Goal: Information Seeking & Learning: Check status

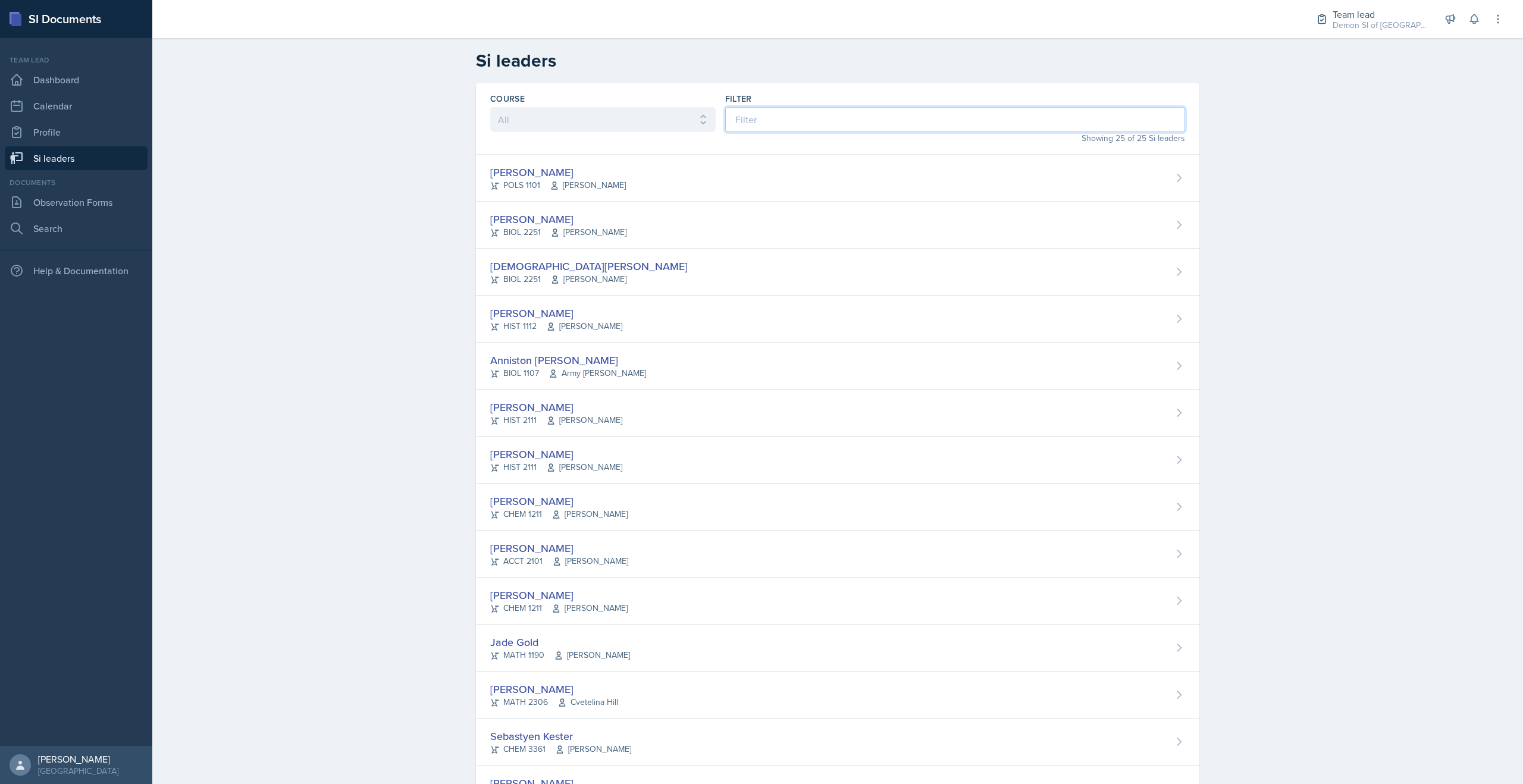
click at [794, 114] on input at bounding box center [955, 120] width 460 height 25
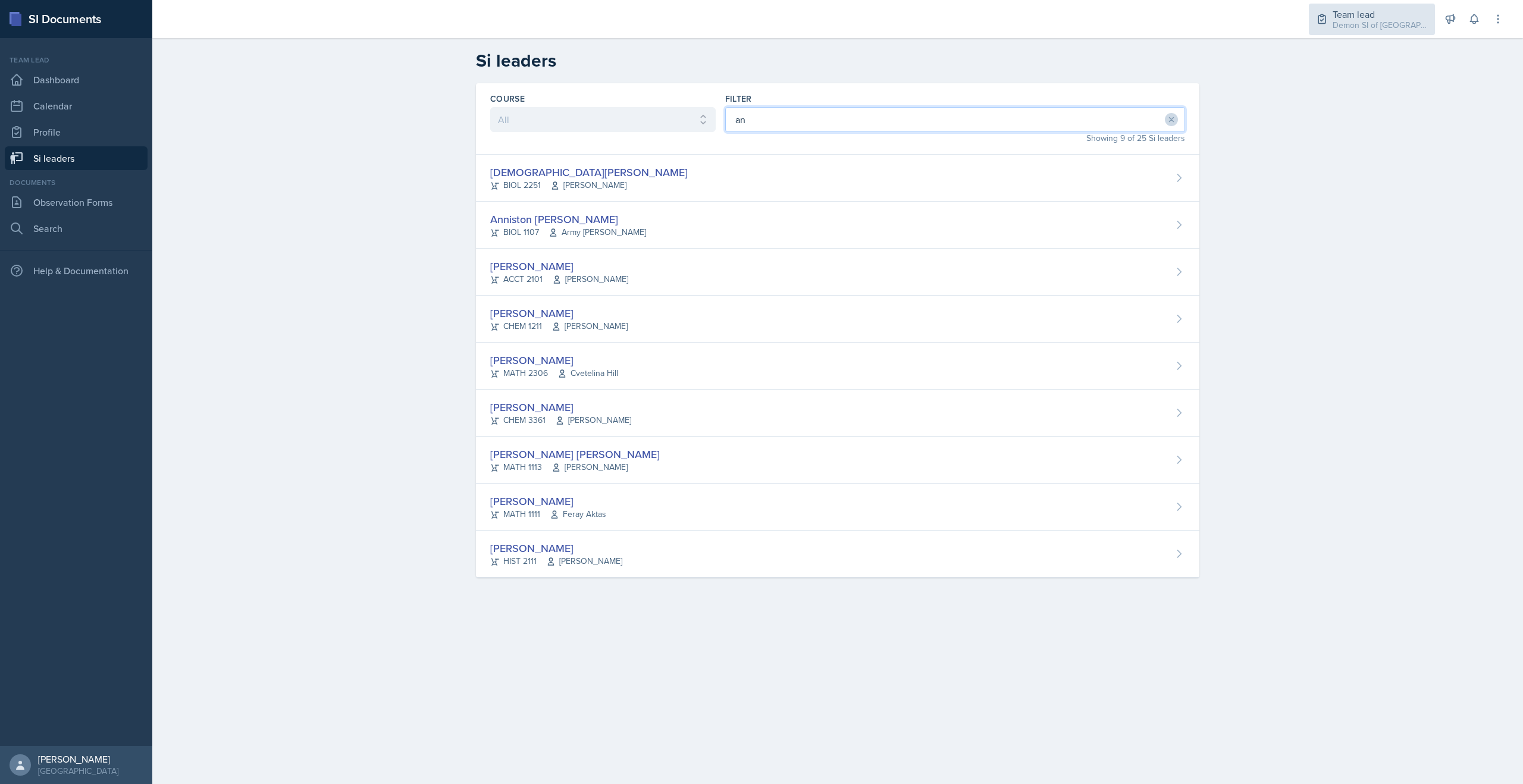
type input "an"
click at [1335, 27] on div "Demon SI of [GEOGRAPHIC_DATA] / Fall 2025" at bounding box center [1380, 25] width 95 height 13
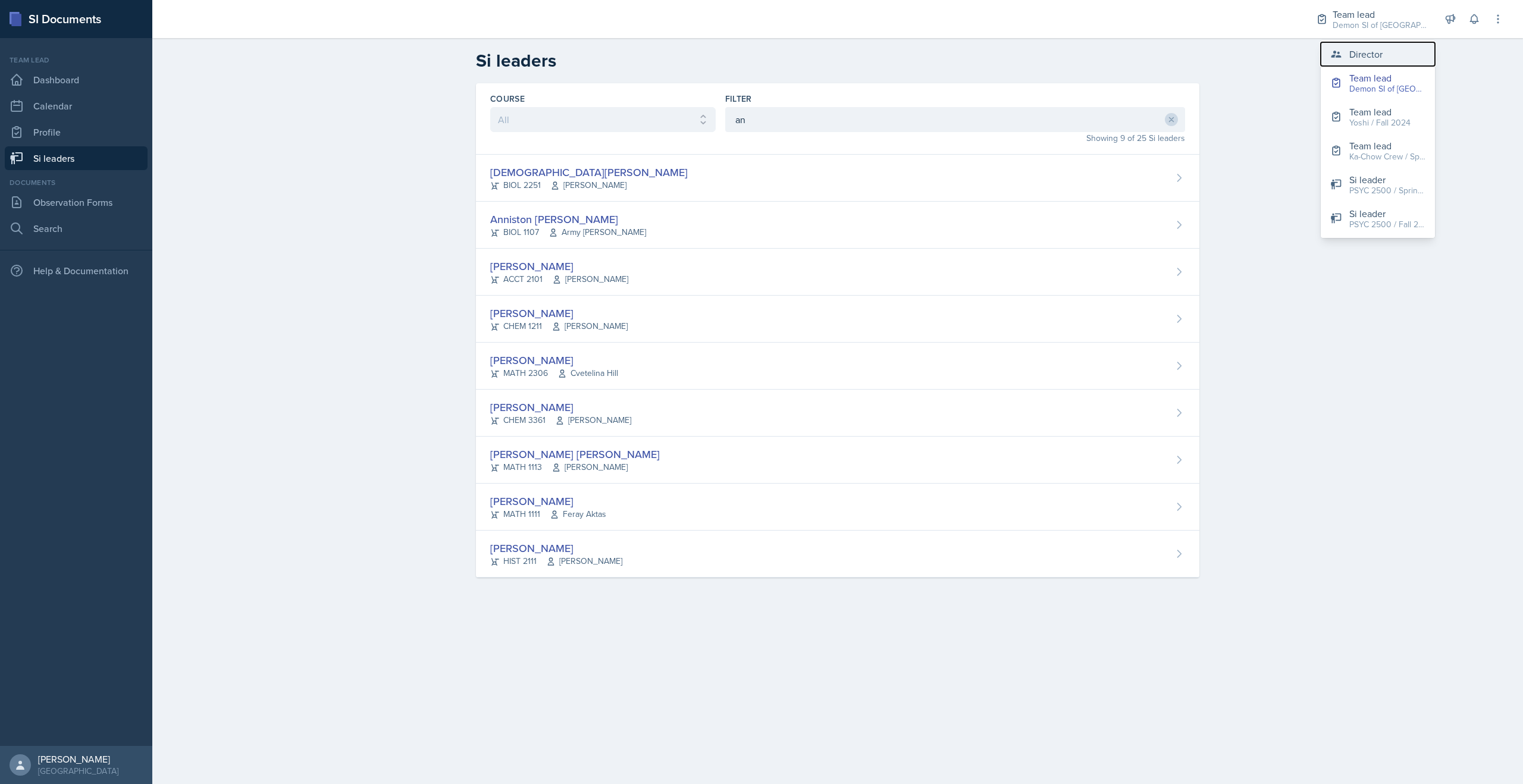
click at [1380, 51] on div "Director" at bounding box center [1366, 54] width 33 height 14
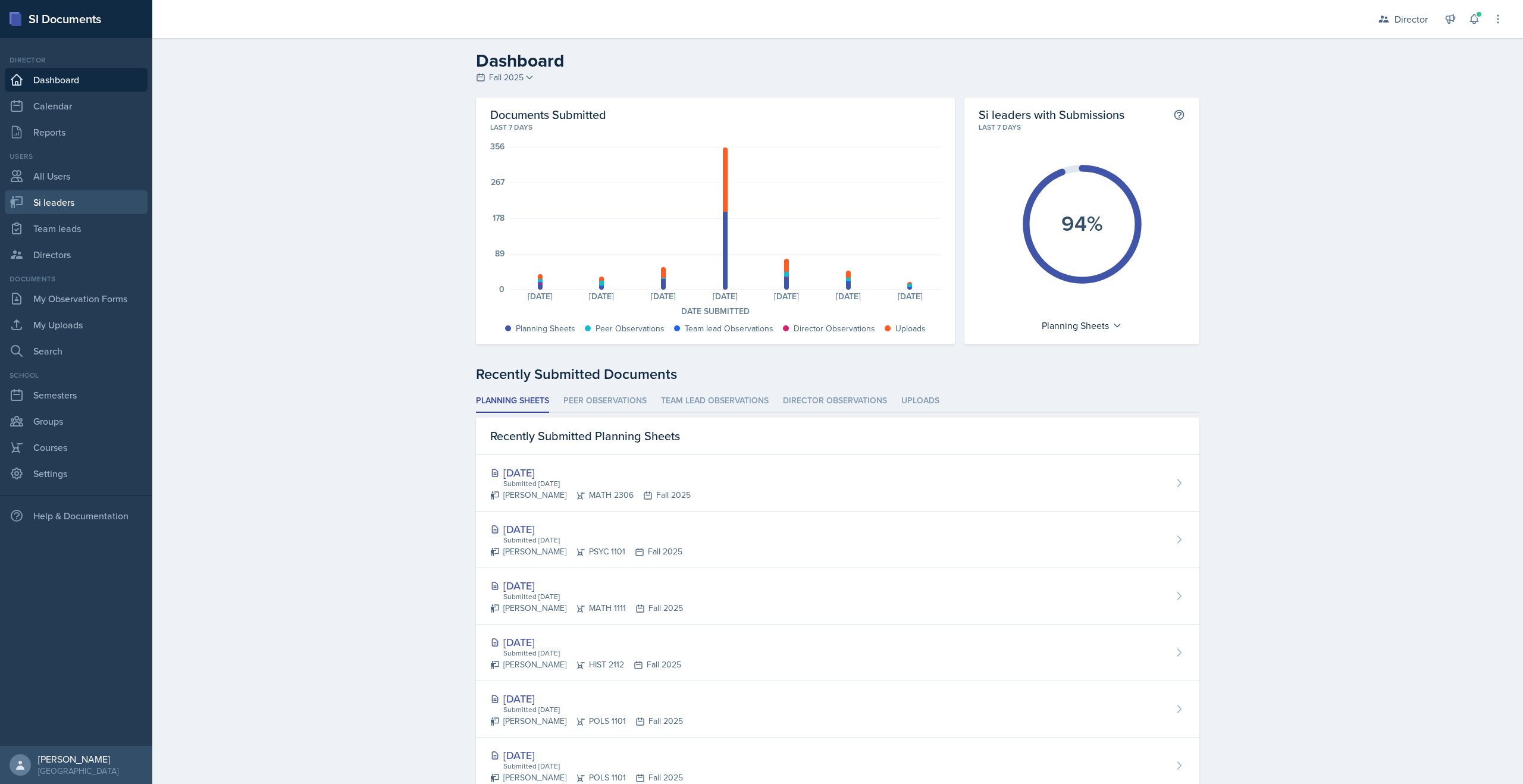
click at [70, 204] on link "Si leaders" at bounding box center [76, 202] width 143 height 24
select select "2bed604d-1099-4043-b1bc-2365e8740244"
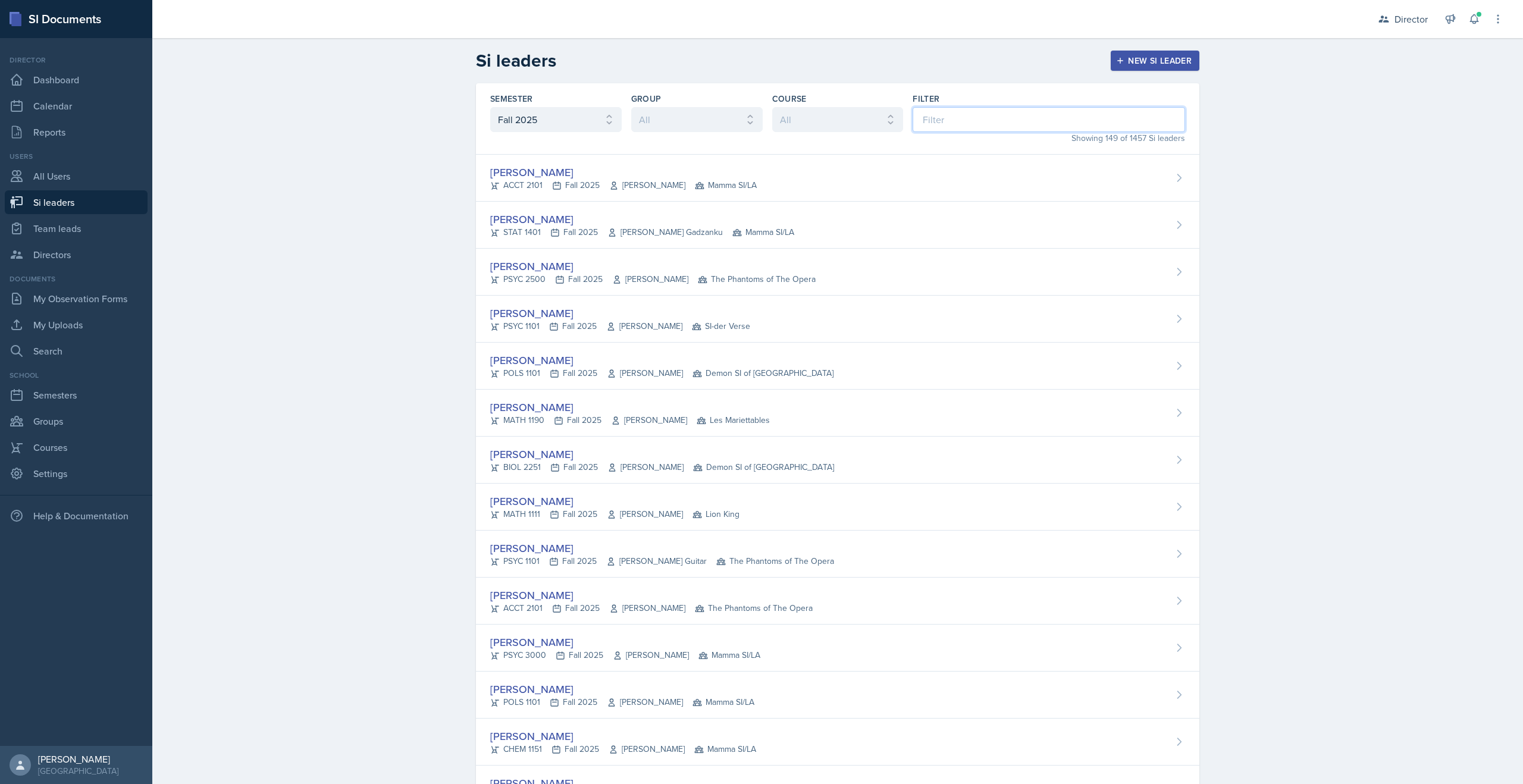
click at [952, 124] on input at bounding box center [1049, 120] width 272 height 25
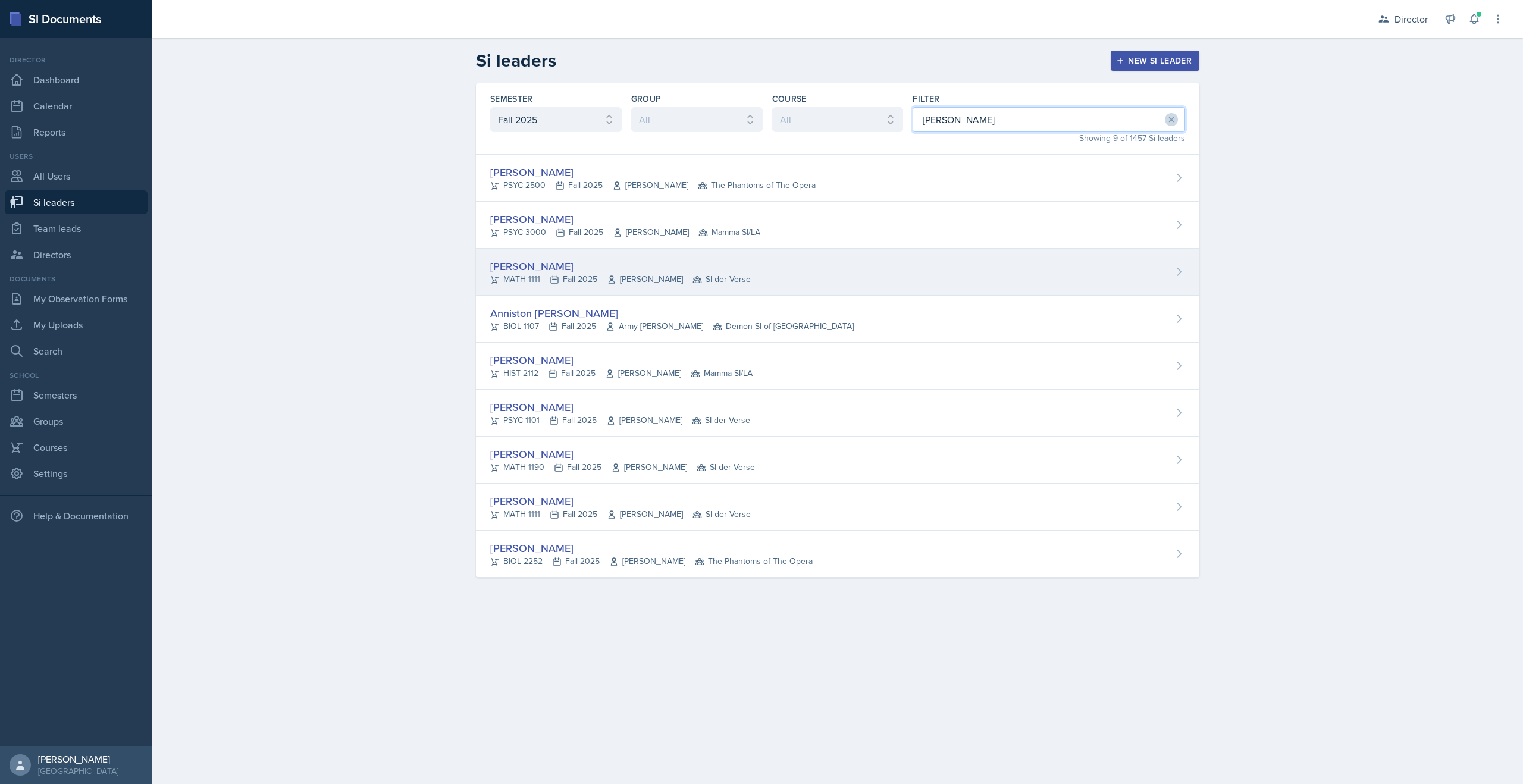
type input "ann"
click at [503, 273] on div "MATH 1111 Fall 2025 Yan Xia SI-der Verse" at bounding box center [620, 280] width 261 height 13
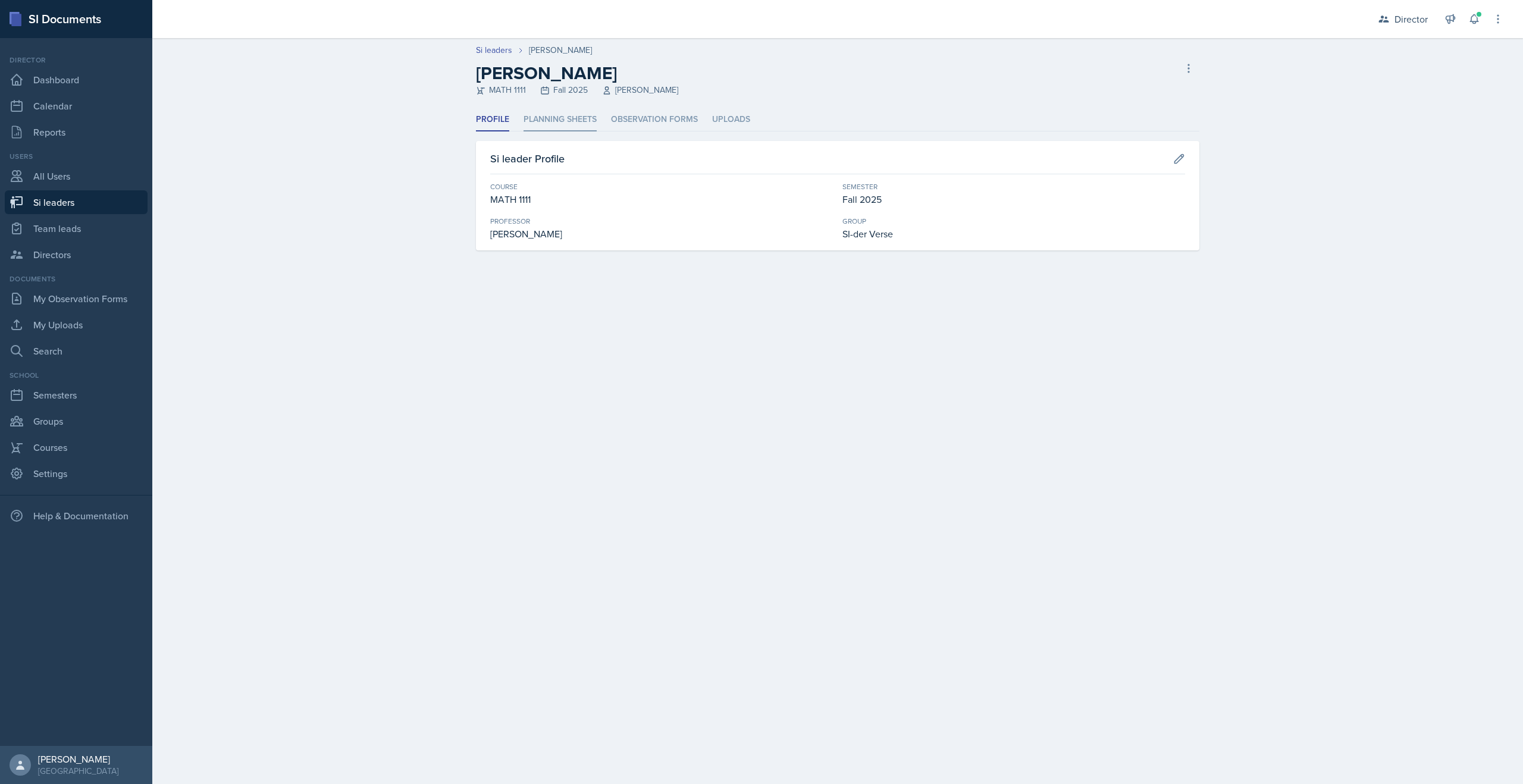
click at [567, 122] on li "Planning Sheets" at bounding box center [560, 120] width 73 height 23
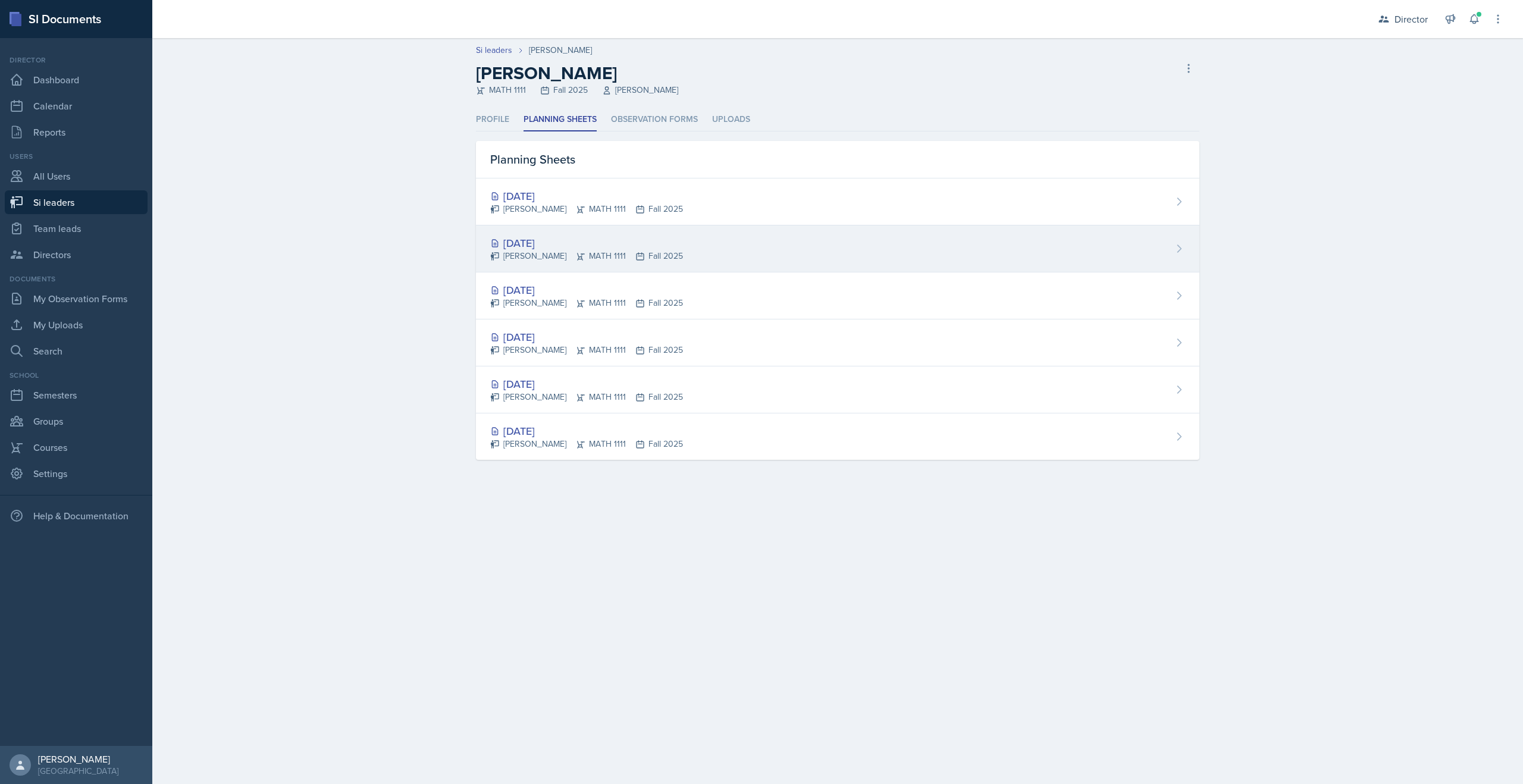
click at [528, 236] on div "[DATE]" at bounding box center [586, 243] width 192 height 16
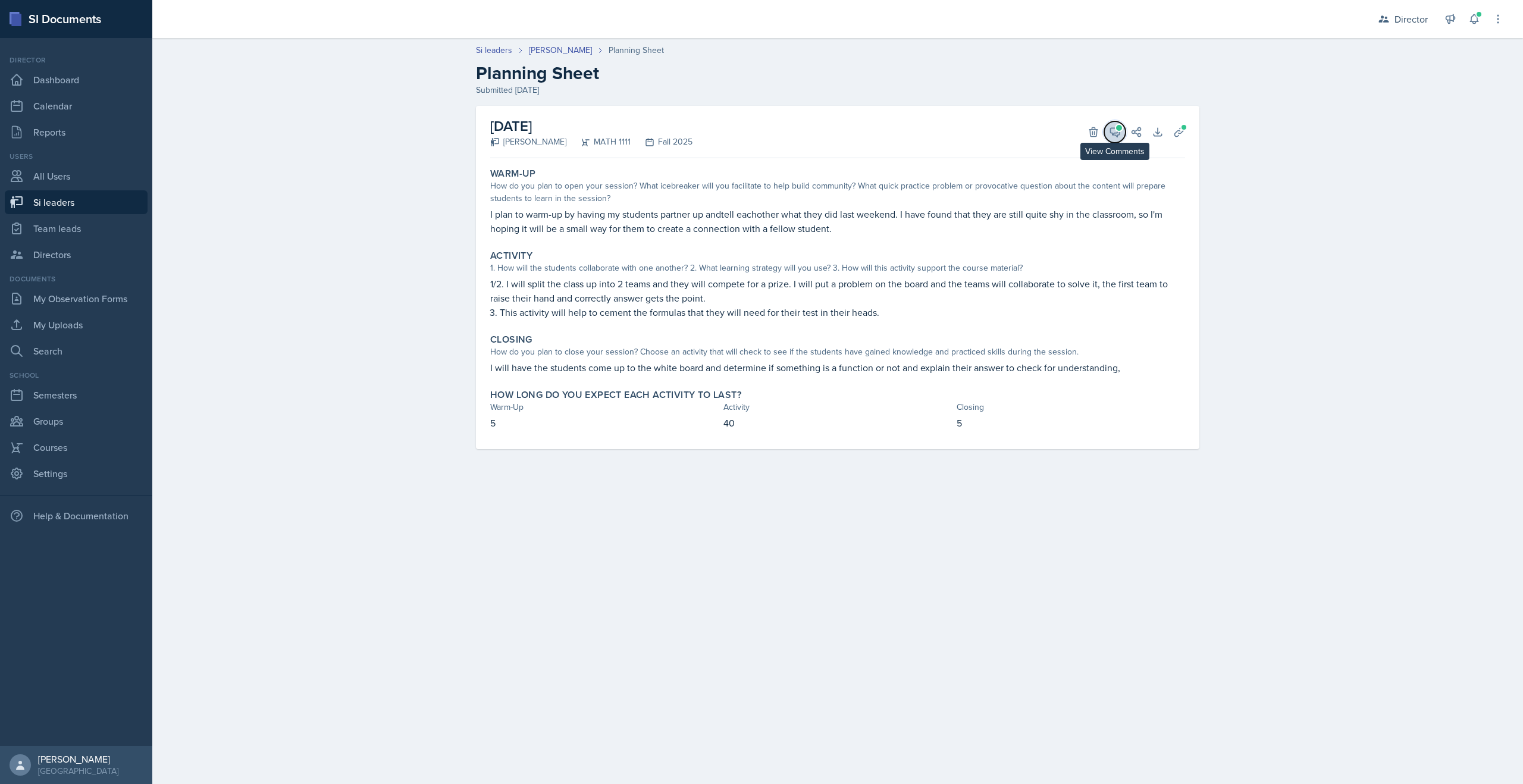
click at [1116, 131] on icon at bounding box center [1115, 131] width 12 height 12
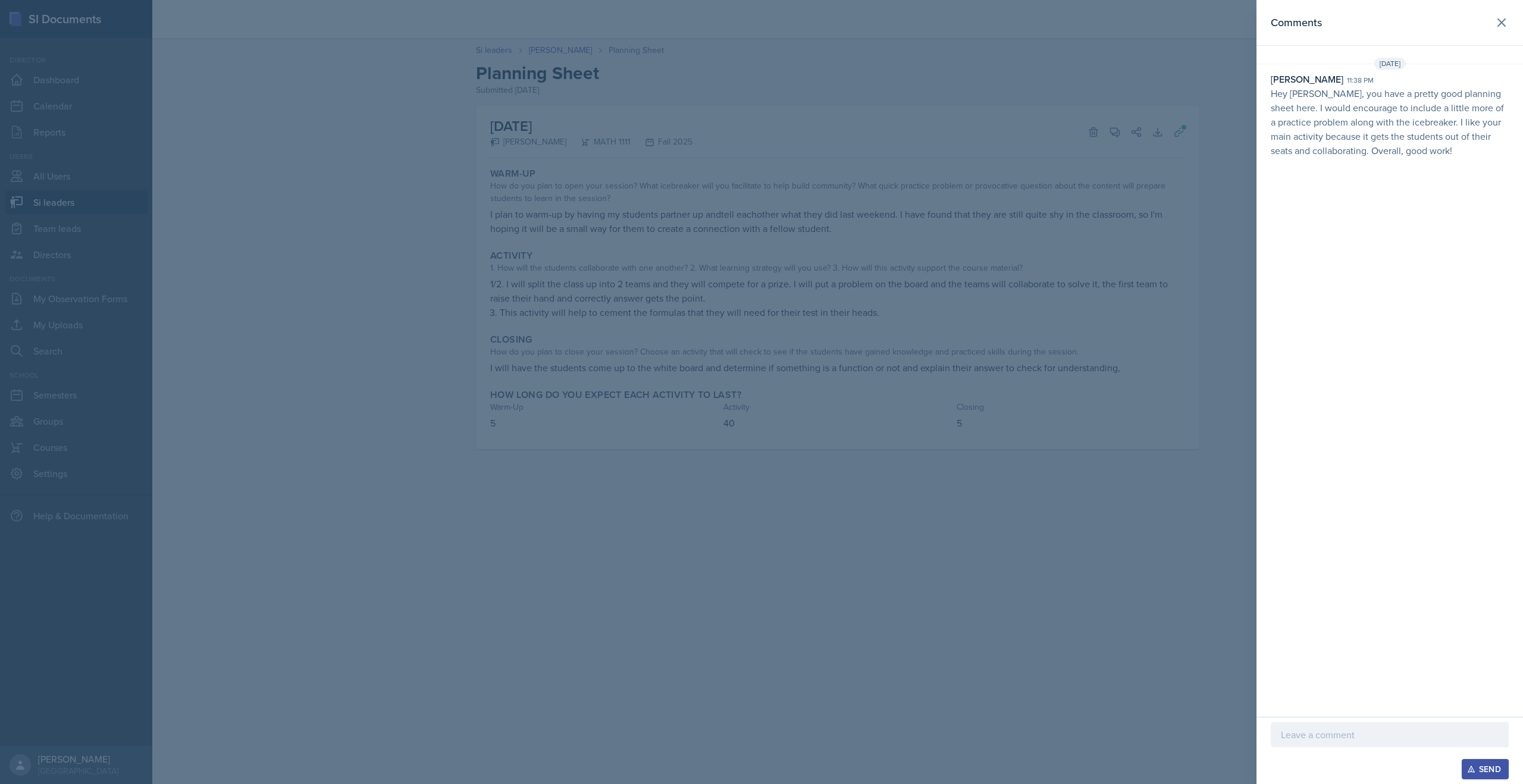
click at [362, 219] on div at bounding box center [761, 392] width 1523 height 784
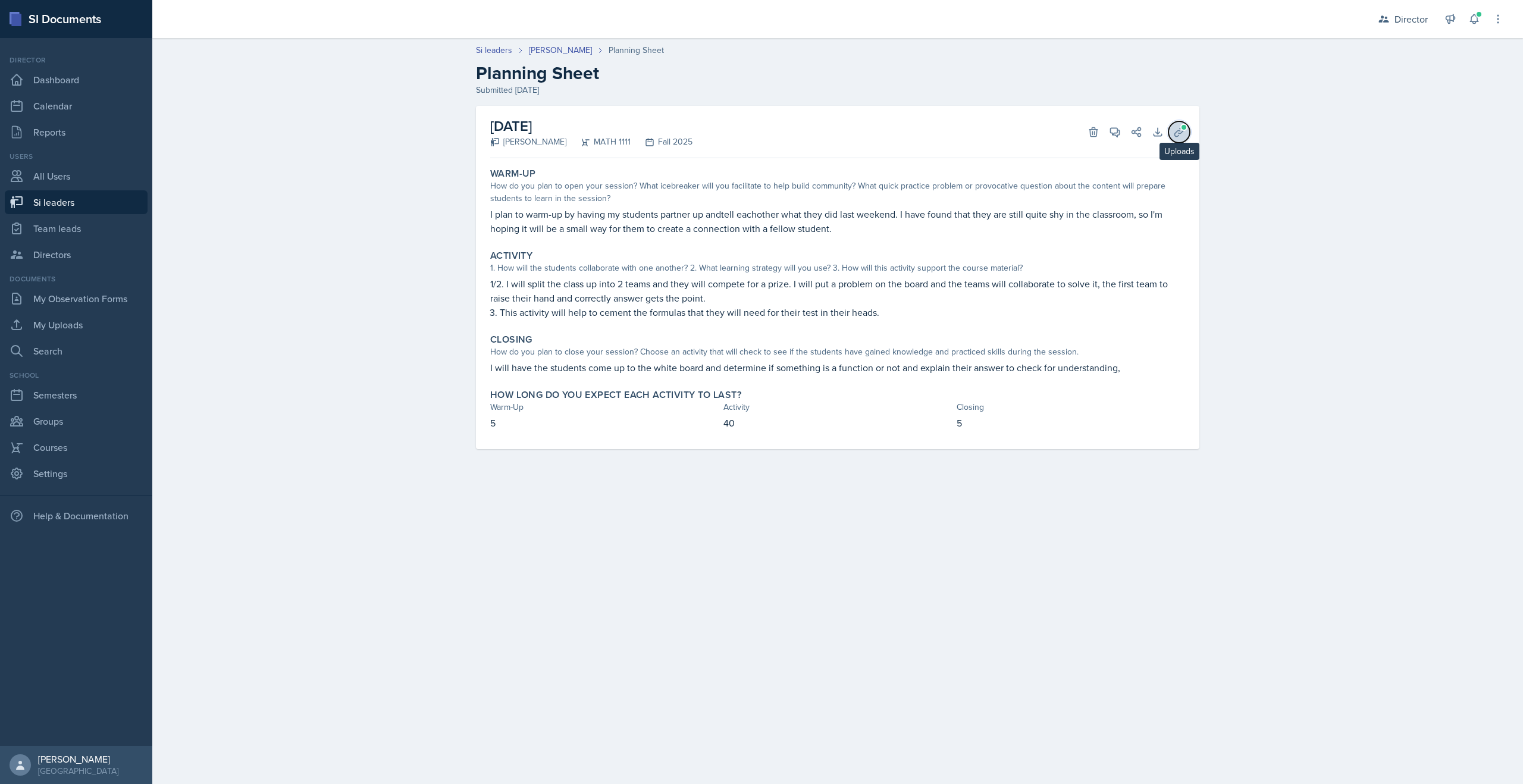
click at [1181, 137] on icon at bounding box center [1179, 131] width 12 height 12
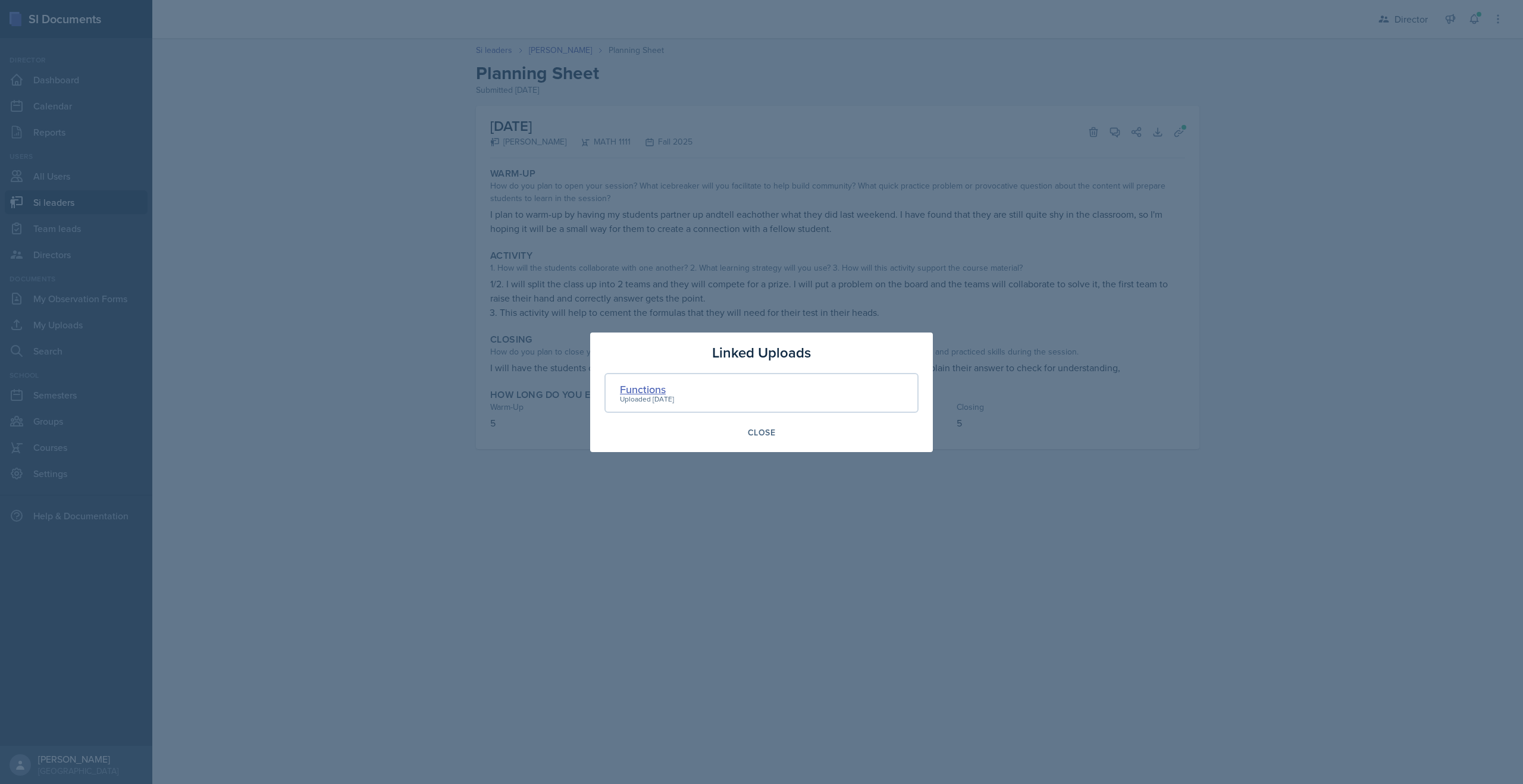
click at [634, 390] on div "Functions" at bounding box center [647, 390] width 54 height 16
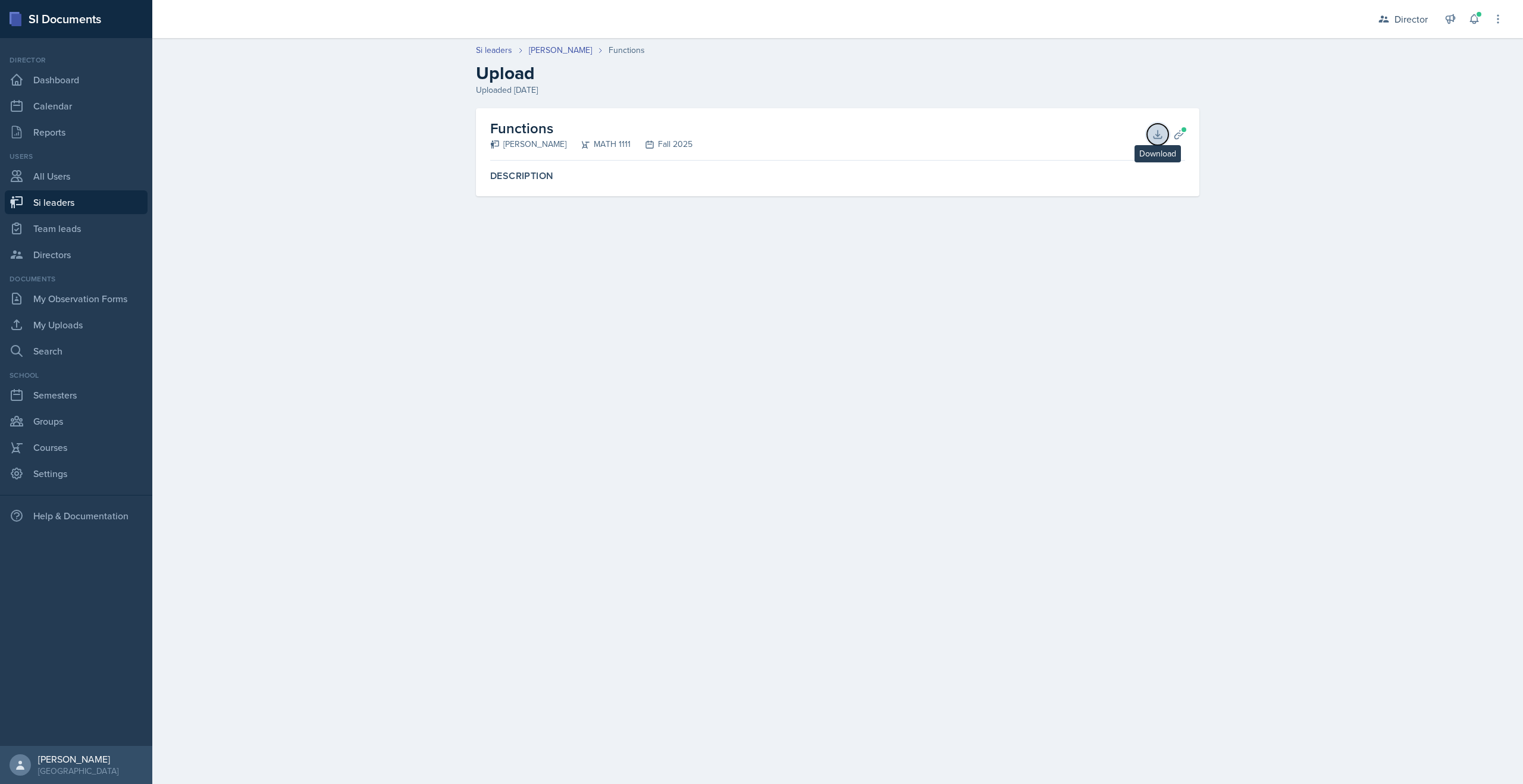
click at [1157, 135] on icon at bounding box center [1158, 135] width 8 height 8
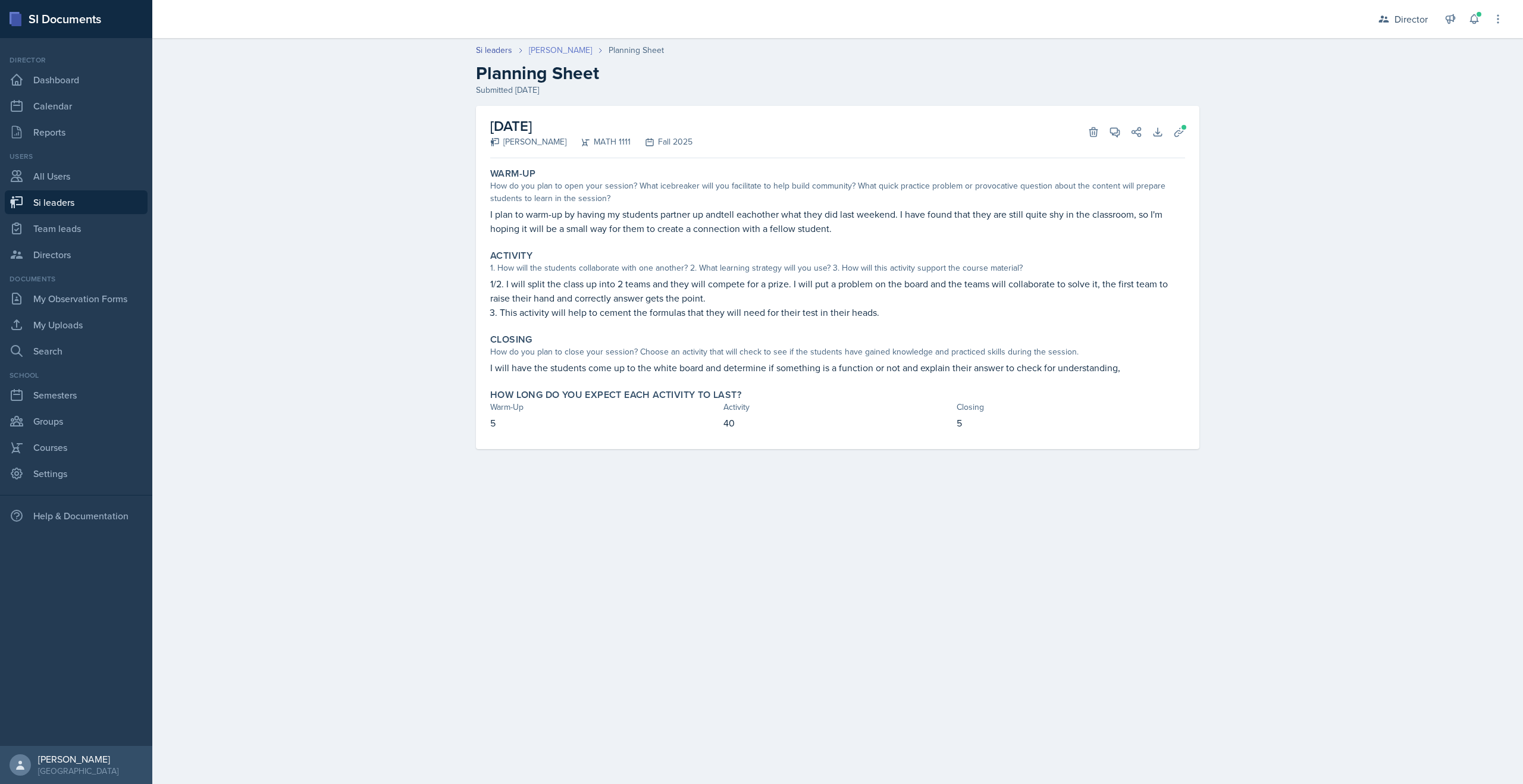
click at [543, 46] on link "[PERSON_NAME]" at bounding box center [561, 51] width 63 height 13
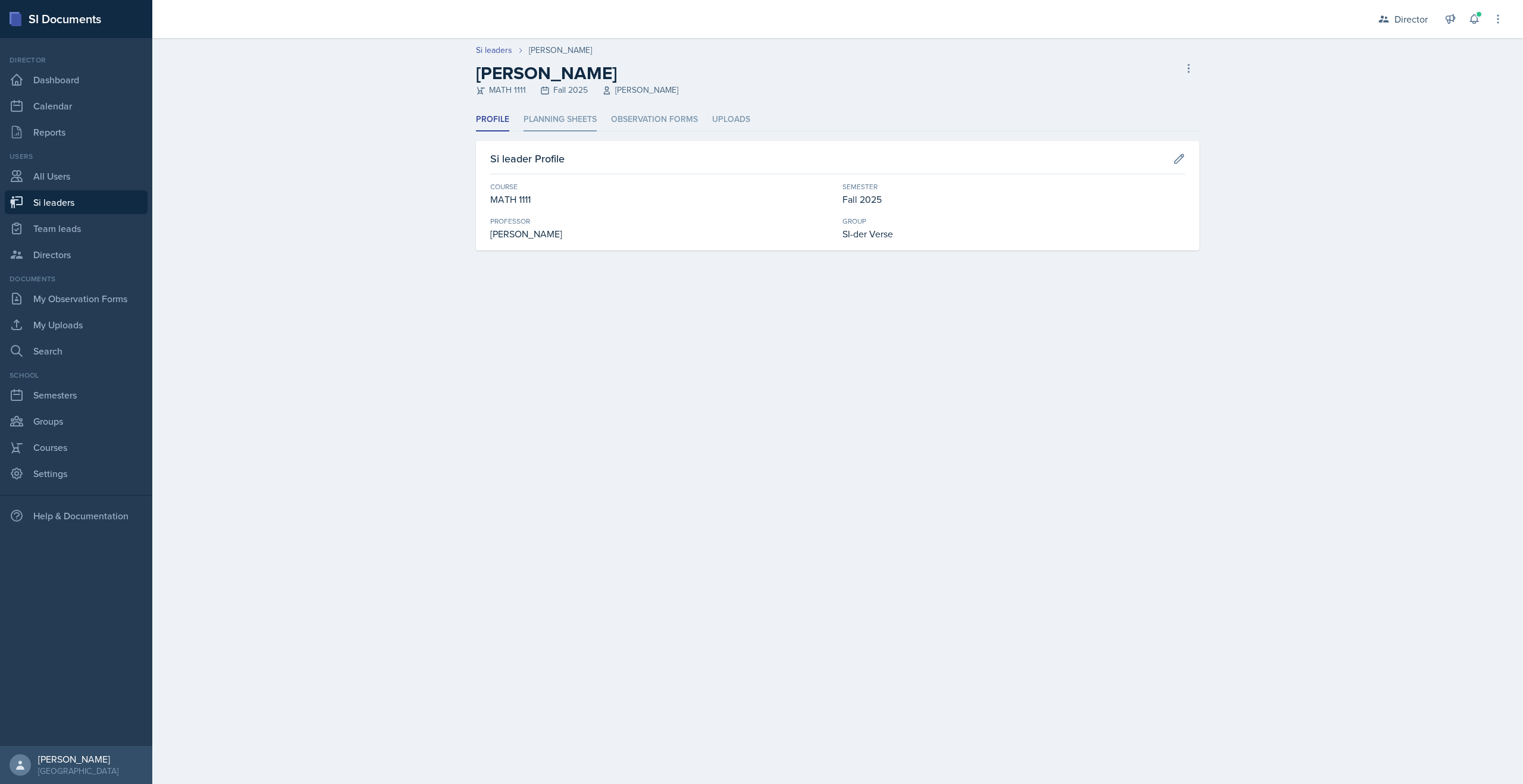
click at [565, 116] on li "Planning Sheets" at bounding box center [560, 120] width 73 height 23
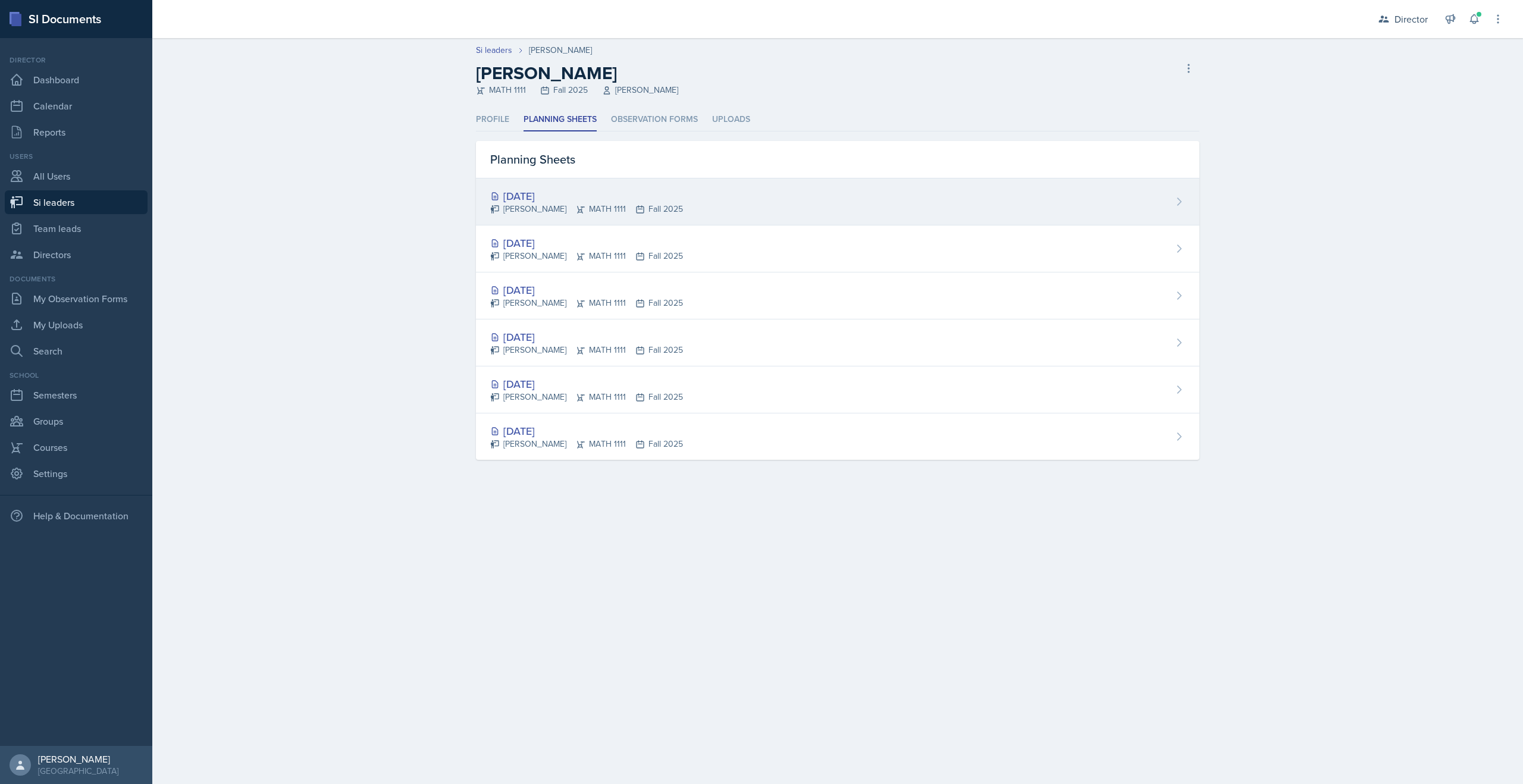
click at [535, 196] on div "[DATE]" at bounding box center [586, 196] width 192 height 16
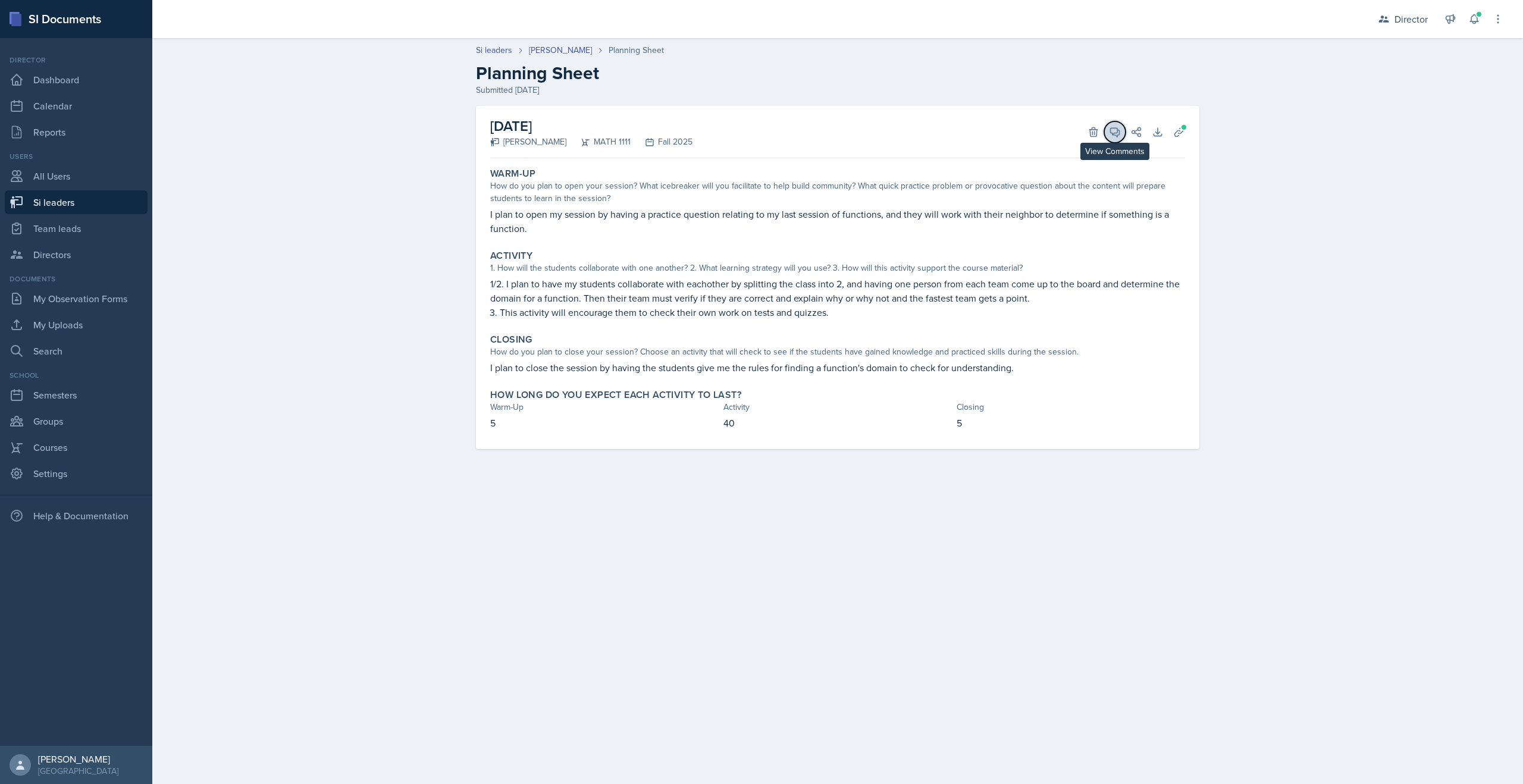
click at [1115, 132] on icon at bounding box center [1115, 132] width 9 height 9
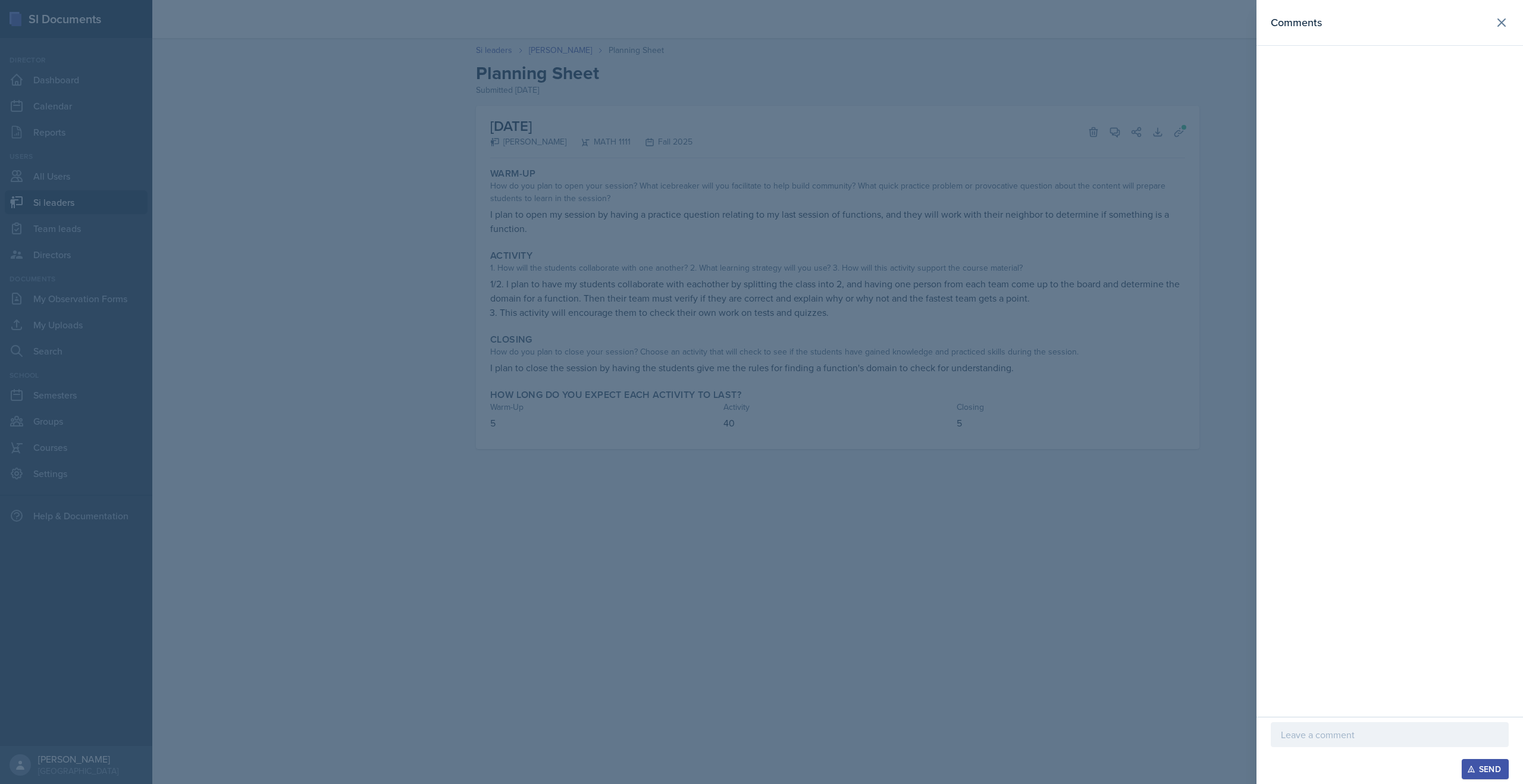
click at [288, 294] on div at bounding box center [761, 392] width 1523 height 784
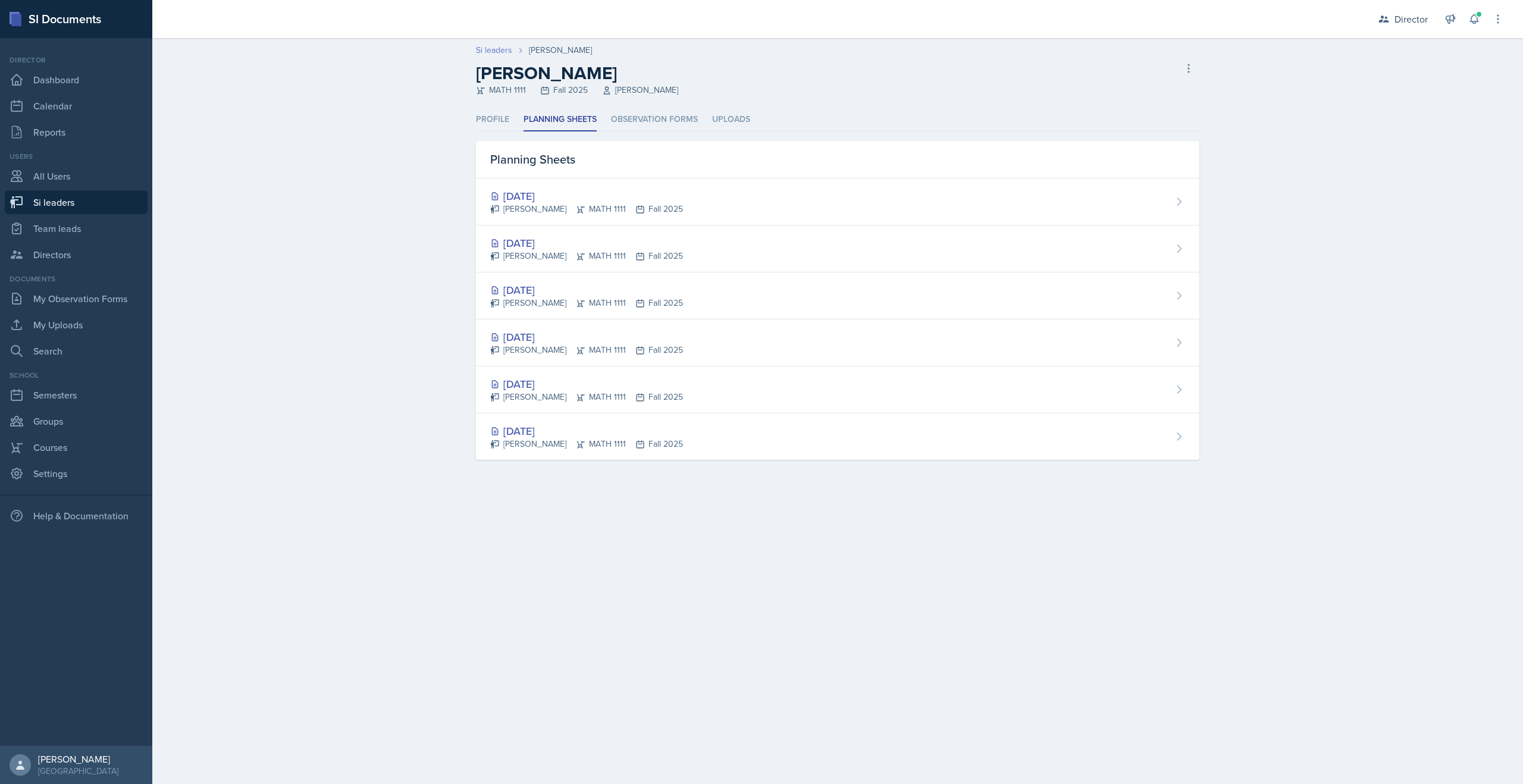
click at [493, 50] on link "Si leaders" at bounding box center [494, 51] width 36 height 13
select select "2bed604d-1099-4043-b1bc-2365e8740244"
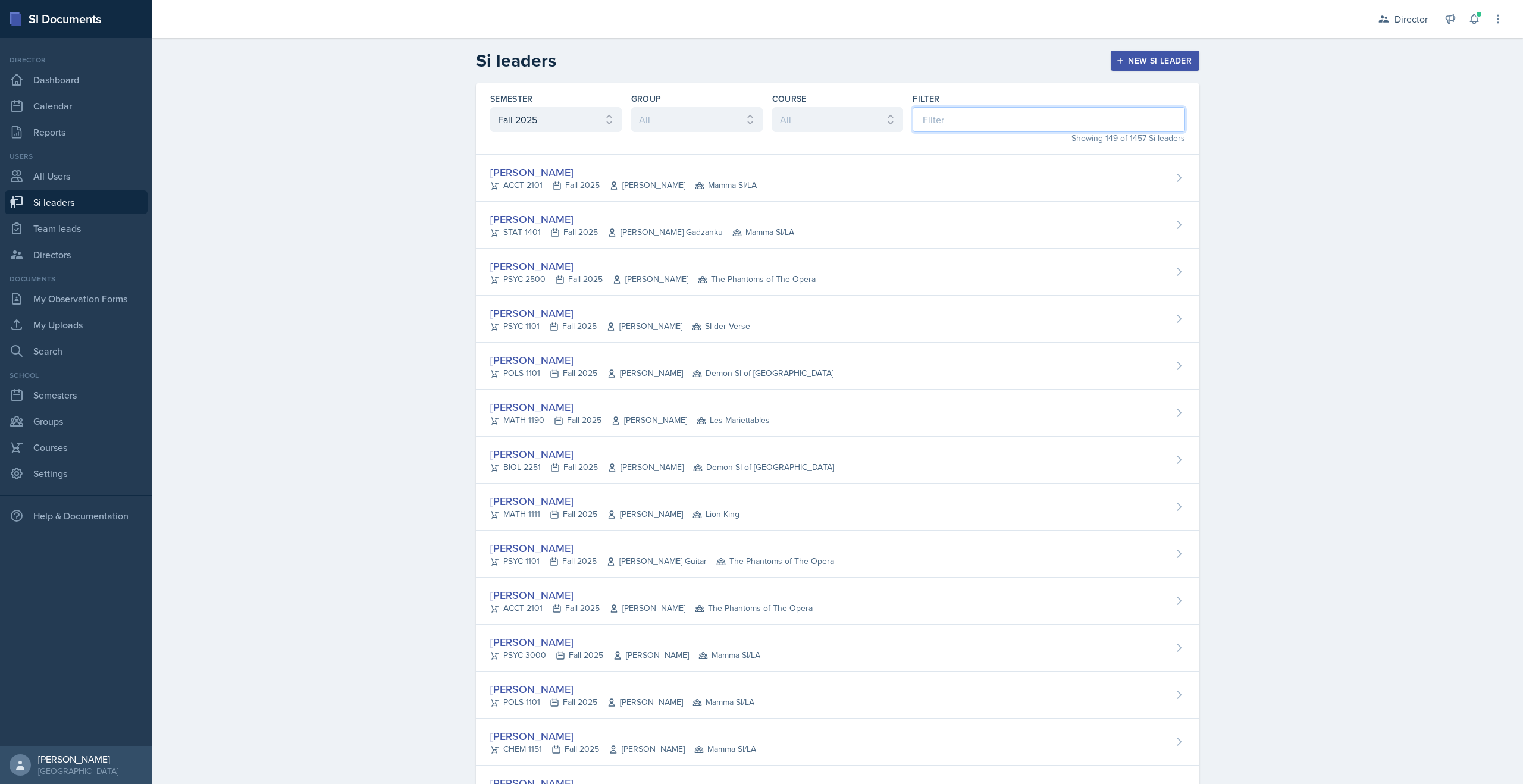
click at [956, 119] on input at bounding box center [1049, 120] width 272 height 25
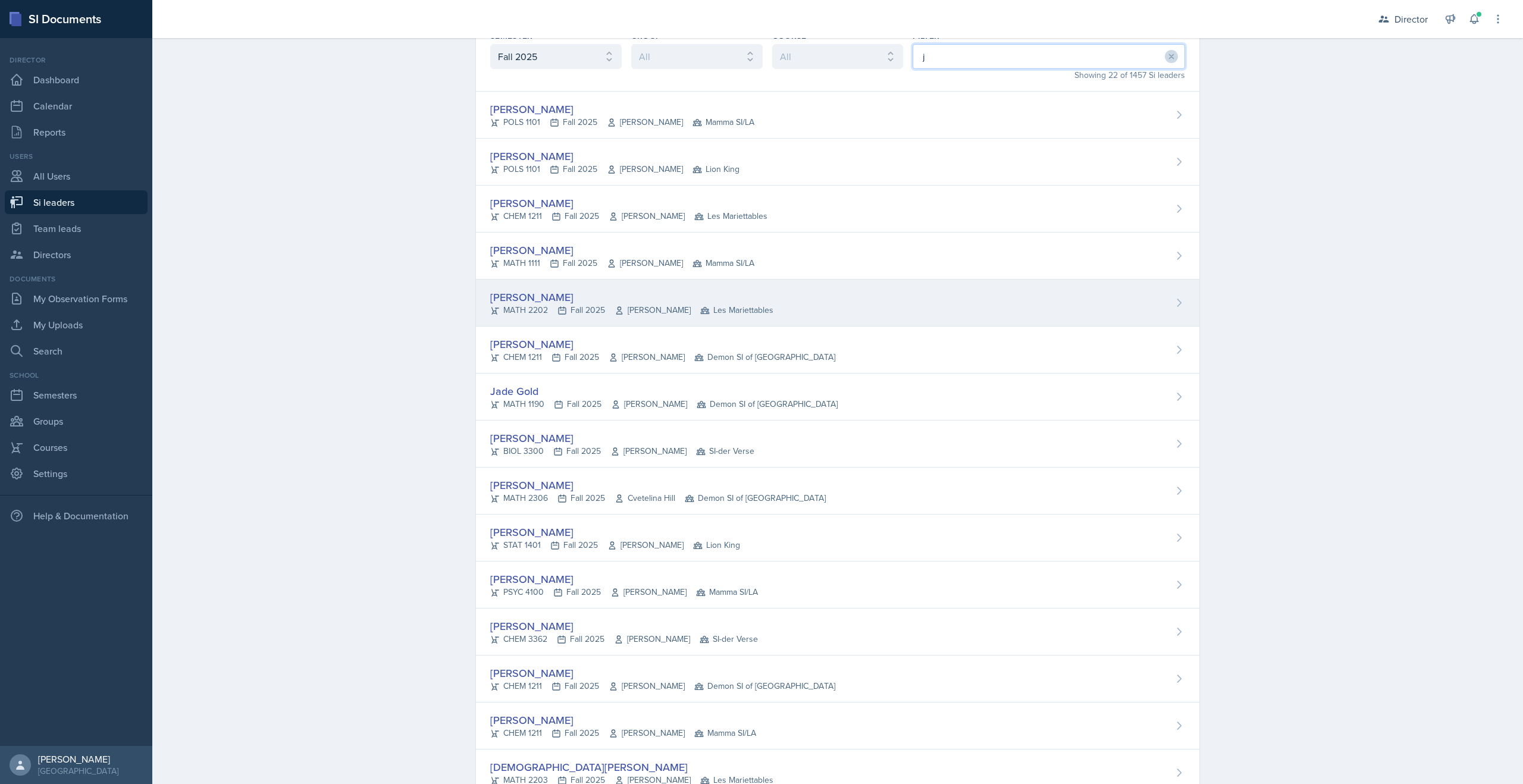
scroll to position [78, 0]
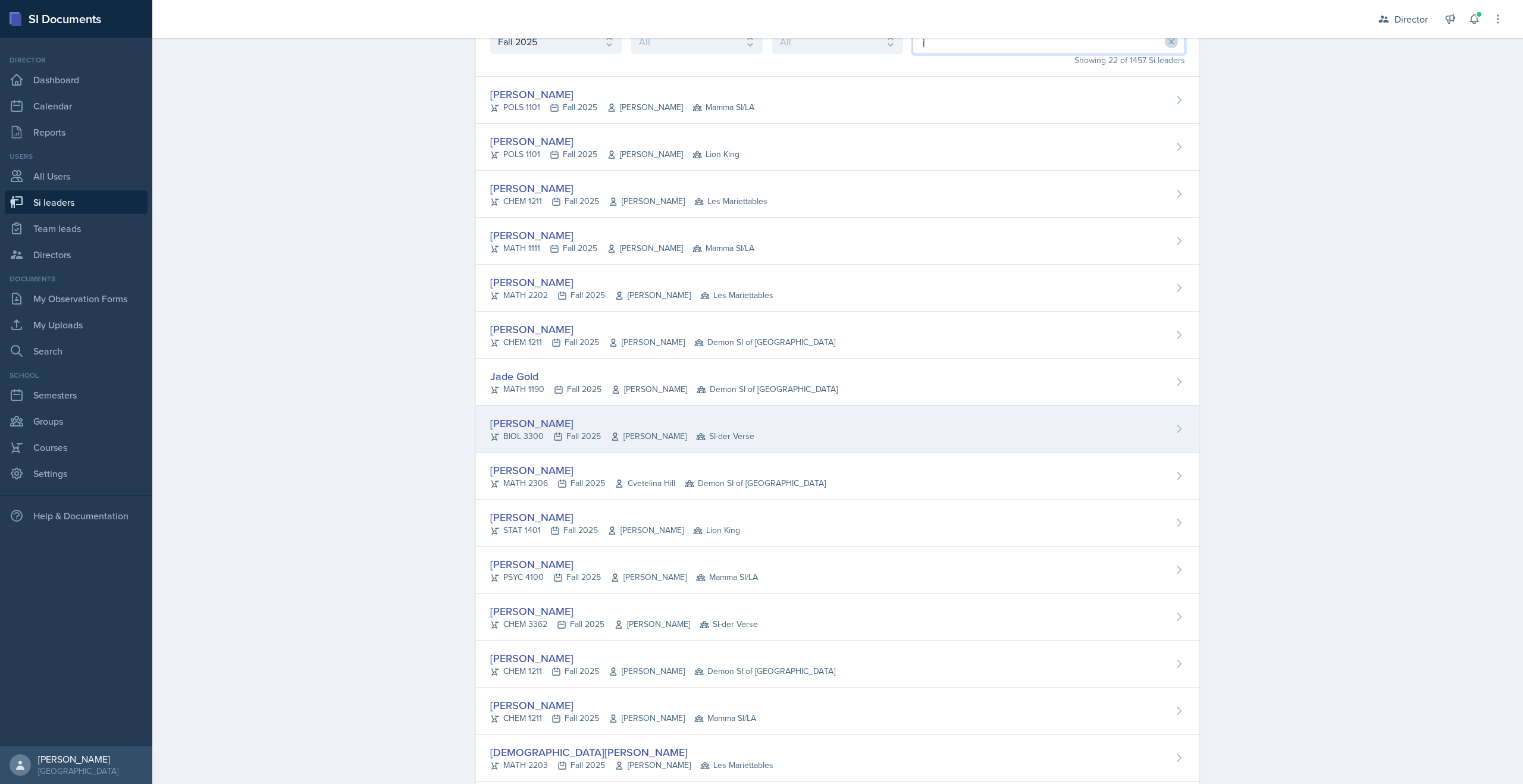
type input "j"
click at [676, 437] on span "[PERSON_NAME]" at bounding box center [649, 436] width 76 height 13
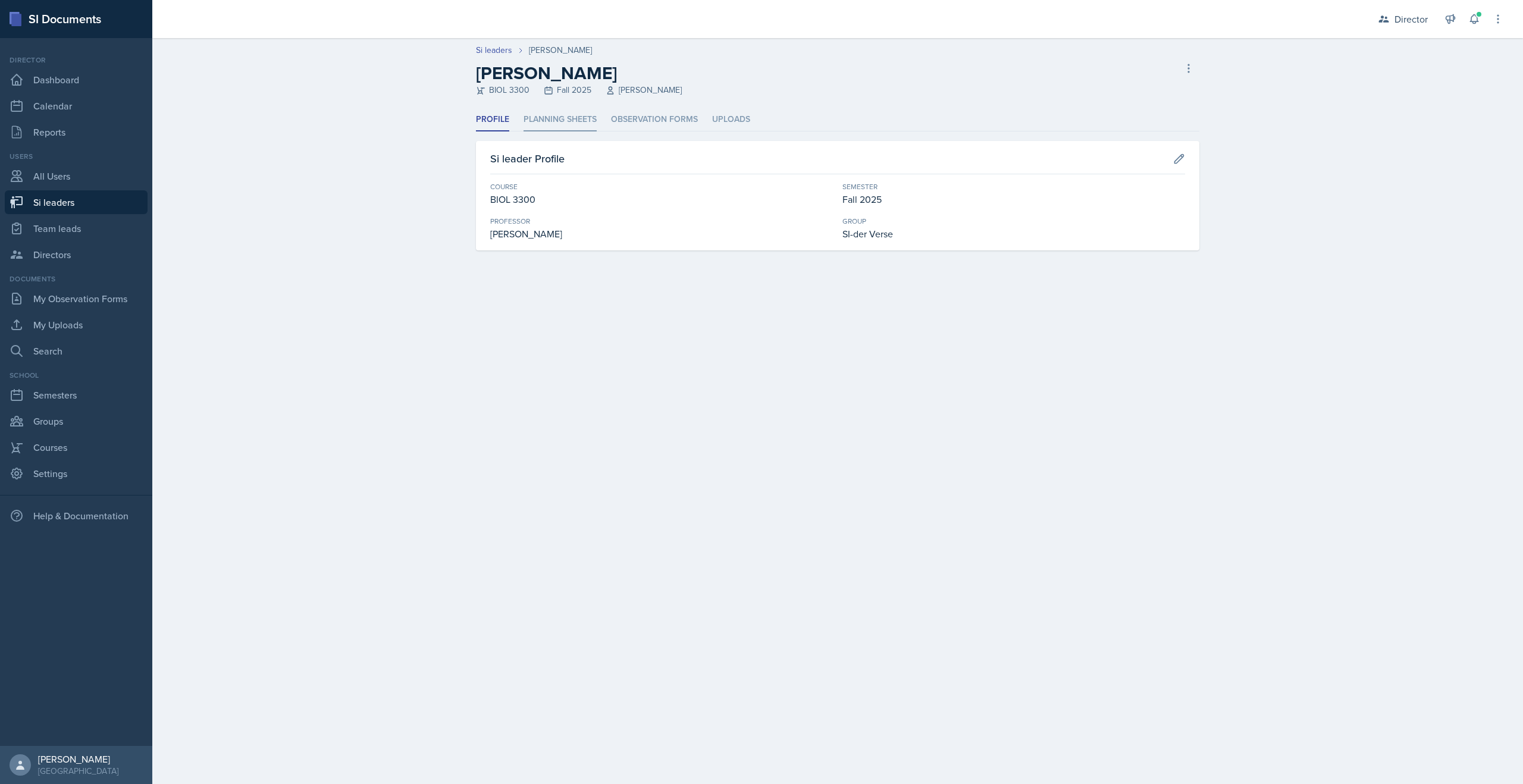
click at [573, 116] on li "Planning Sheets" at bounding box center [560, 120] width 73 height 23
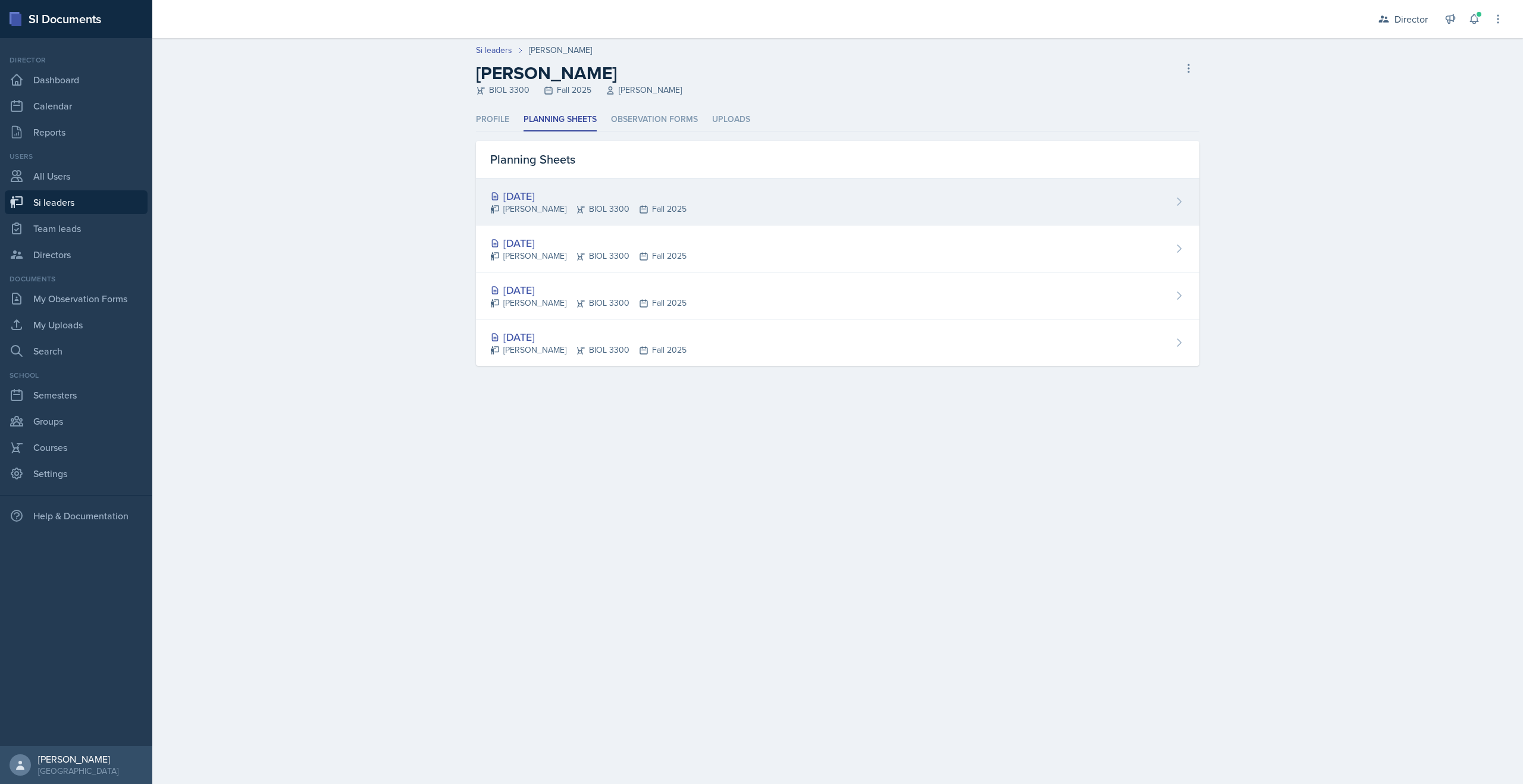
select select "2bed604d-1099-4043-b1bc-2365e8740244"
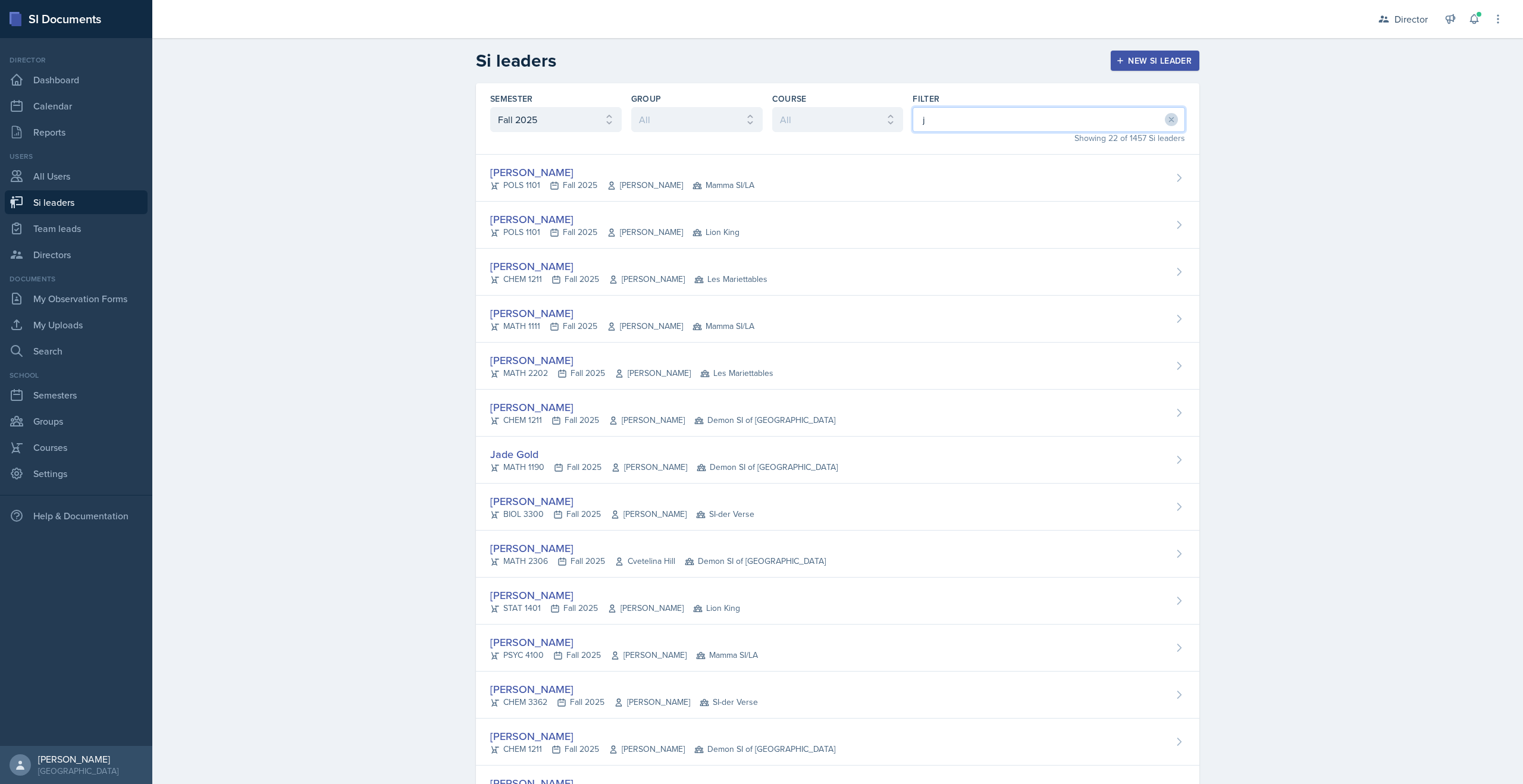
click at [990, 108] on input "j" at bounding box center [1049, 120] width 272 height 25
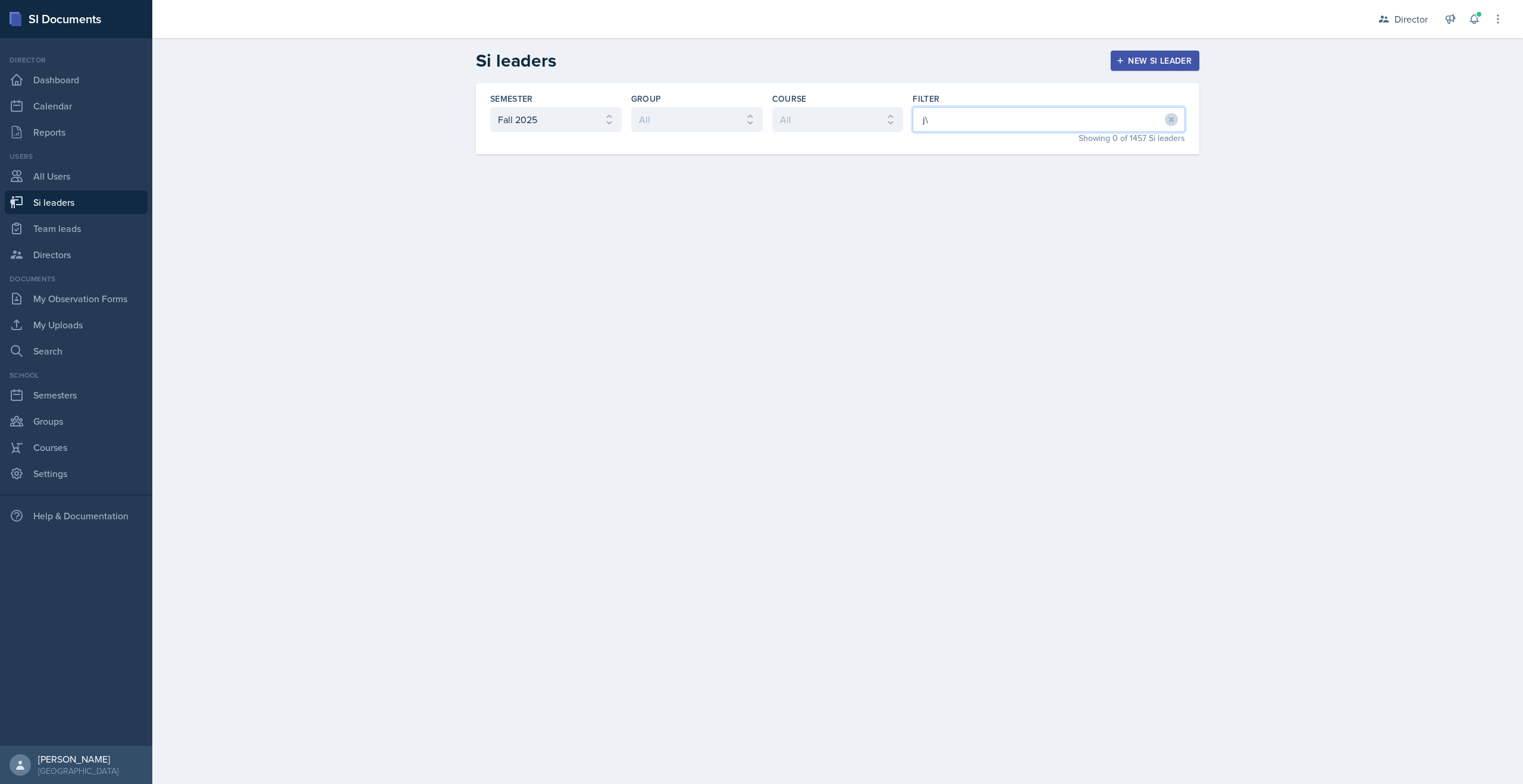
type input "j"
type input "kim"
click at [826, 157] on div "Jenny Kim CHEM 3362 Fall 2025 Jack Duff SI-der Verse" at bounding box center [838, 177] width 724 height 47
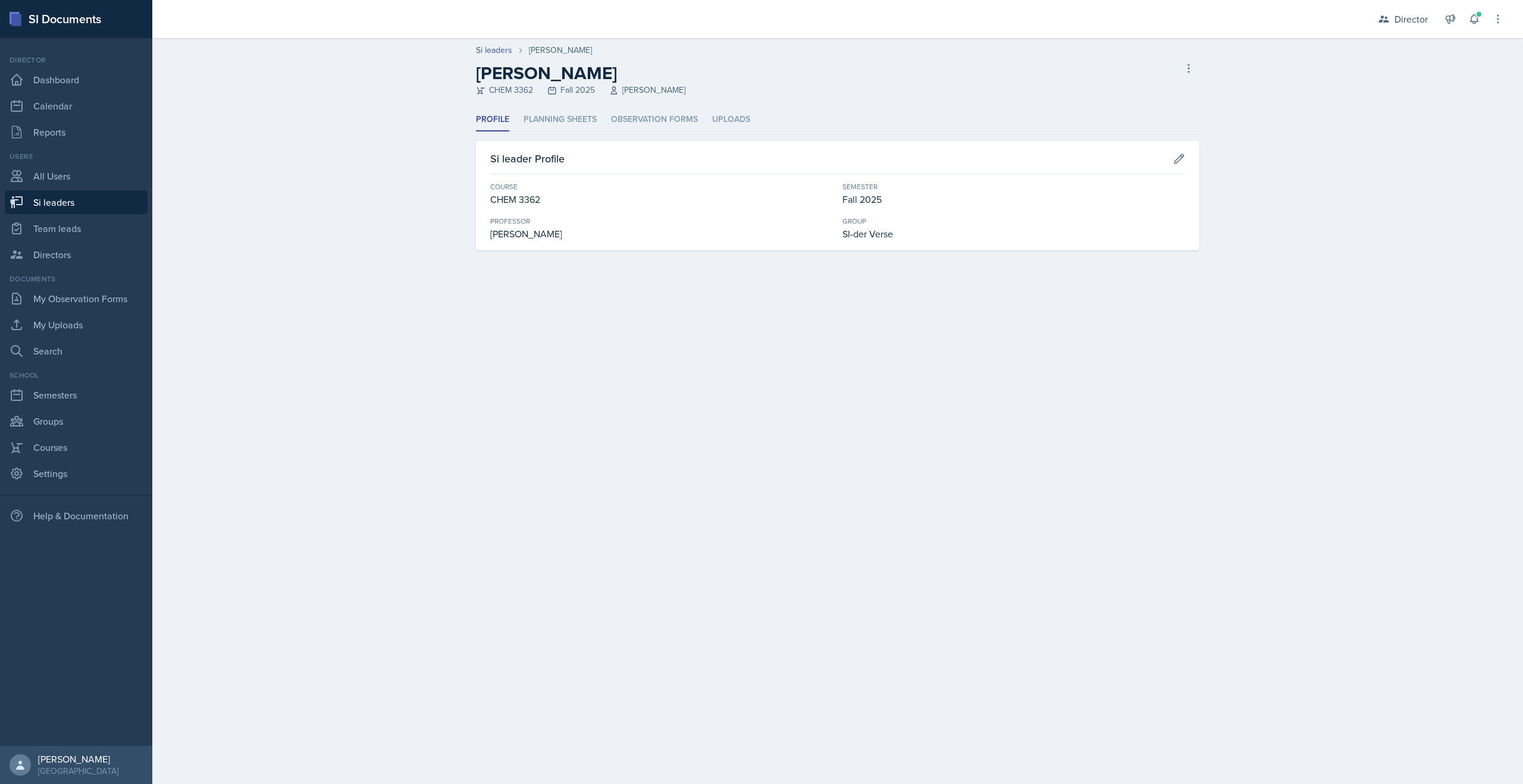
click at [577, 102] on header "Si leaders Jenny Kim Jenny Kim CHEM 3362 Fall 2025 Jack Duff Delete Si leader" at bounding box center [837, 73] width 1371 height 70
click at [569, 116] on li "Planning Sheets" at bounding box center [560, 120] width 73 height 23
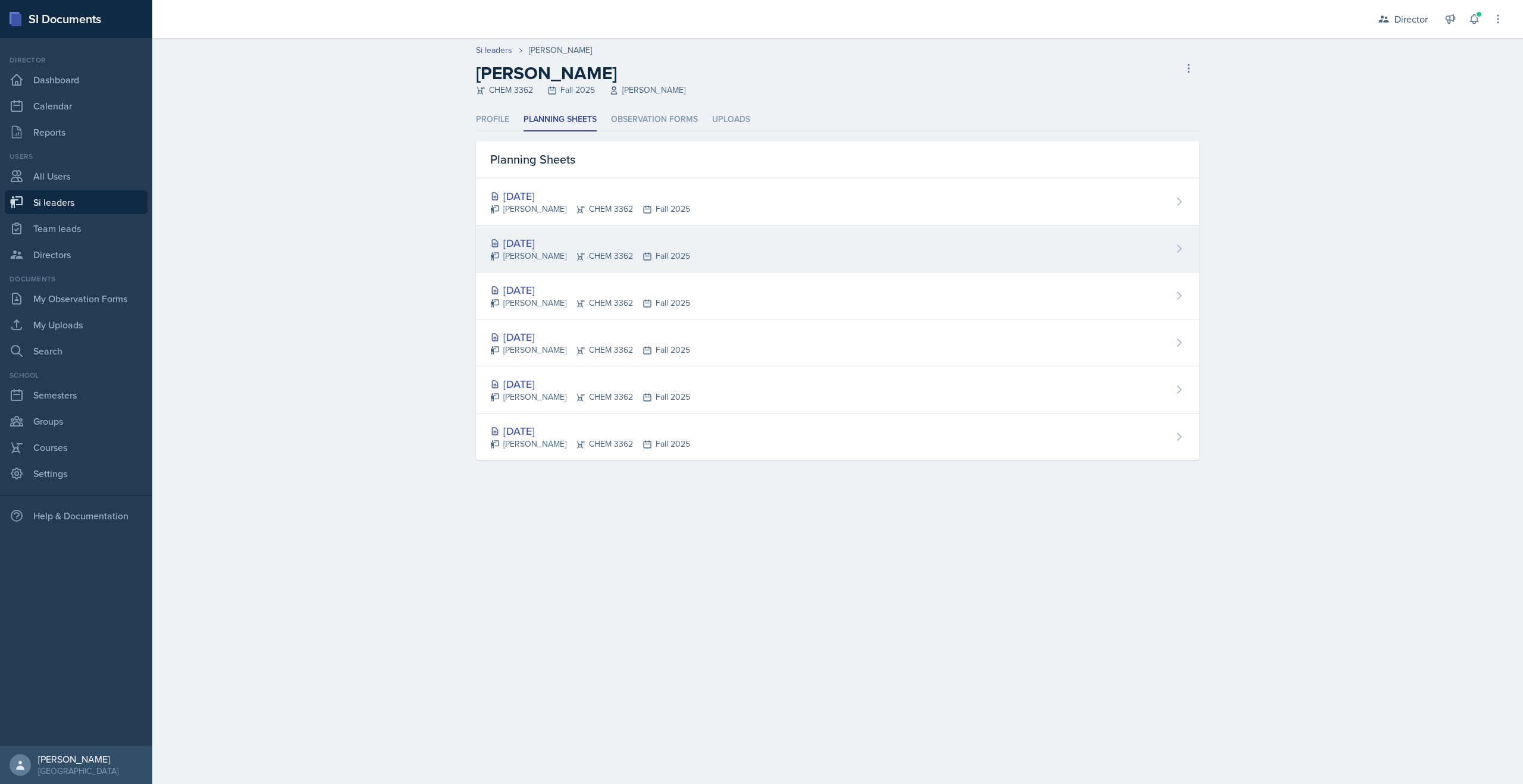
click at [537, 242] on div "[DATE]" at bounding box center [590, 243] width 200 height 16
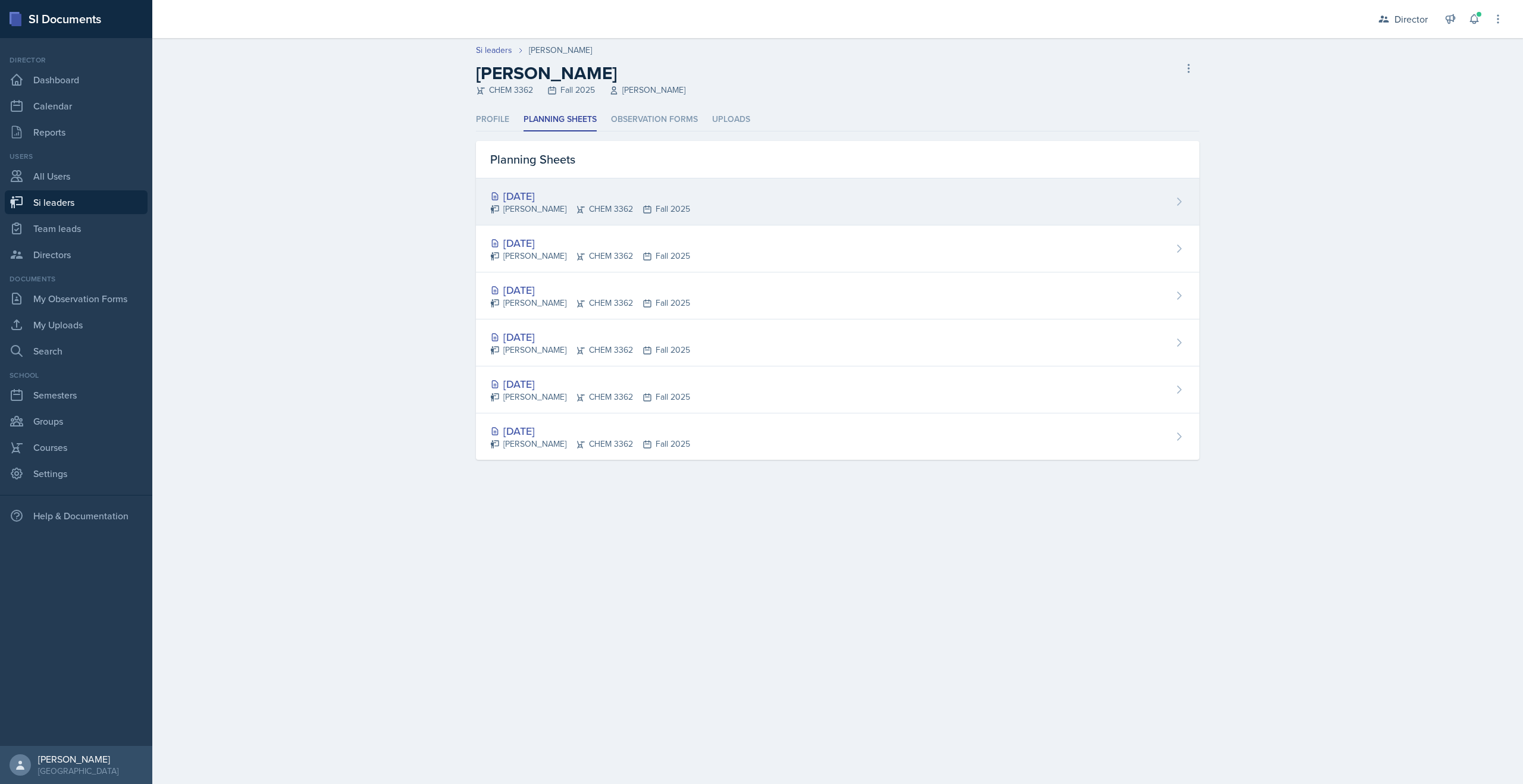
click at [527, 209] on div "Jenny Kim CHEM 3362 Fall 2025" at bounding box center [590, 209] width 200 height 13
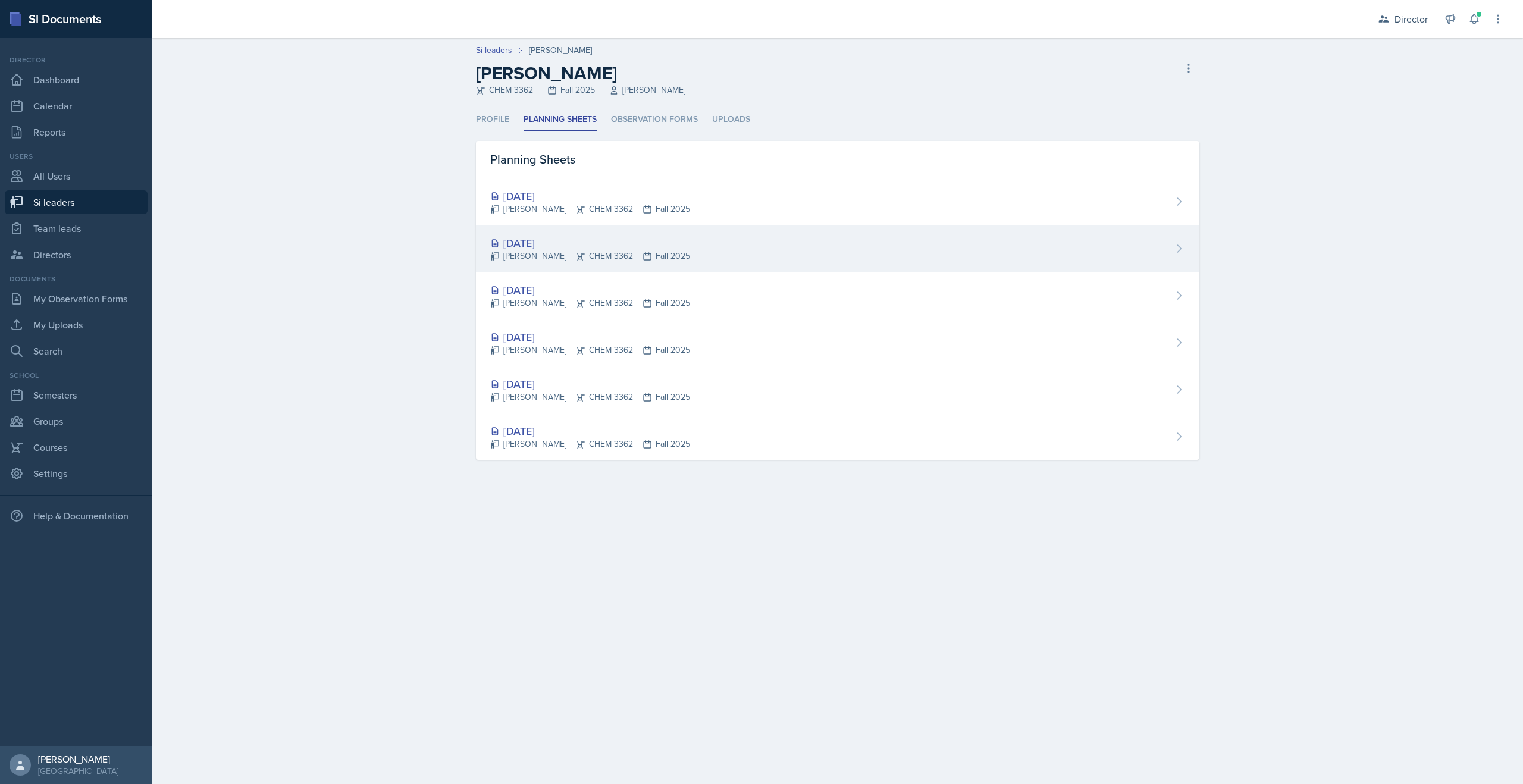
click at [517, 265] on div "Sep 8th, 2025 Jenny Kim CHEM 3362 Fall 2025" at bounding box center [838, 249] width 724 height 47
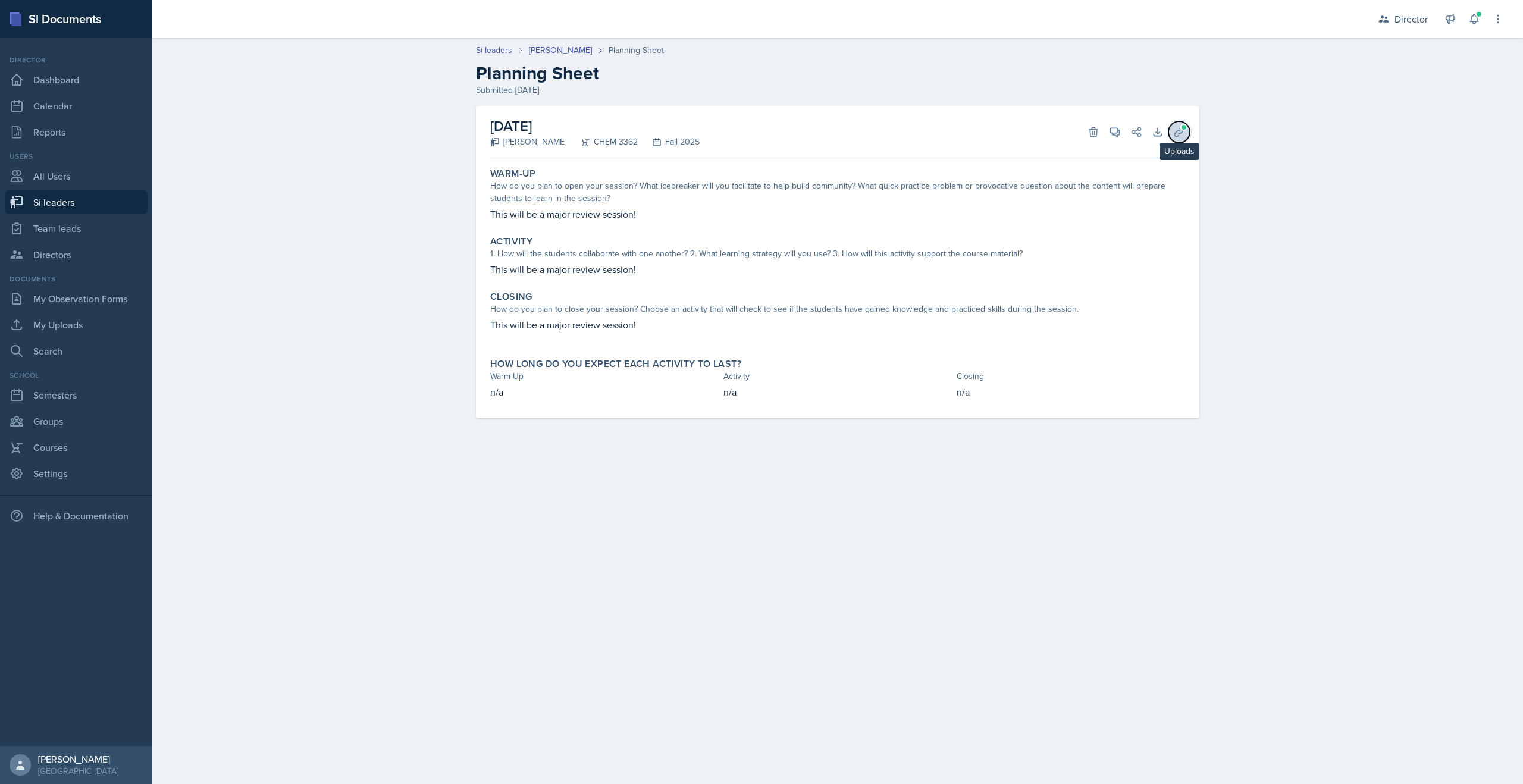
click at [1185, 132] on icon at bounding box center [1179, 131] width 12 height 12
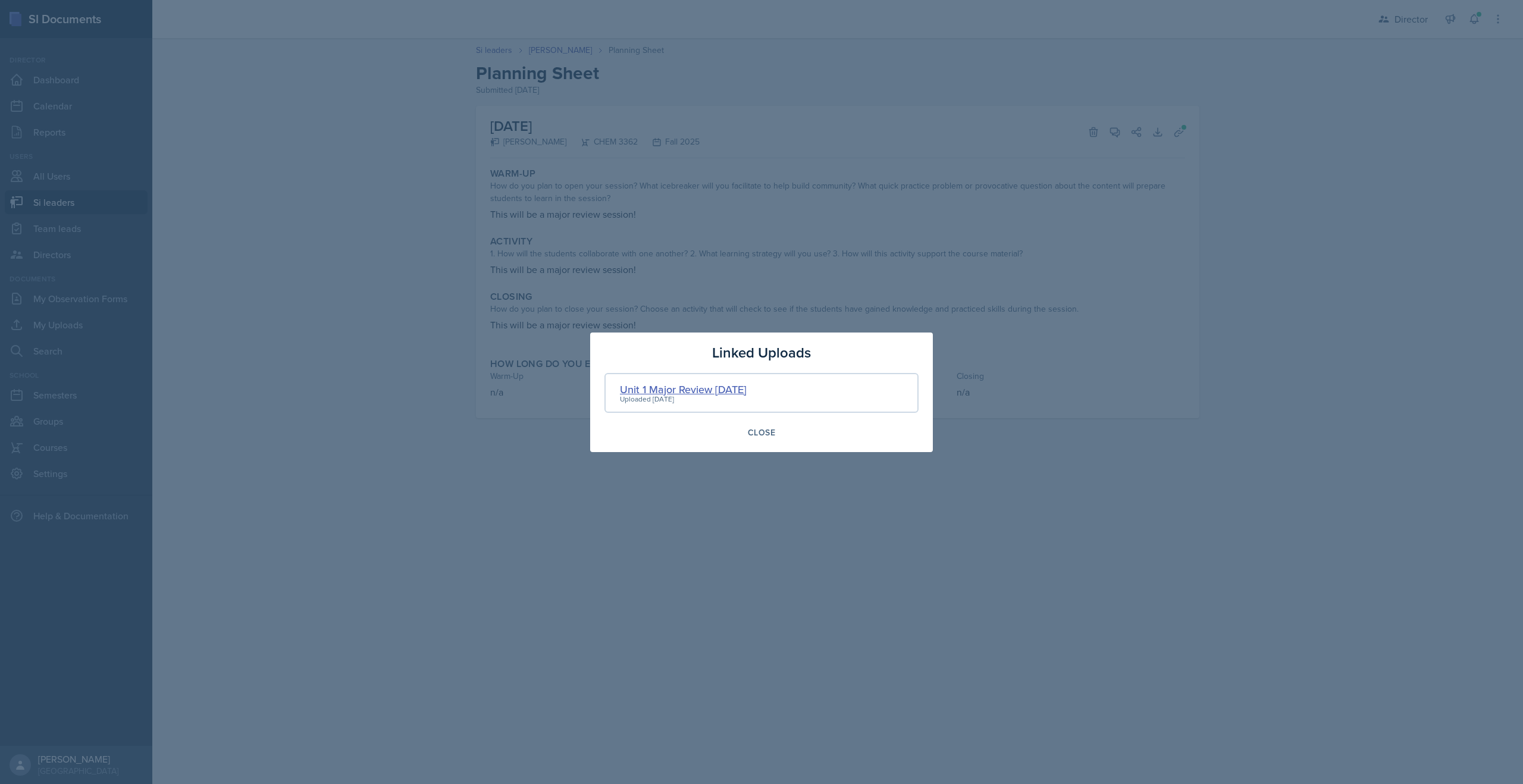
click at [706, 394] on div "Unit 1 Major Review 09-08-2025" at bounding box center [683, 390] width 127 height 16
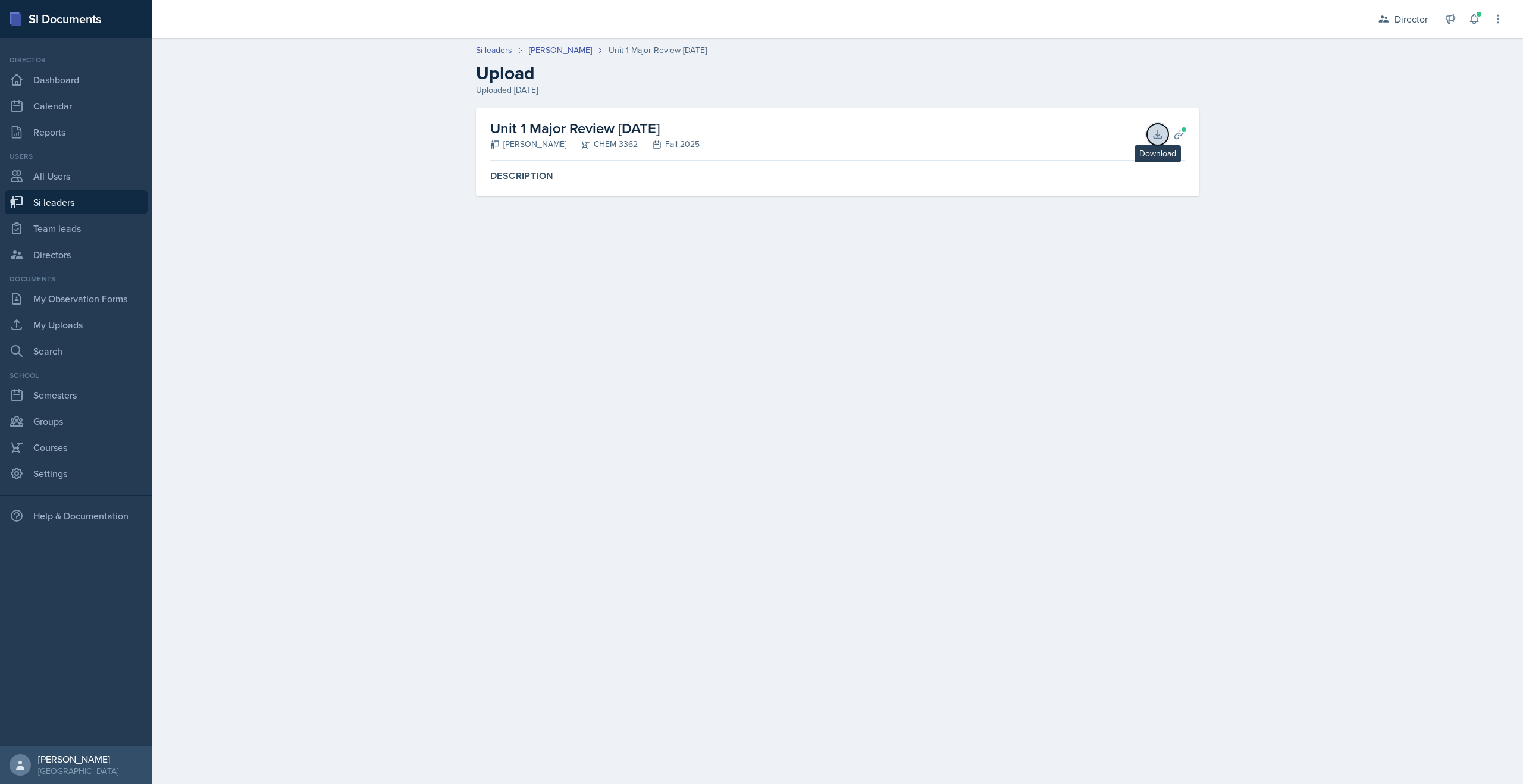
click at [1155, 133] on icon at bounding box center [1158, 134] width 12 height 12
click at [485, 48] on link "Si leaders" at bounding box center [494, 51] width 36 height 13
select select "2bed604d-1099-4043-b1bc-2365e8740244"
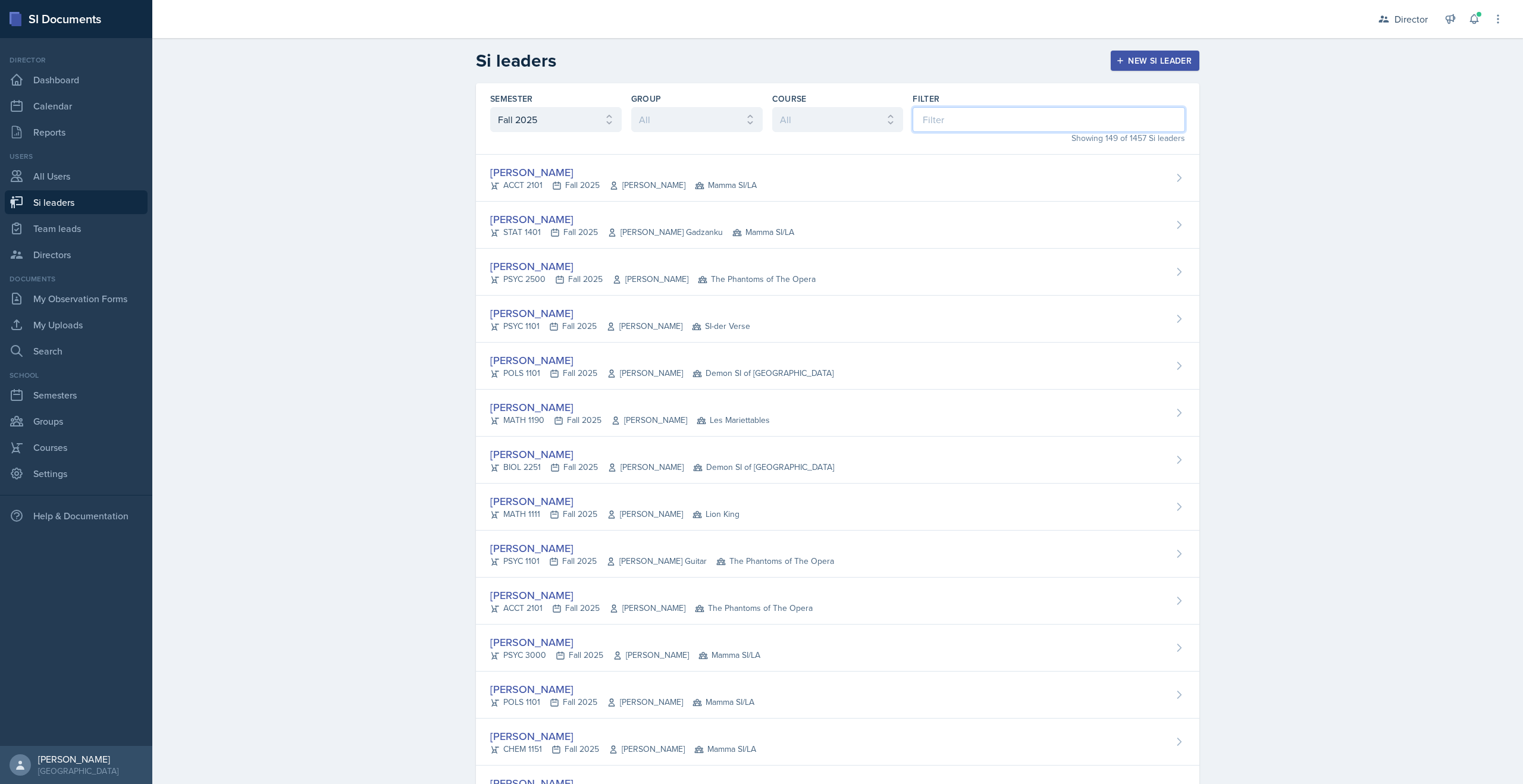
click at [1012, 117] on input at bounding box center [1049, 120] width 272 height 25
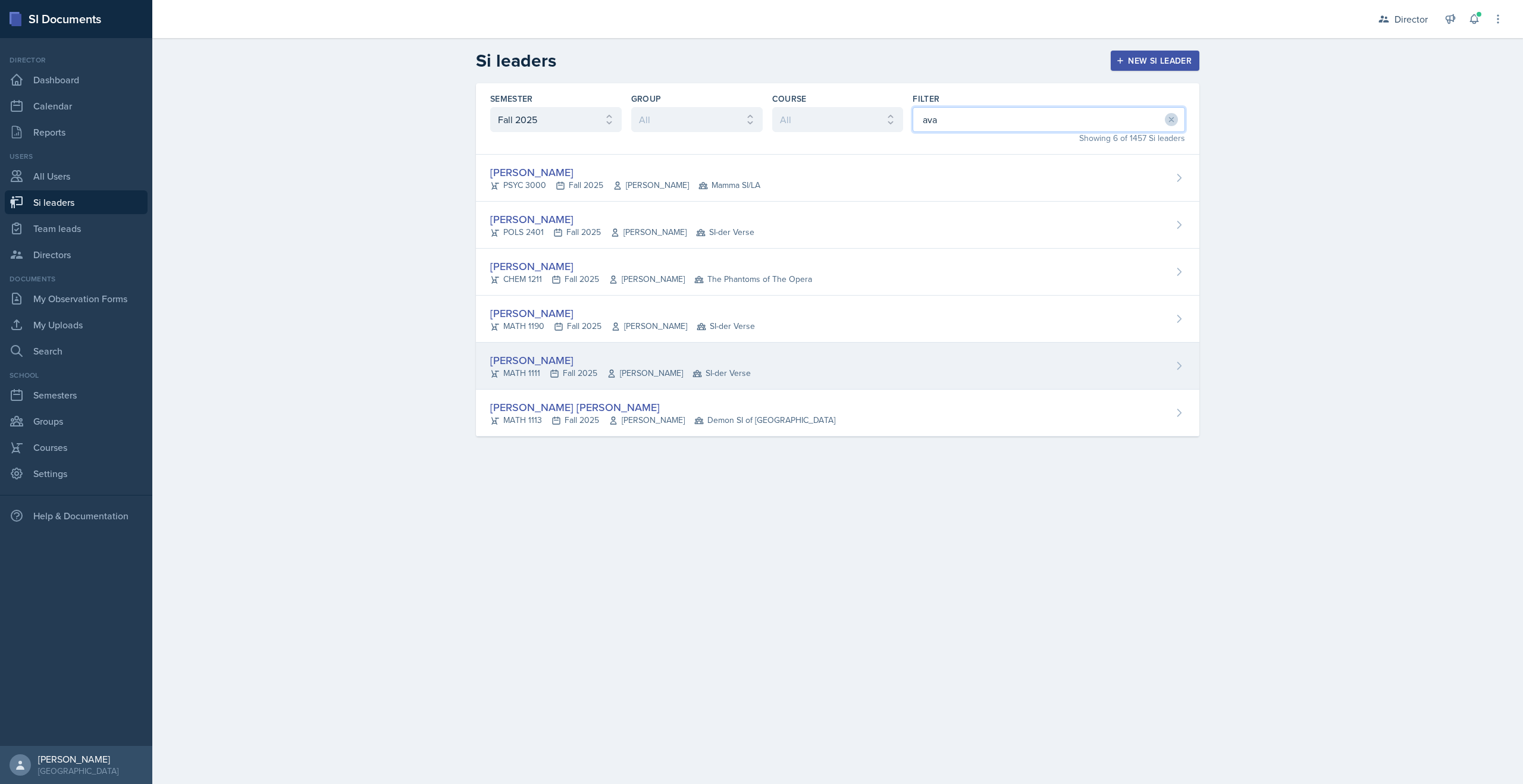
type input "ava"
click at [539, 351] on div "Ava Richardson MATH 1111 Fall 2025 Irina Paschenko SI-der Verse" at bounding box center [838, 366] width 724 height 47
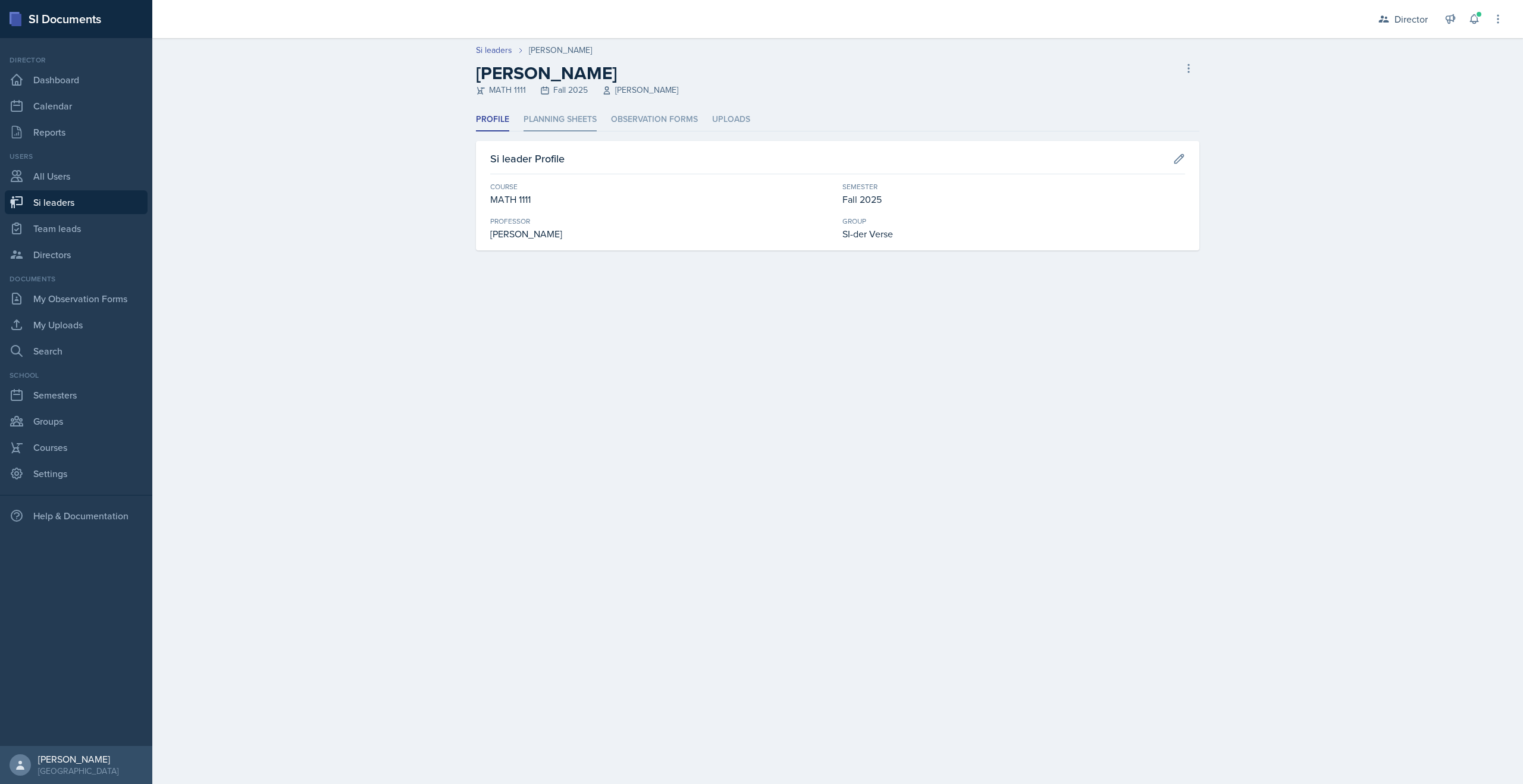
click at [564, 115] on li "Planning Sheets" at bounding box center [560, 120] width 73 height 23
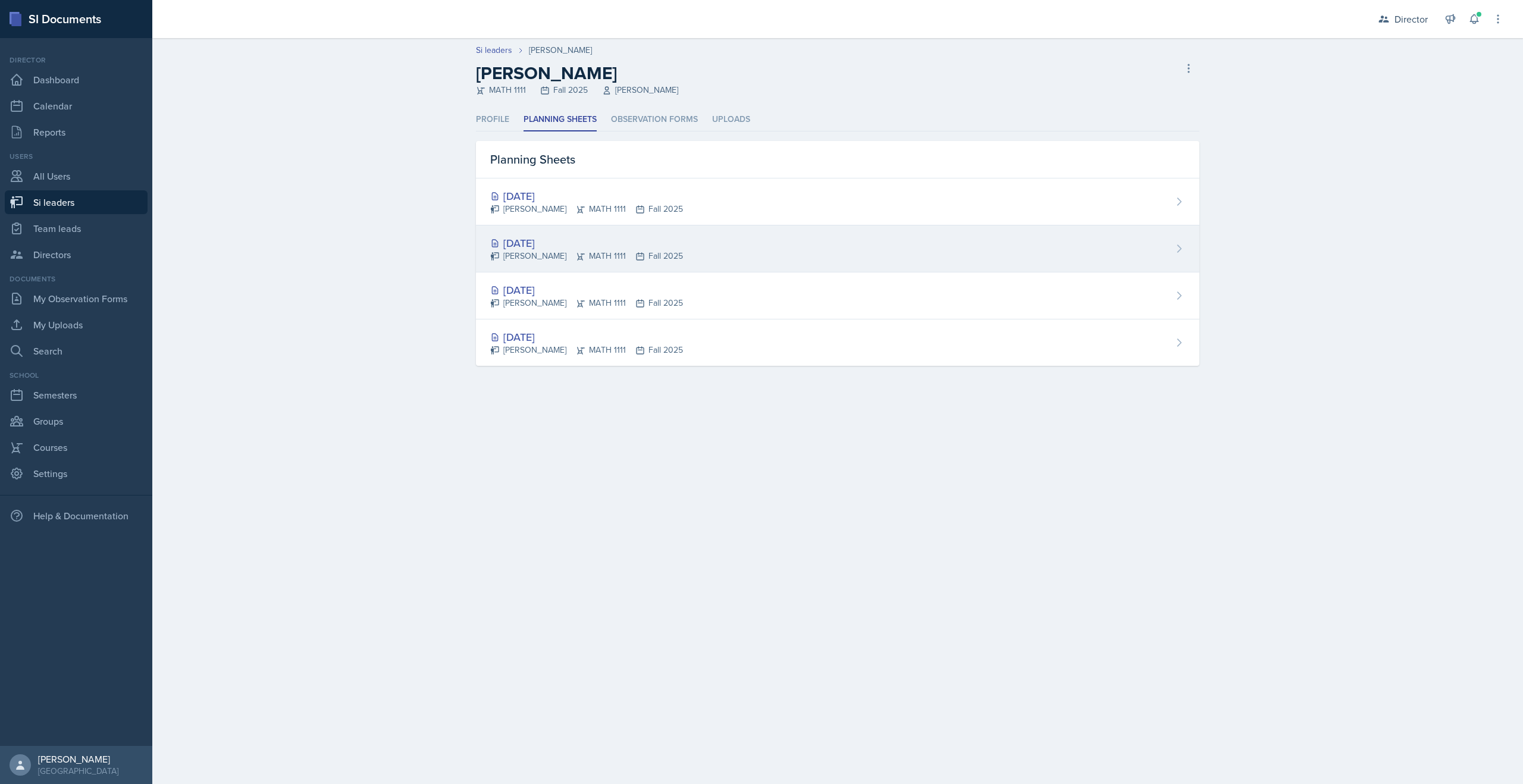
click at [523, 243] on div "[DATE]" at bounding box center [586, 243] width 192 height 16
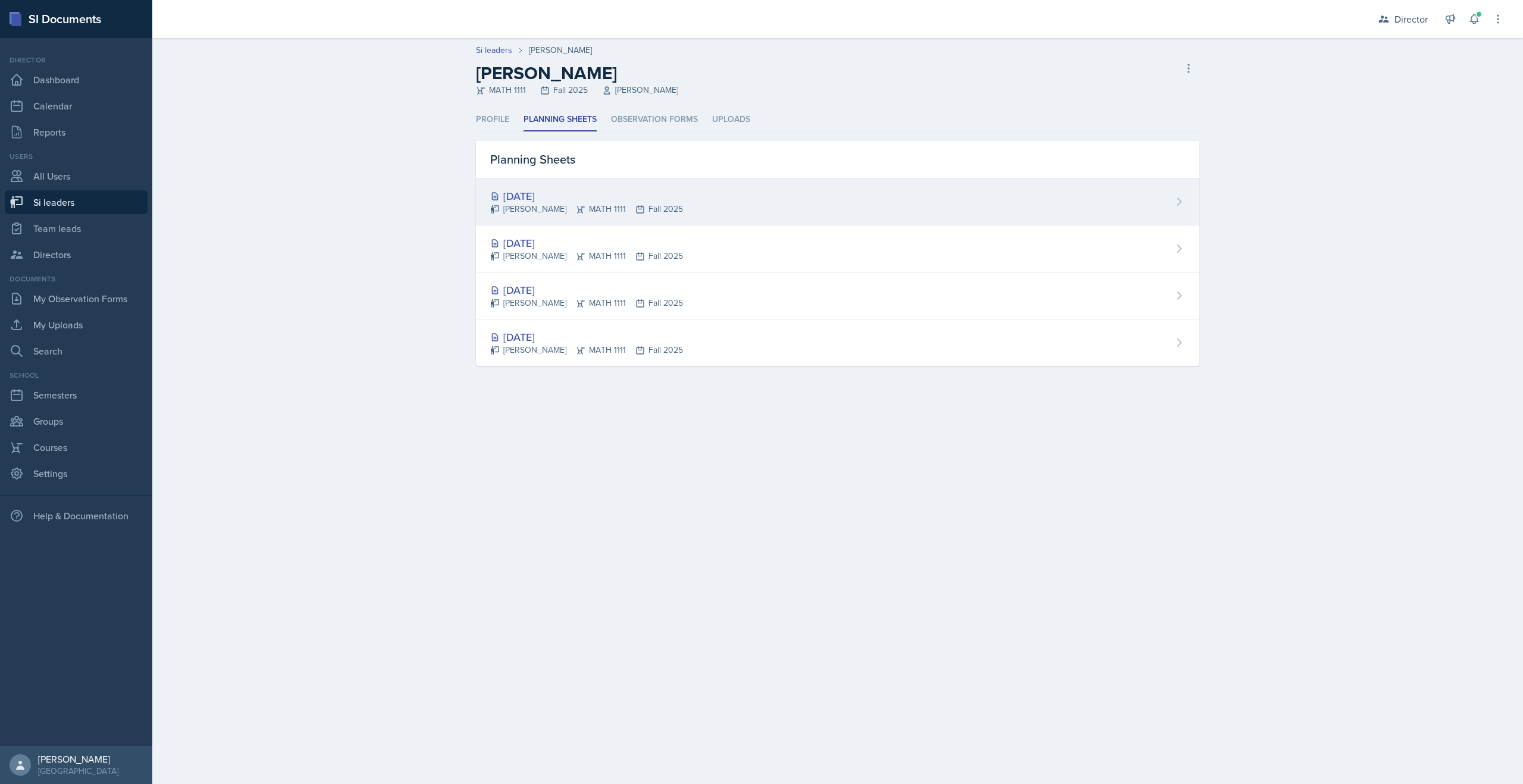
click at [635, 205] on icon at bounding box center [640, 209] width 10 height 10
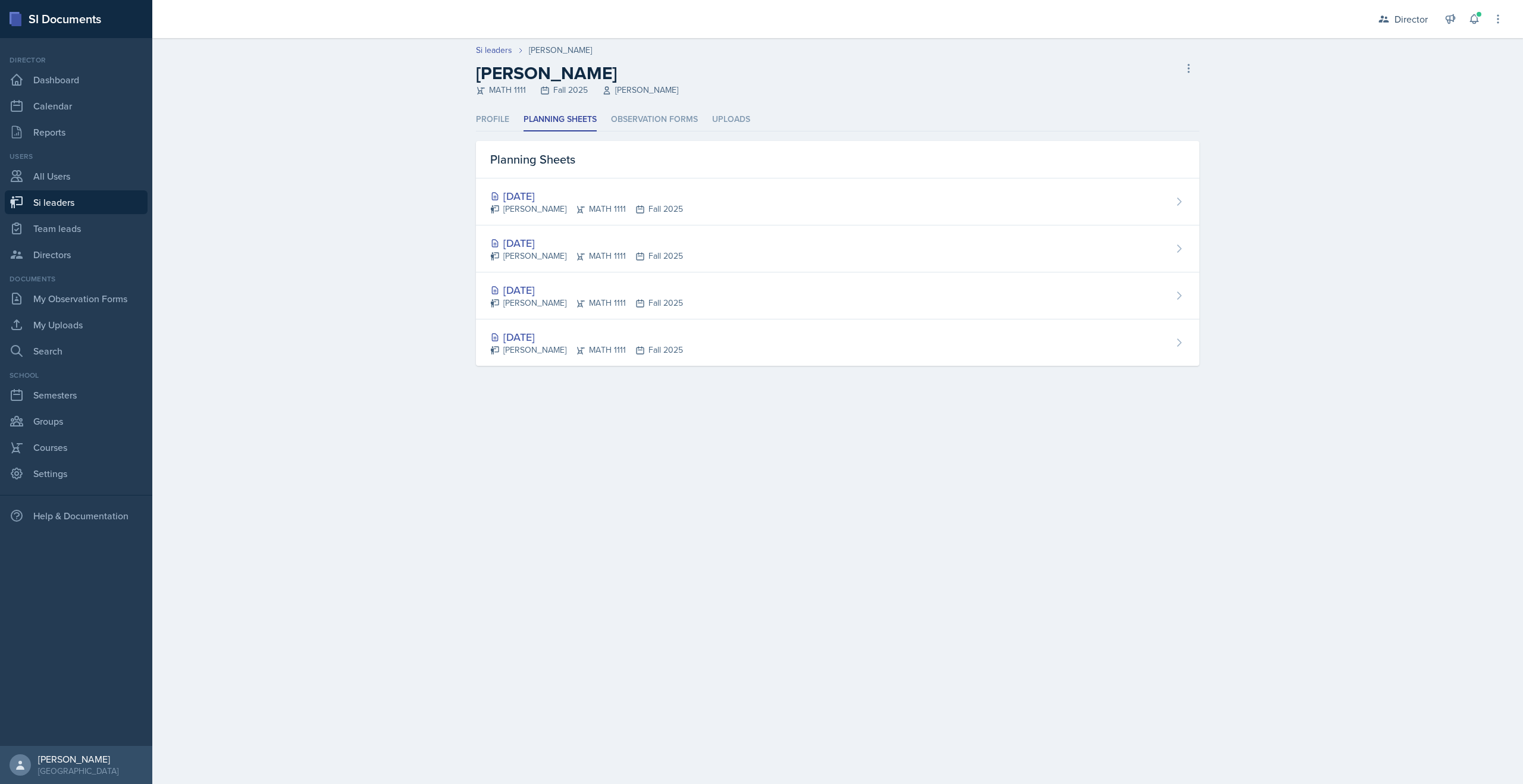
select select "2bed604d-1099-4043-b1bc-2365e8740244"
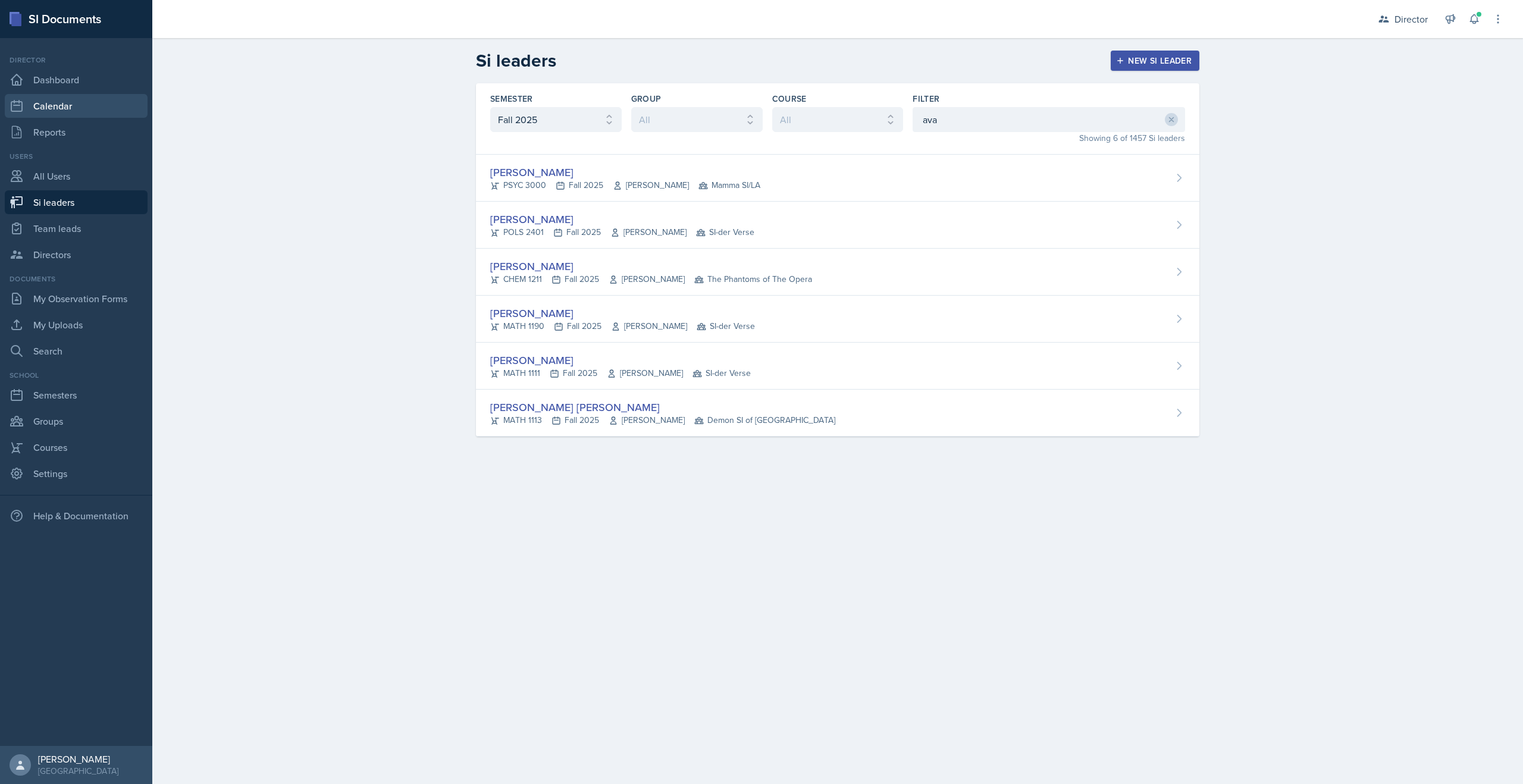
click at [37, 104] on link "Calendar" at bounding box center [76, 106] width 143 height 24
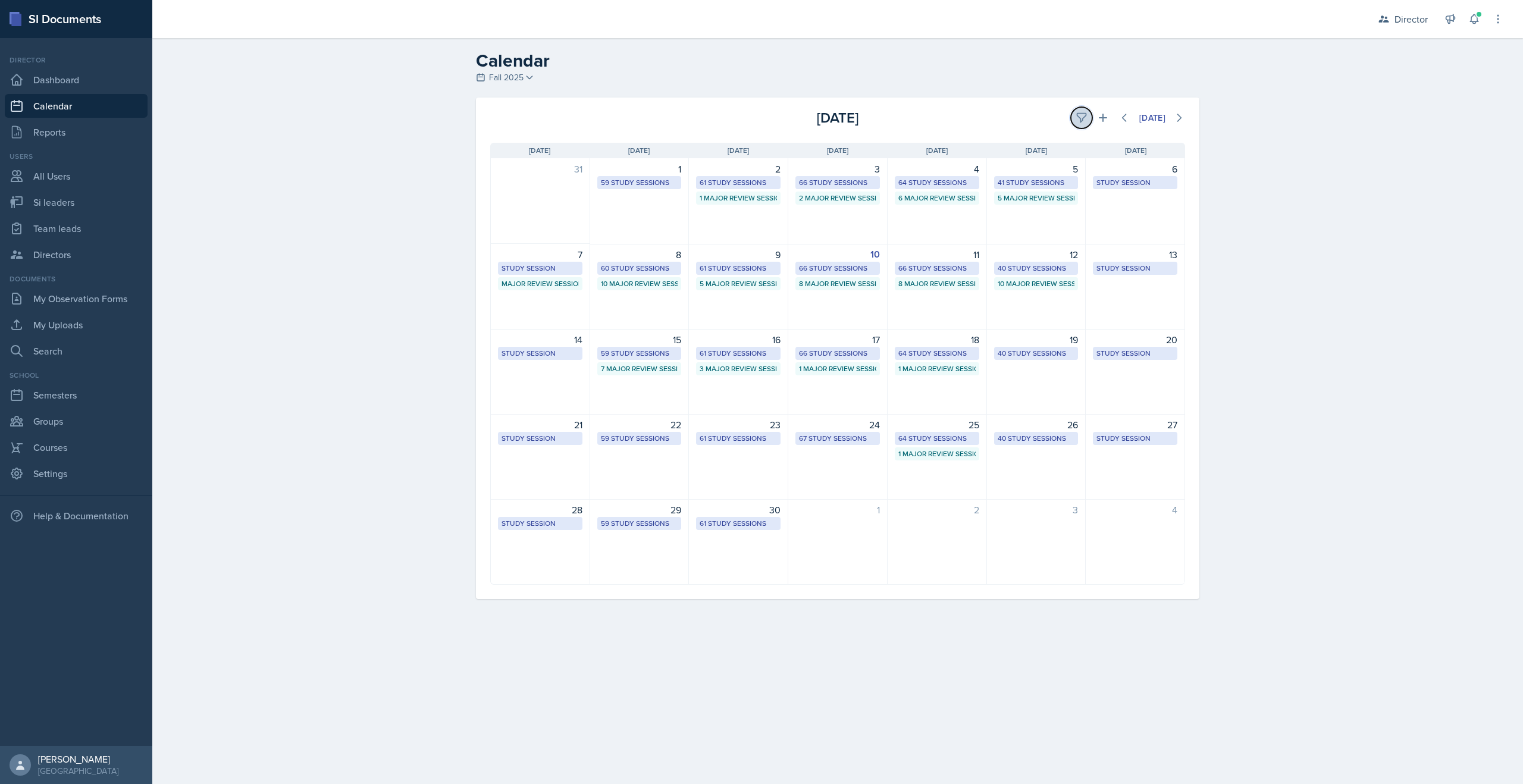
click at [1079, 114] on icon at bounding box center [1081, 117] width 12 height 12
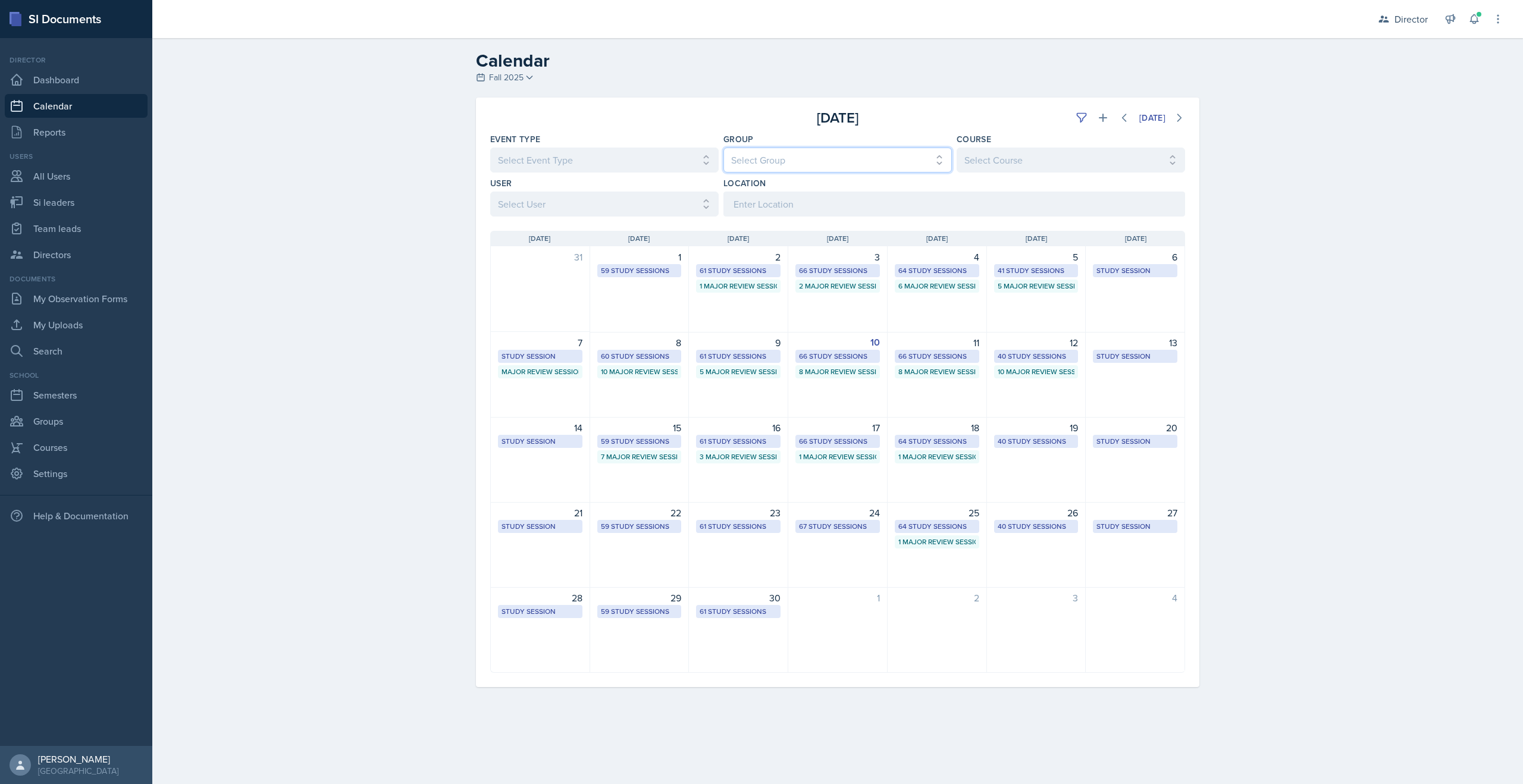
click at [780, 150] on select "Select Group All Demon SI of Fleet Street Les Mariettables Lion King Mamma SI/L…" at bounding box center [838, 160] width 229 height 25
select select "e892a4c8-123a-40ec-8aa5-ee50854cd130"
click at [724, 147] on select "Select Group All Demon SI of Fleet Street Les Mariettables Lion King Mamma SI/L…" at bounding box center [838, 160] width 229 height 25
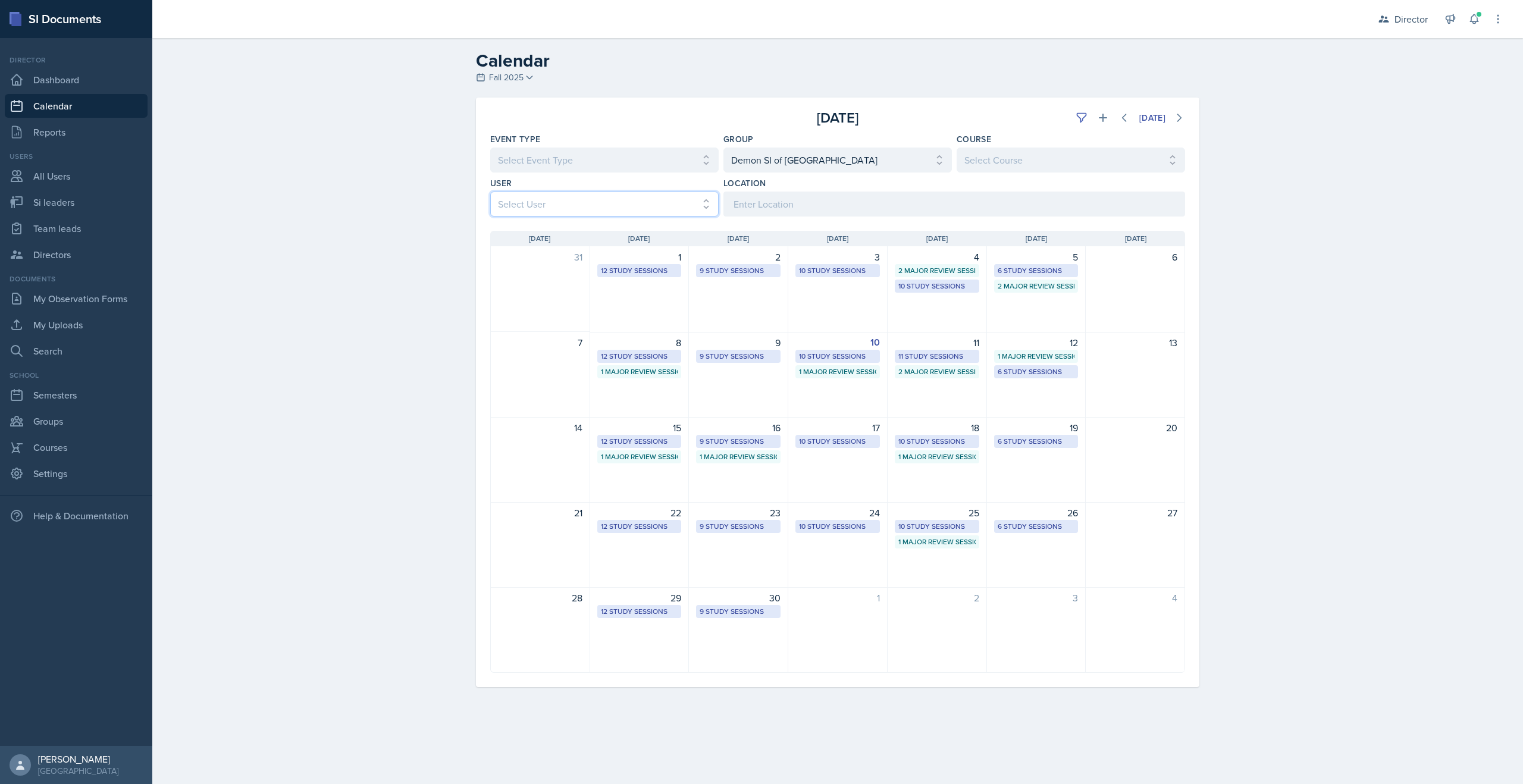
click at [619, 198] on select "Select User All Abeer Kayser Aditya Chauhan Aissa Sylla Alberto Di Stanislao Al…" at bounding box center [604, 204] width 229 height 25
click at [490, 192] on select "Select User All Abeer Kayser Aditya Chauhan Aissa Sylla Alberto Di Stanislao Al…" at bounding box center [604, 204] width 229 height 25
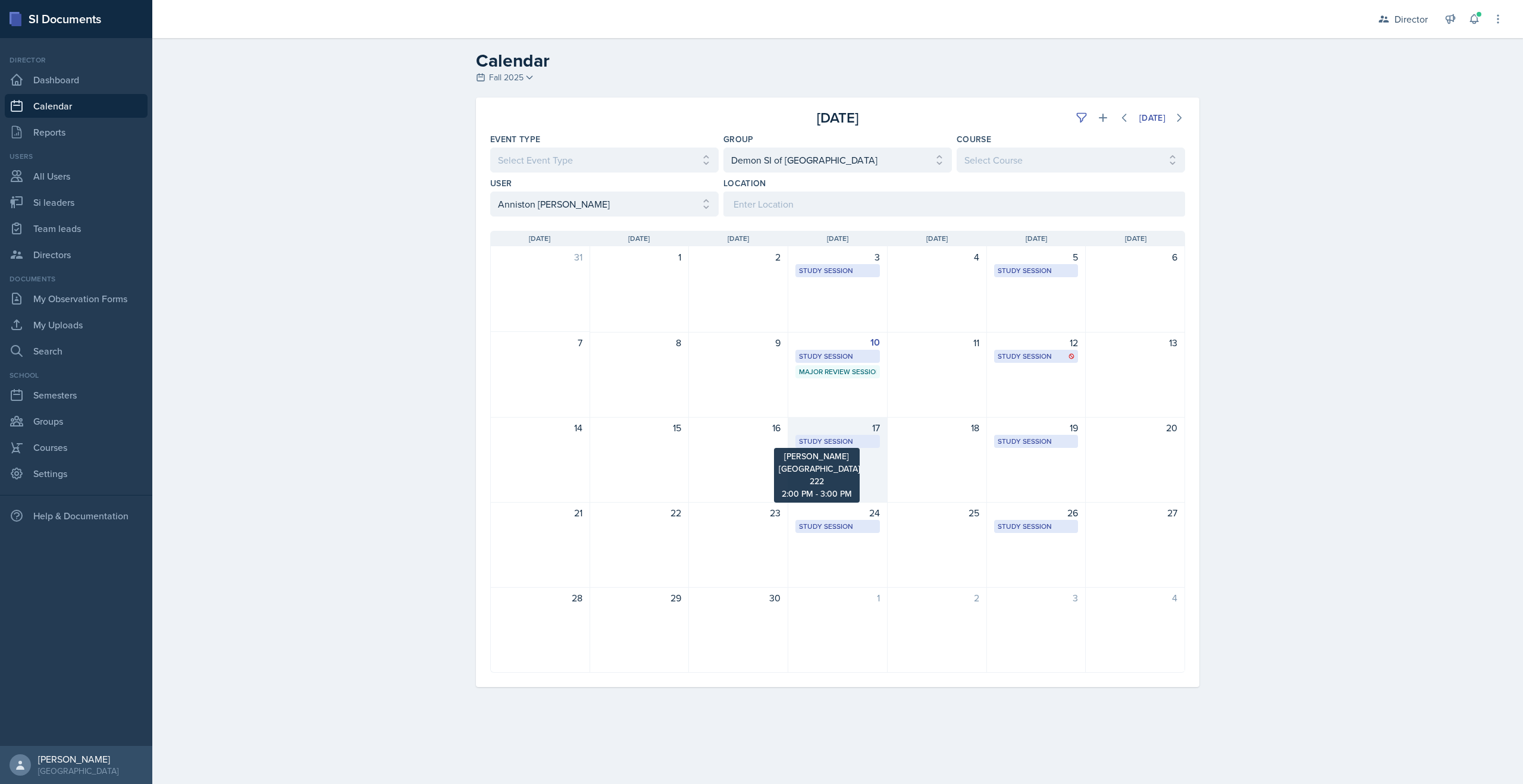
click at [840, 438] on div "Study Session" at bounding box center [838, 442] width 78 height 11
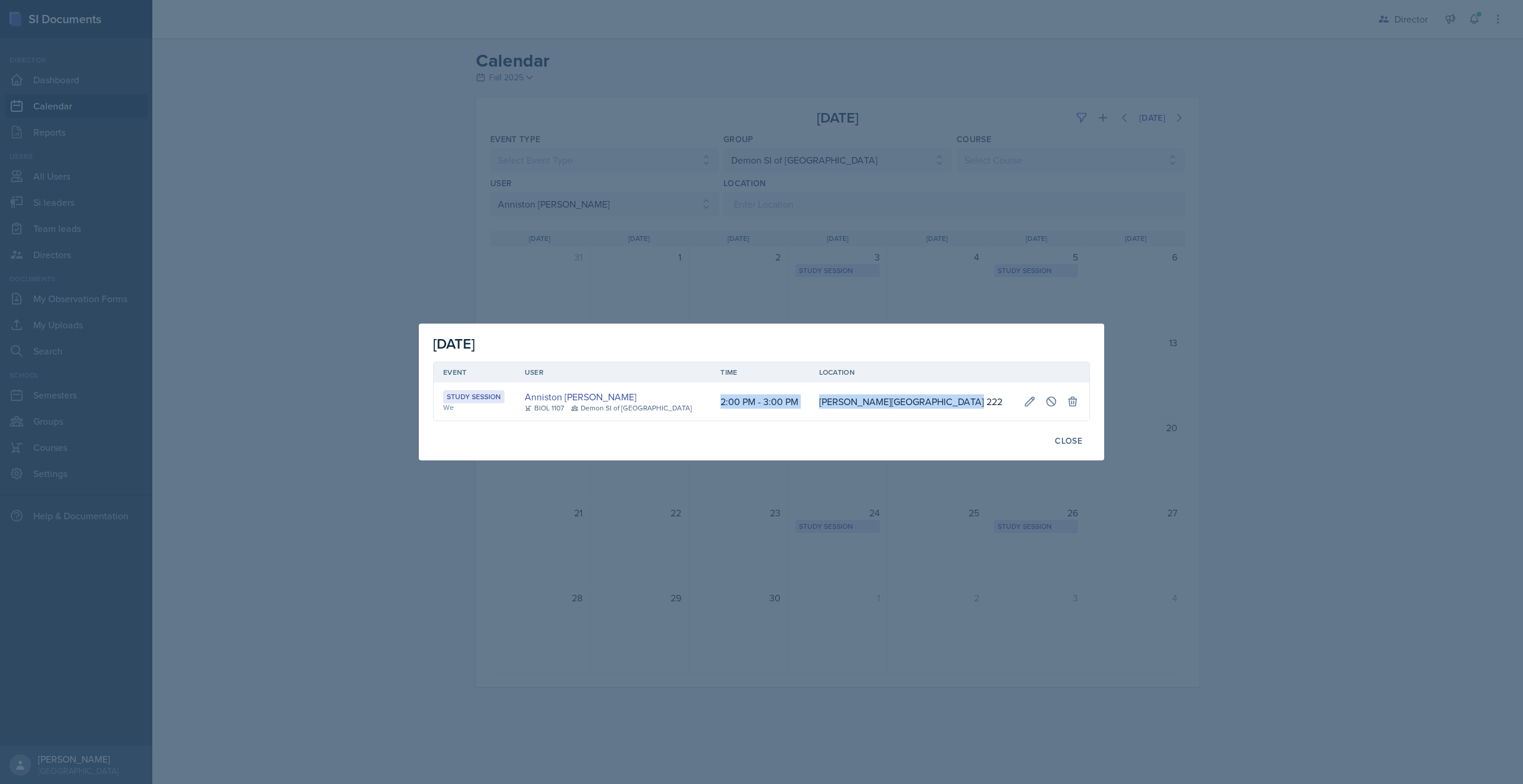
drag, startPoint x: 722, startPoint y: 401, endPoint x: 973, endPoint y: 396, distance: 251.0
click at [973, 396] on tr "Study Session We Anniston Boyanton BIOL 1107 Demon SI of Fleet Street 2:00 PM -…" at bounding box center [762, 402] width 656 height 38
copy tr "2:00 PM - 3:00 PM Bagwell Education Building 222"
click at [970, 239] on div at bounding box center [761, 392] width 1523 height 784
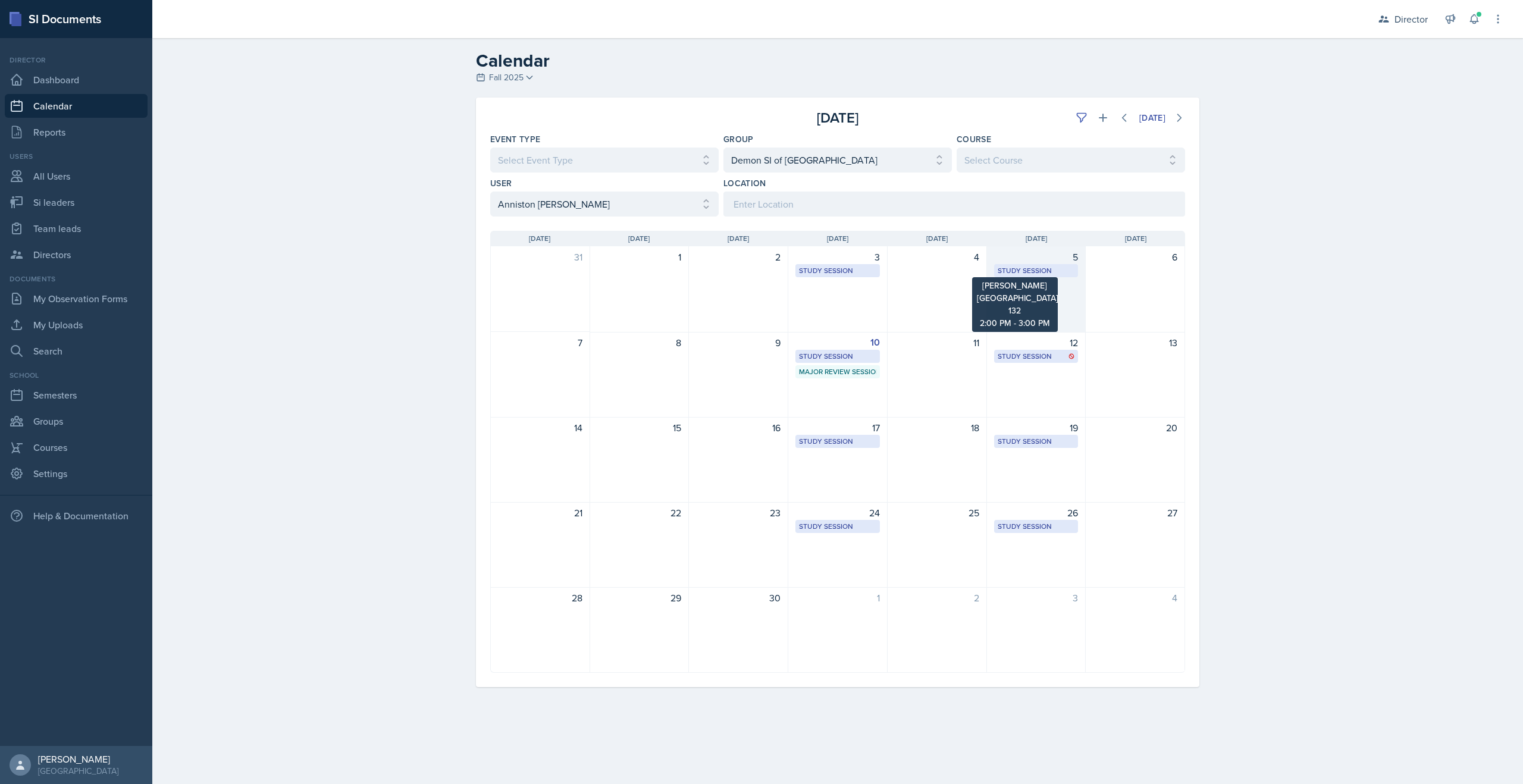
click at [1027, 268] on div "Study Session" at bounding box center [1037, 271] width 78 height 11
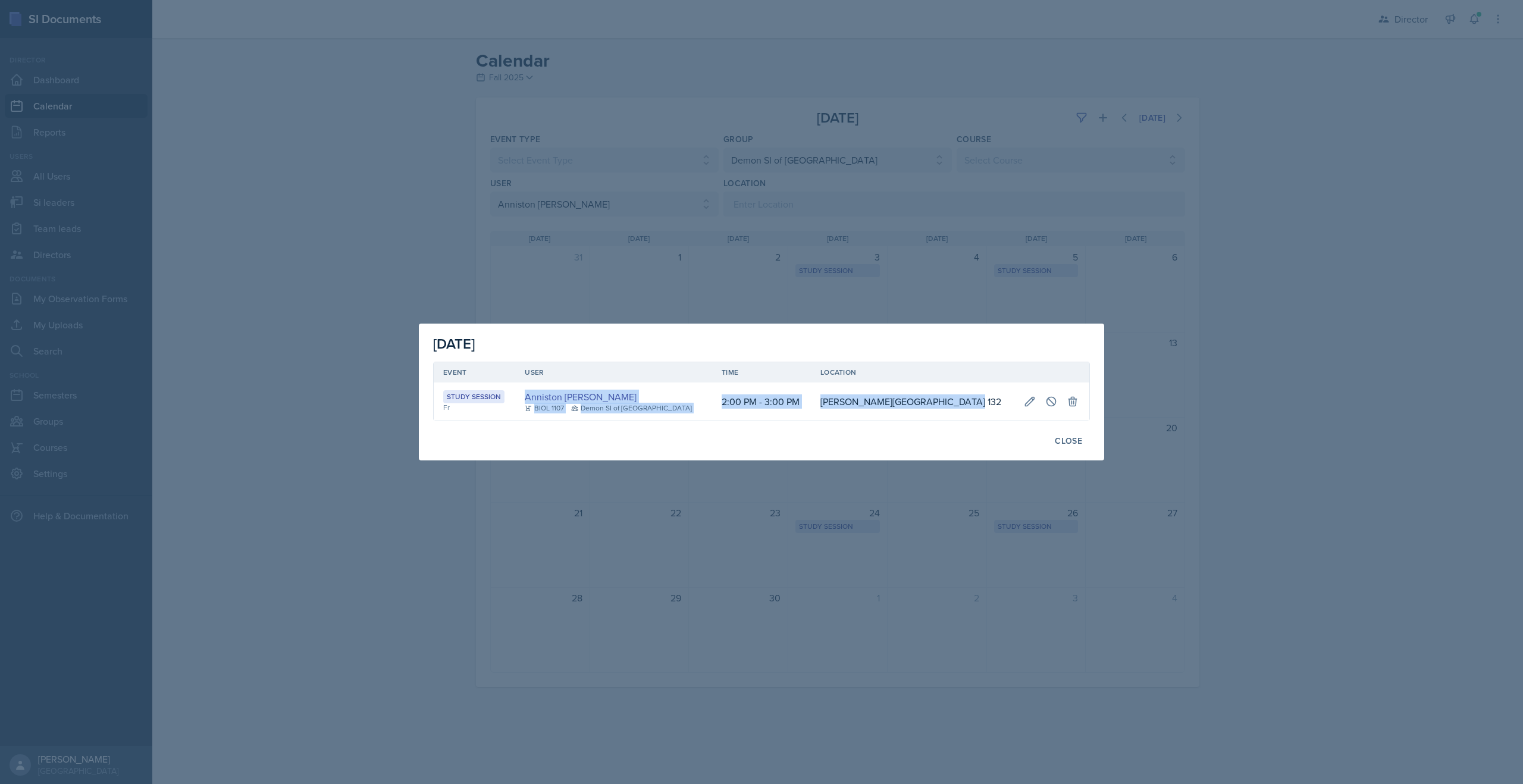
drag, startPoint x: 968, startPoint y: 403, endPoint x: 584, endPoint y: 386, distance: 384.4
click at [584, 386] on tr "Study Session Fr Anniston Boyanton BIOL 1107 Demon SI of Fleet Street 2:00 PM -…" at bounding box center [762, 402] width 656 height 38
click at [723, 390] on td "2:00 PM - 3:00 PM" at bounding box center [761, 402] width 99 height 38
click at [731, 401] on td "2:00 PM - 3:00 PM" at bounding box center [761, 402] width 99 height 38
drag, startPoint x: 721, startPoint y: 399, endPoint x: 980, endPoint y: 401, distance: 259.0
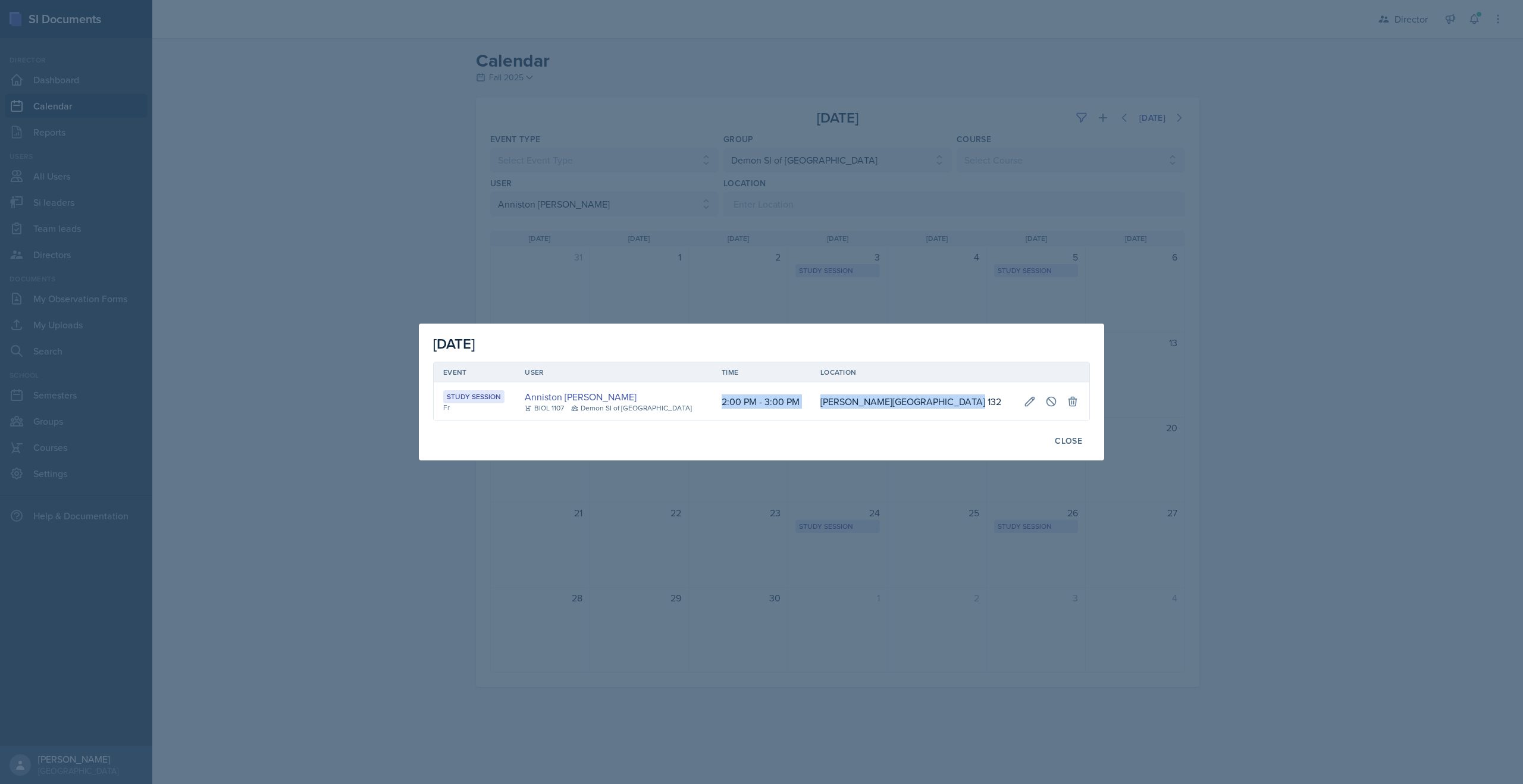
click at [980, 401] on tr "Study Session Fr Anniston Boyanton BIOL 1107 Demon SI of Fleet Street 2:00 PM -…" at bounding box center [762, 402] width 656 height 38
copy tr "2:00 PM - 3:00 PM Bagwell Education Building 132"
click at [592, 261] on div at bounding box center [761, 392] width 1523 height 784
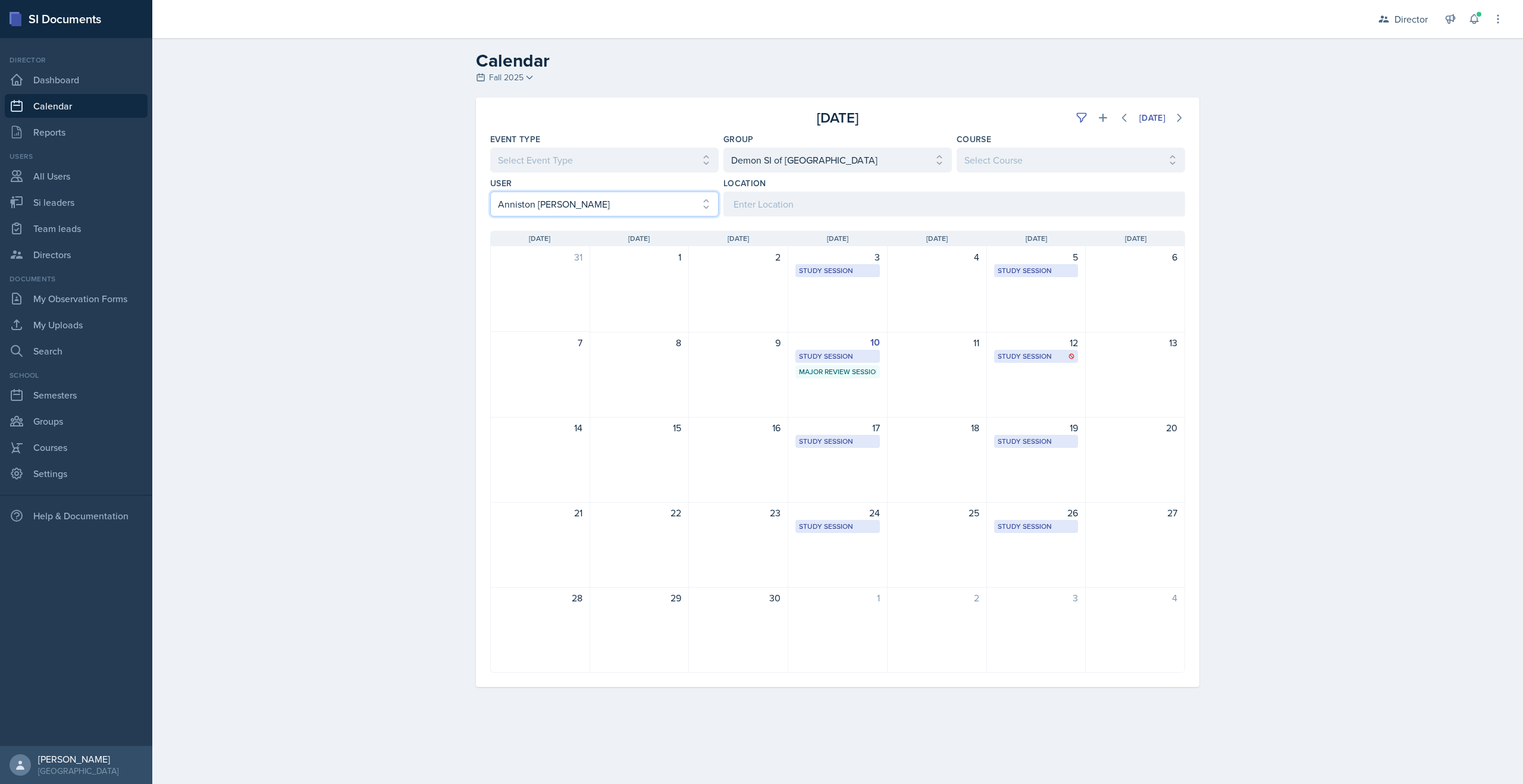
click at [619, 200] on select "Select User All Abeer Kayser Aditya Chauhan Aissa Sylla Alberto Di Stanislao Al…" at bounding box center [604, 204] width 229 height 25
select select "5e5969cc-2067-472f-b37a-4a7e3dacf5b7"
click at [490, 192] on select "Select User All Abeer Kayser Aditya Chauhan Aissa Sylla Alberto Di Stanislao Al…" at bounding box center [604, 204] width 229 height 25
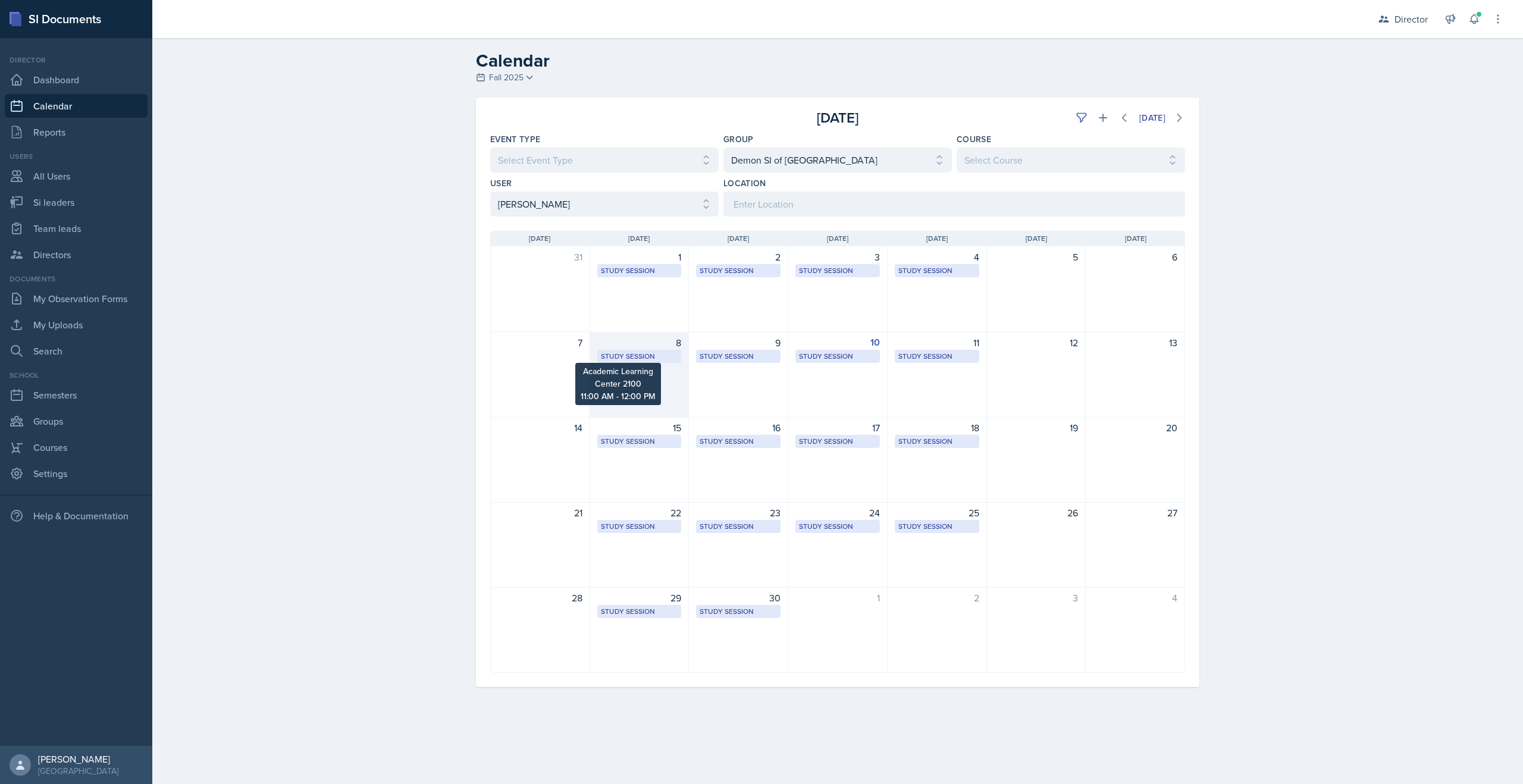
click at [635, 355] on div "Study Session" at bounding box center [640, 356] width 78 height 11
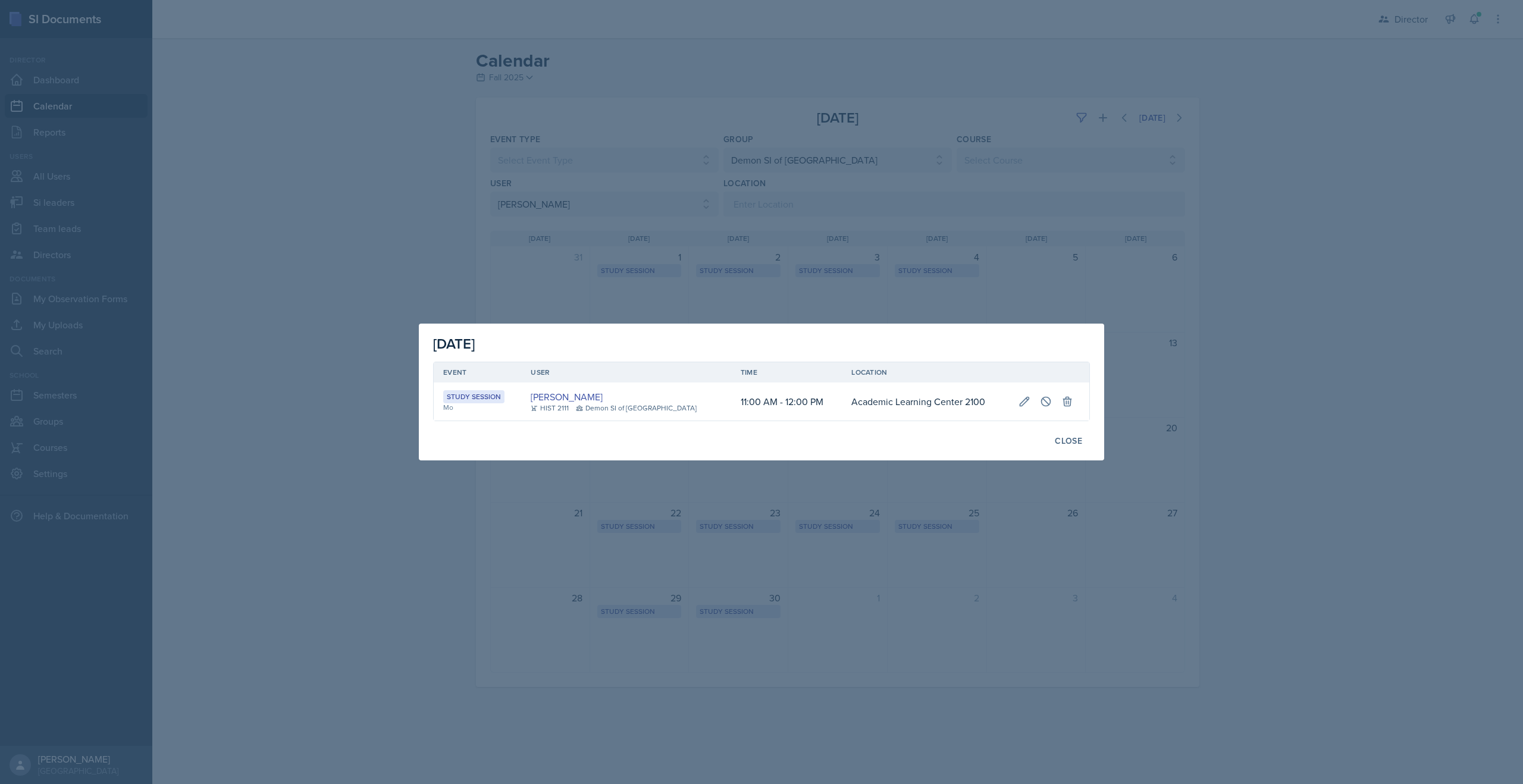
click at [459, 138] on div at bounding box center [761, 392] width 1523 height 784
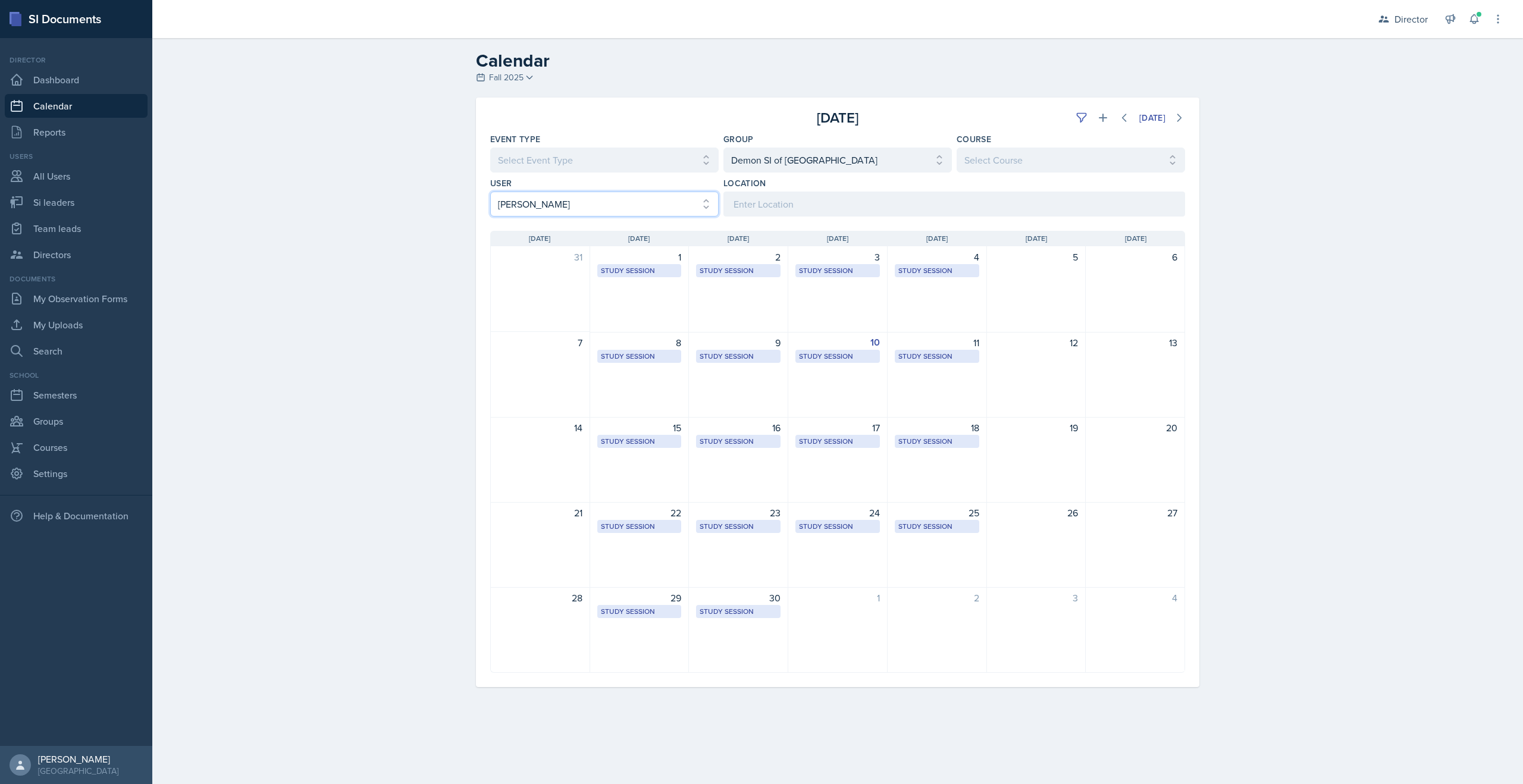
click at [588, 211] on select "Select User All Abeer Kayser Aditya Chauhan Aissa Sylla Alberto Di Stanislao Al…" at bounding box center [604, 204] width 229 height 25
click at [41, 207] on link "Si leaders" at bounding box center [76, 202] width 143 height 24
select select "2bed604d-1099-4043-b1bc-2365e8740244"
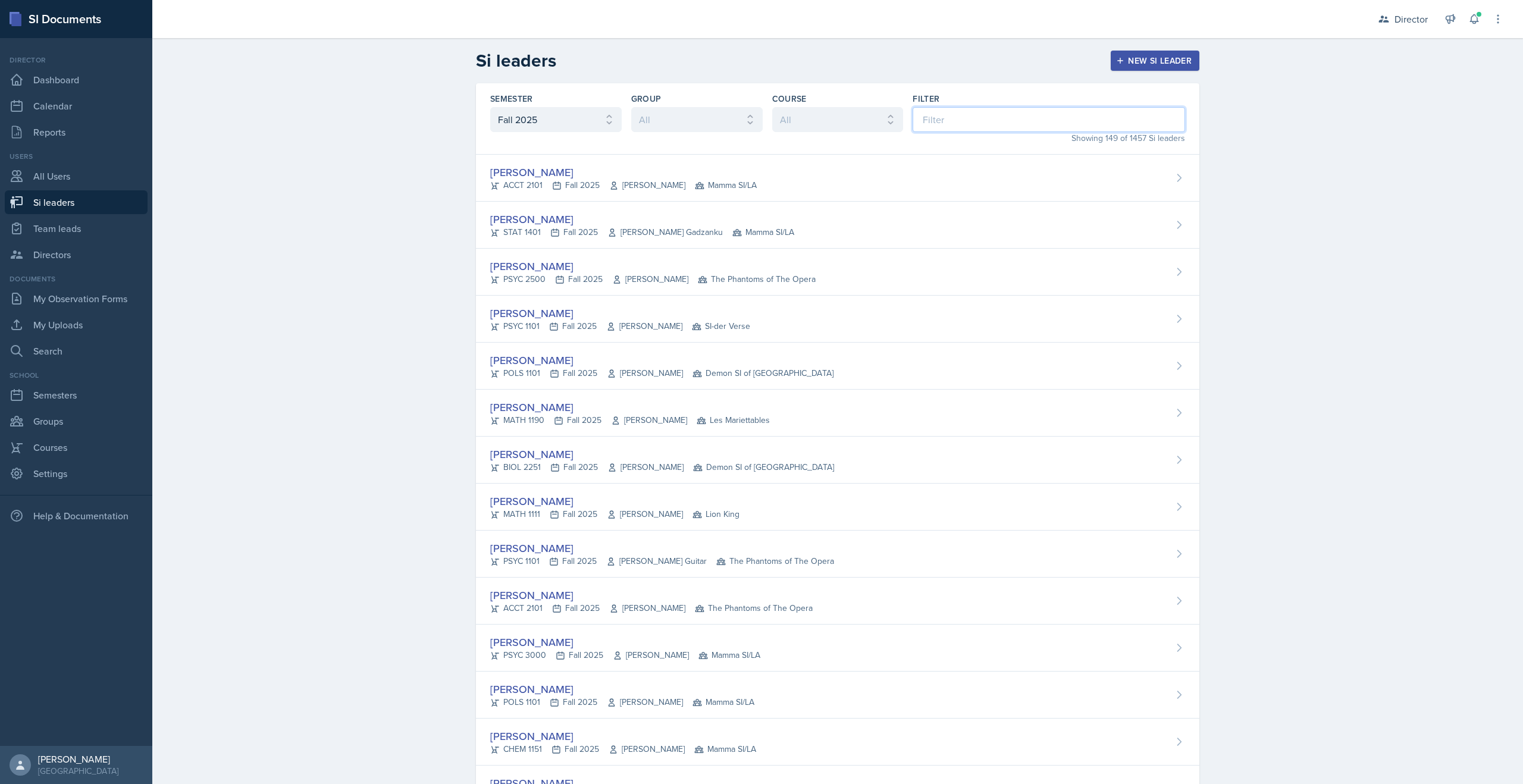
click at [940, 130] on input at bounding box center [1049, 120] width 272 height 25
type input "j"
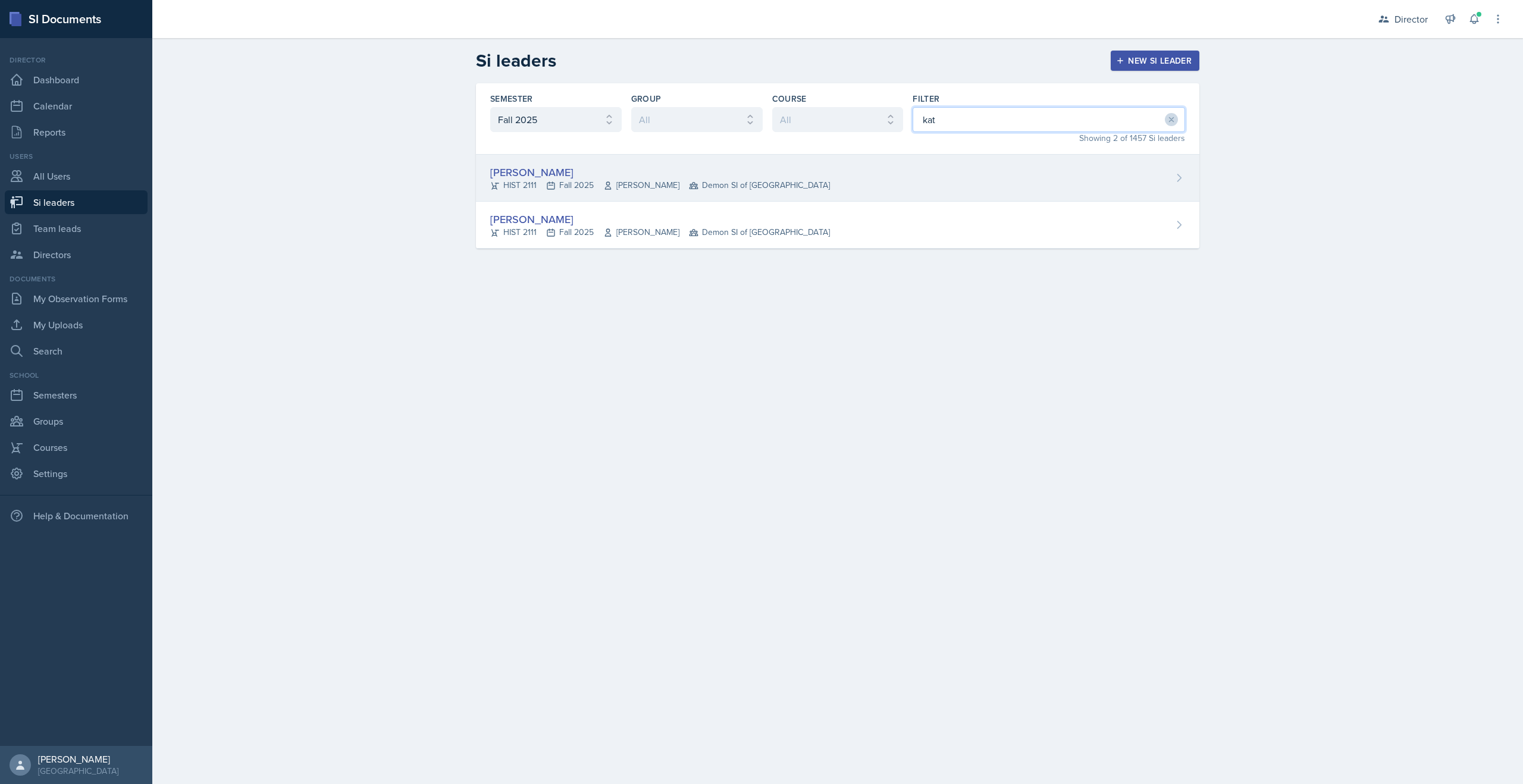
type input "kat"
click at [714, 181] on span "Demon SI of [GEOGRAPHIC_DATA]" at bounding box center [760, 185] width 141 height 13
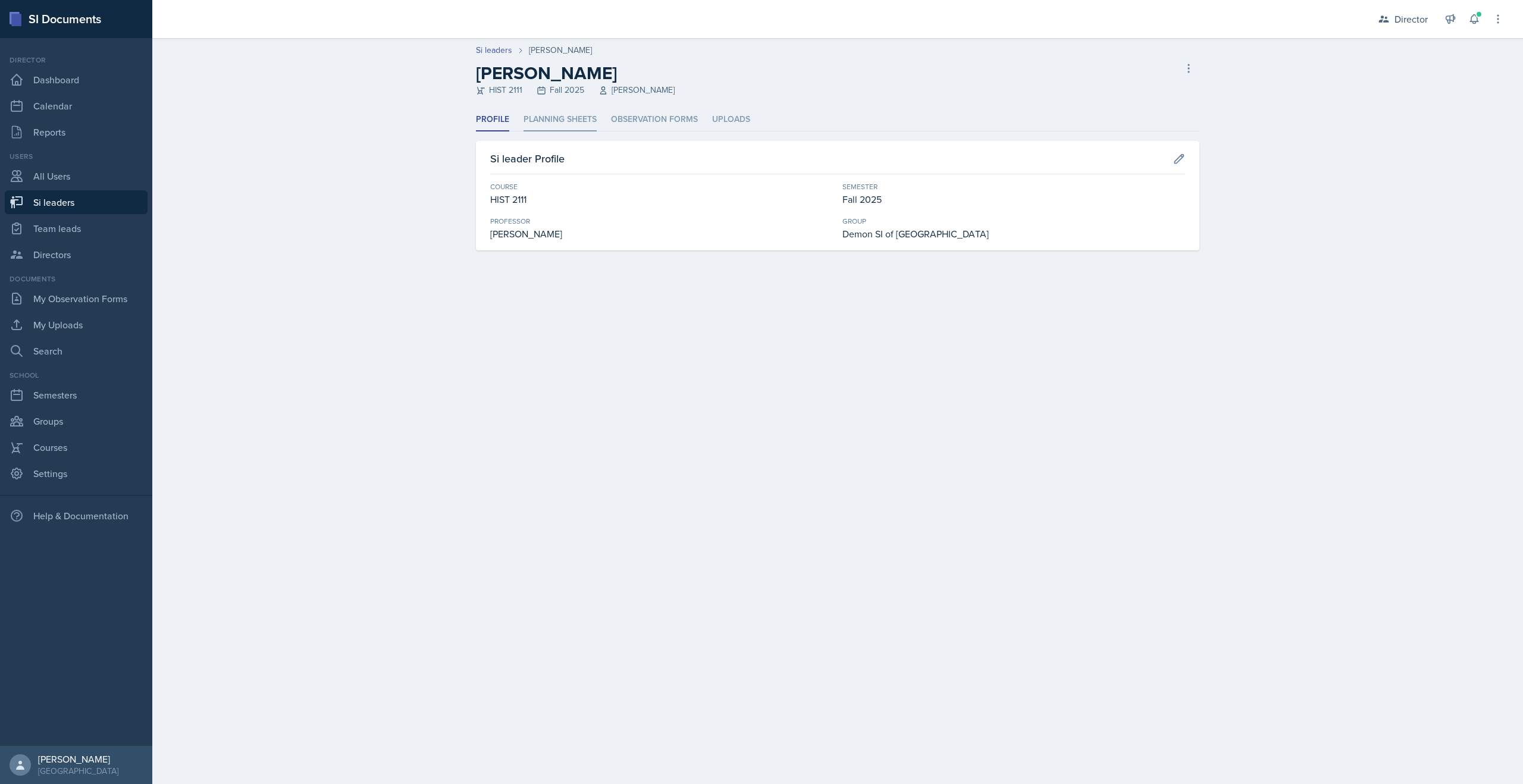
click at [574, 116] on li "Planning Sheets" at bounding box center [560, 120] width 73 height 23
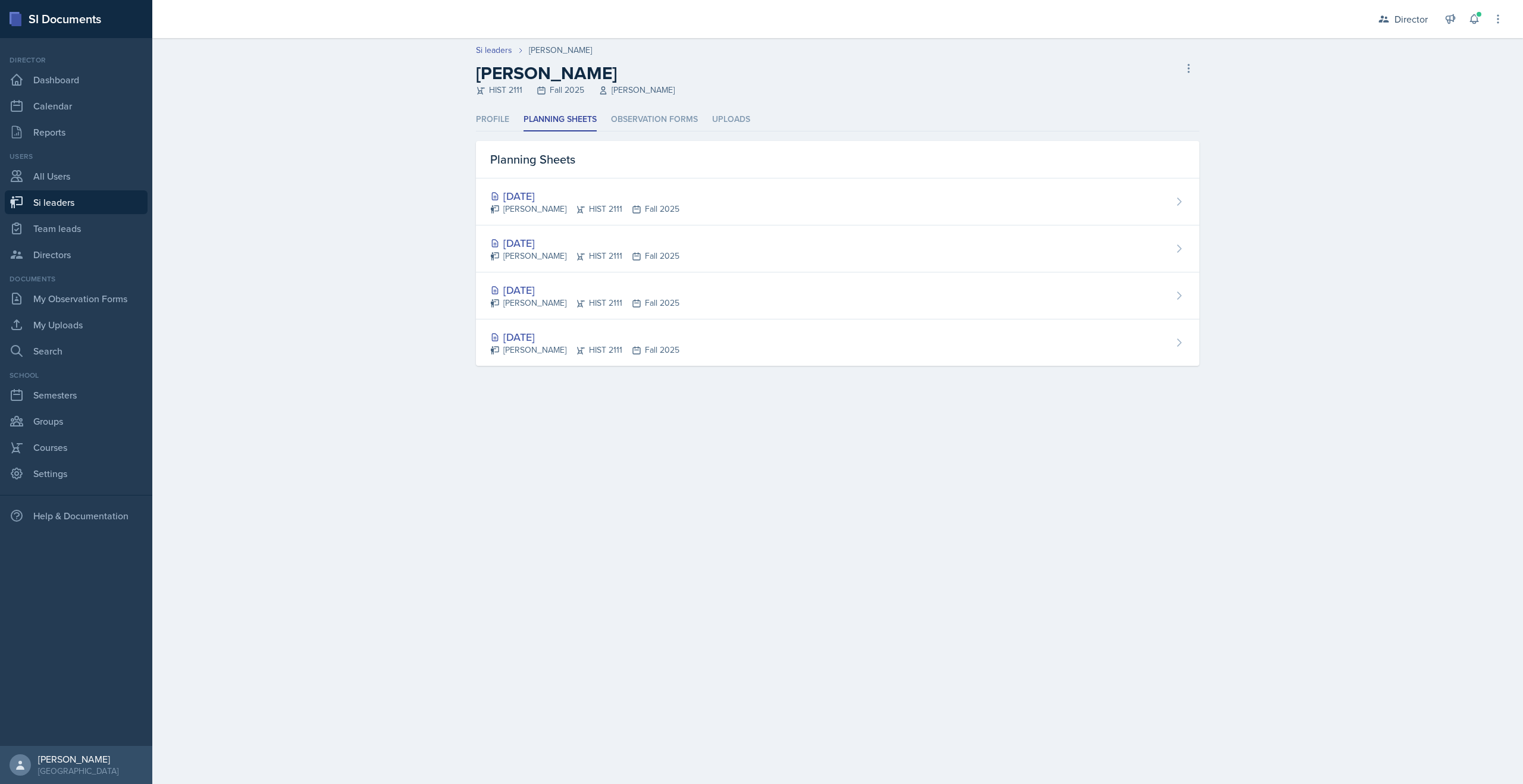
select select "2bed604d-1099-4043-b1bc-2365e8740244"
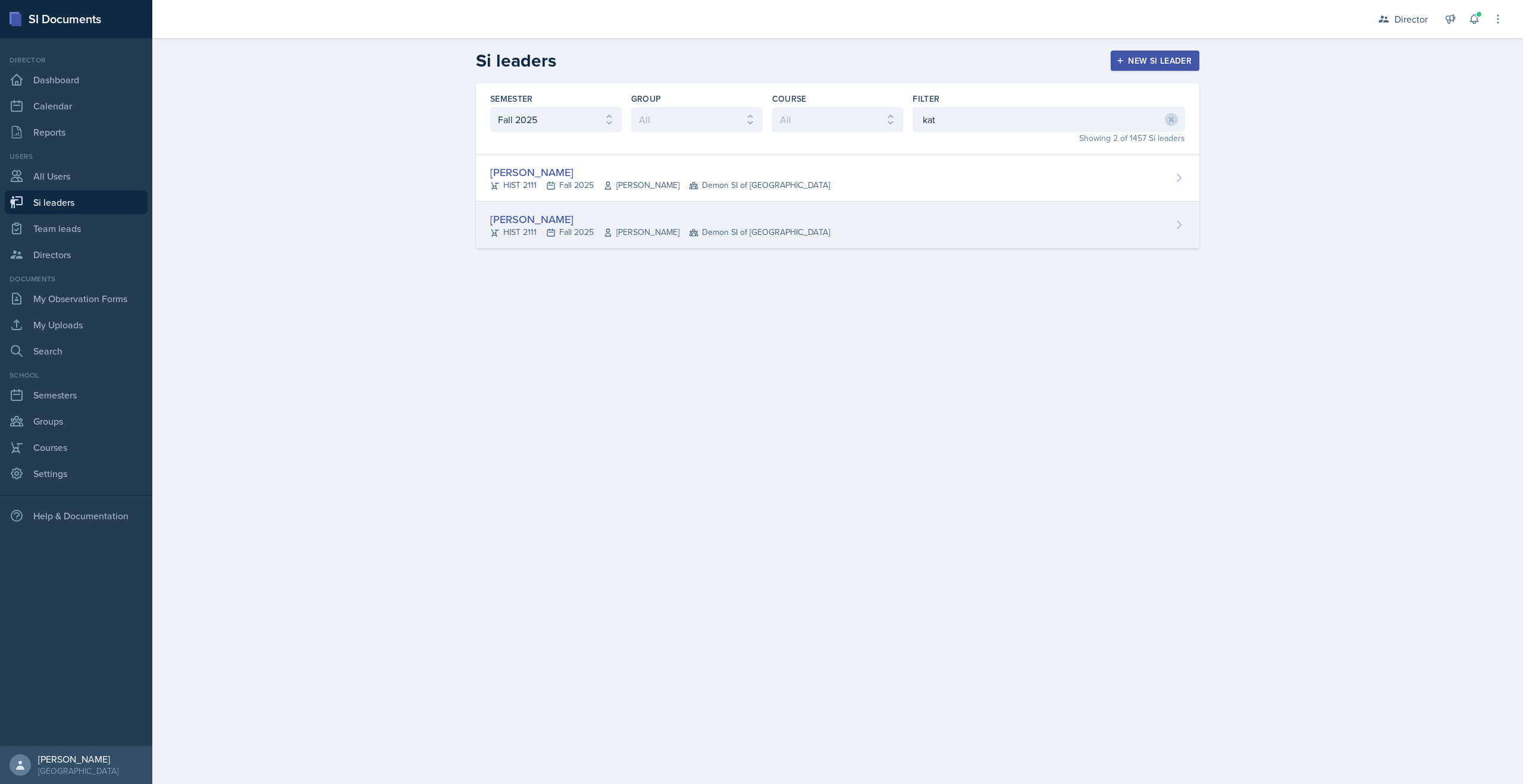
click at [544, 229] on div "HIST 2111 Fall 2025 Robert Sanderson Demon SI of Fleet Street" at bounding box center [660, 233] width 340 height 13
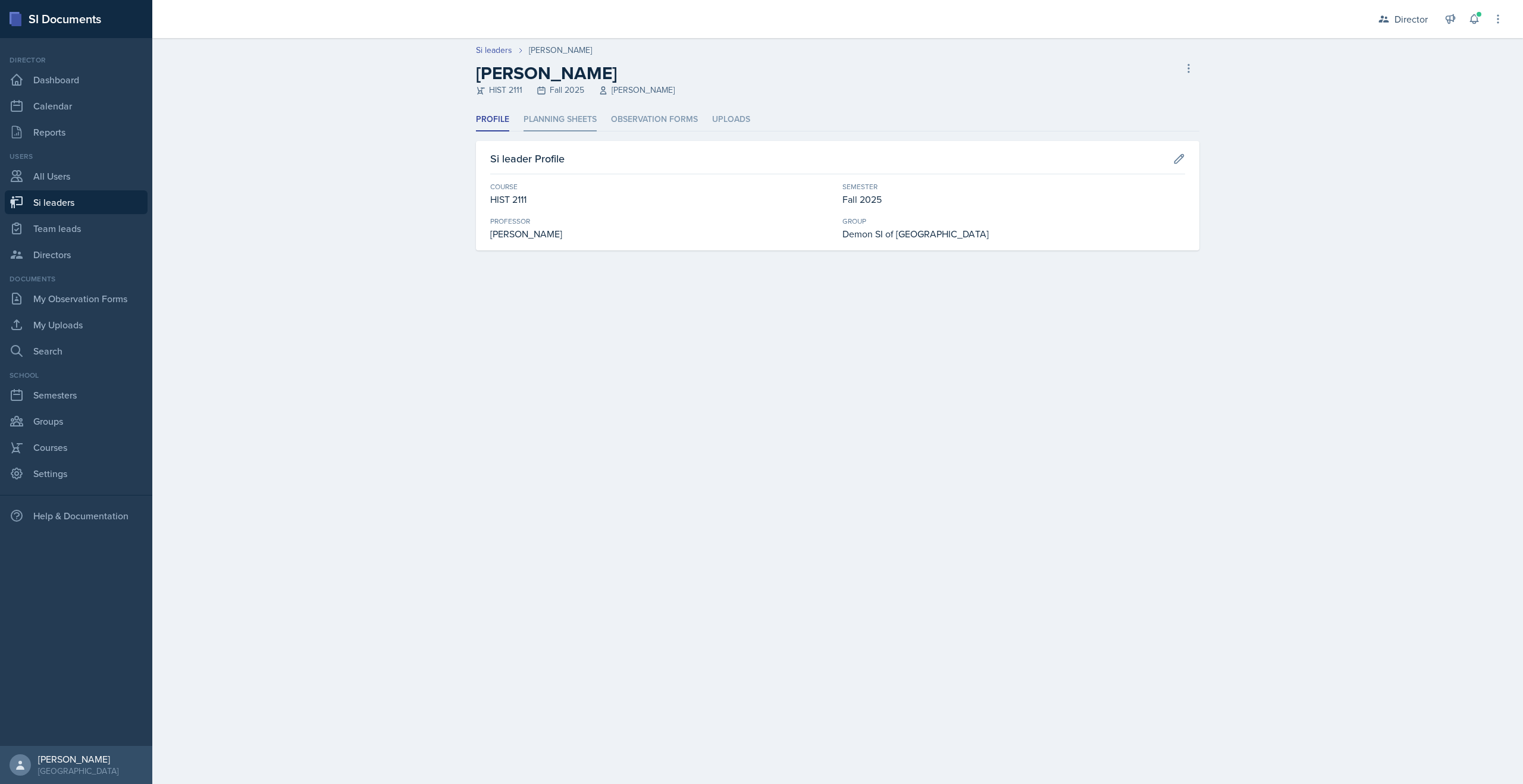
click at [569, 116] on li "Planning Sheets" at bounding box center [560, 120] width 73 height 23
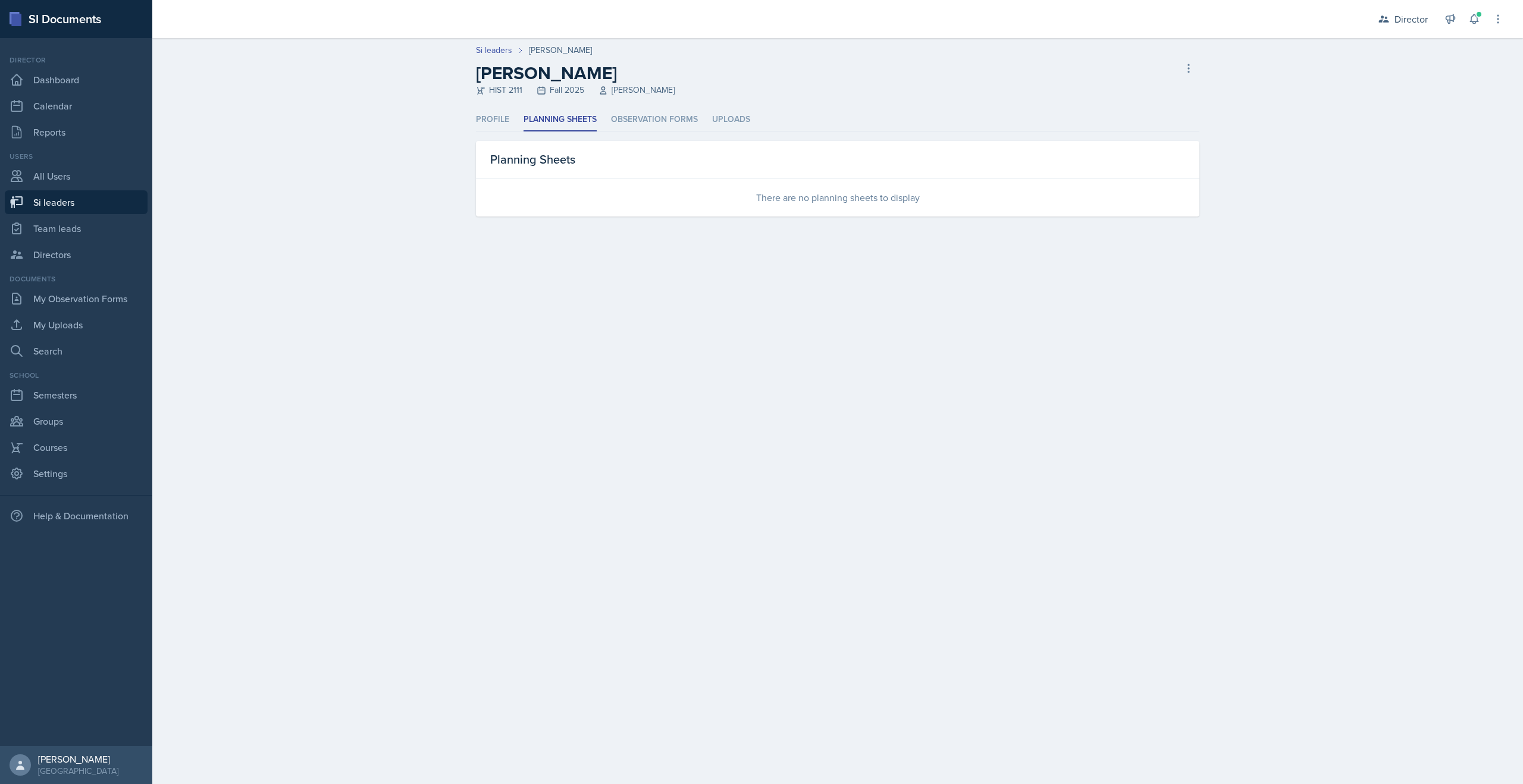
select select "2bed604d-1099-4043-b1bc-2365e8740244"
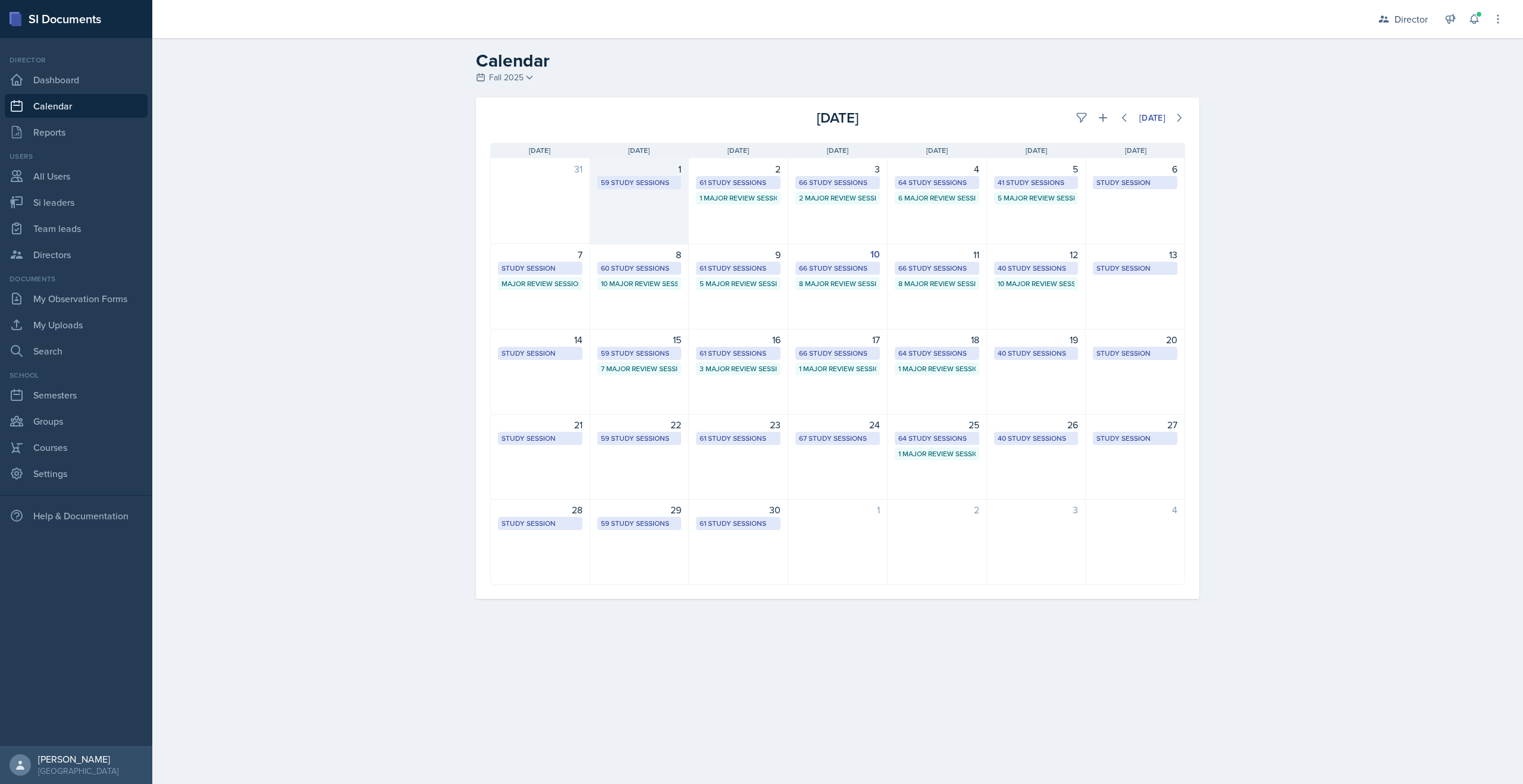
select select "2bed604d-1099-4043-b1bc-2365e8740244"
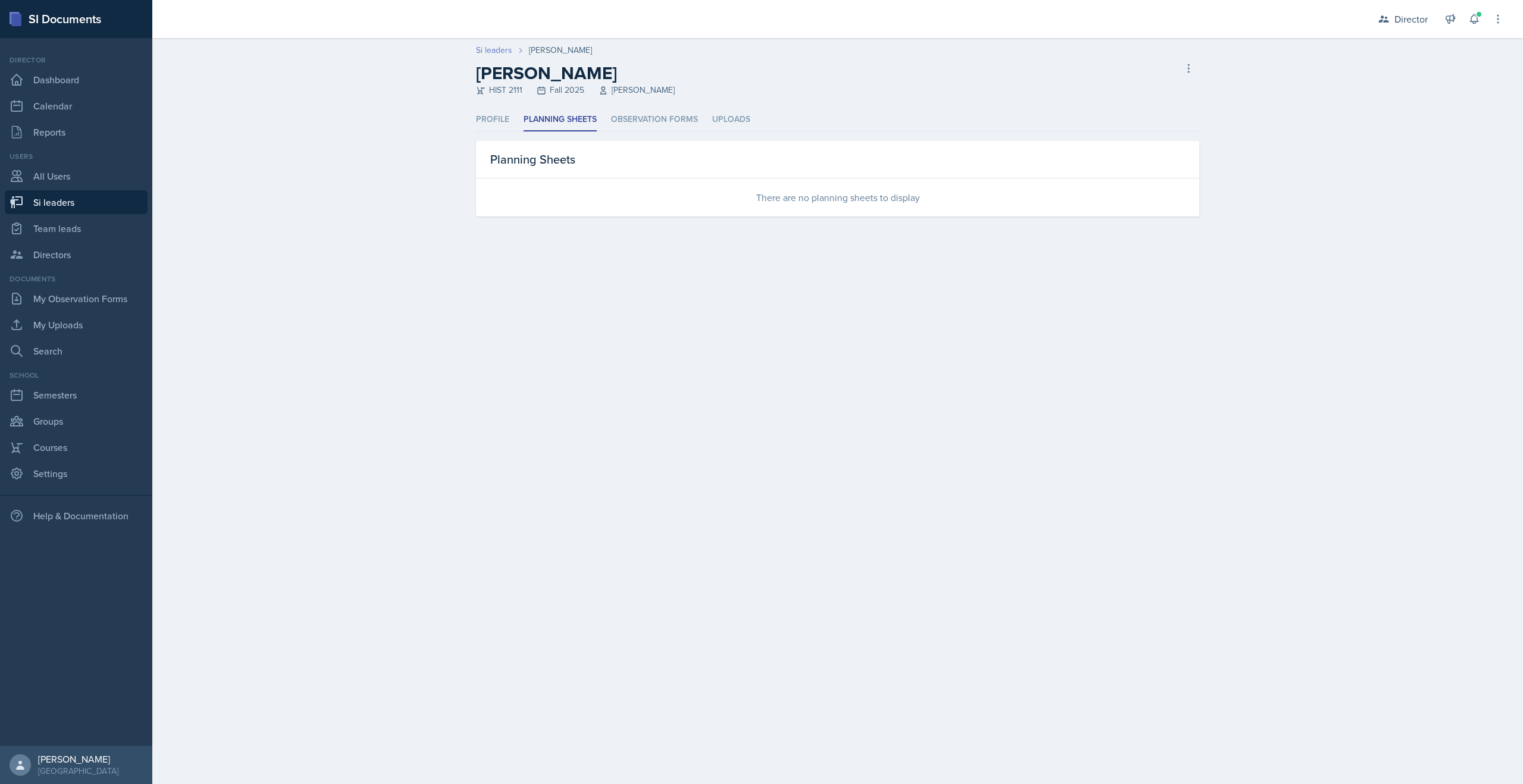
click at [501, 51] on link "Si leaders" at bounding box center [494, 51] width 36 height 13
select select "2bed604d-1099-4043-b1bc-2365e8740244"
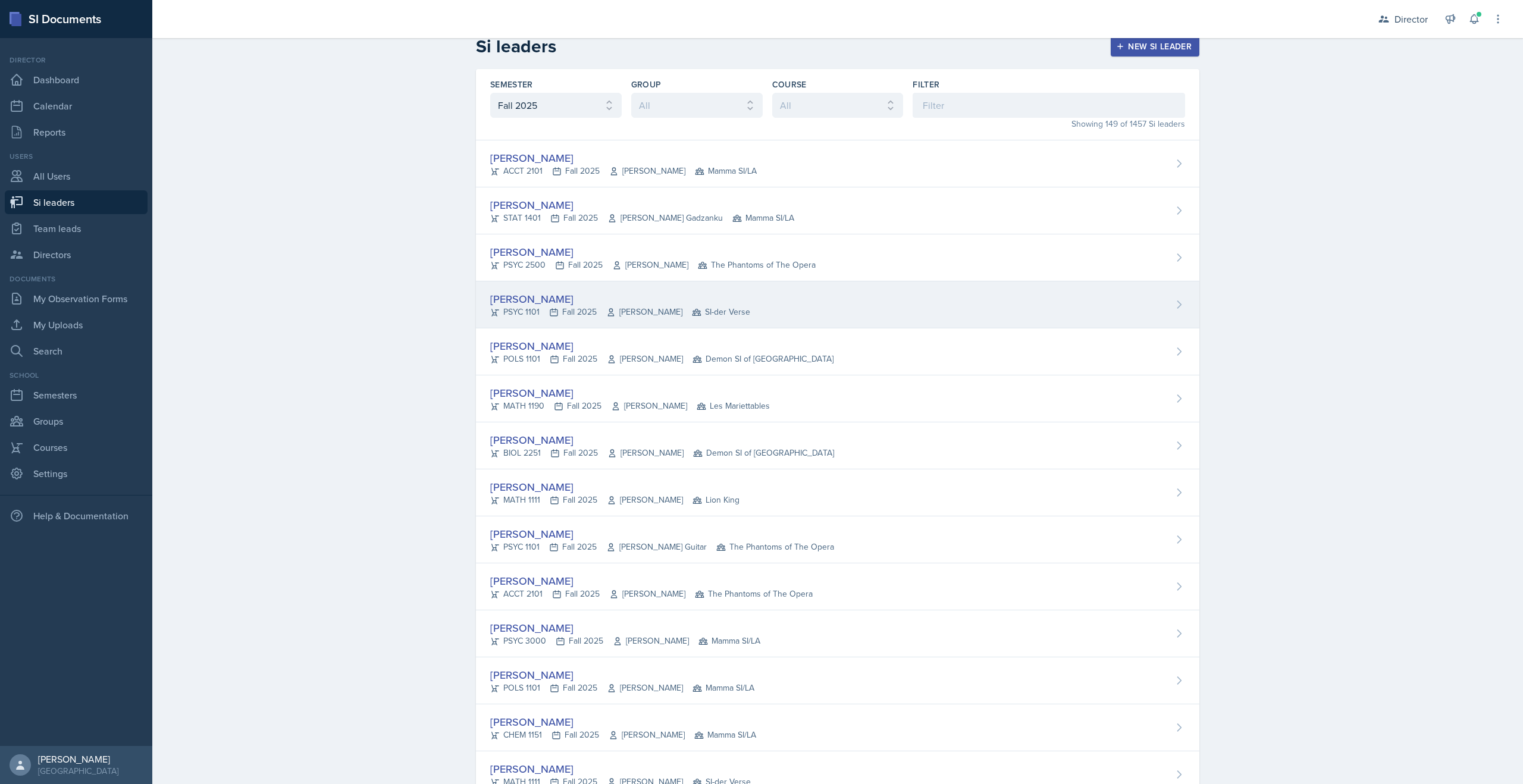
scroll to position [654, 0]
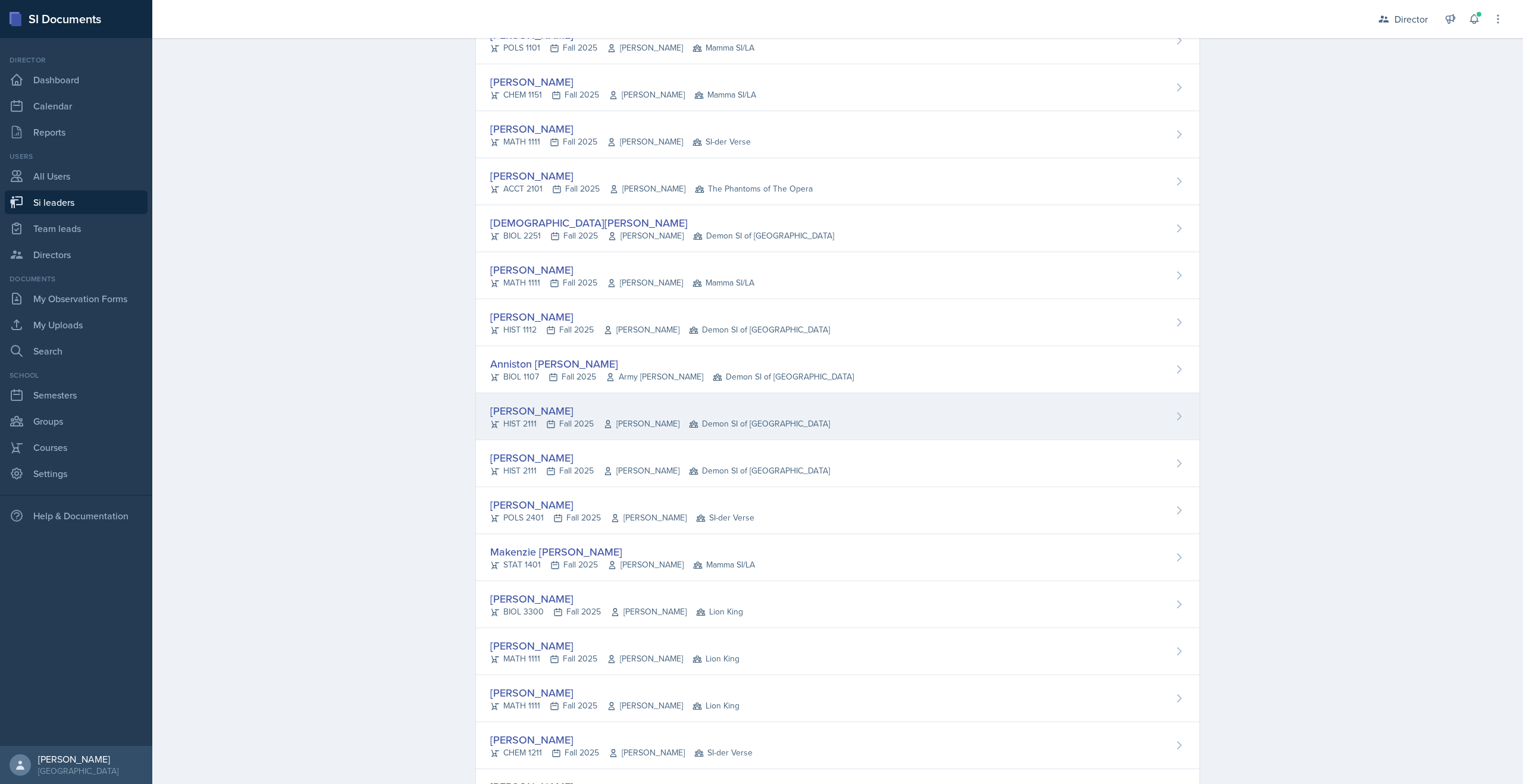
click at [520, 405] on div "[PERSON_NAME]" at bounding box center [660, 411] width 340 height 16
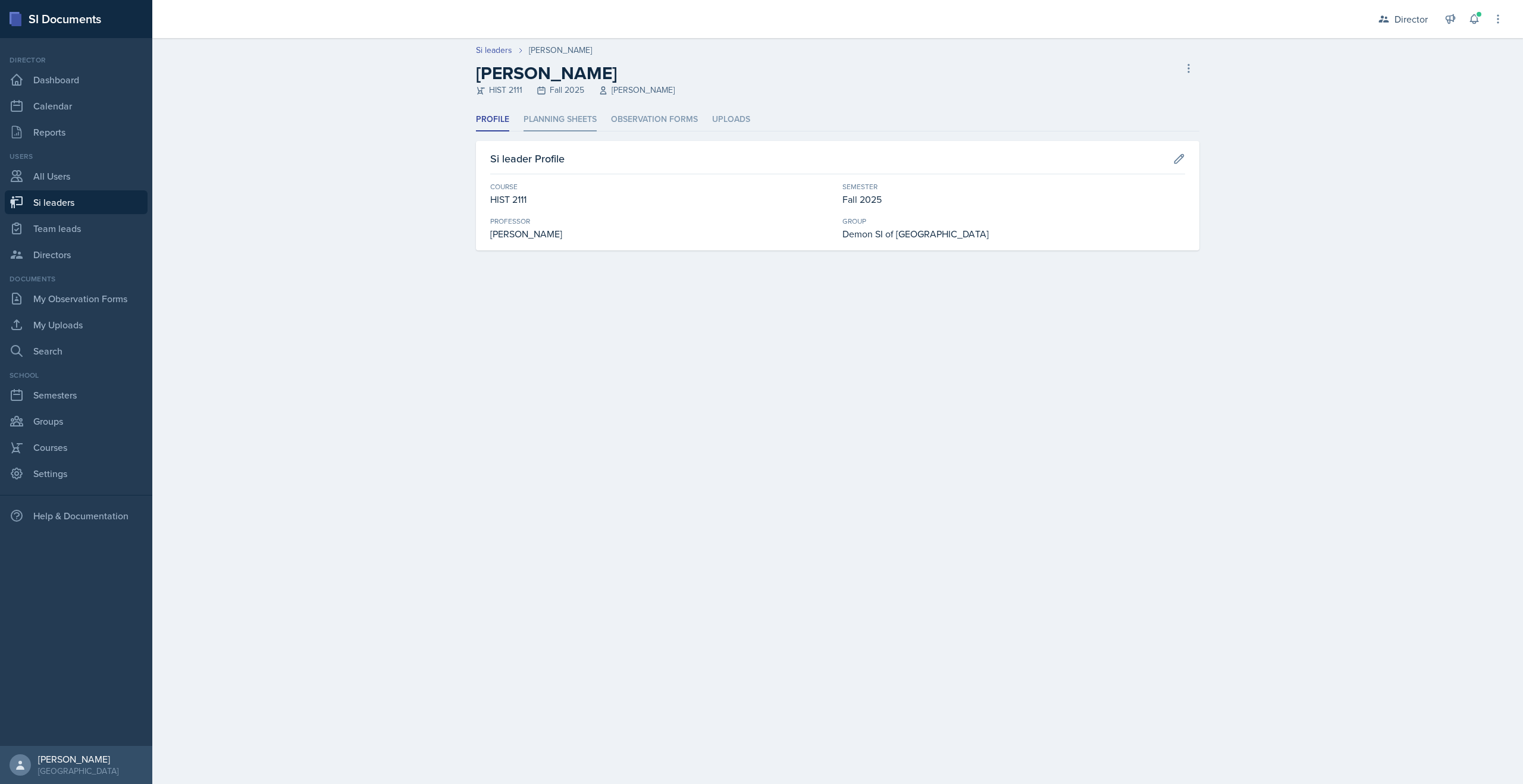
click at [561, 116] on li "Planning Sheets" at bounding box center [560, 120] width 73 height 23
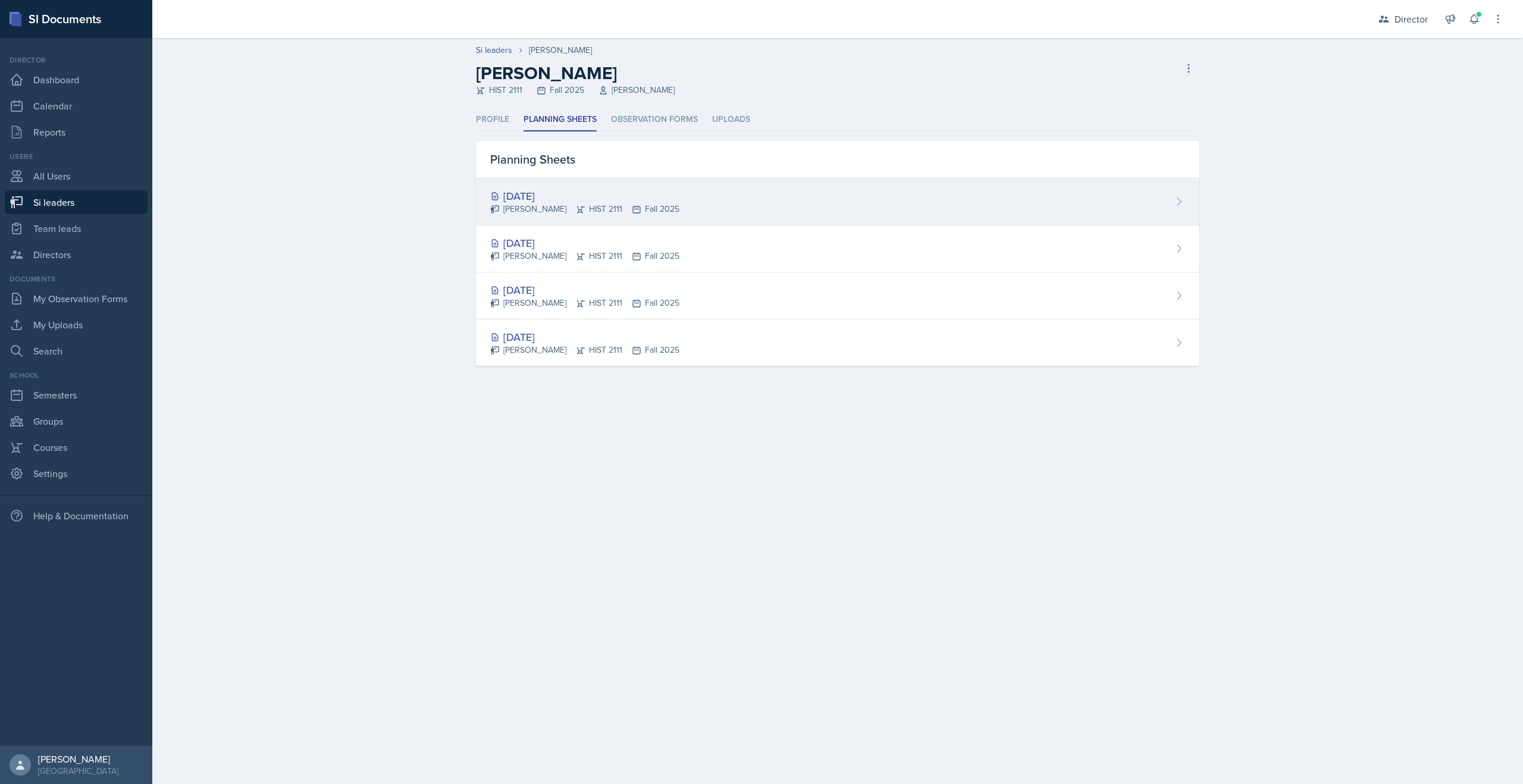
click at [656, 204] on div "Kate Brainerd HIST 2111 Fall 2025" at bounding box center [584, 209] width 189 height 13
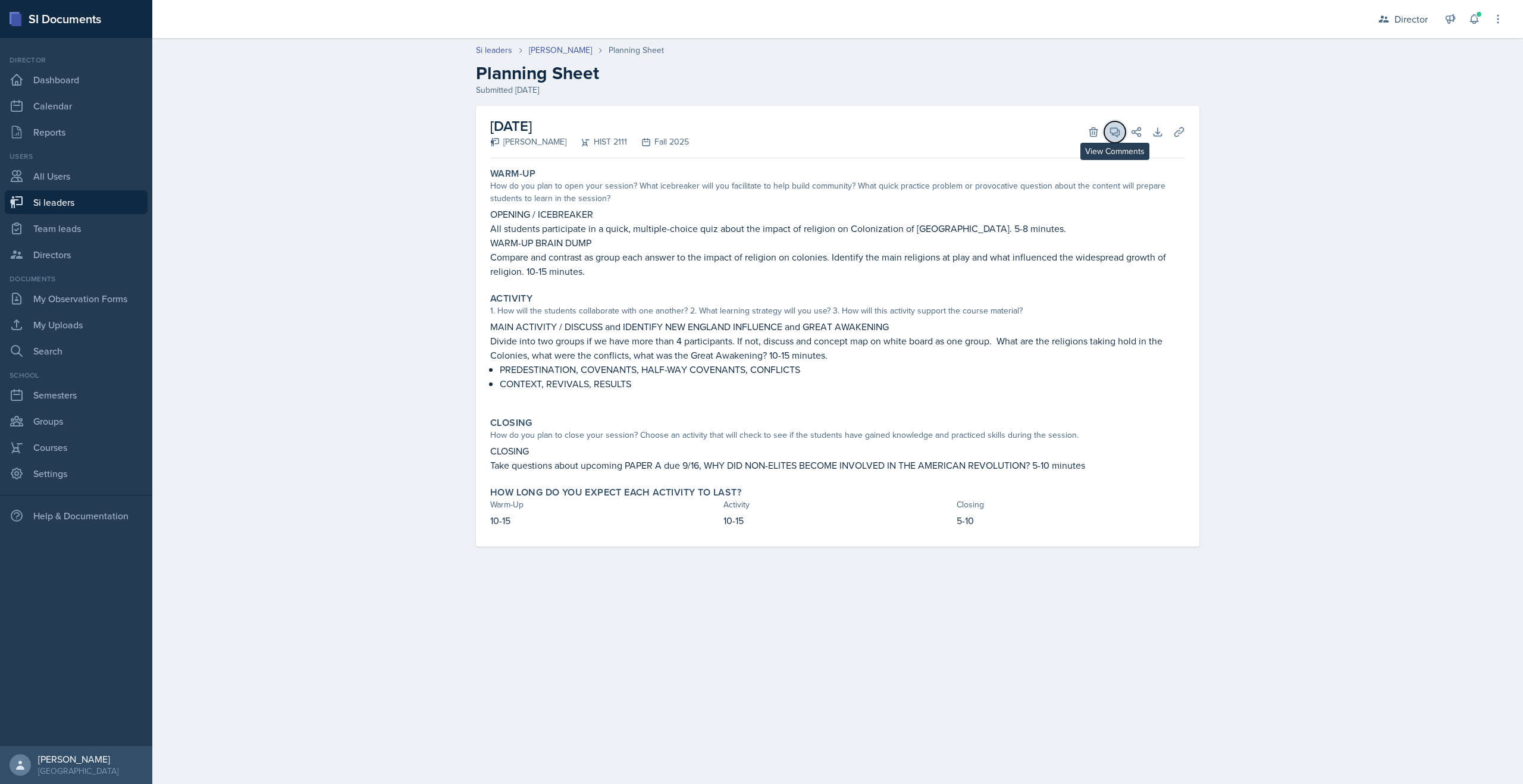
click at [1119, 135] on icon at bounding box center [1115, 132] width 9 height 9
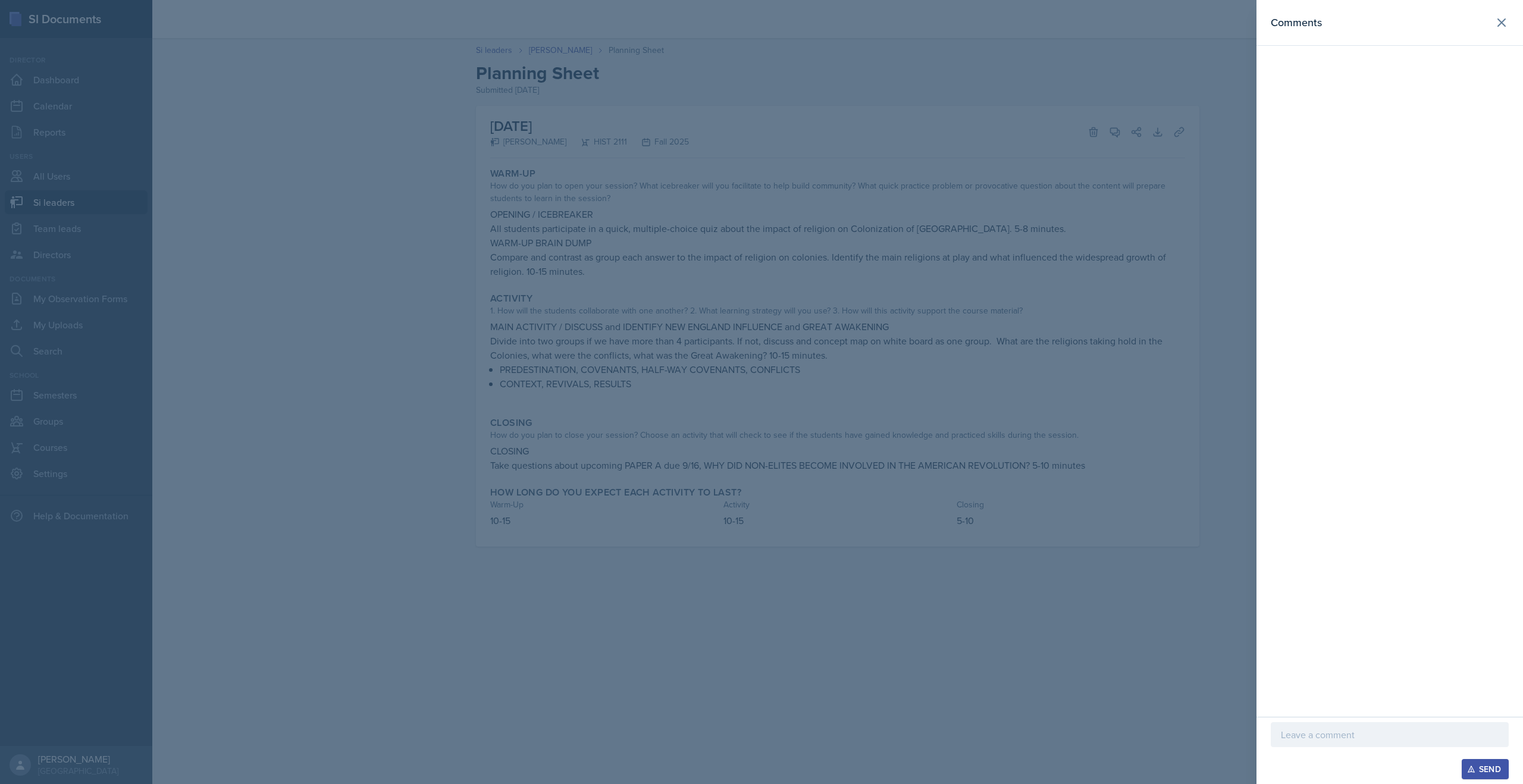
click at [930, 363] on div at bounding box center [761, 392] width 1523 height 784
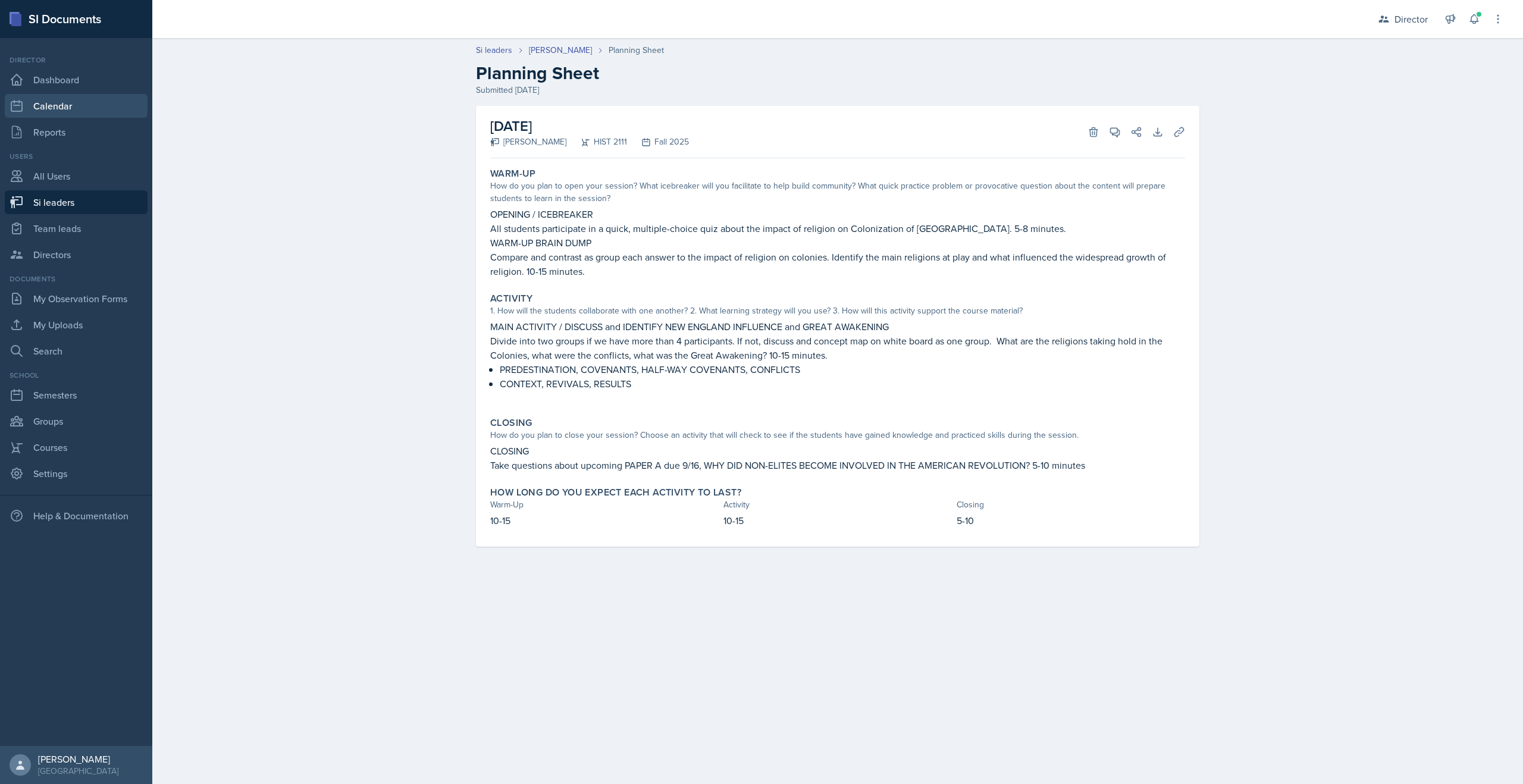
click at [59, 108] on link "Calendar" at bounding box center [76, 106] width 143 height 24
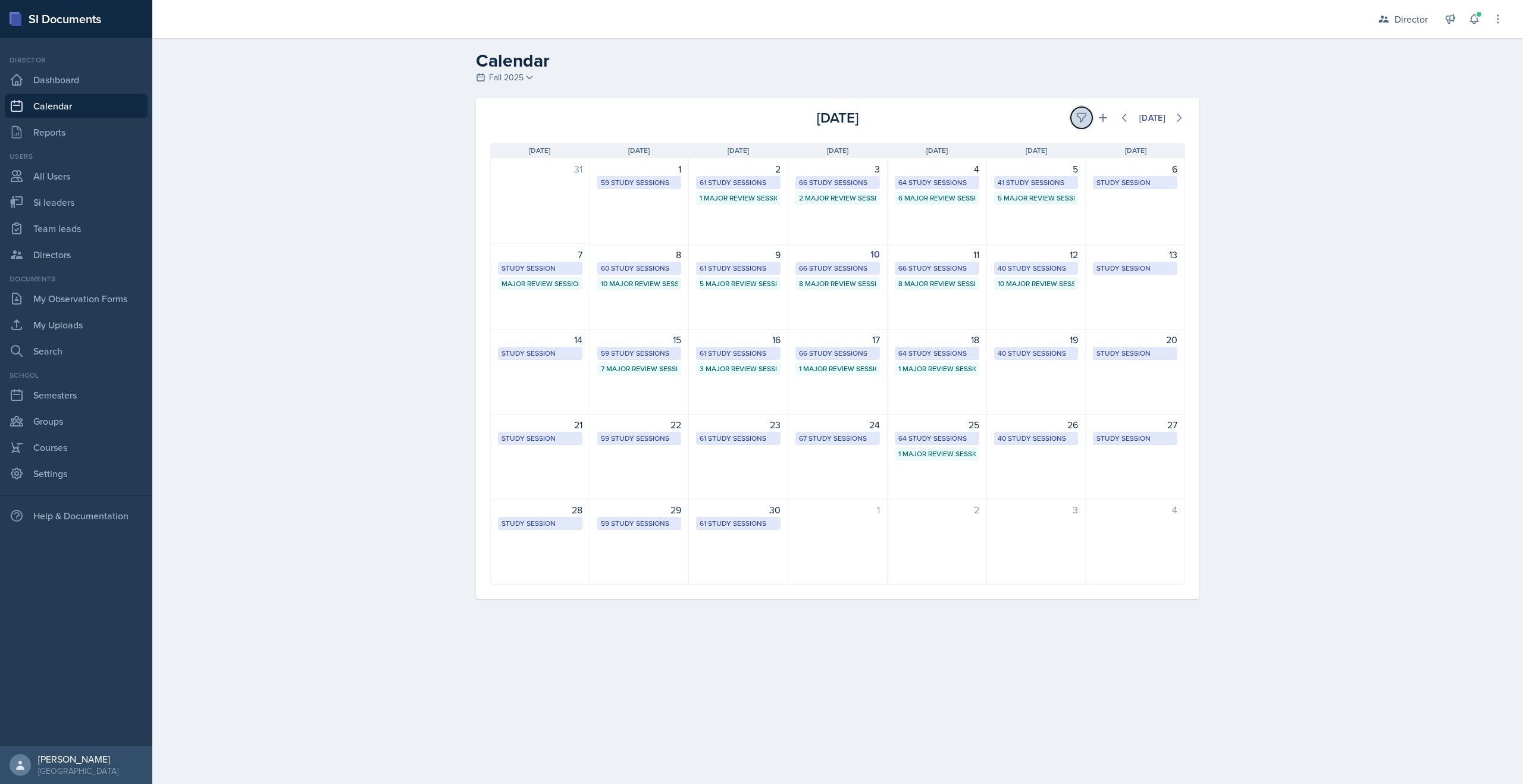
click at [1072, 114] on button at bounding box center [1081, 117] width 21 height 21
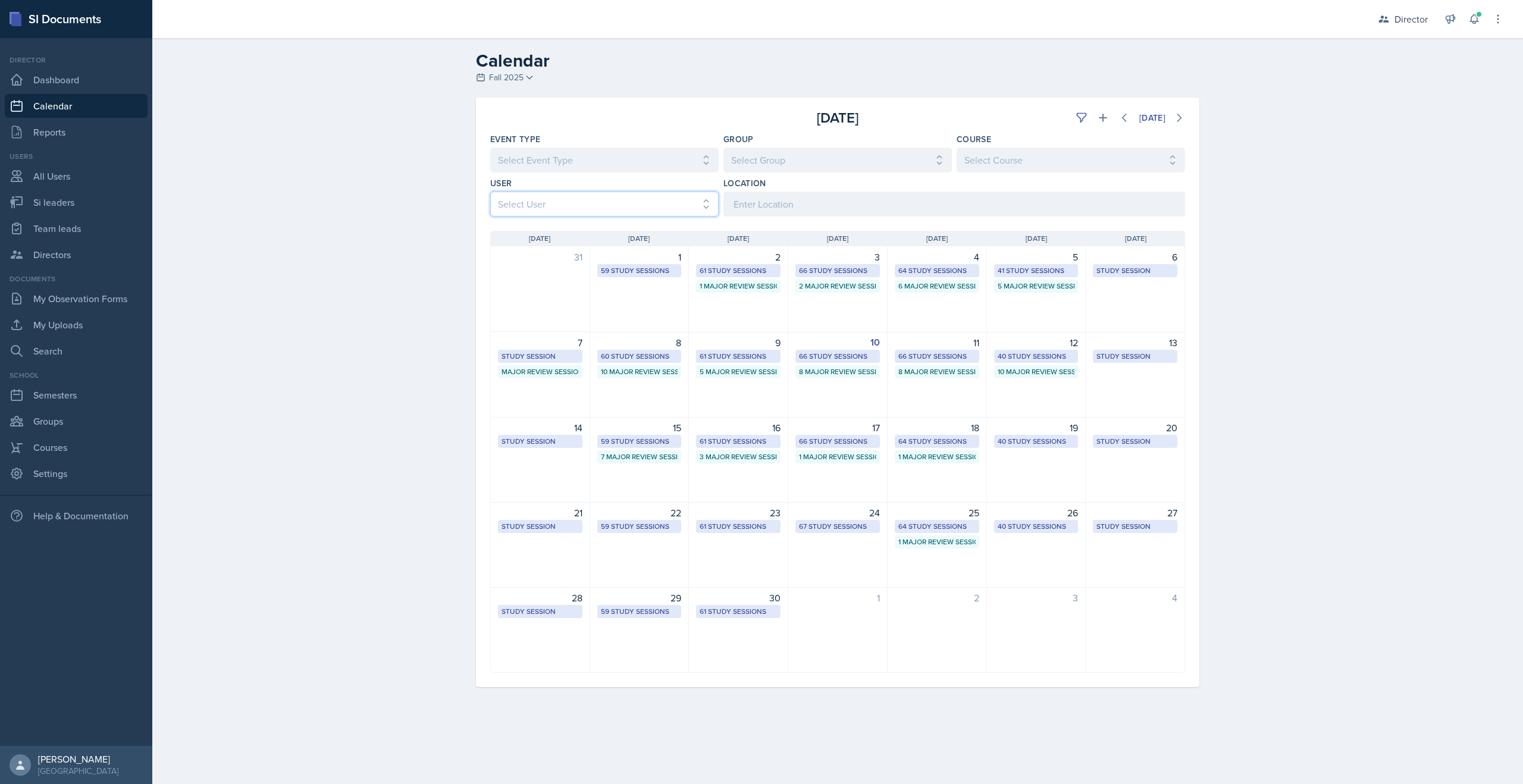
click at [633, 196] on select "Select User All Abeer Kayser Aditya Chauhan Aissa Sylla Alberto Di Stanislao Al…" at bounding box center [604, 204] width 229 height 25
click at [490, 192] on select "Select User All Abeer Kayser Aditya Chauhan Aissa Sylla Alberto Di Stanislao Al…" at bounding box center [604, 204] width 229 height 25
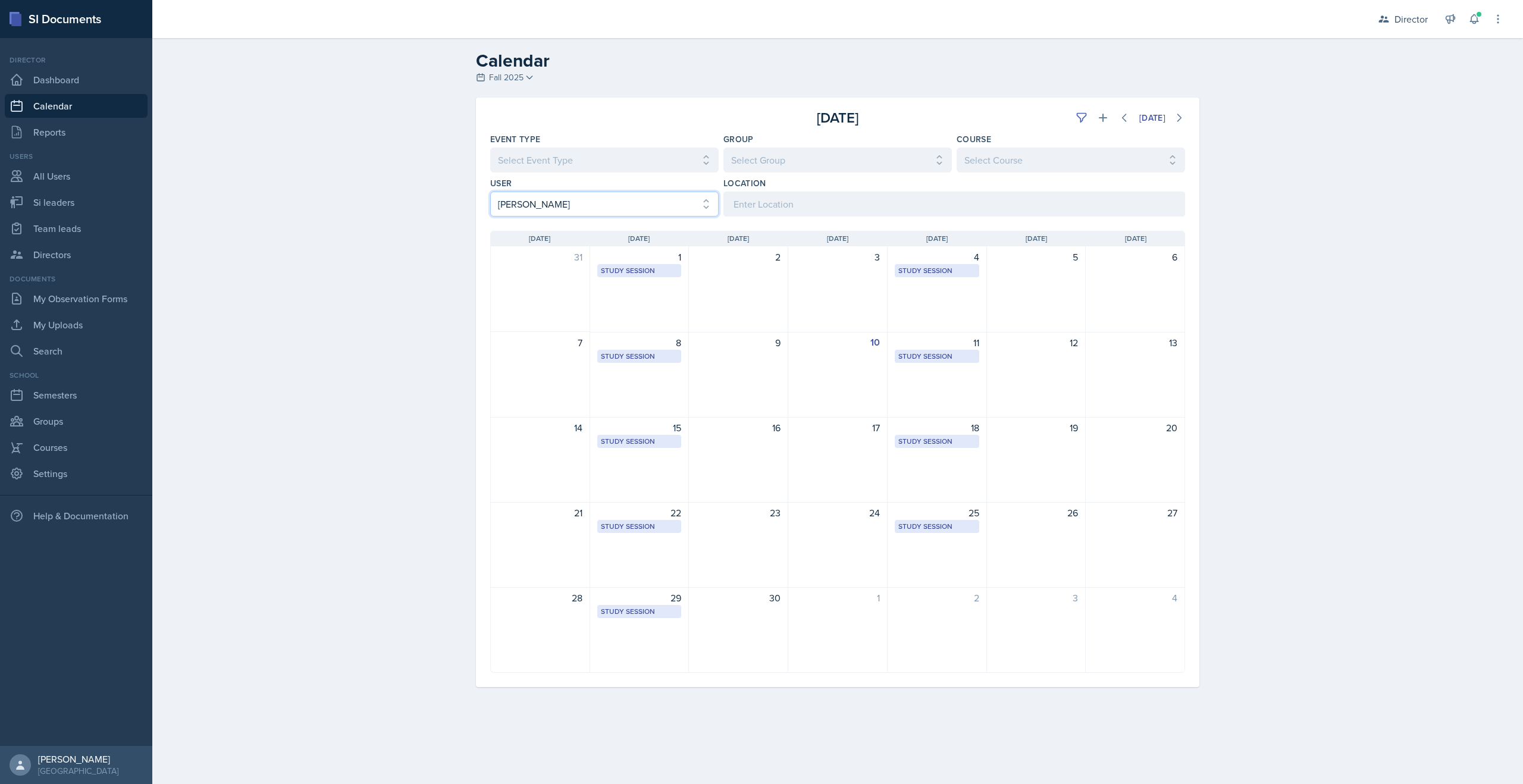
click at [592, 207] on select "Select User All Abeer Kayser Aditya Chauhan Aissa Sylla Alberto Di Stanislao Al…" at bounding box center [604, 204] width 229 height 25
click at [490, 192] on select "Select User All Abeer Kayser Aditya Chauhan Aissa Sylla Alberto Di Stanislao Al…" at bounding box center [604, 204] width 229 height 25
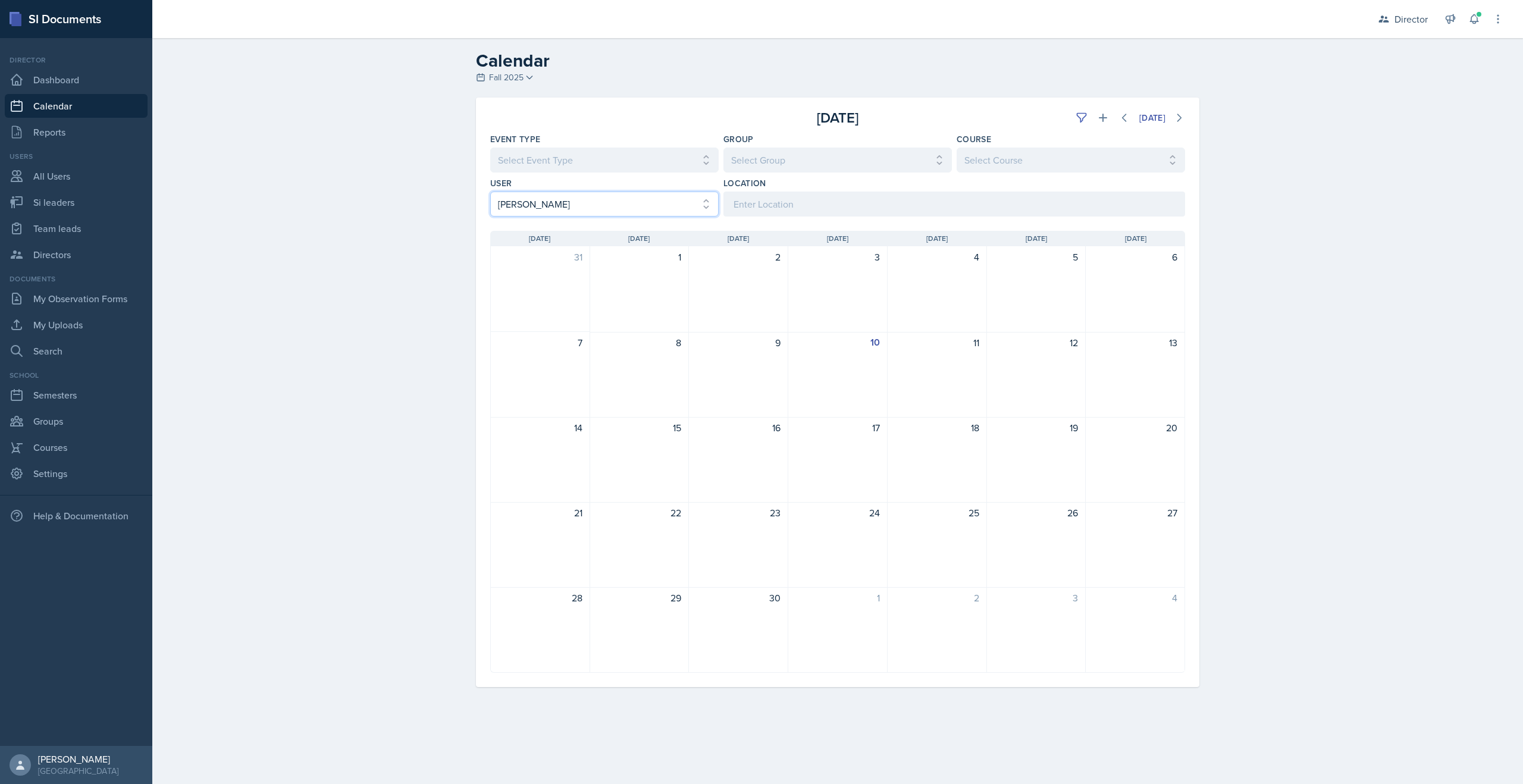
click at [550, 202] on select "Select User All Abeer Kayser Aditya Chauhan Aissa Sylla Alberto Di Stanislao Al…" at bounding box center [604, 204] width 229 height 25
select select "70a87fdb-7b5f-47e4-bb5c-28103143cf0b"
click at [490, 192] on select "Select User All Abeer Kayser Aditya Chauhan Aissa Sylla Alberto Di Stanislao Al…" at bounding box center [604, 204] width 229 height 25
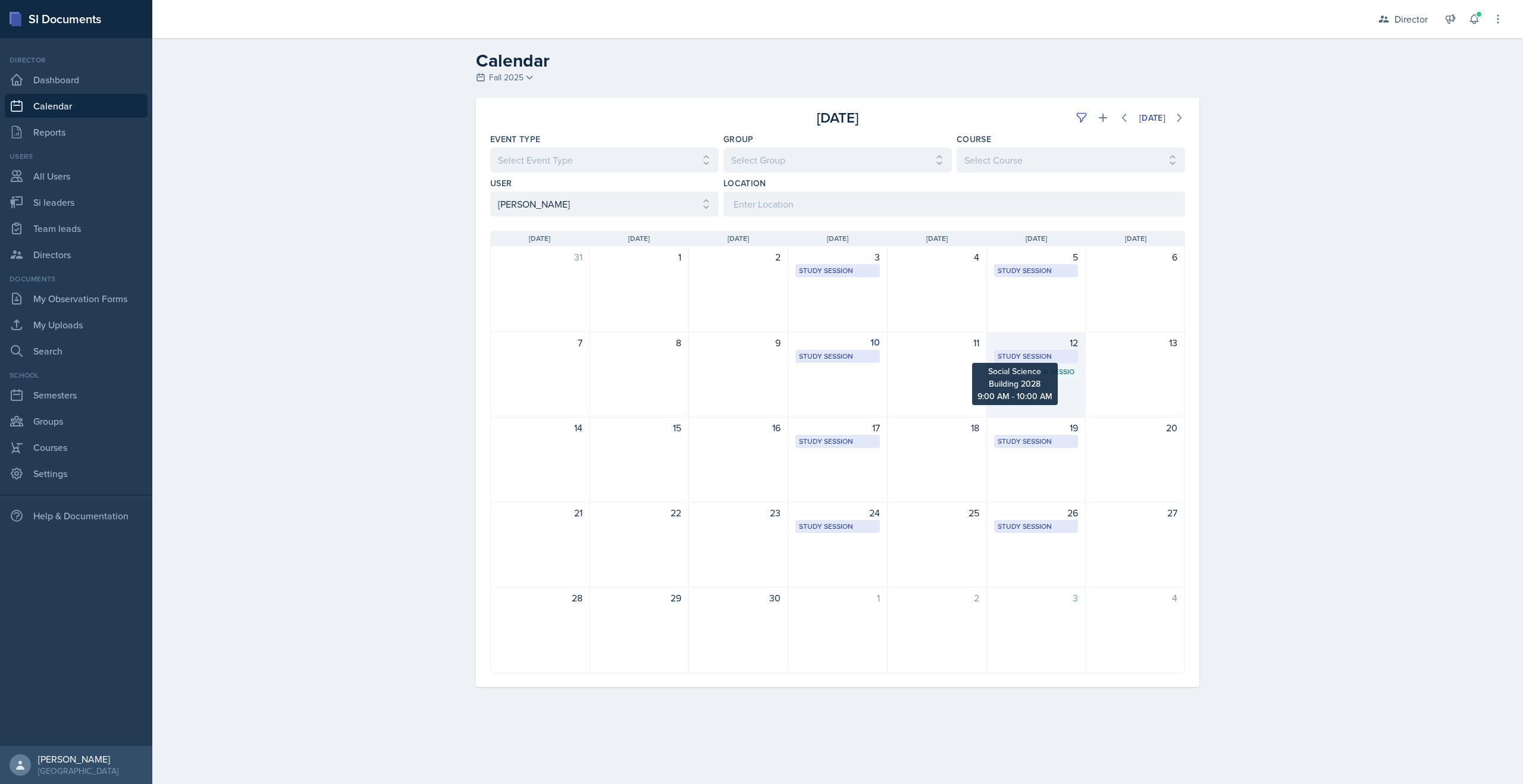
click at [1045, 356] on div "Study Session" at bounding box center [1037, 356] width 78 height 11
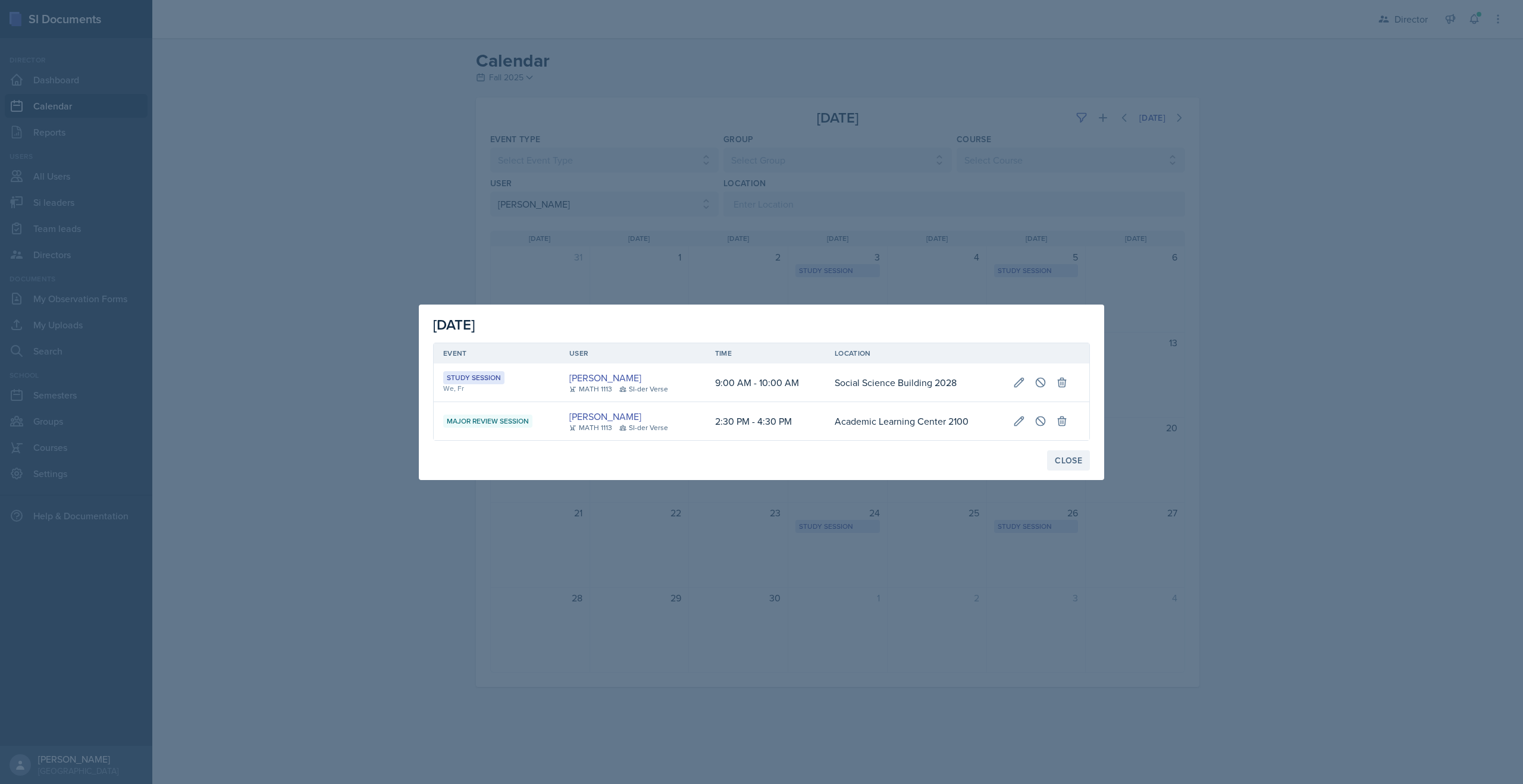
click at [1062, 464] on div "Close" at bounding box center [1068, 461] width 28 height 10
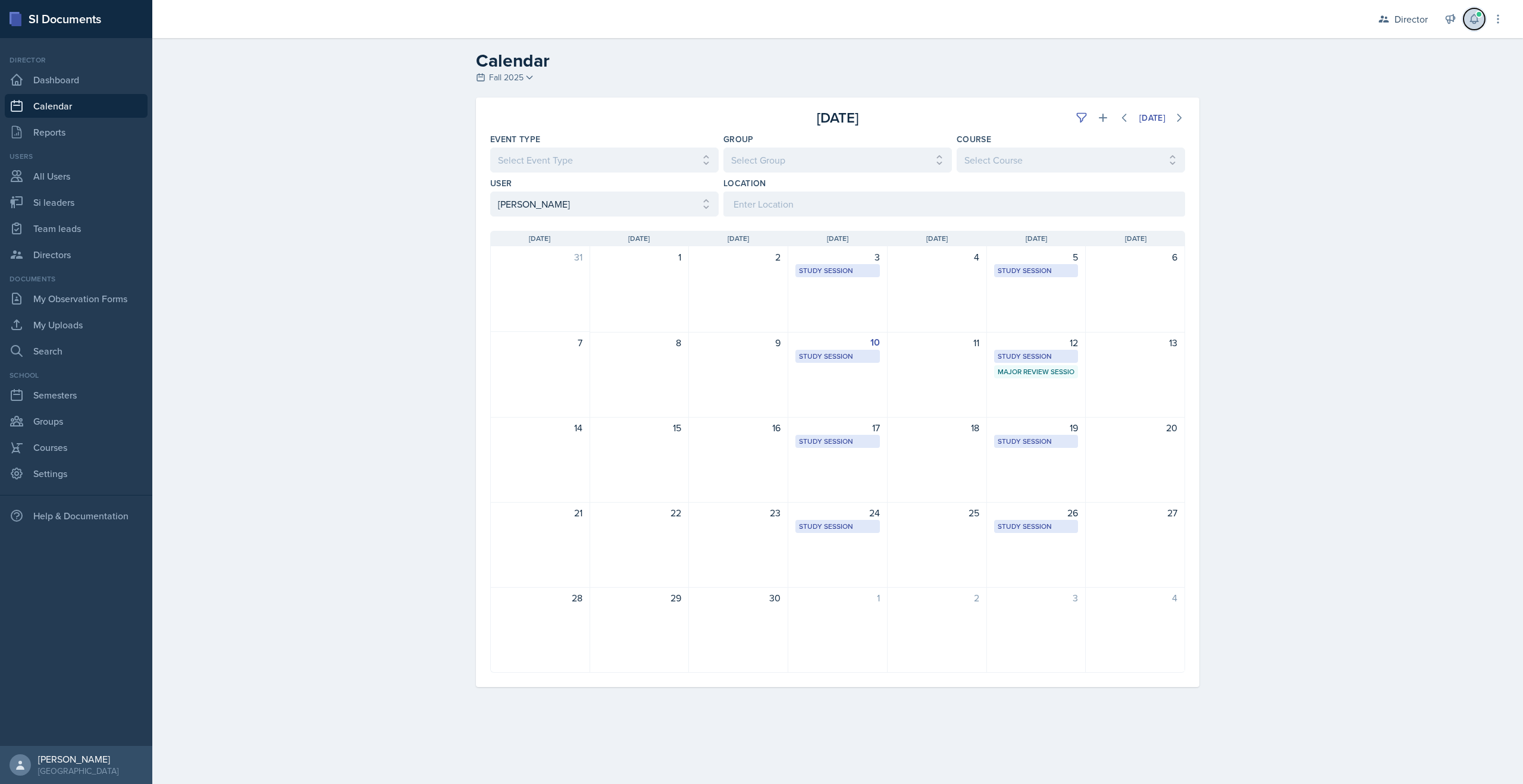
click at [1471, 18] on icon at bounding box center [1475, 19] width 8 height 9
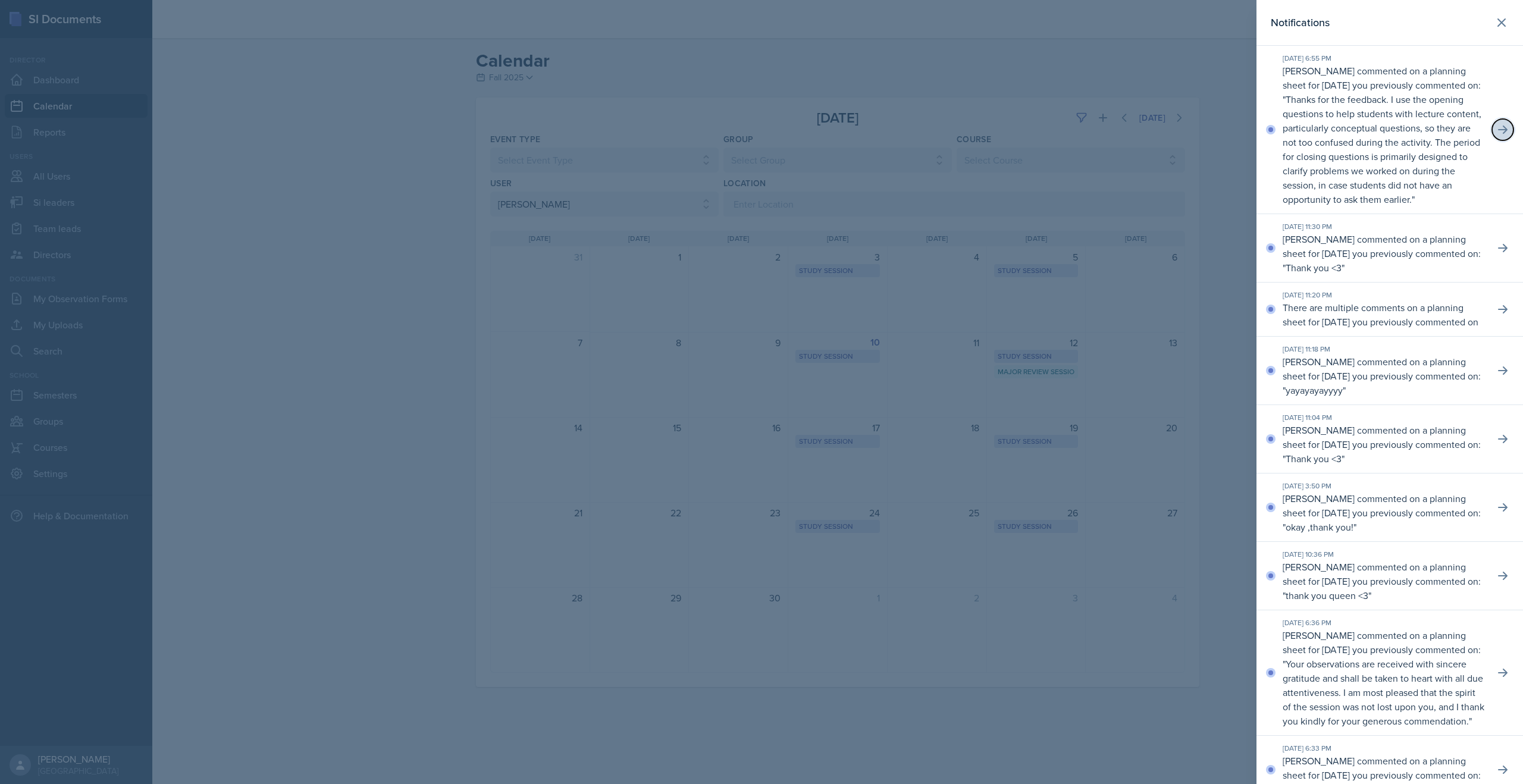
click at [1502, 125] on icon at bounding box center [1502, 129] width 12 height 12
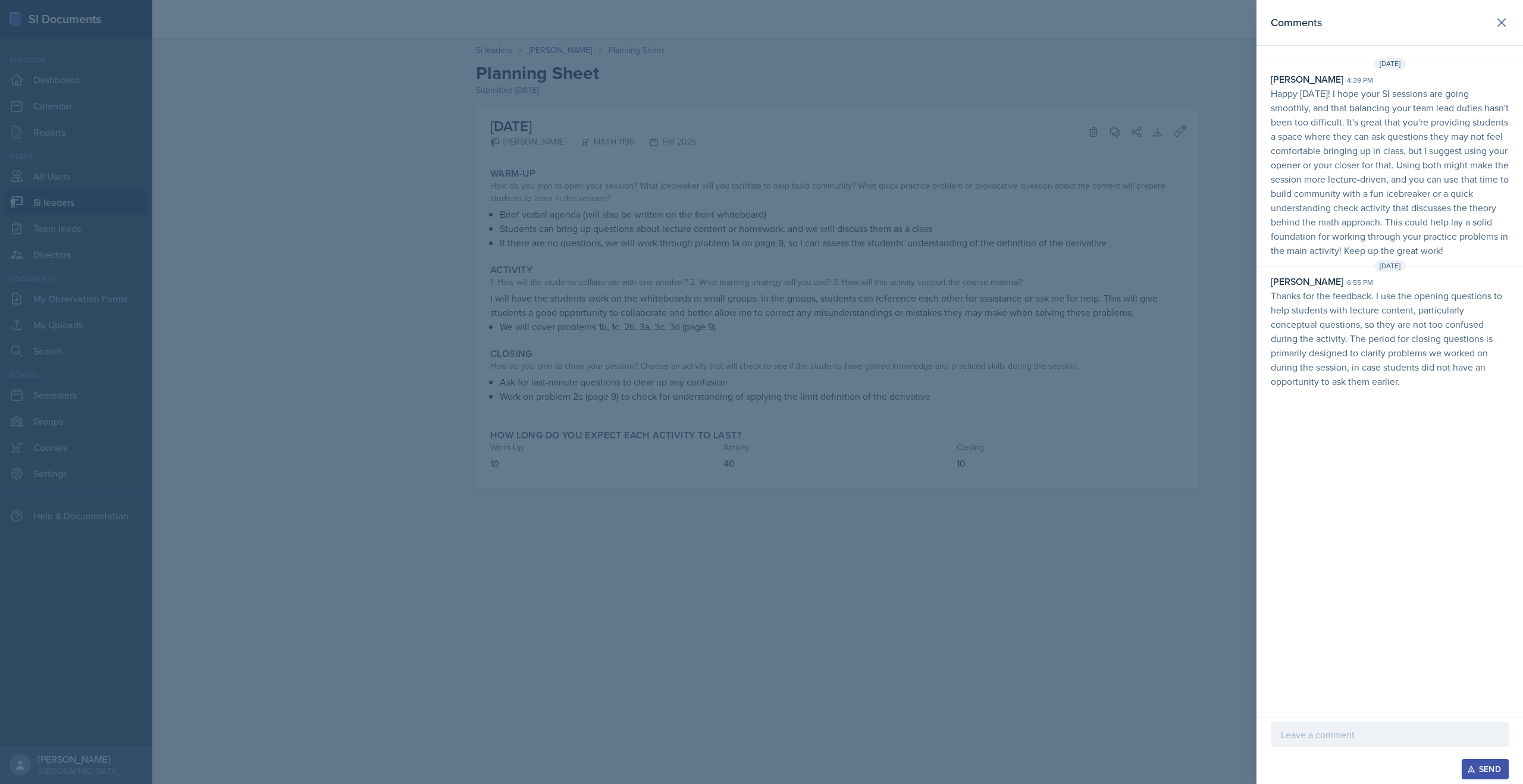
click at [1217, 181] on div at bounding box center [761, 392] width 1523 height 784
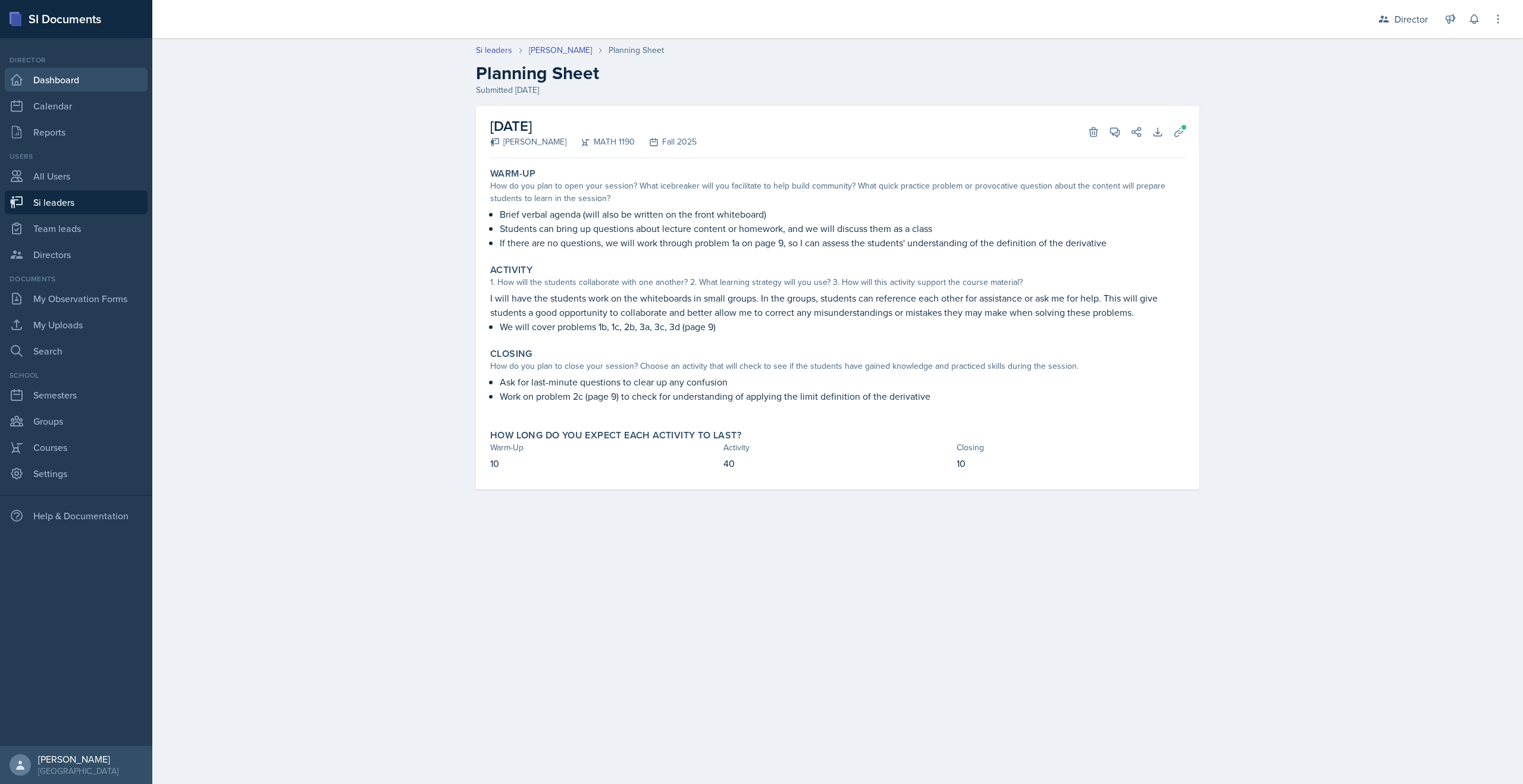
click at [75, 89] on link "Dashboard" at bounding box center [76, 80] width 143 height 24
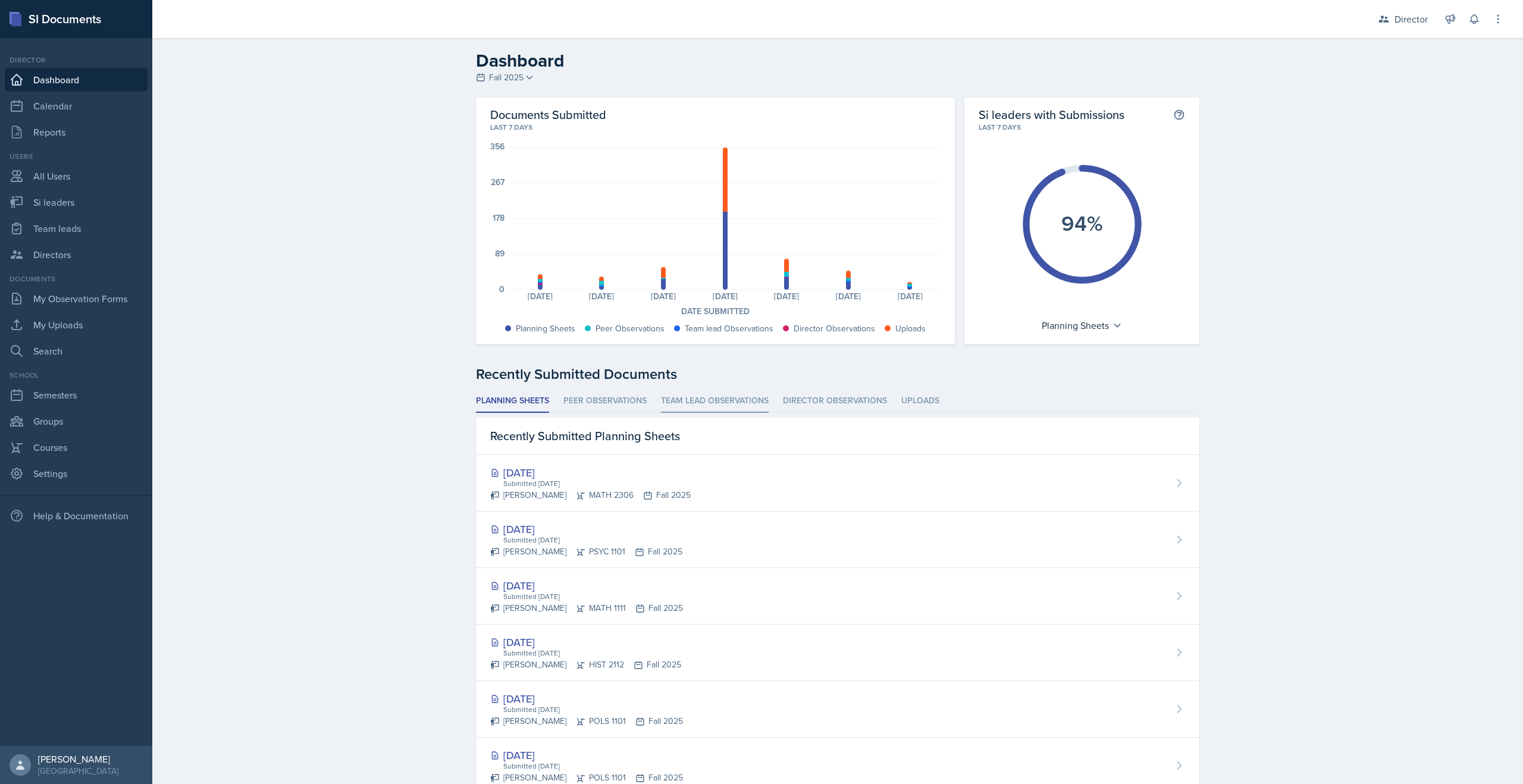
click at [740, 405] on li "Team lead Observations" at bounding box center [715, 401] width 108 height 23
click at [825, 403] on li "Director Observations" at bounding box center [835, 401] width 104 height 23
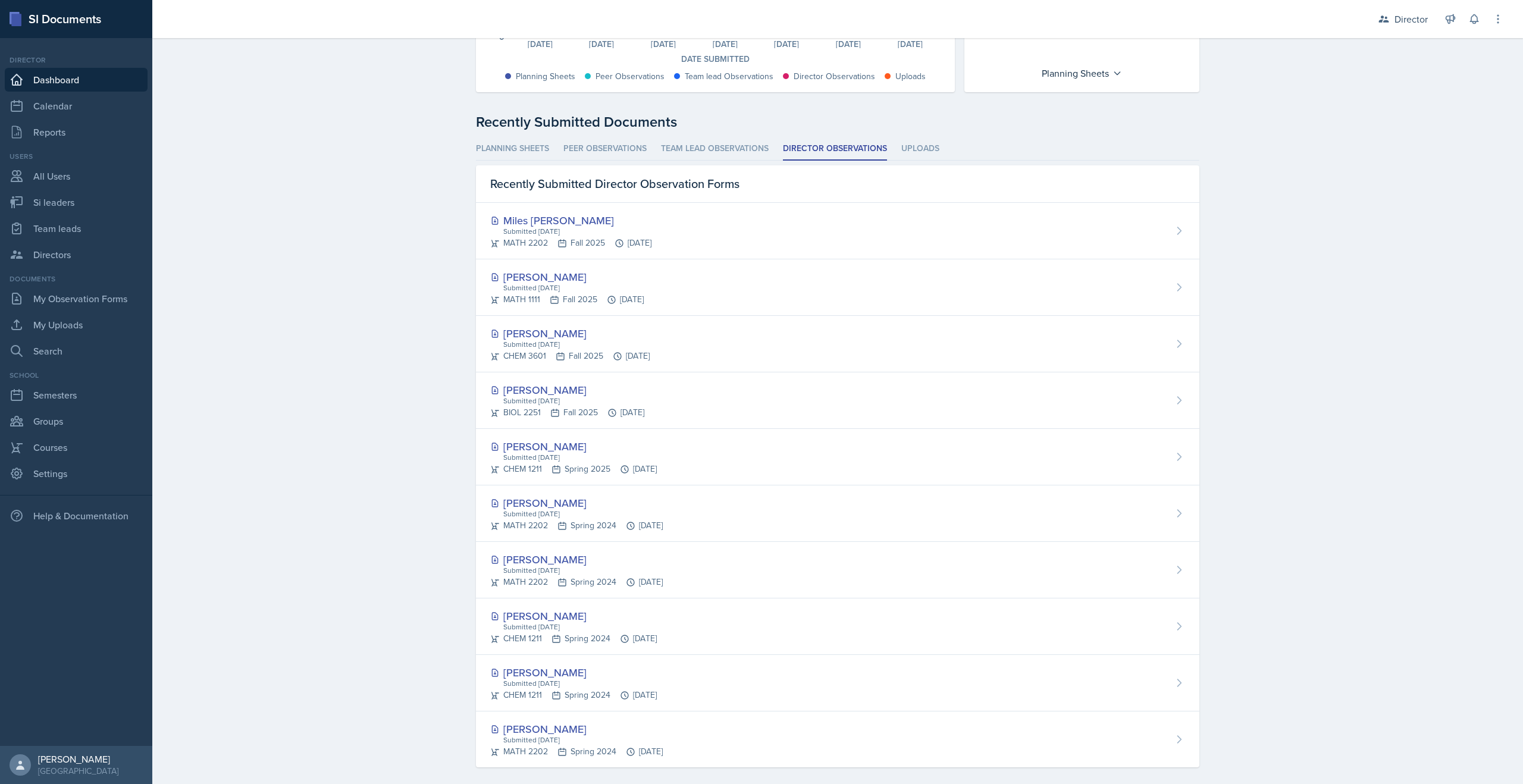
scroll to position [265, 0]
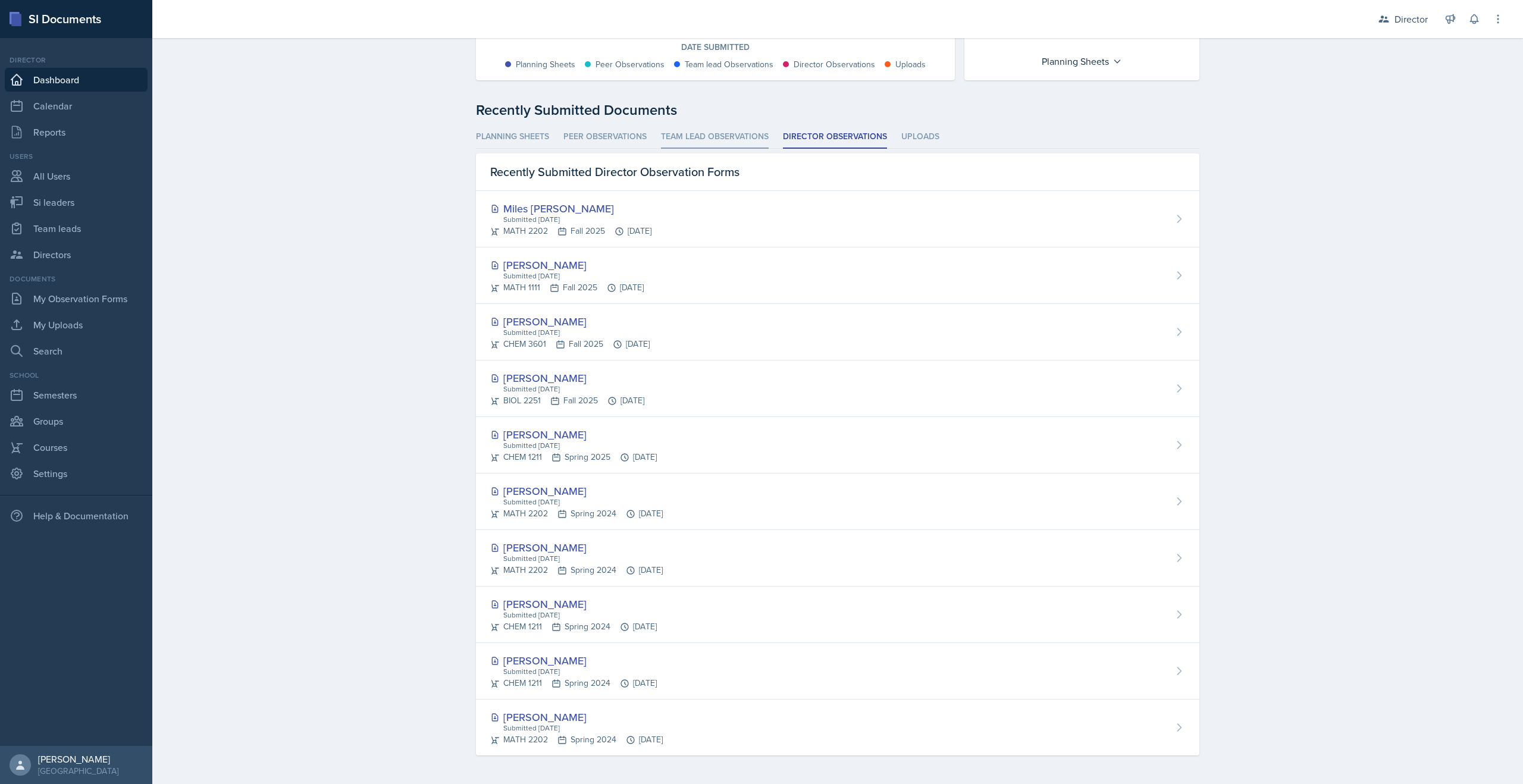
click at [710, 133] on li "Team lead Observations" at bounding box center [715, 137] width 108 height 23
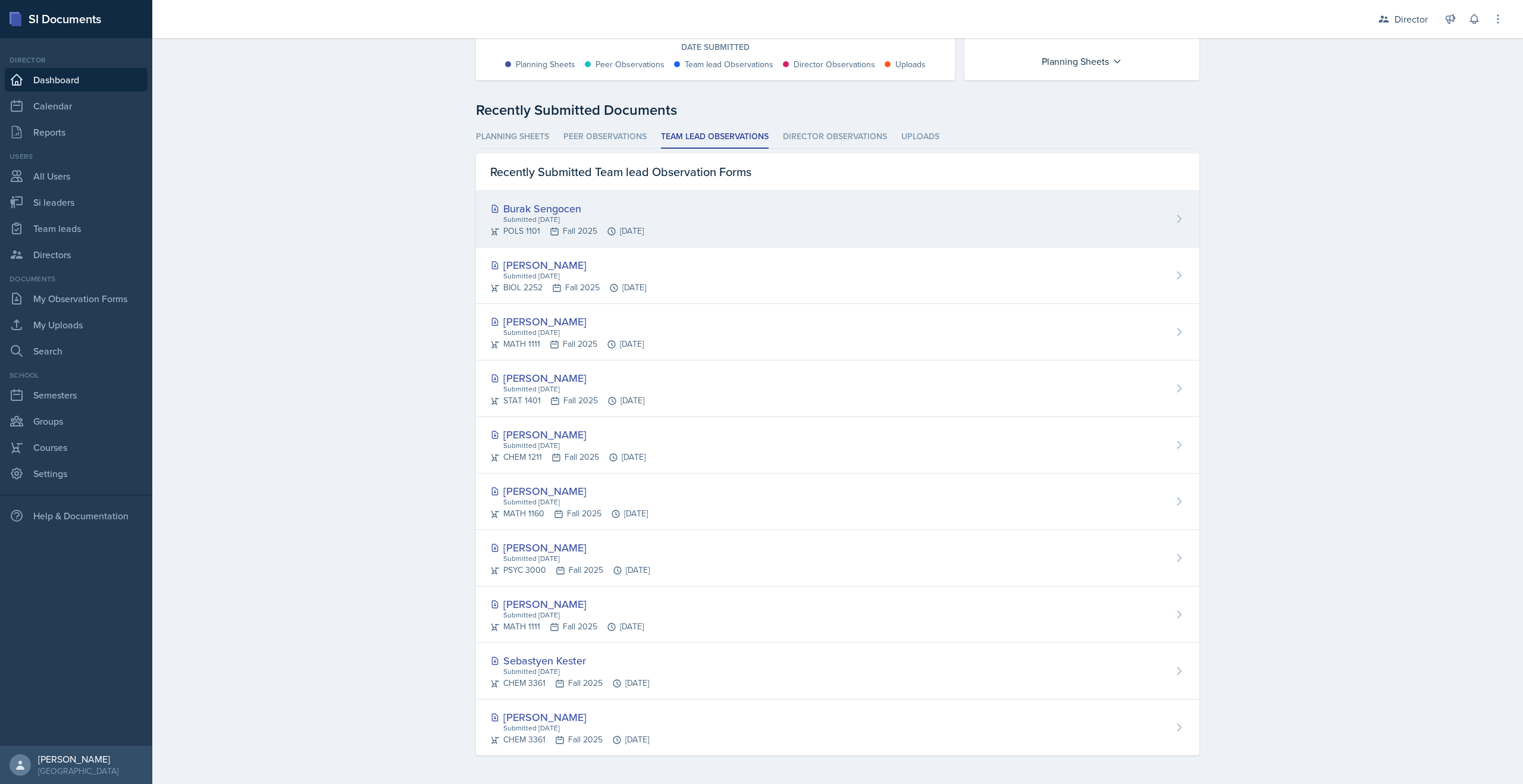
click at [535, 214] on div "Submitted [DATE]" at bounding box center [573, 219] width 142 height 11
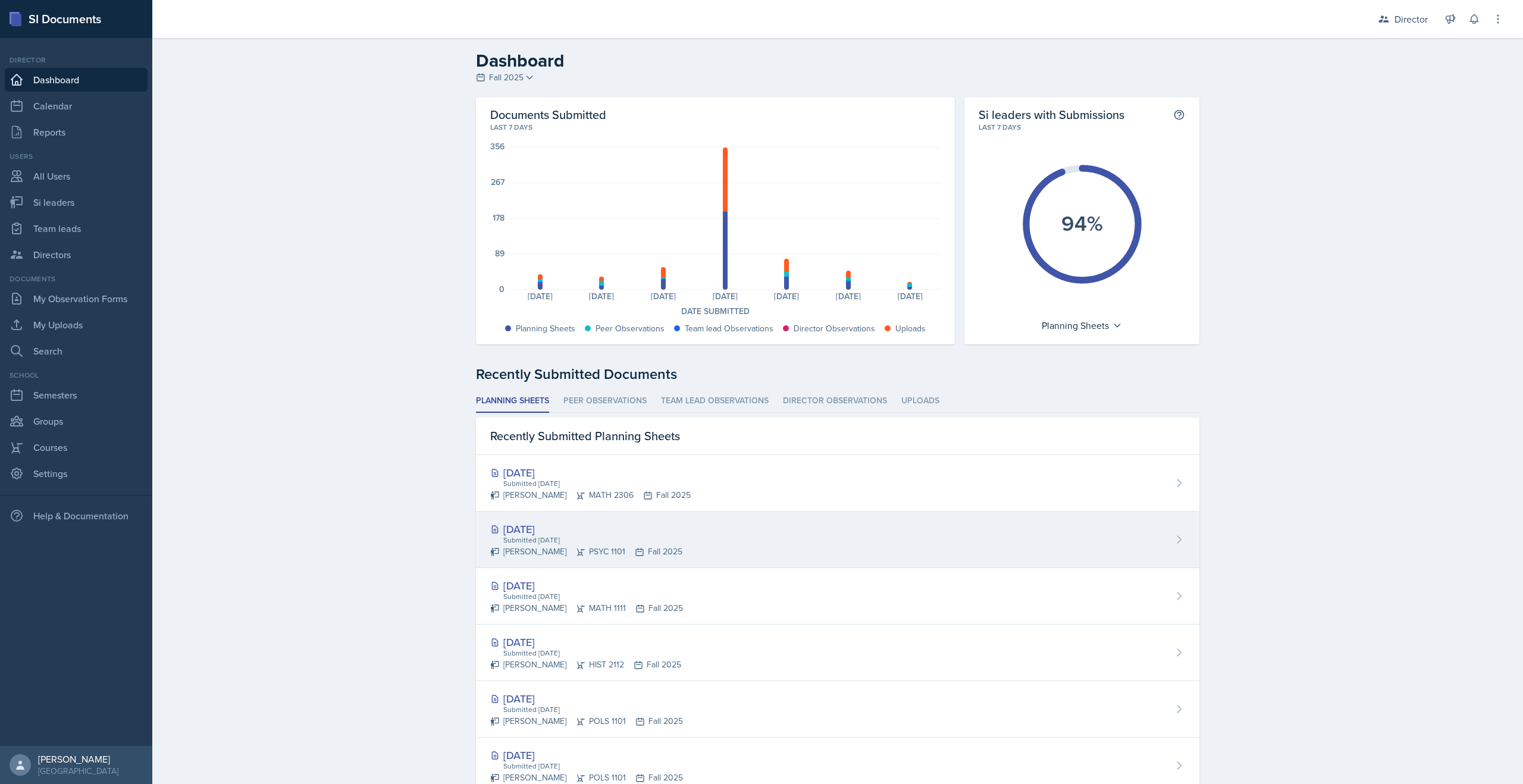
click at [575, 539] on div "Submitted [DATE]" at bounding box center [592, 540] width 181 height 11
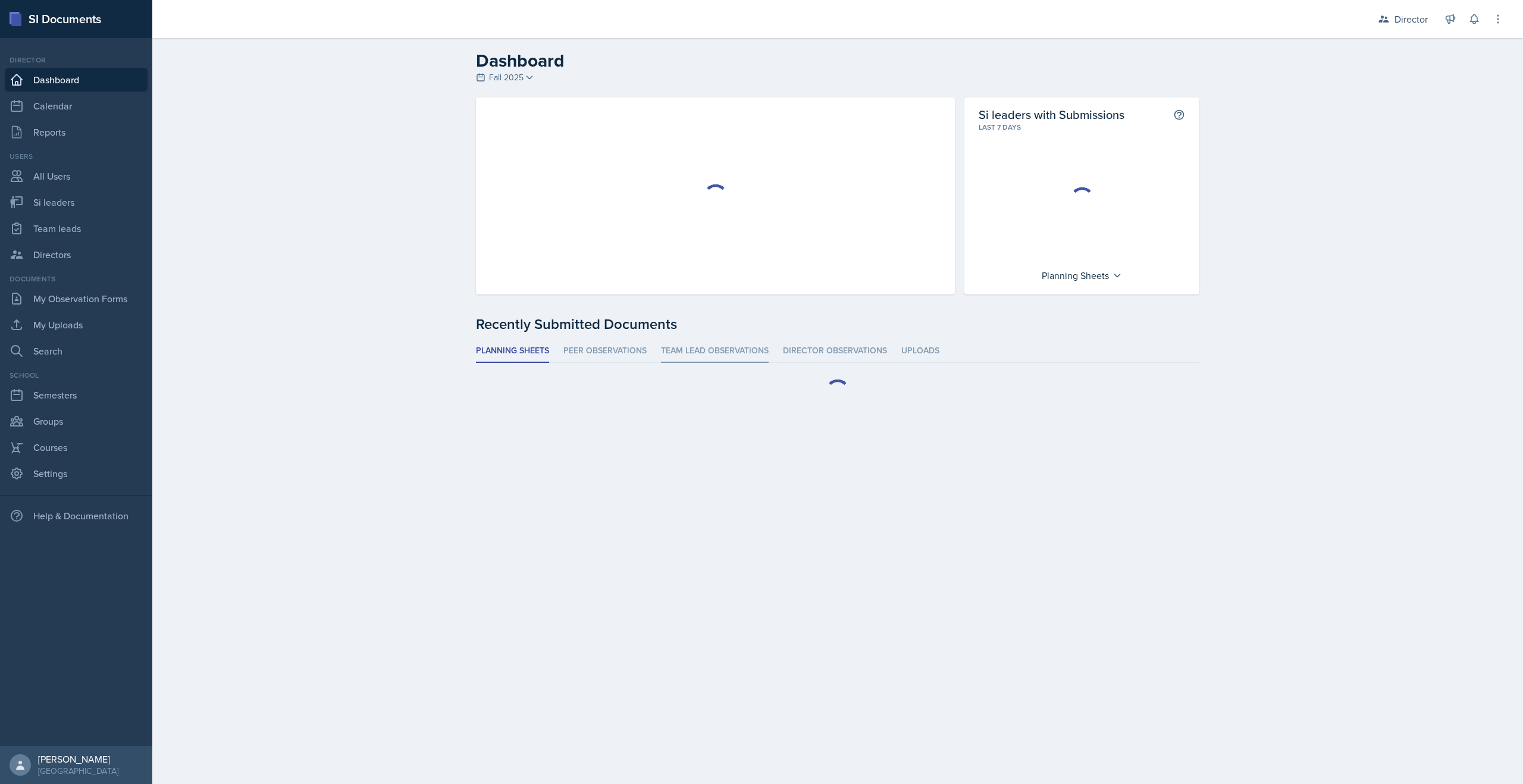
click at [710, 344] on li "Team lead Observations" at bounding box center [715, 351] width 108 height 23
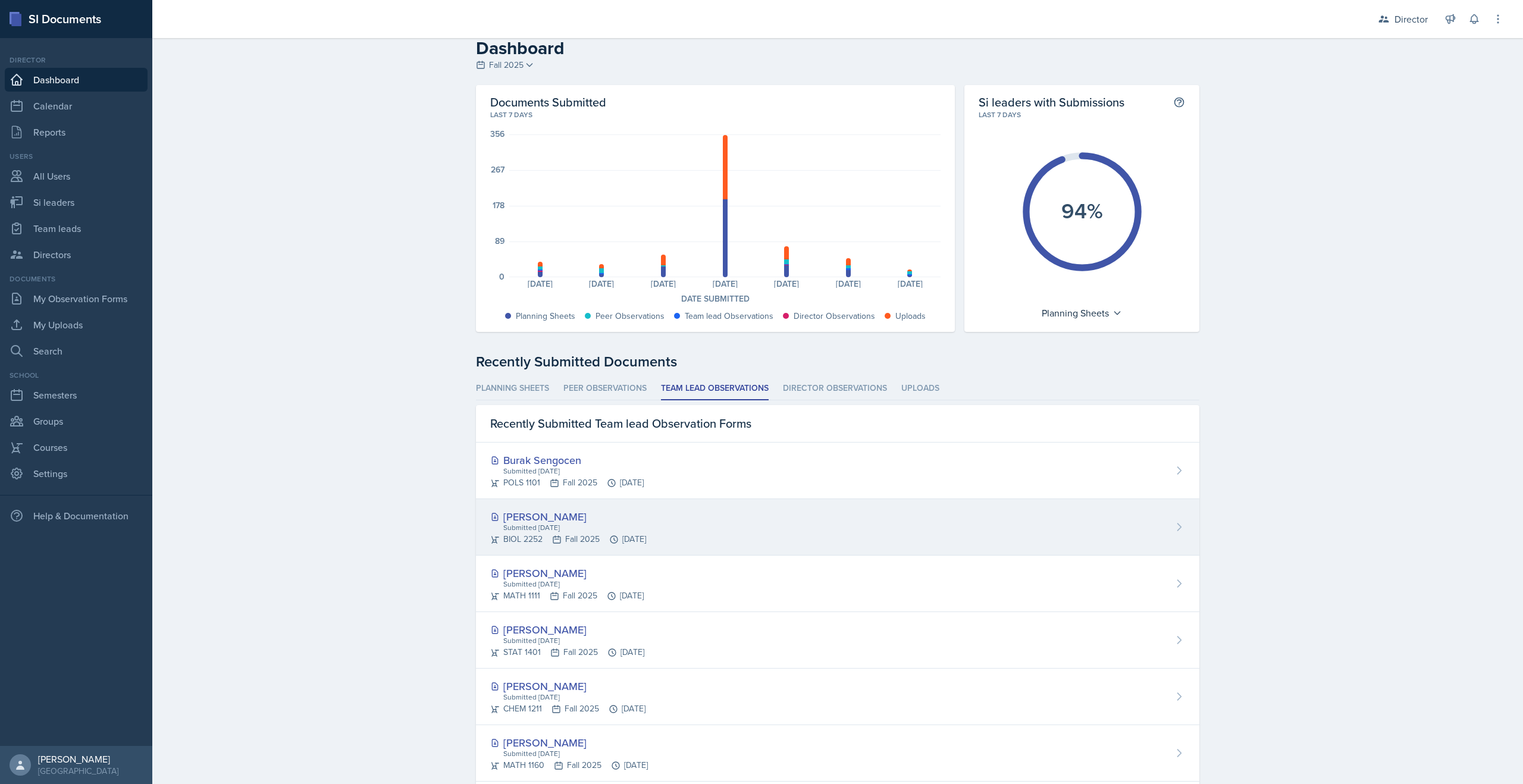
scroll to position [21, 0]
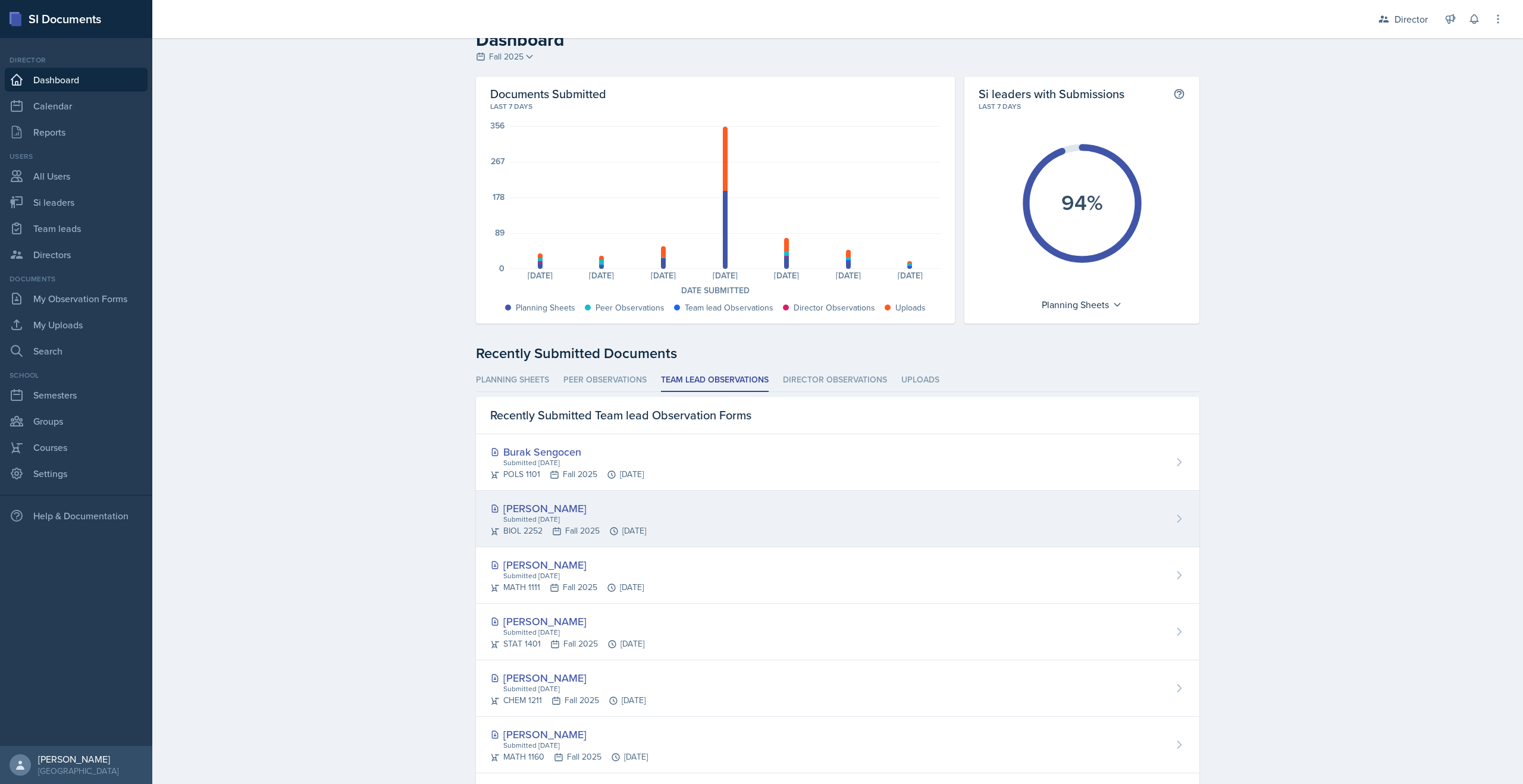
click at [516, 518] on div "Submitted [DATE]" at bounding box center [574, 519] width 144 height 11
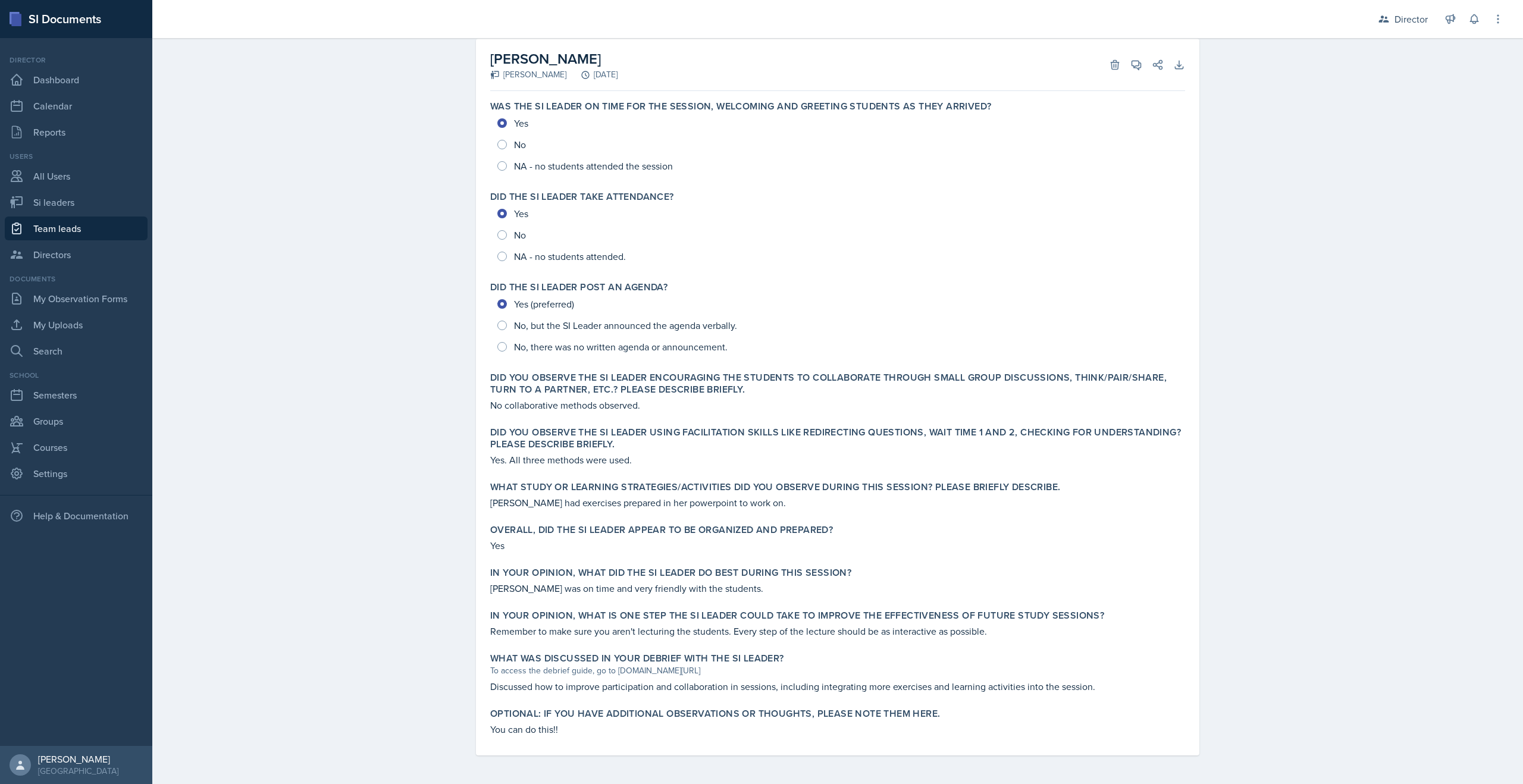
scroll to position [67, 0]
drag, startPoint x: 493, startPoint y: 409, endPoint x: 616, endPoint y: 395, distance: 123.8
click at [616, 395] on div "Did you observe the SI Leader encouraging the students to collaborate through s…" at bounding box center [838, 392] width 705 height 50
drag, startPoint x: 527, startPoint y: 463, endPoint x: 638, endPoint y: 461, distance: 111.0
click at [638, 461] on p "Yes. All three methods were used." at bounding box center [838, 461] width 695 height 14
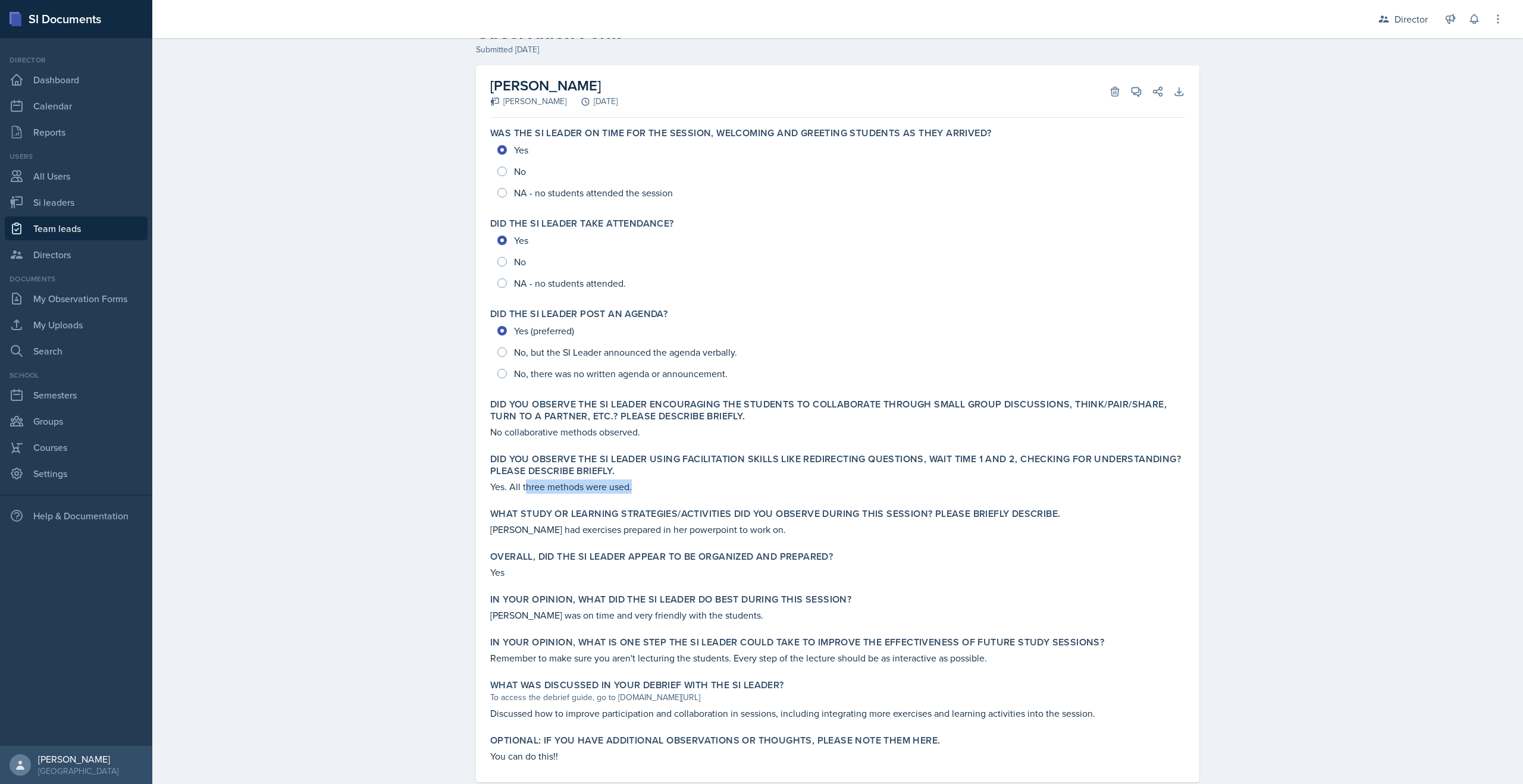
scroll to position [0, 0]
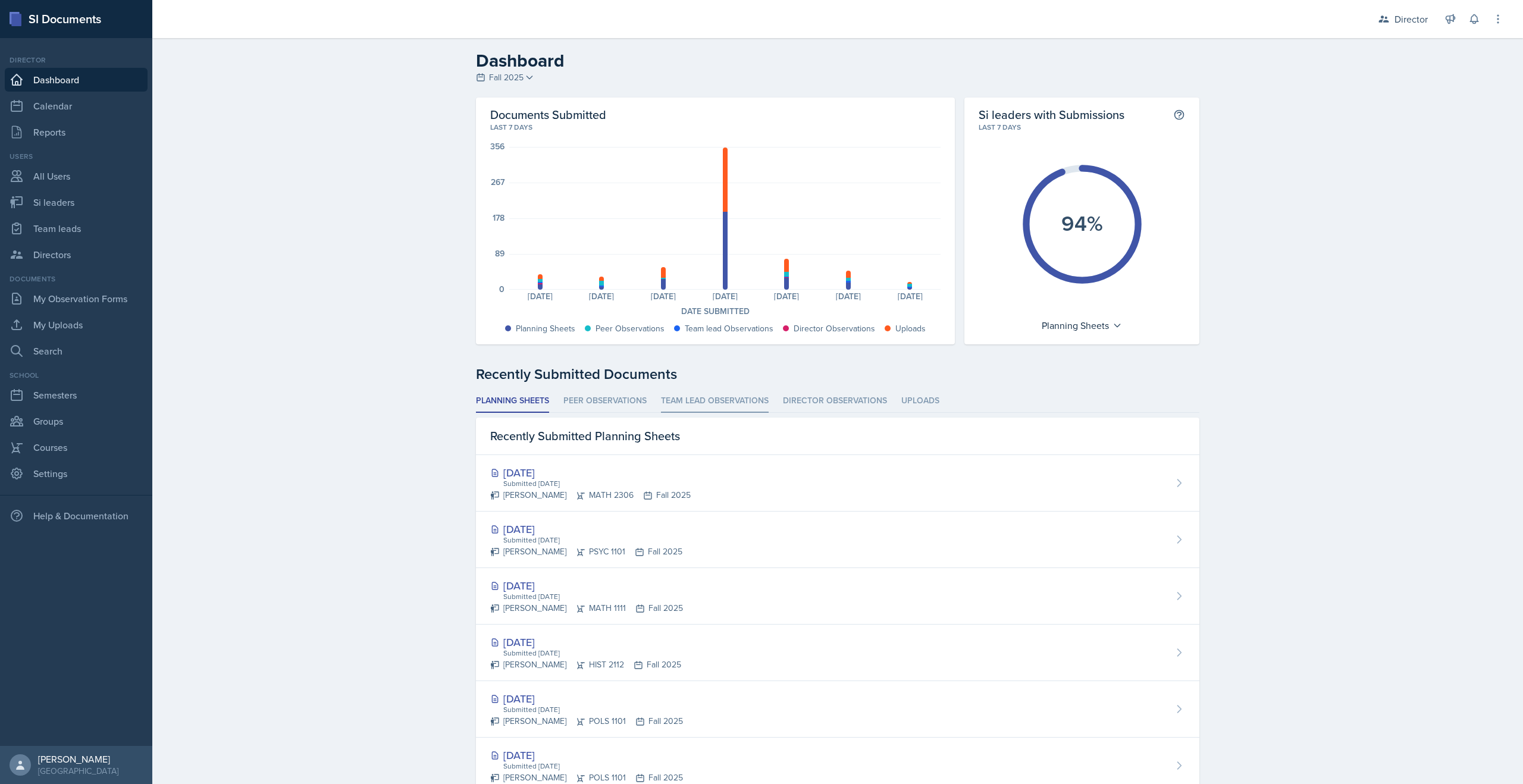
click at [687, 405] on li "Team lead Observations" at bounding box center [715, 401] width 108 height 23
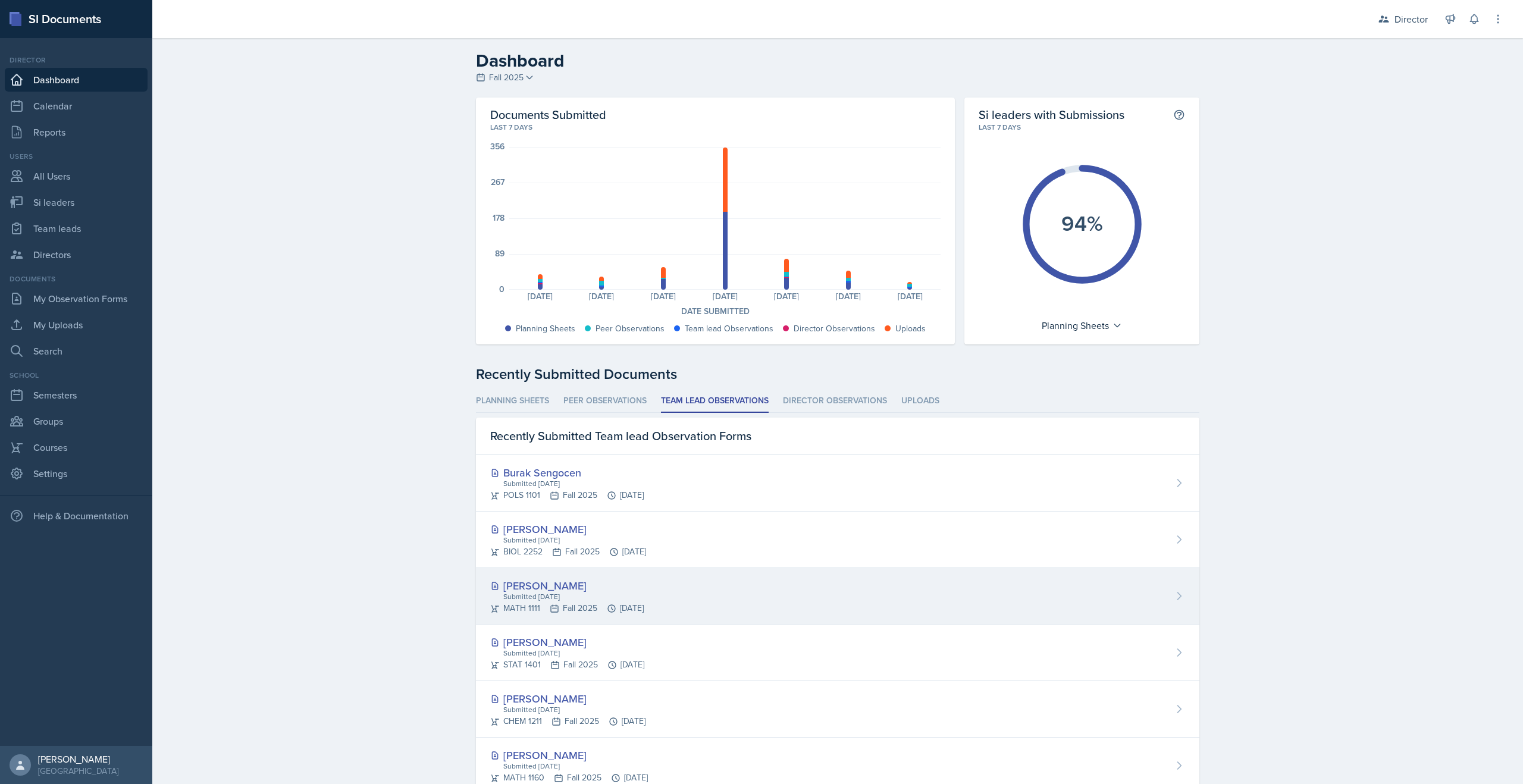
click at [551, 583] on div "[PERSON_NAME]" at bounding box center [567, 586] width 154 height 16
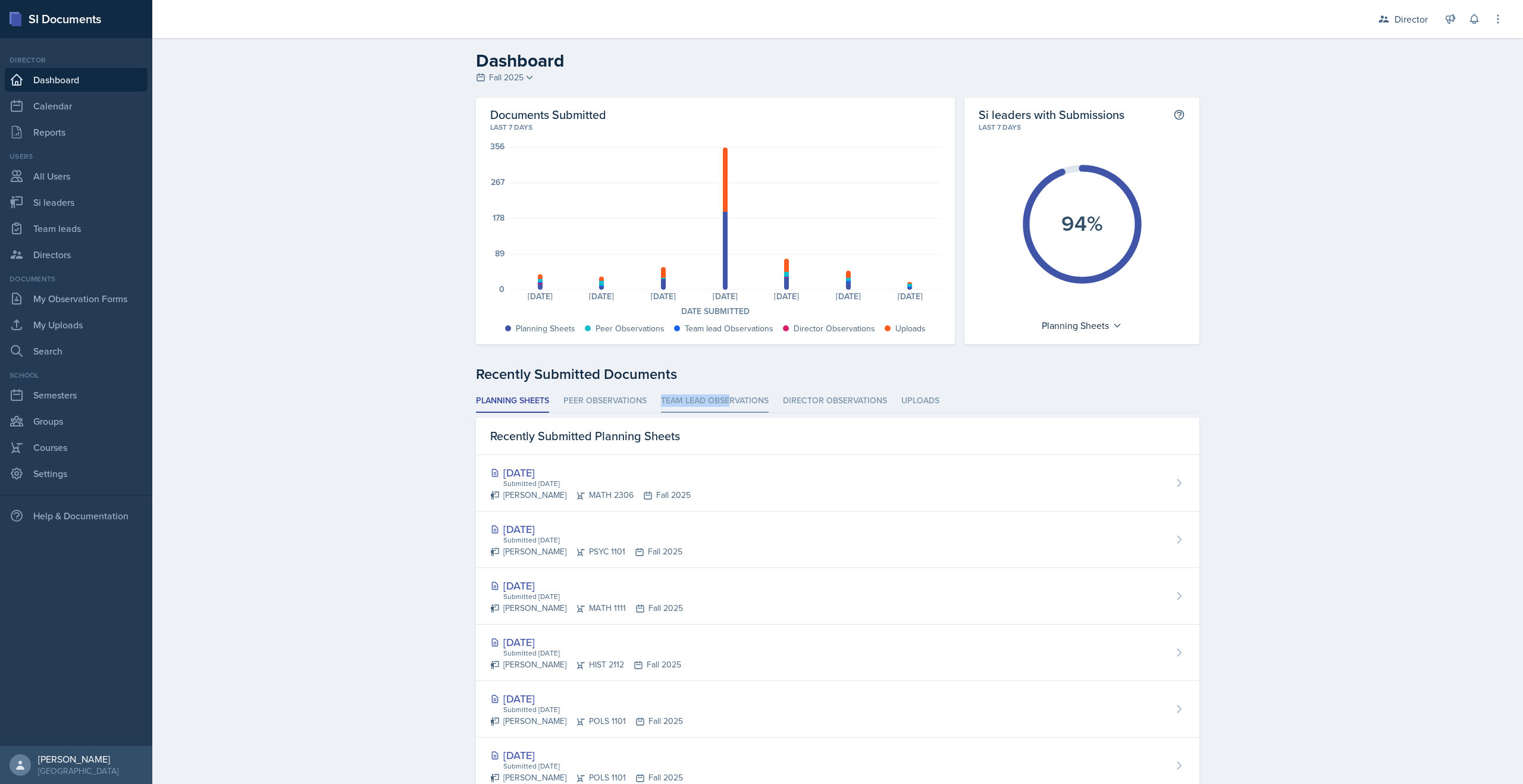
click at [728, 394] on li "Team lead Observations" at bounding box center [715, 401] width 108 height 23
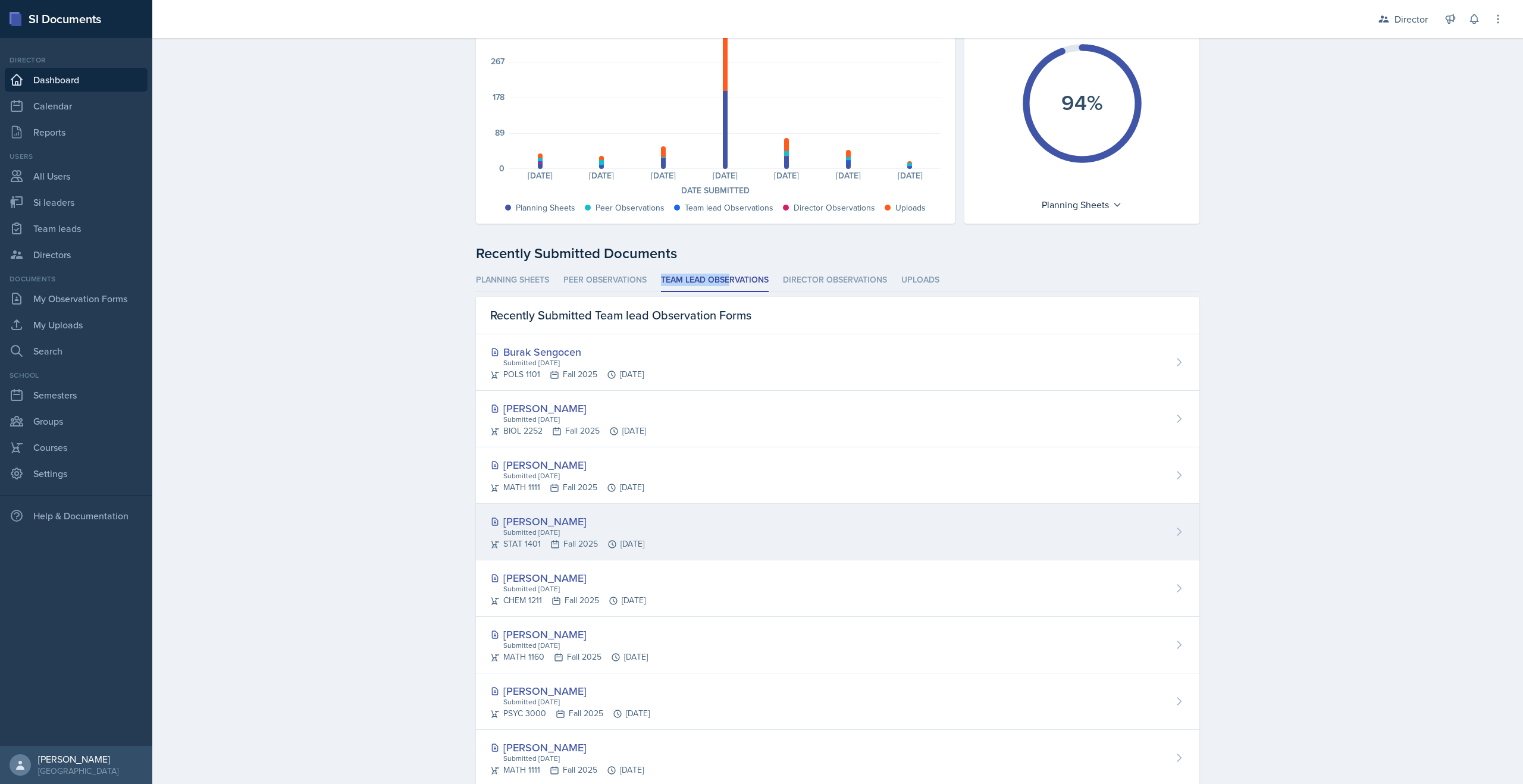
scroll to position [120, 0]
click at [603, 535] on div "Submitted Sep 9th, 2025" at bounding box center [573, 534] width 143 height 11
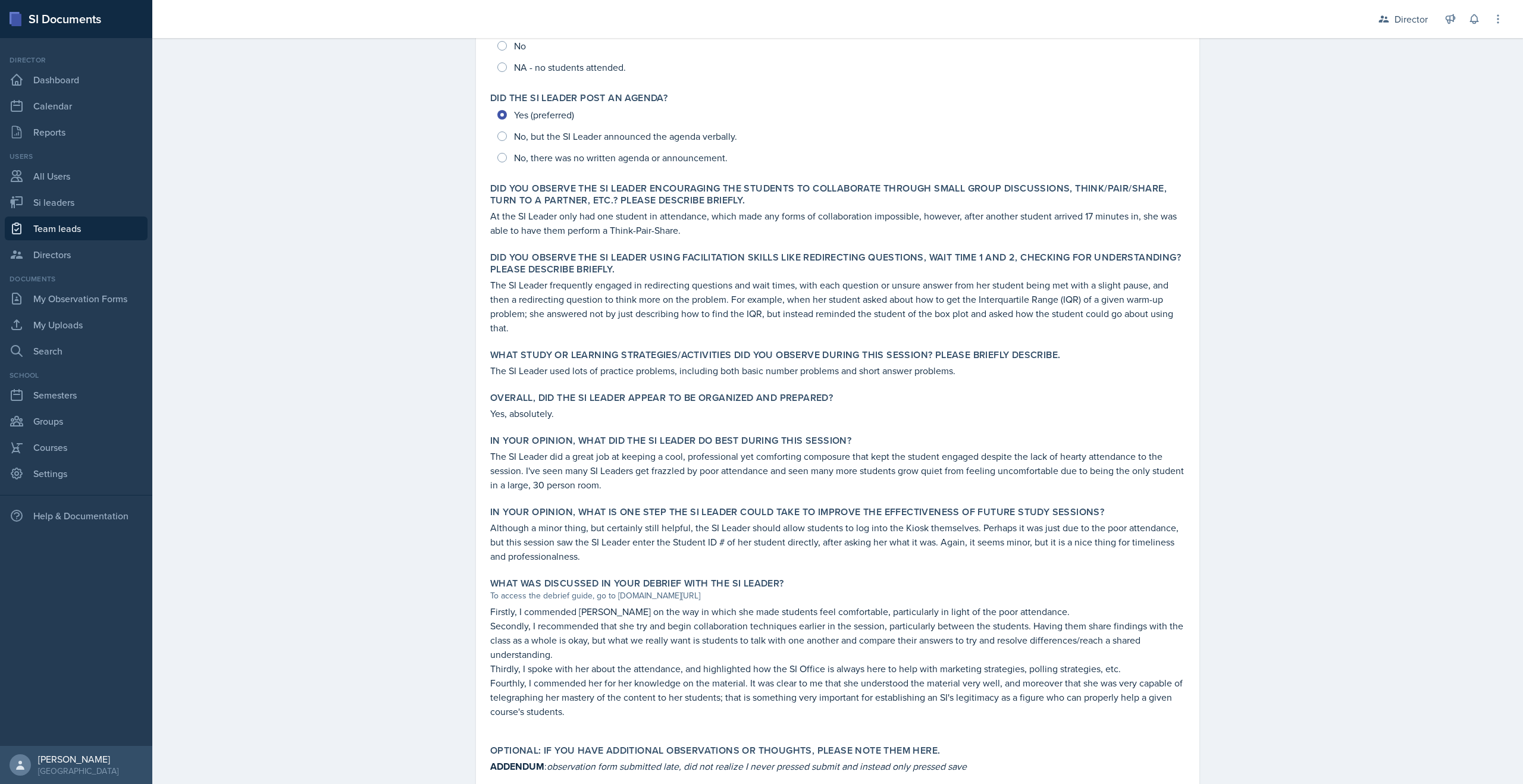
scroll to position [269, 0]
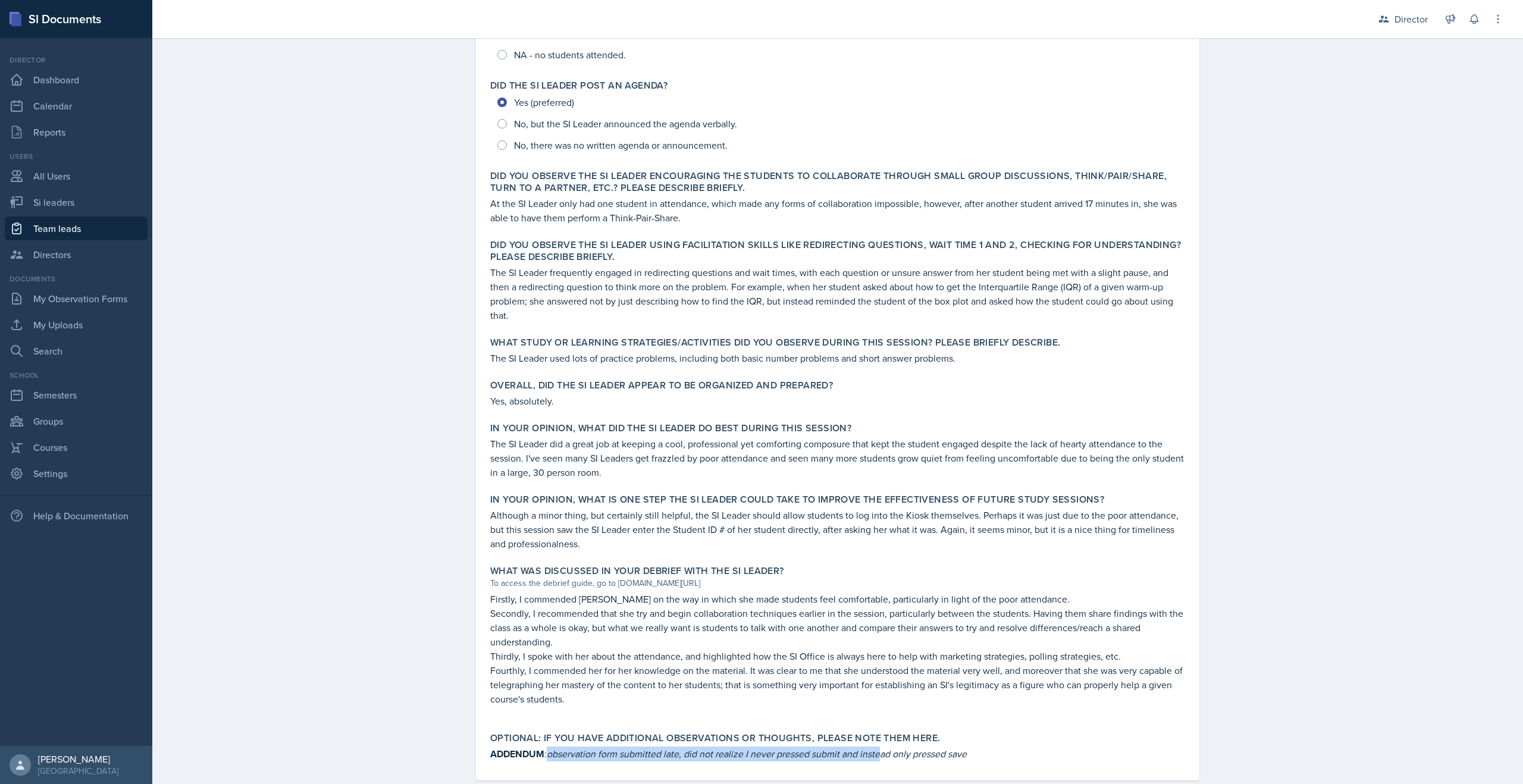
drag, startPoint x: 546, startPoint y: 755, endPoint x: 882, endPoint y: 756, distance: 336.0
click at [882, 756] on p "ADDENDUM : observation form submitted late, did not realize I never pressed sub…" at bounding box center [838, 754] width 695 height 15
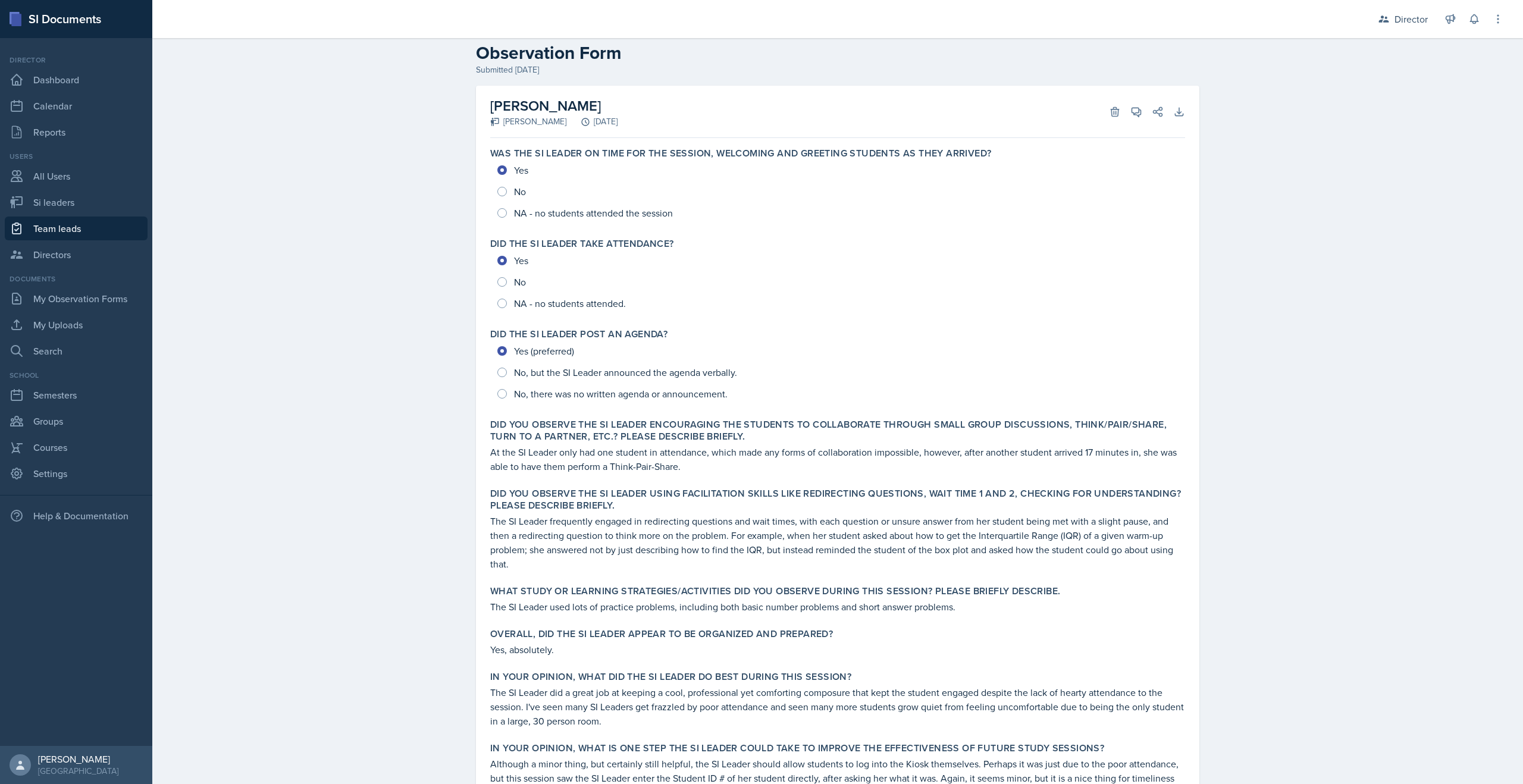
scroll to position [0, 0]
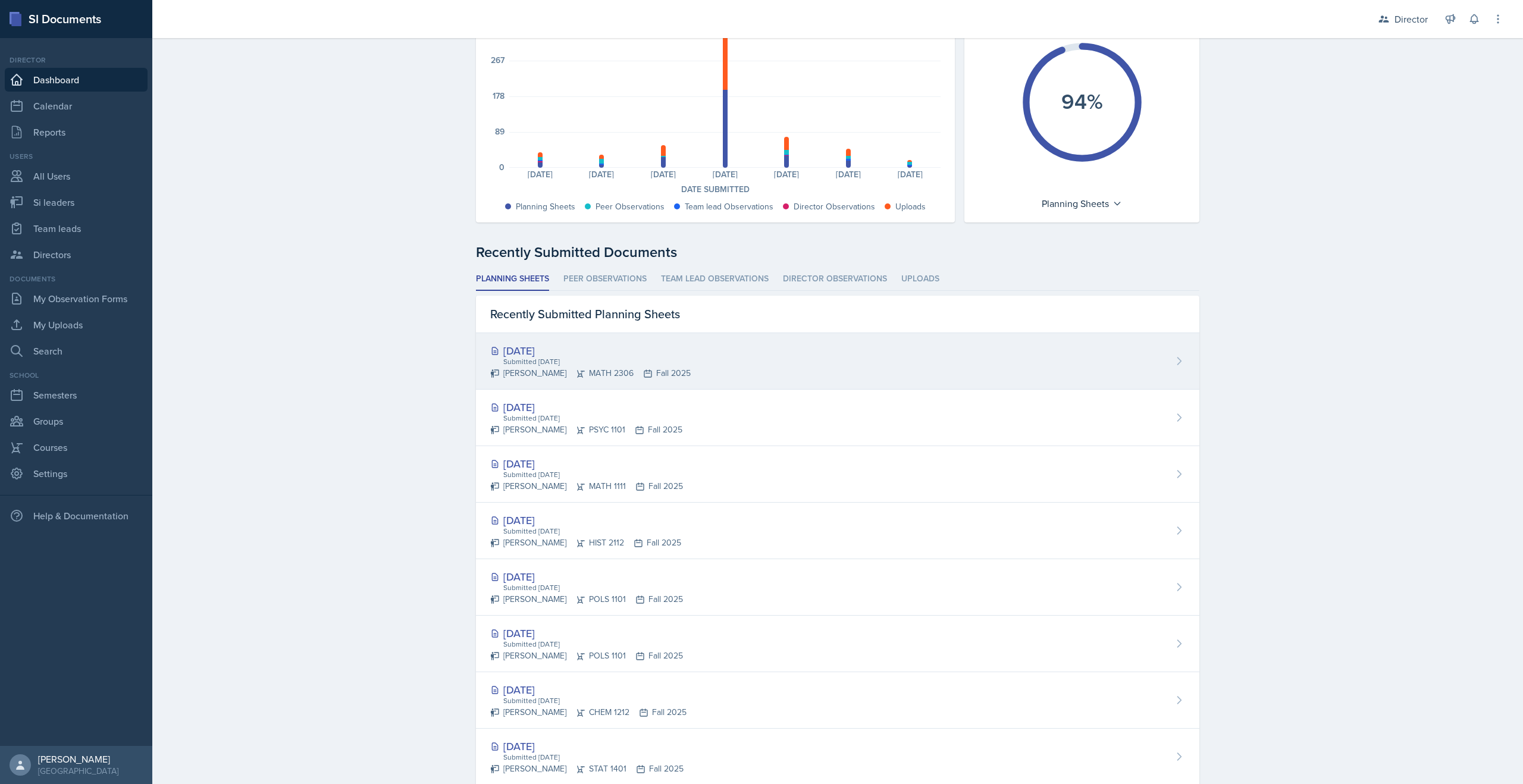
scroll to position [126, 0]
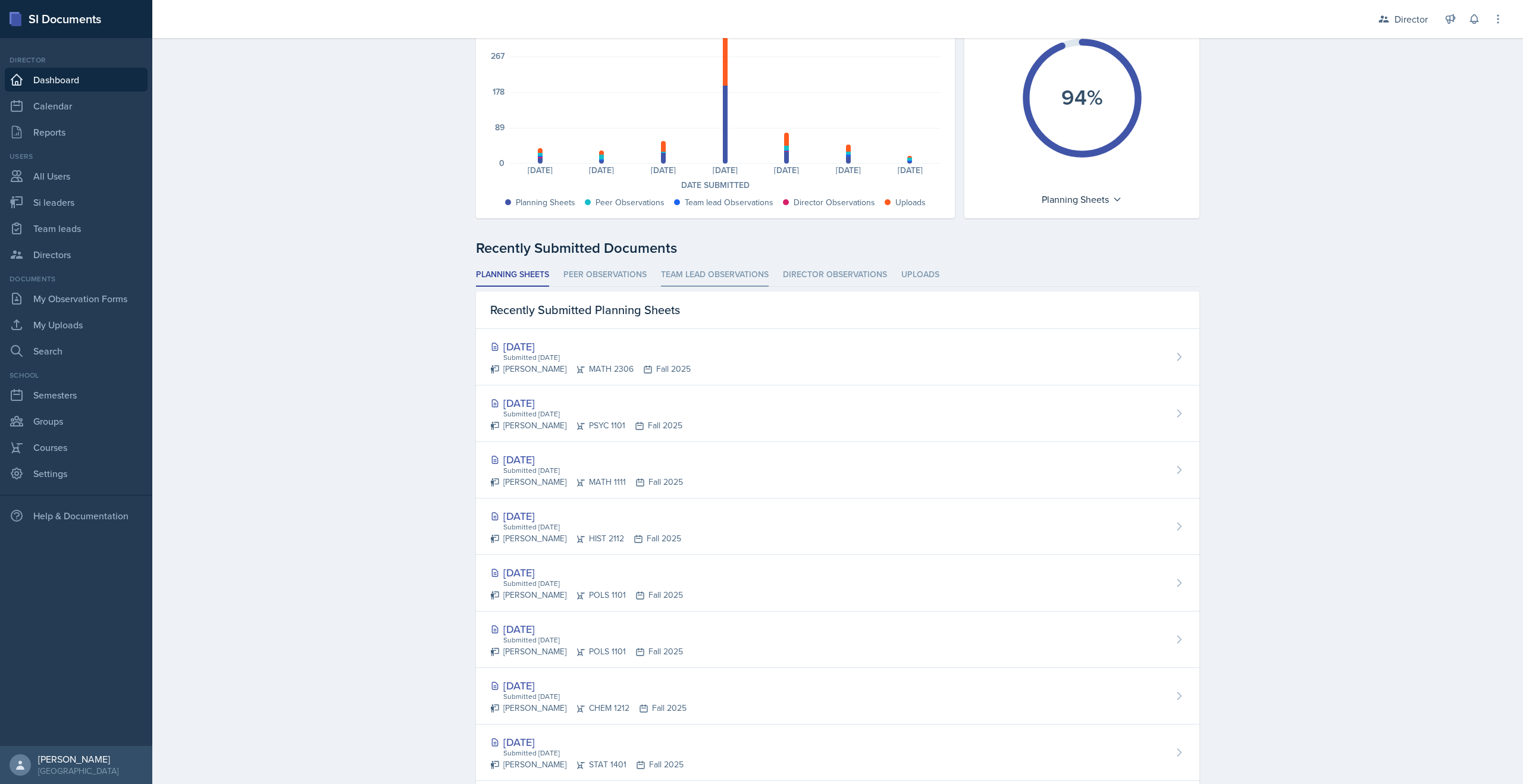
click at [733, 271] on li "Team lead Observations" at bounding box center [715, 275] width 108 height 23
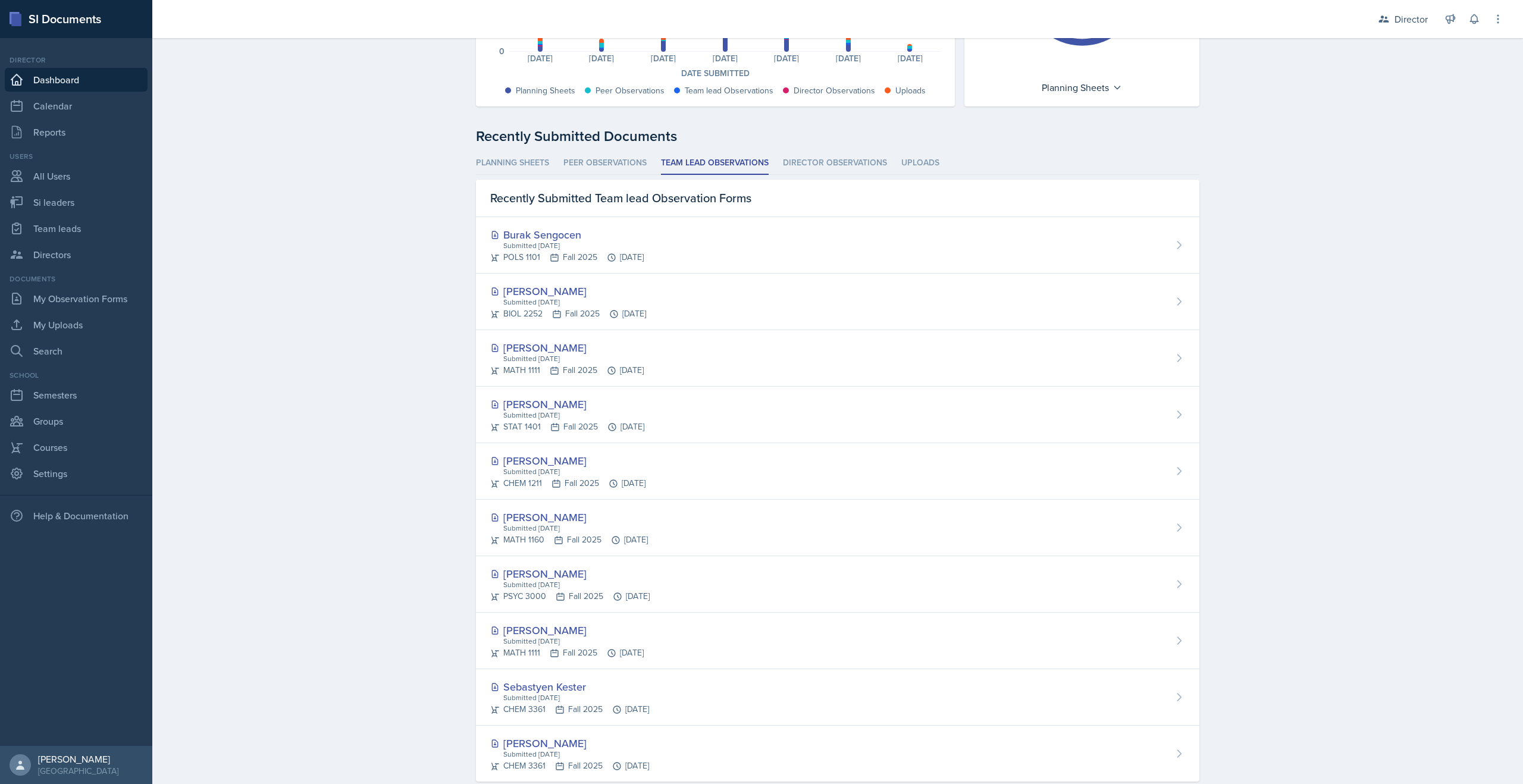
scroll to position [265, 0]
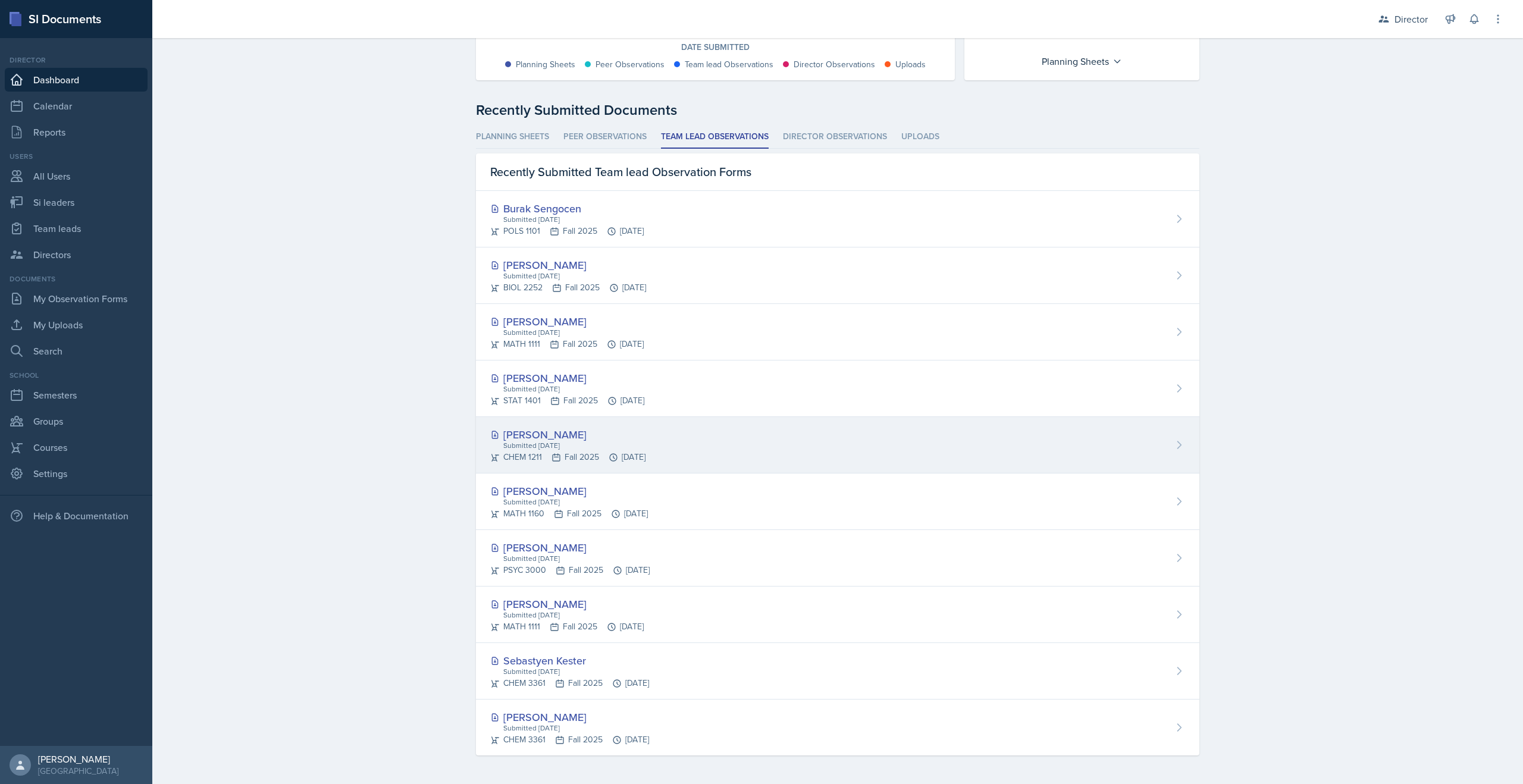
click at [507, 444] on div "Submitted Sep 9th, 2025" at bounding box center [573, 446] width 143 height 11
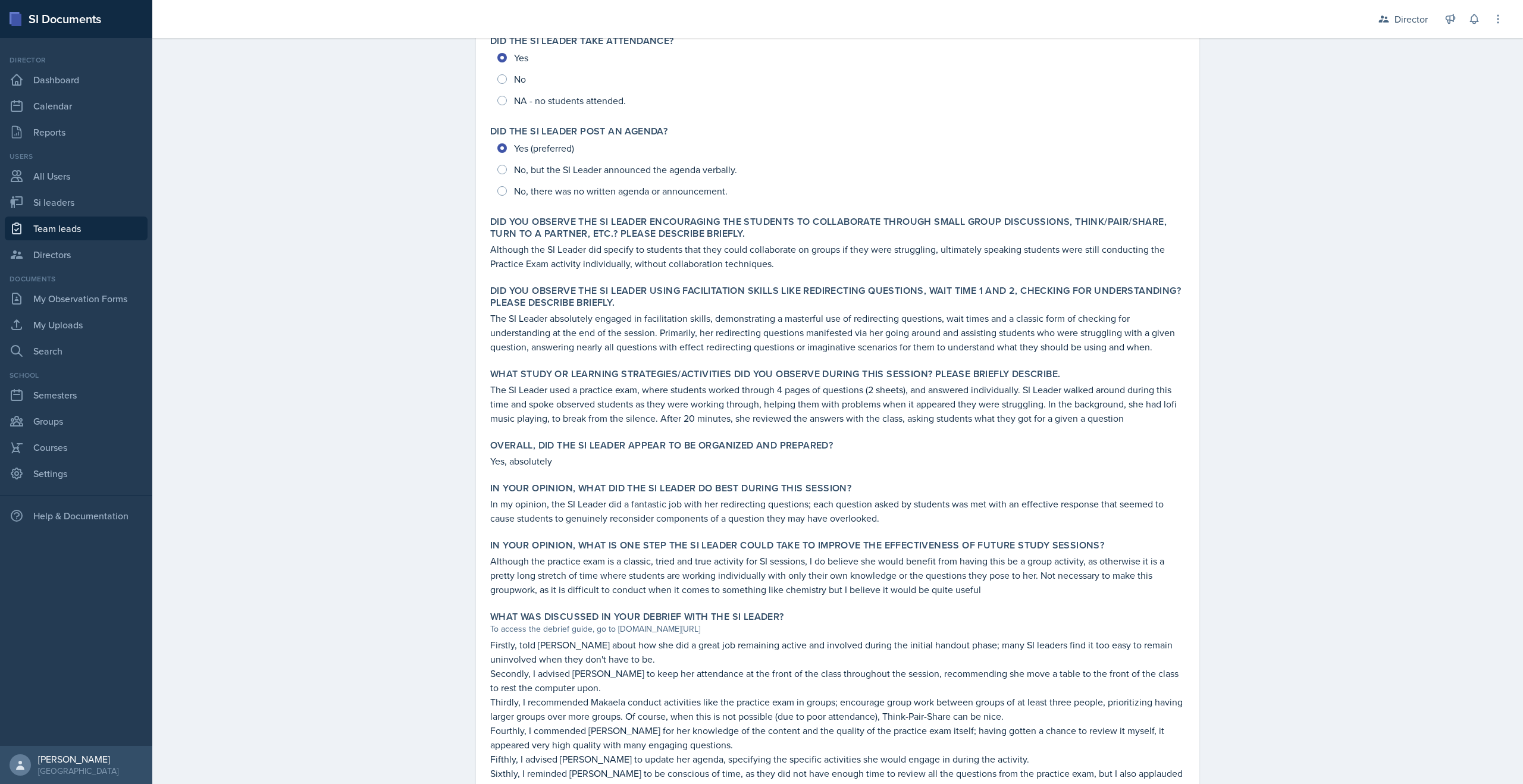
scroll to position [280, 0]
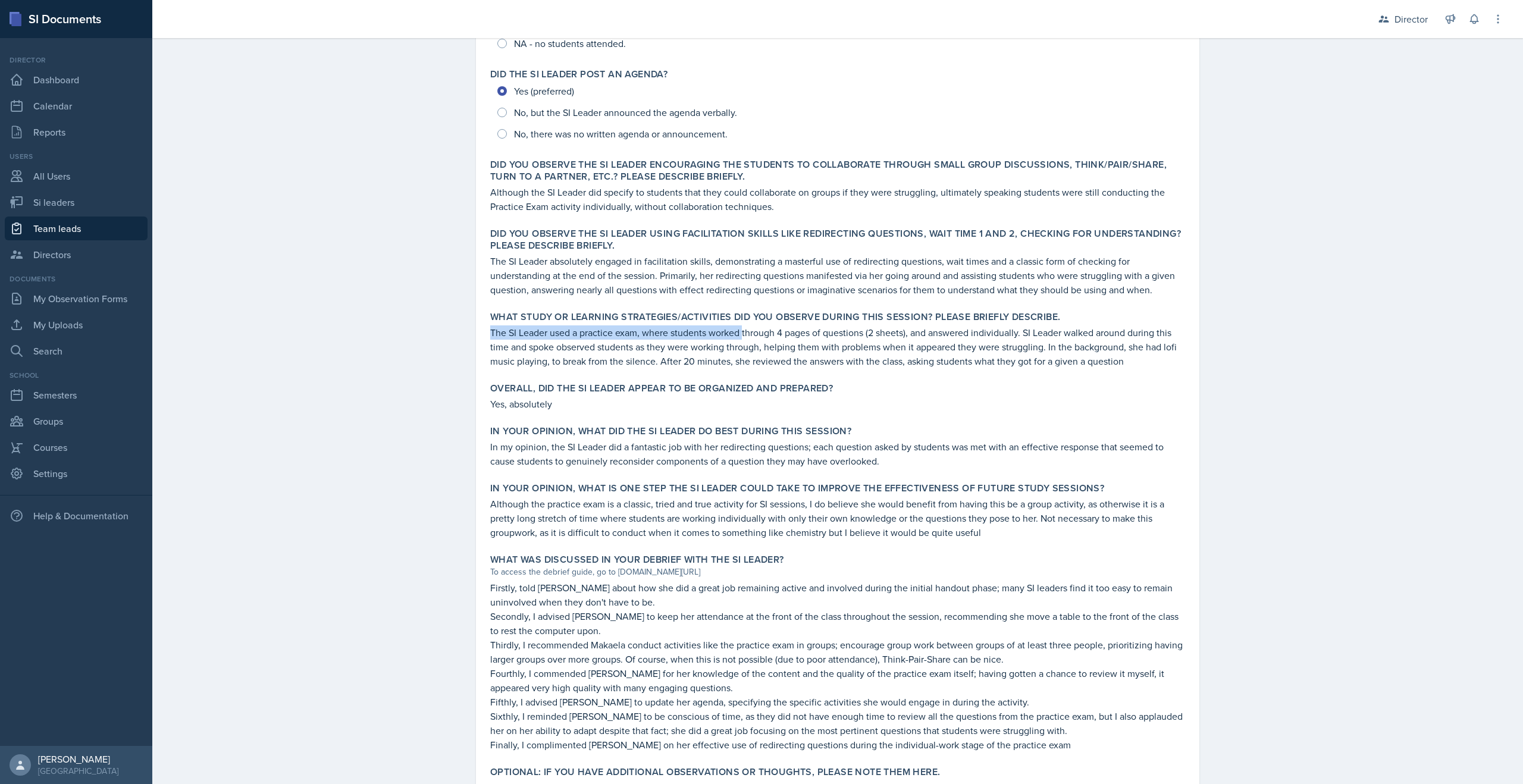
drag, startPoint x: 554, startPoint y: 325, endPoint x: 744, endPoint y: 330, distance: 190.1
click at [744, 330] on p "The SI Leader used a practice exam, where students worked through 4 pages of qu…" at bounding box center [838, 347] width 695 height 43
drag, startPoint x: 937, startPoint y: 337, endPoint x: 1015, endPoint y: 325, distance: 78.9
click at [1015, 325] on p "The SI Leader used a practice exam, where students worked through 4 pages of qu…" at bounding box center [838, 347] width 695 height 43
drag, startPoint x: 629, startPoint y: 272, endPoint x: 759, endPoint y: 280, distance: 130.2
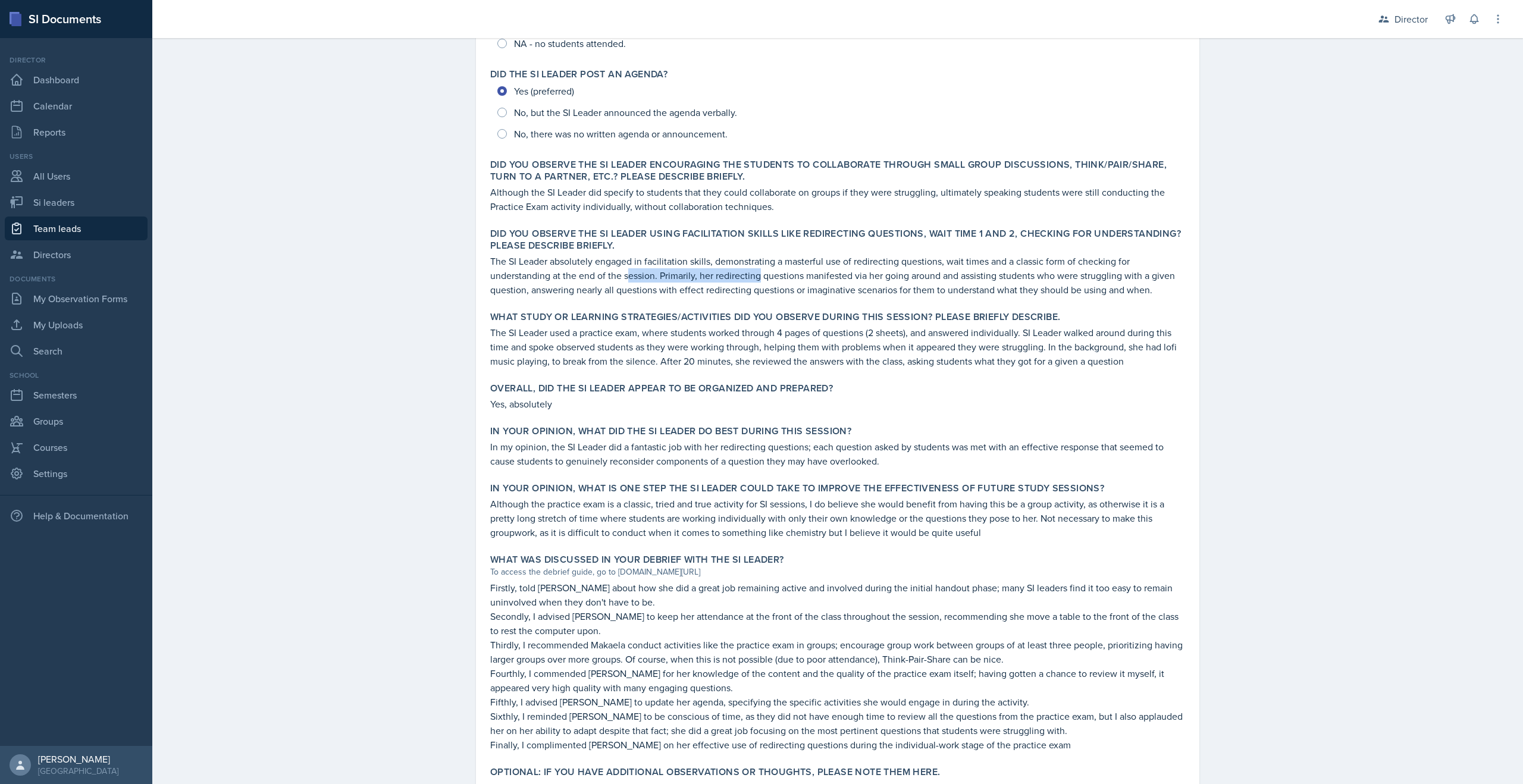
click at [759, 280] on p "The SI Leader absolutely engaged in facilitation skills, demonstrating a master…" at bounding box center [838, 276] width 695 height 43
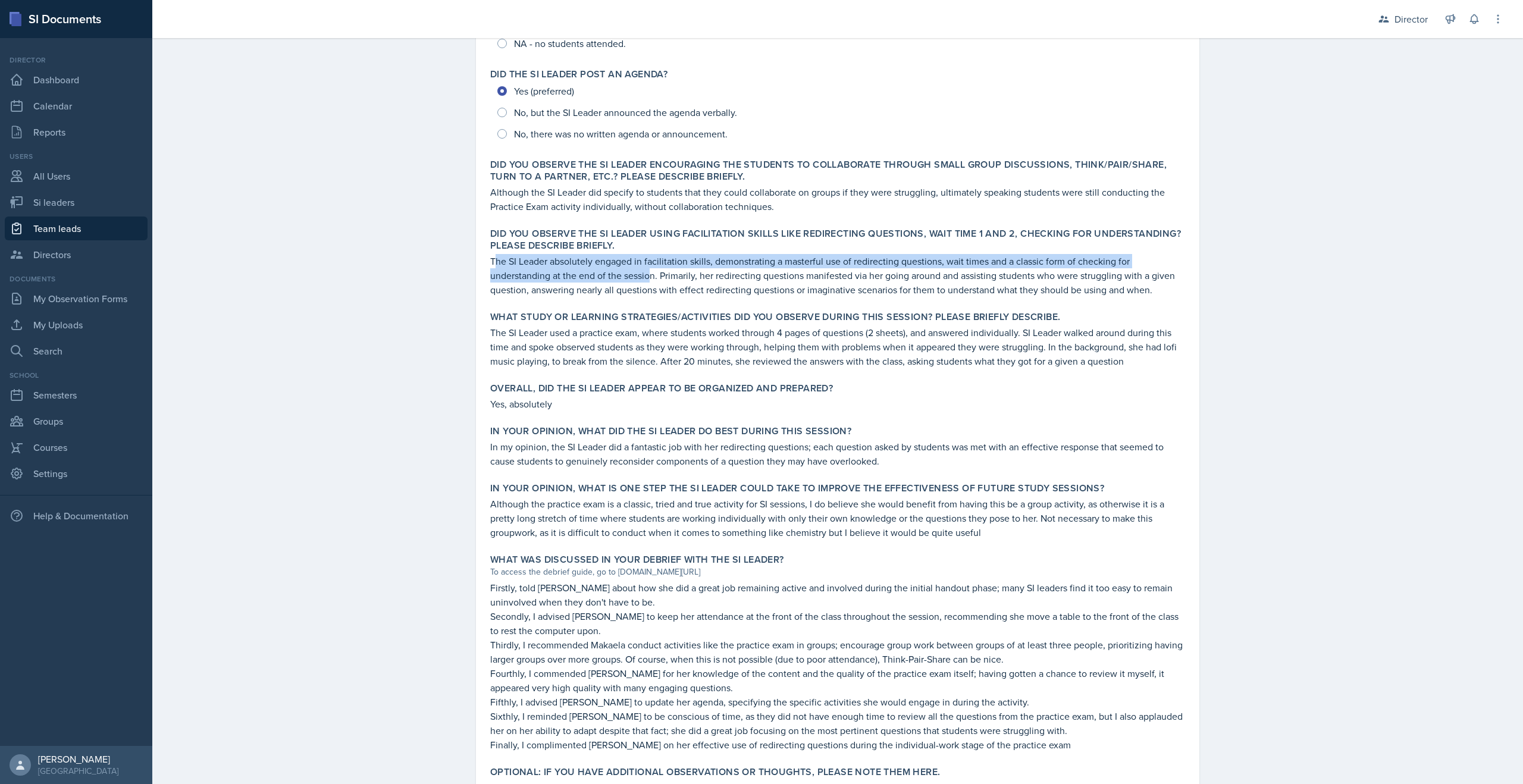
drag, startPoint x: 497, startPoint y: 267, endPoint x: 651, endPoint y: 279, distance: 154.5
click at [651, 279] on p "The SI Leader absolutely engaged in facilitation skills, demonstrating a master…" at bounding box center [838, 276] width 695 height 43
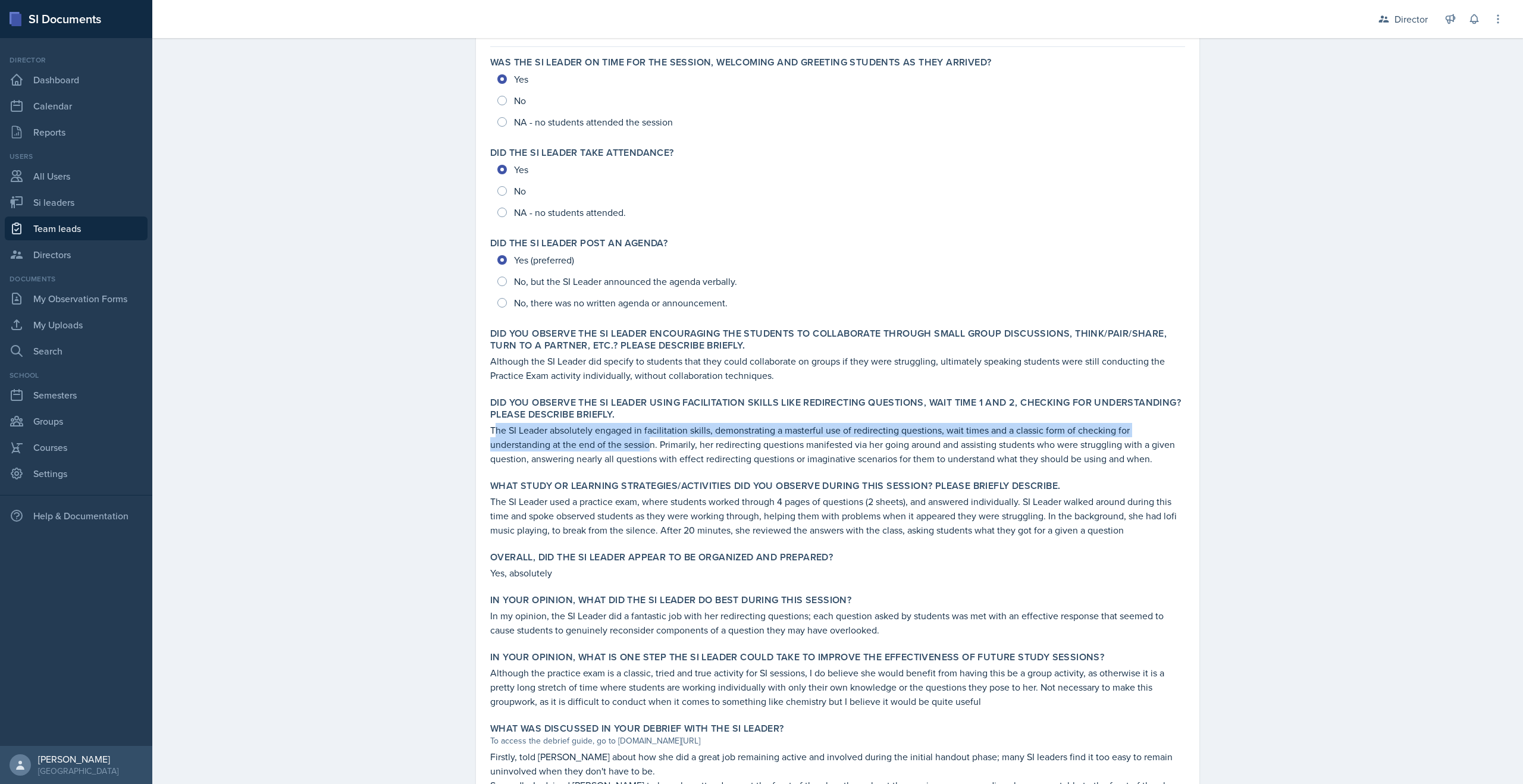
scroll to position [396, 0]
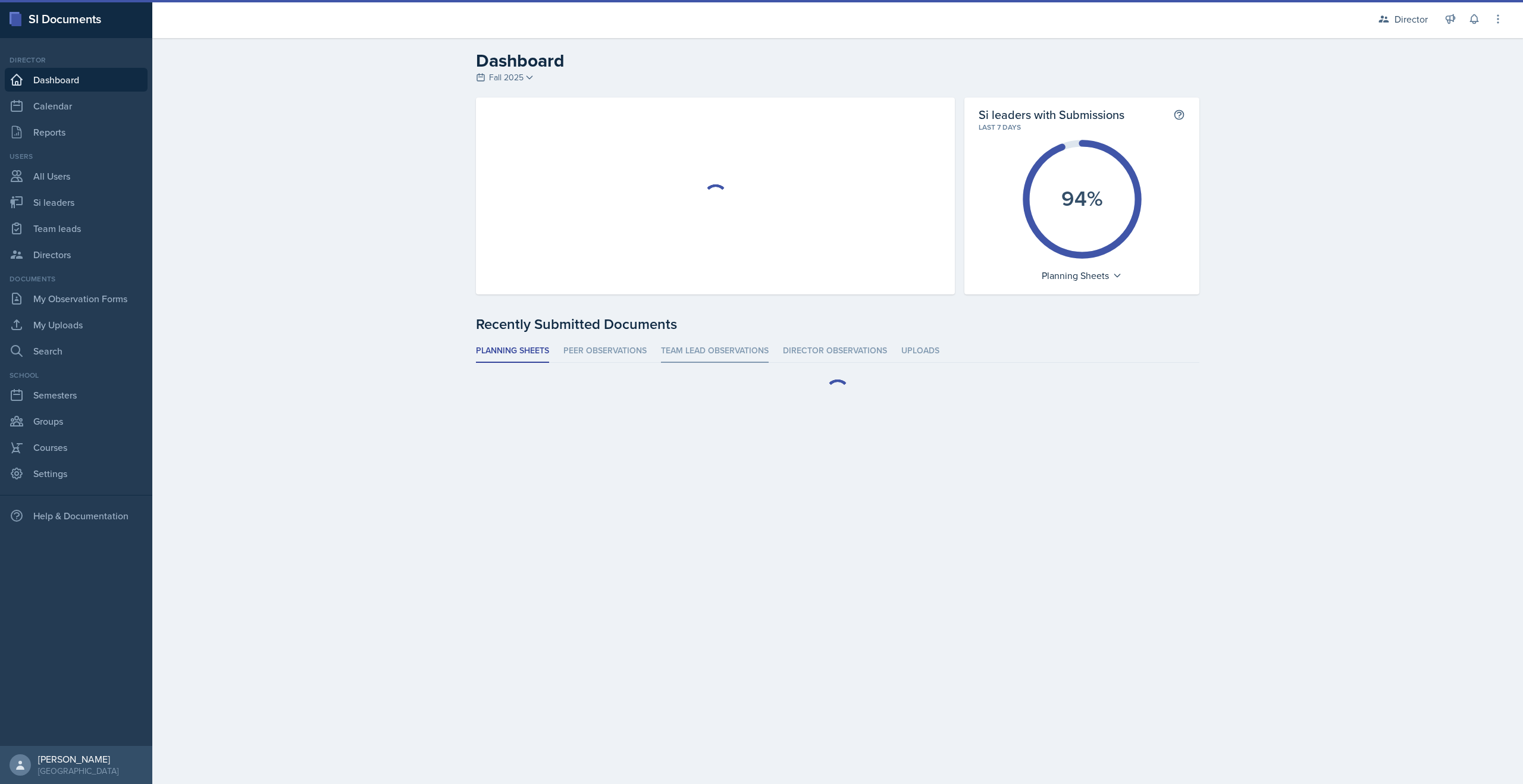
click at [748, 356] on li "Team lead Observations" at bounding box center [715, 351] width 108 height 23
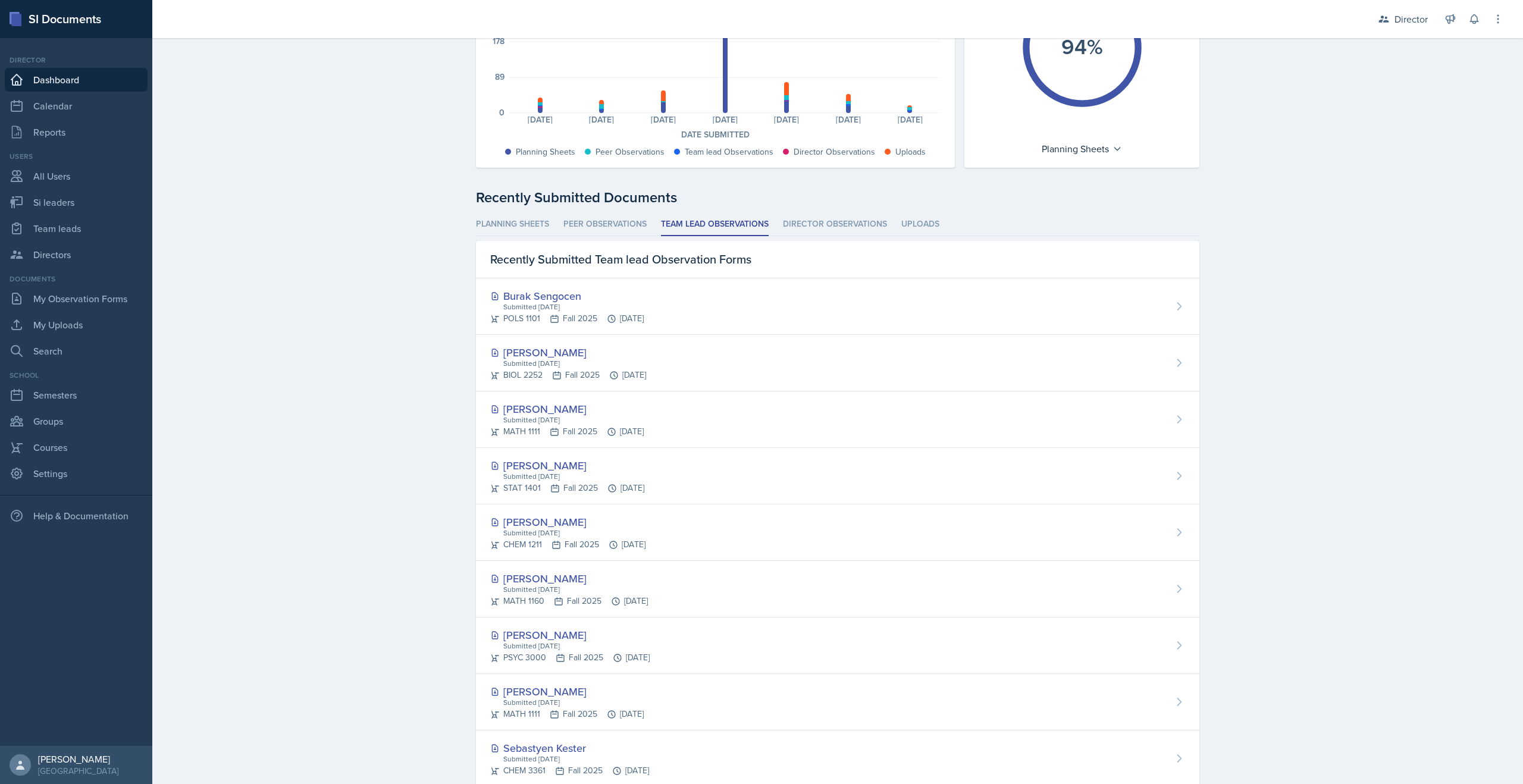
scroll to position [180, 0]
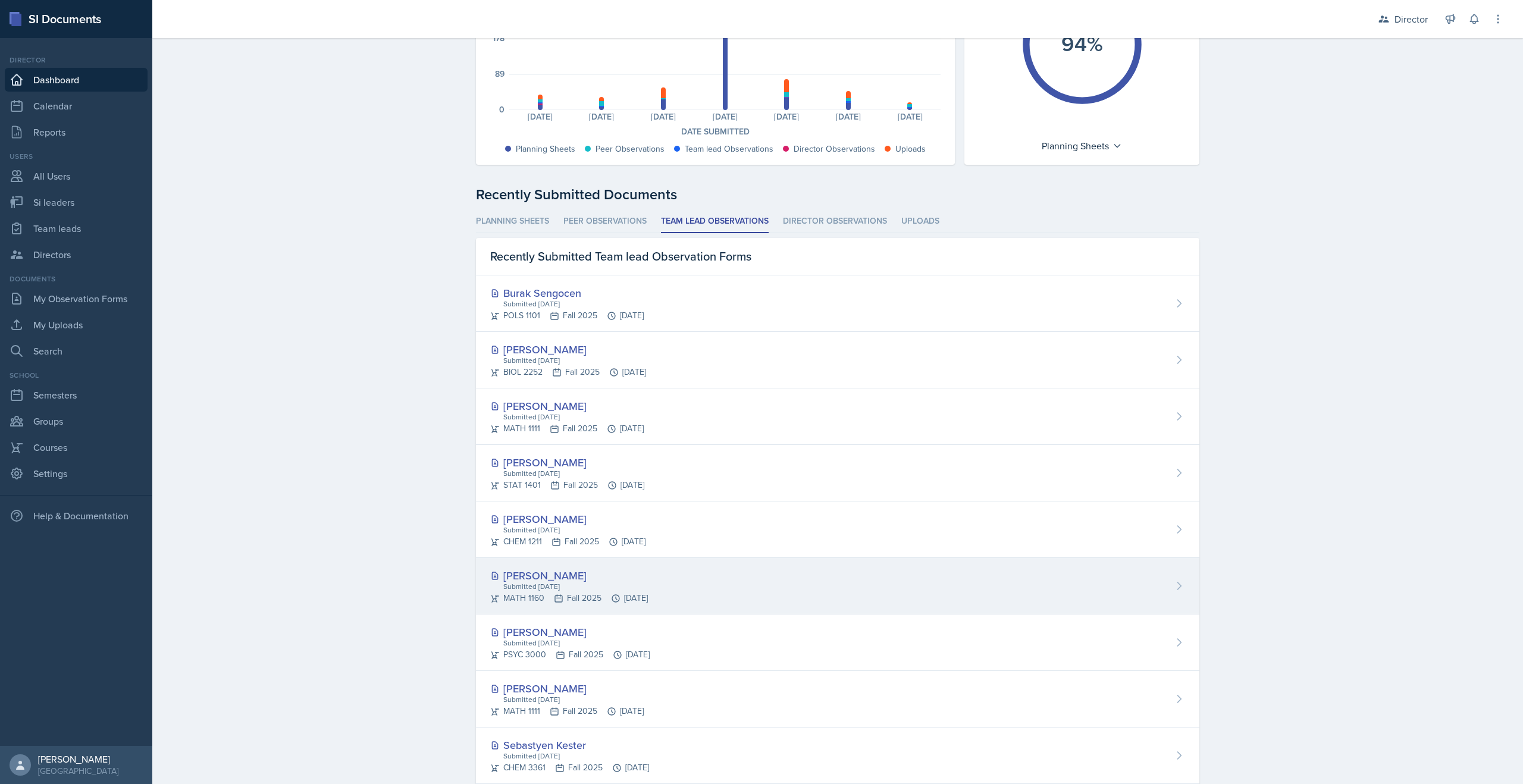
click at [522, 580] on div "[PERSON_NAME]" at bounding box center [569, 576] width 158 height 16
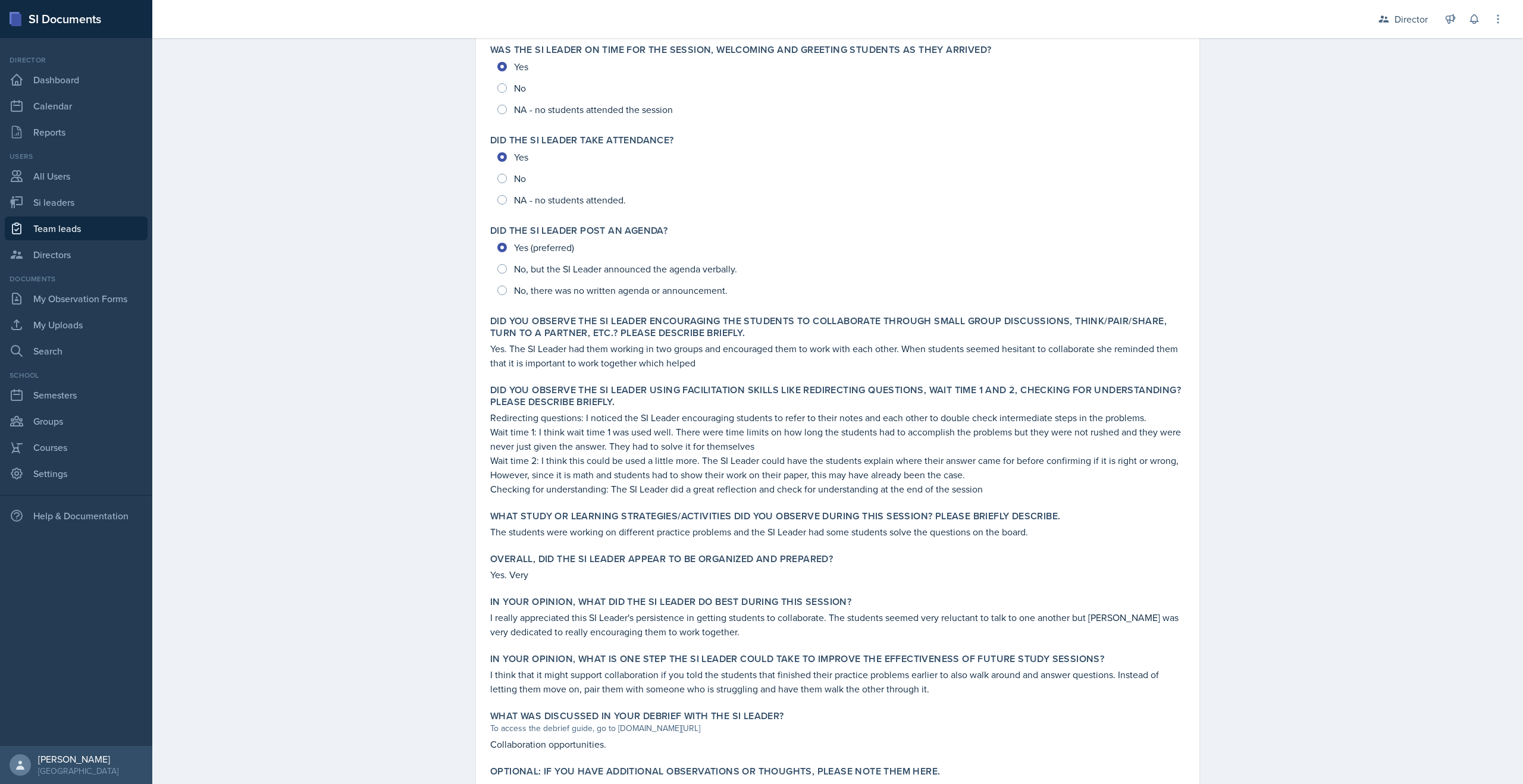
scroll to position [120, 0]
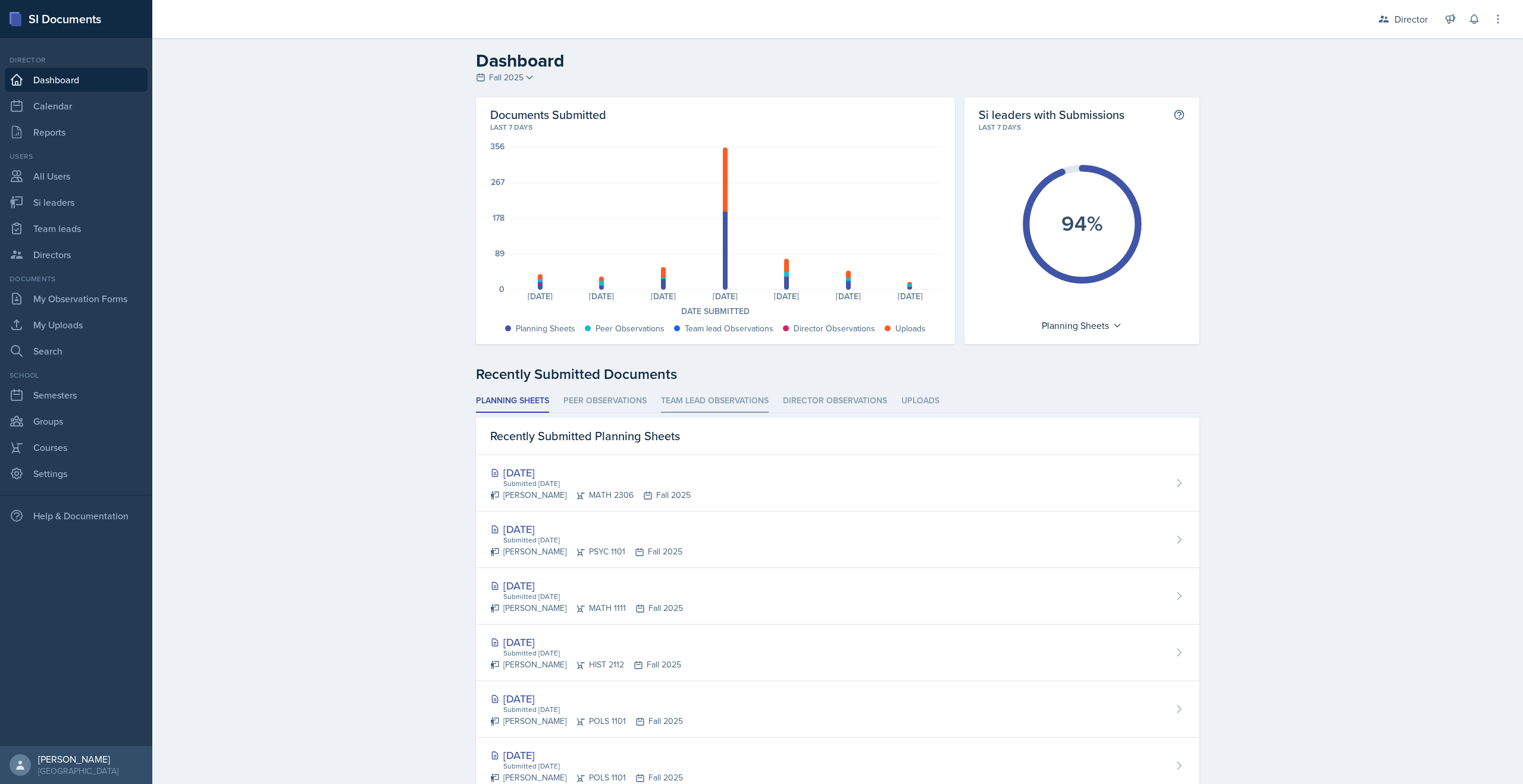
click at [683, 409] on li "Team lead Observations" at bounding box center [715, 401] width 108 height 23
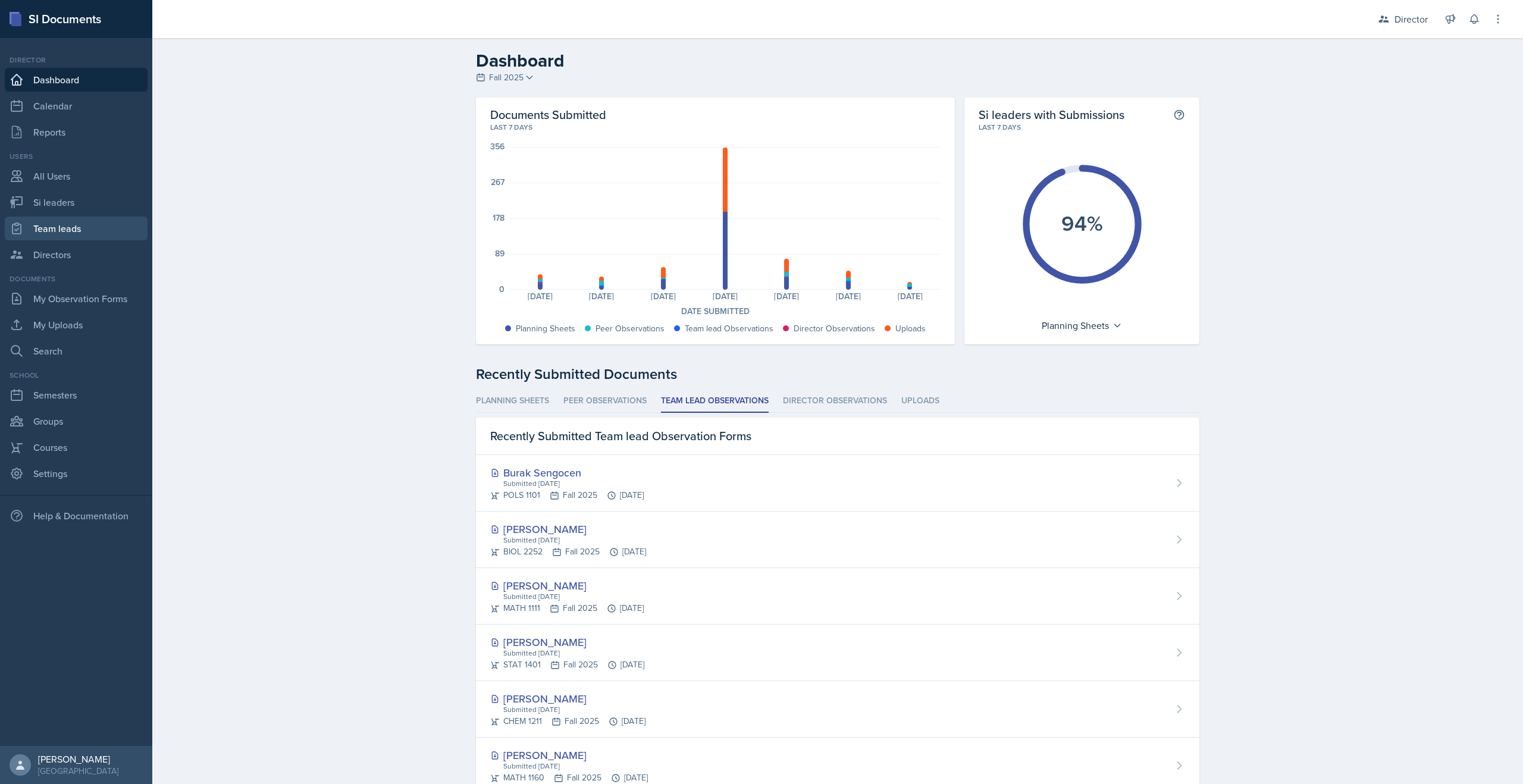
click at [75, 233] on link "Team leads" at bounding box center [76, 228] width 143 height 24
select select "2bed604d-1099-4043-b1bc-2365e8740244"
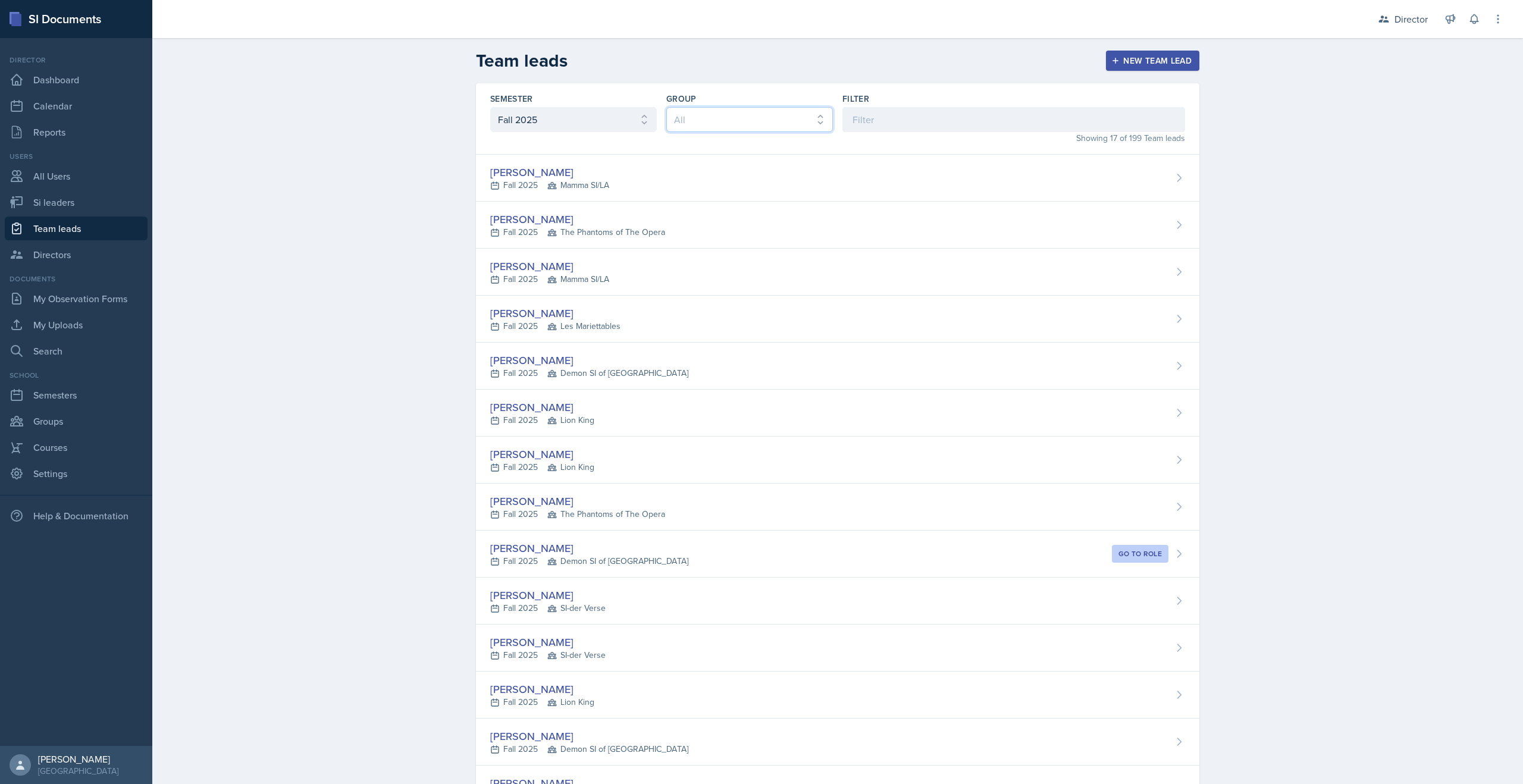
click at [691, 124] on select "All Les Mariettables Lion King Demon SI of Fleet Street Mamma SI/LA SI-der Vers…" at bounding box center [750, 120] width 166 height 25
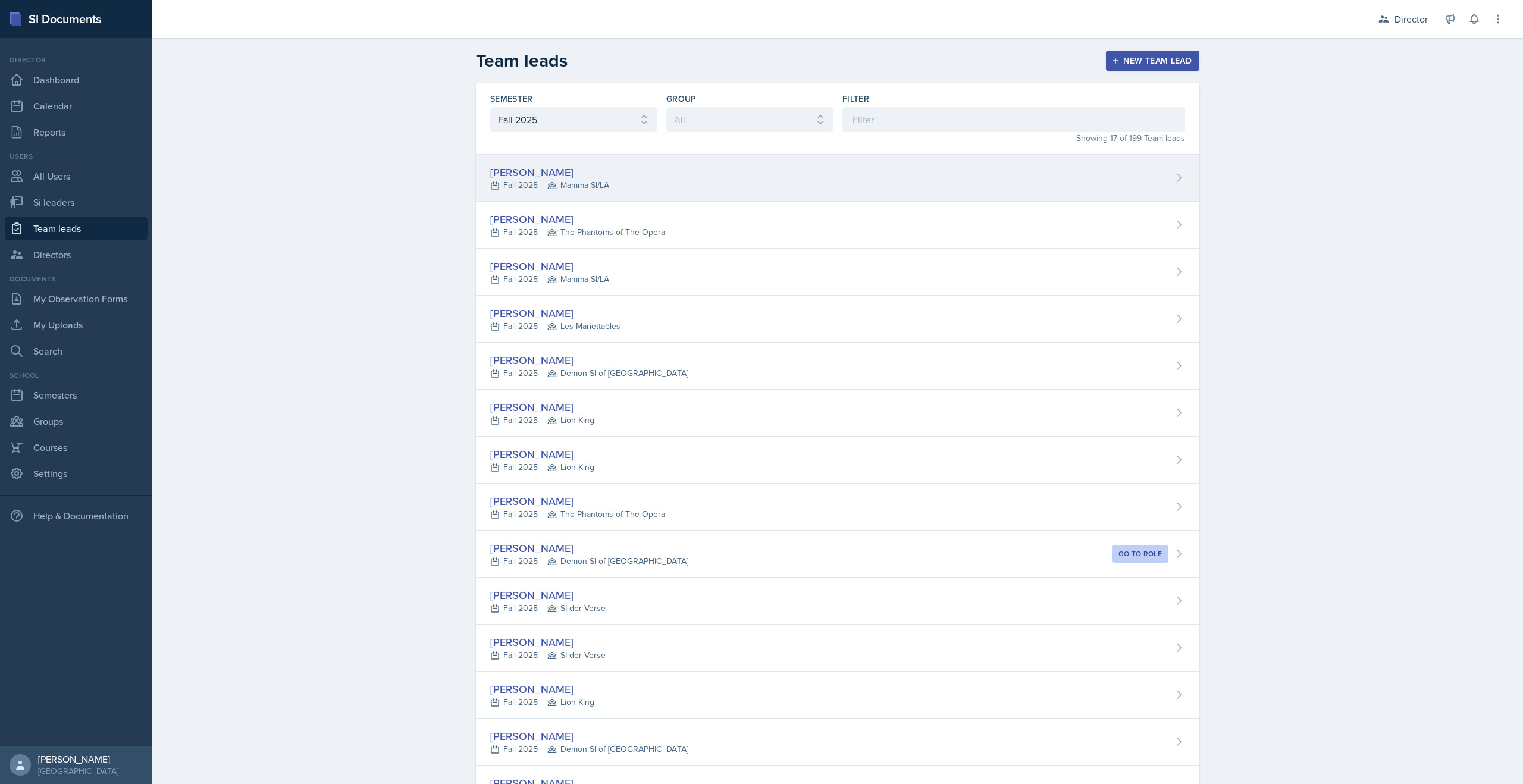
click at [535, 170] on div "[PERSON_NAME]" at bounding box center [550, 172] width 119 height 16
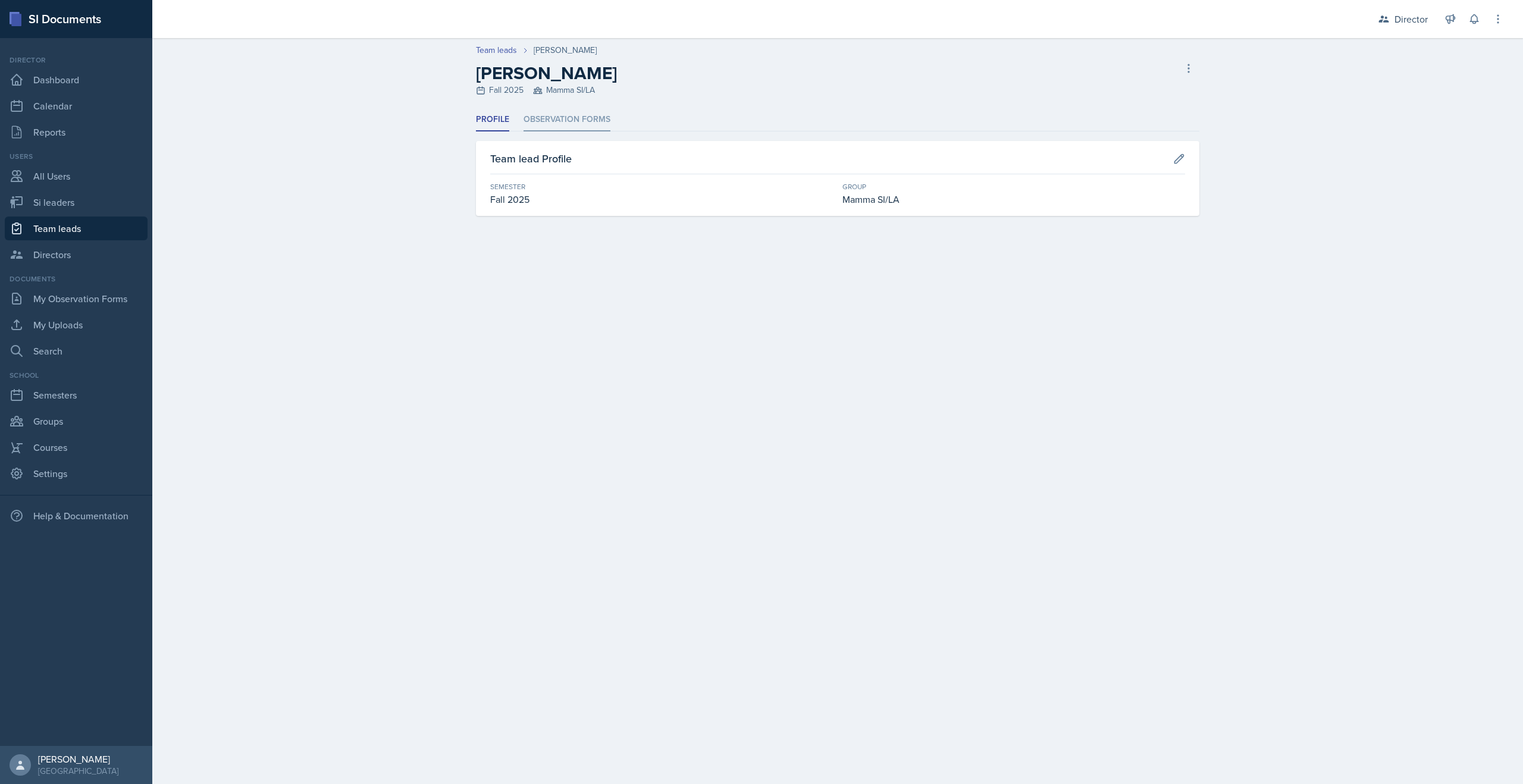
click at [571, 112] on li "Observation Forms" at bounding box center [567, 120] width 87 height 23
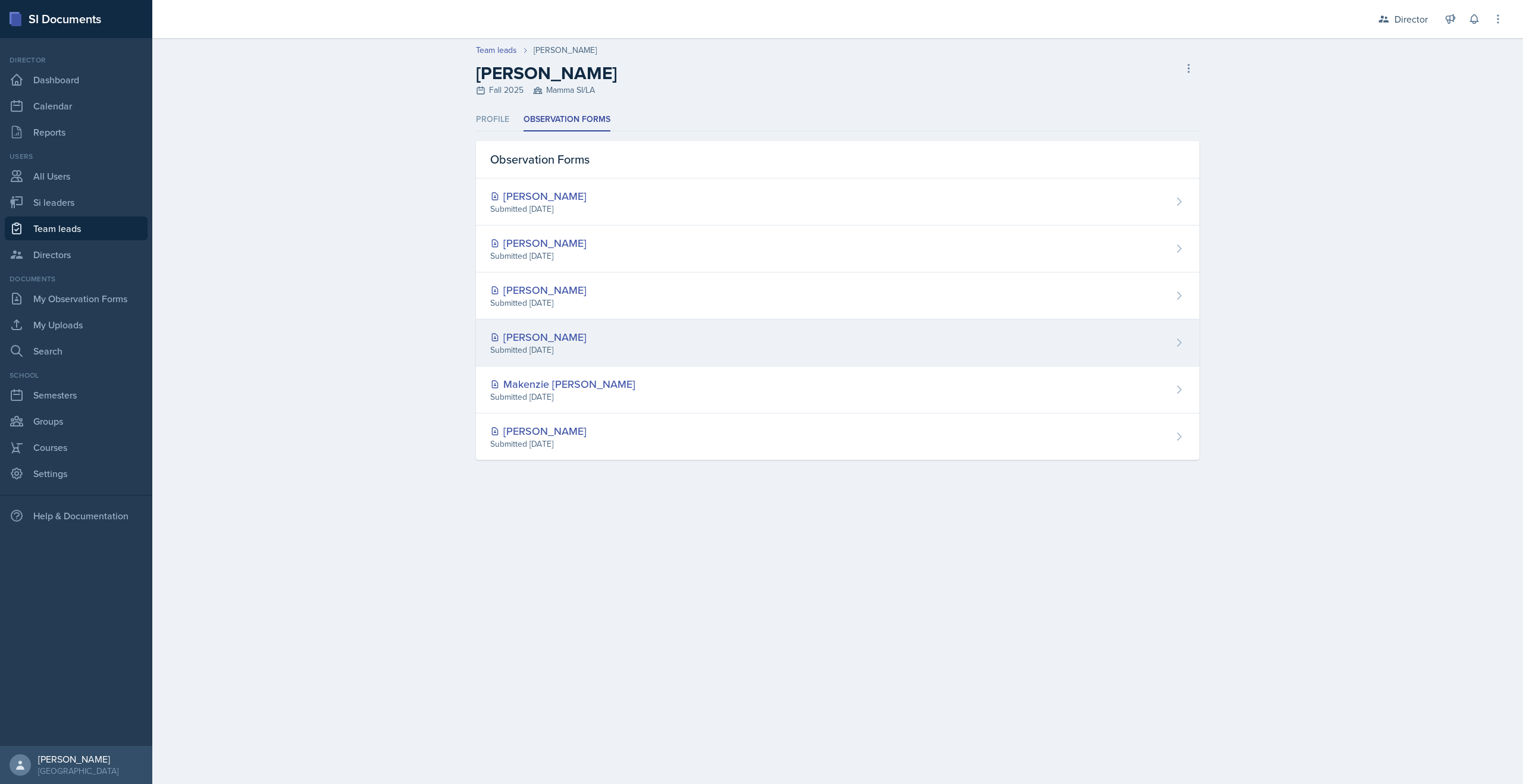
select select "2bed604d-1099-4043-b1bc-2365e8740244"
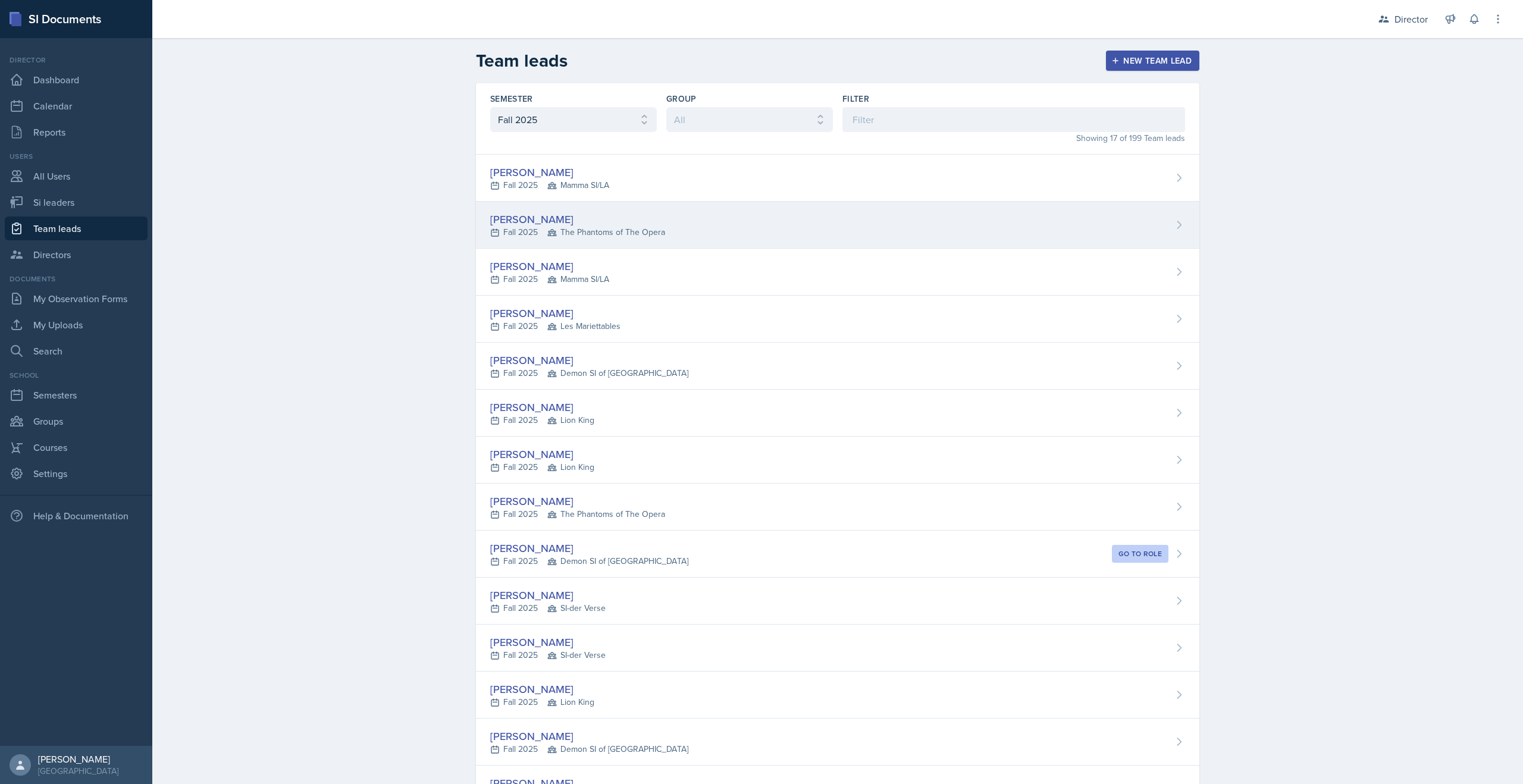
click at [525, 224] on div "[PERSON_NAME]" at bounding box center [577, 219] width 175 height 16
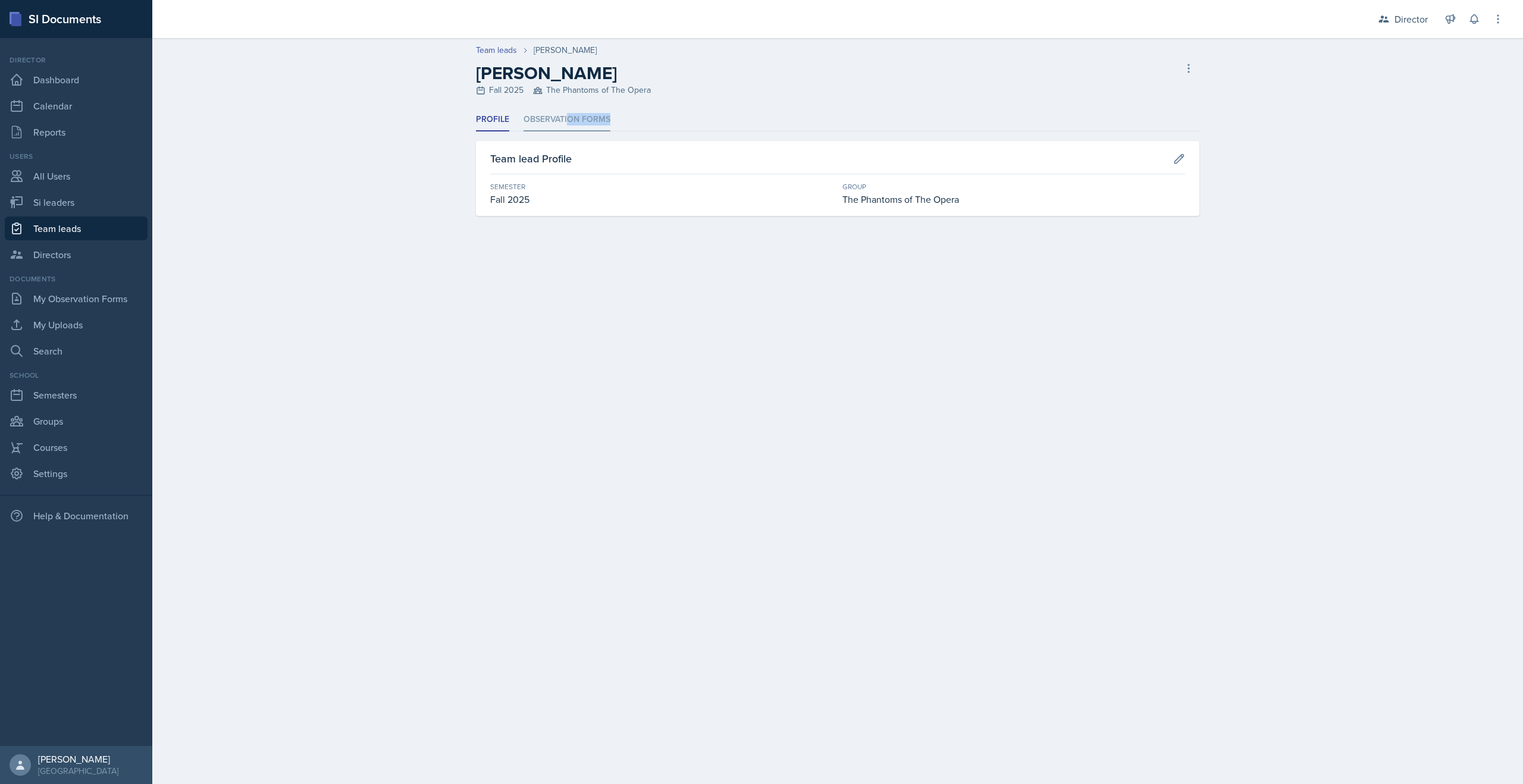
click at [566, 125] on li "Observation Forms" at bounding box center [567, 120] width 87 height 23
select select "2bed604d-1099-4043-b1bc-2365e8740244"
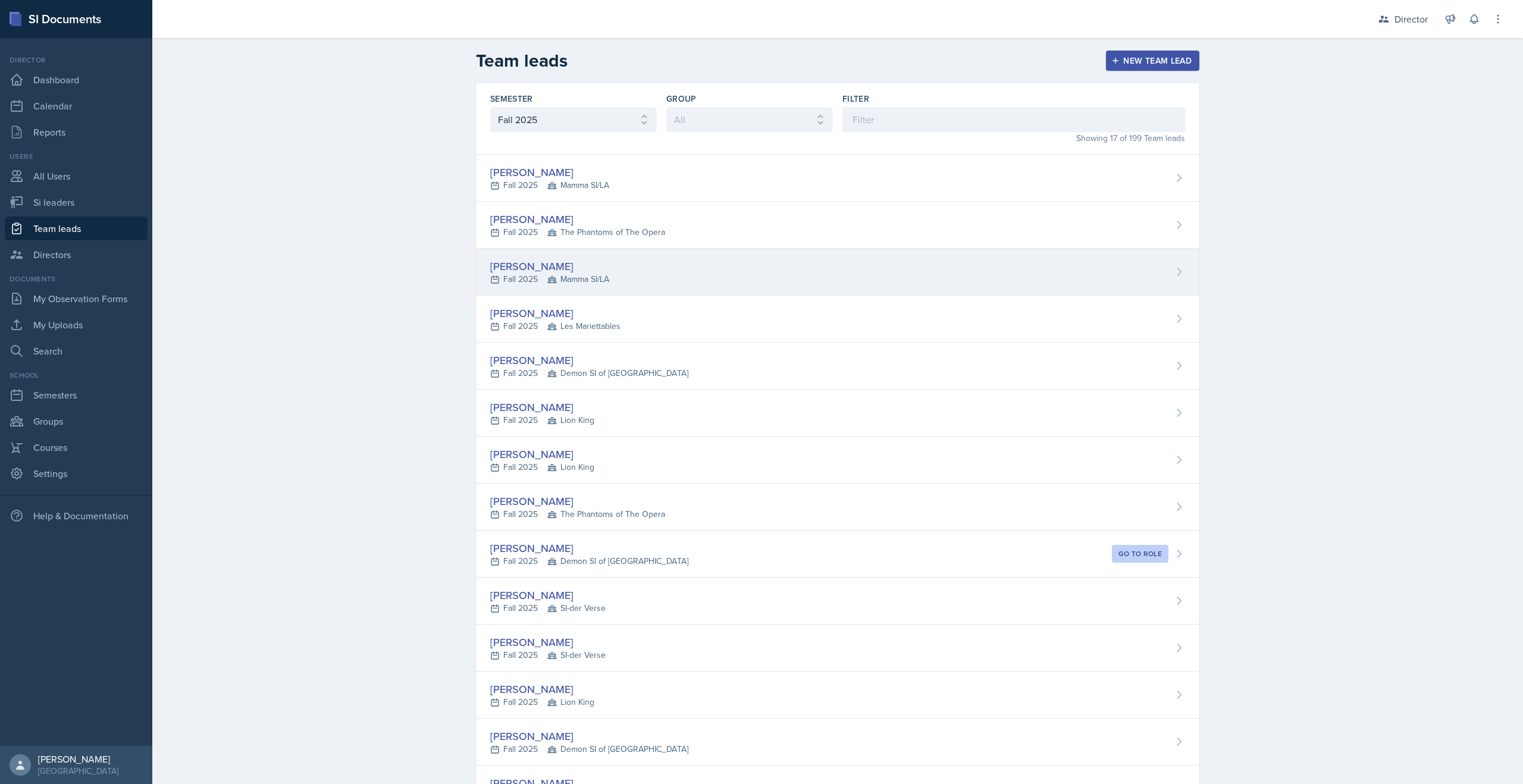
click at [524, 276] on div "Fall 2025 Mamma SI/LA" at bounding box center [550, 280] width 119 height 13
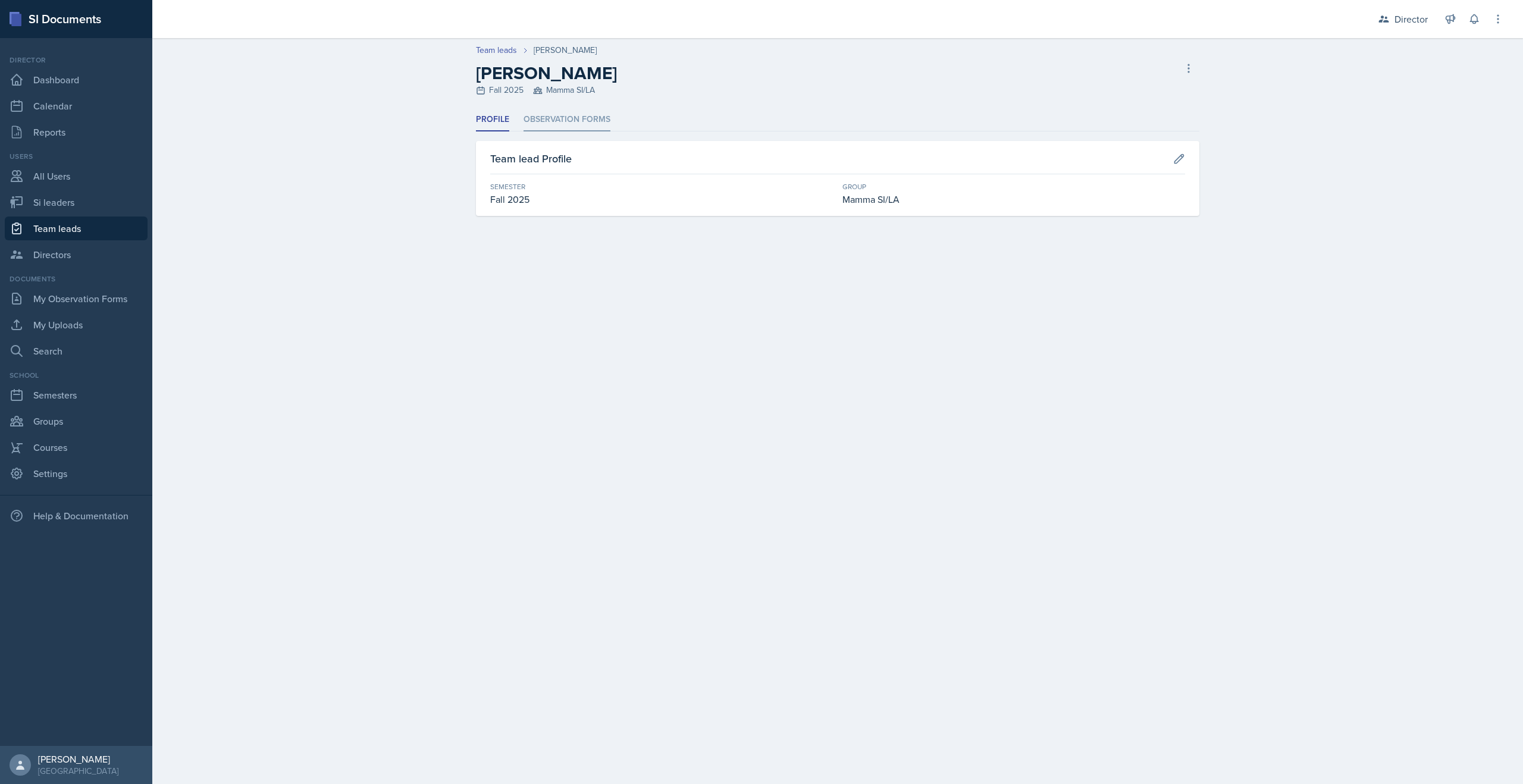
click at [574, 127] on li "Observation Forms" at bounding box center [567, 120] width 87 height 23
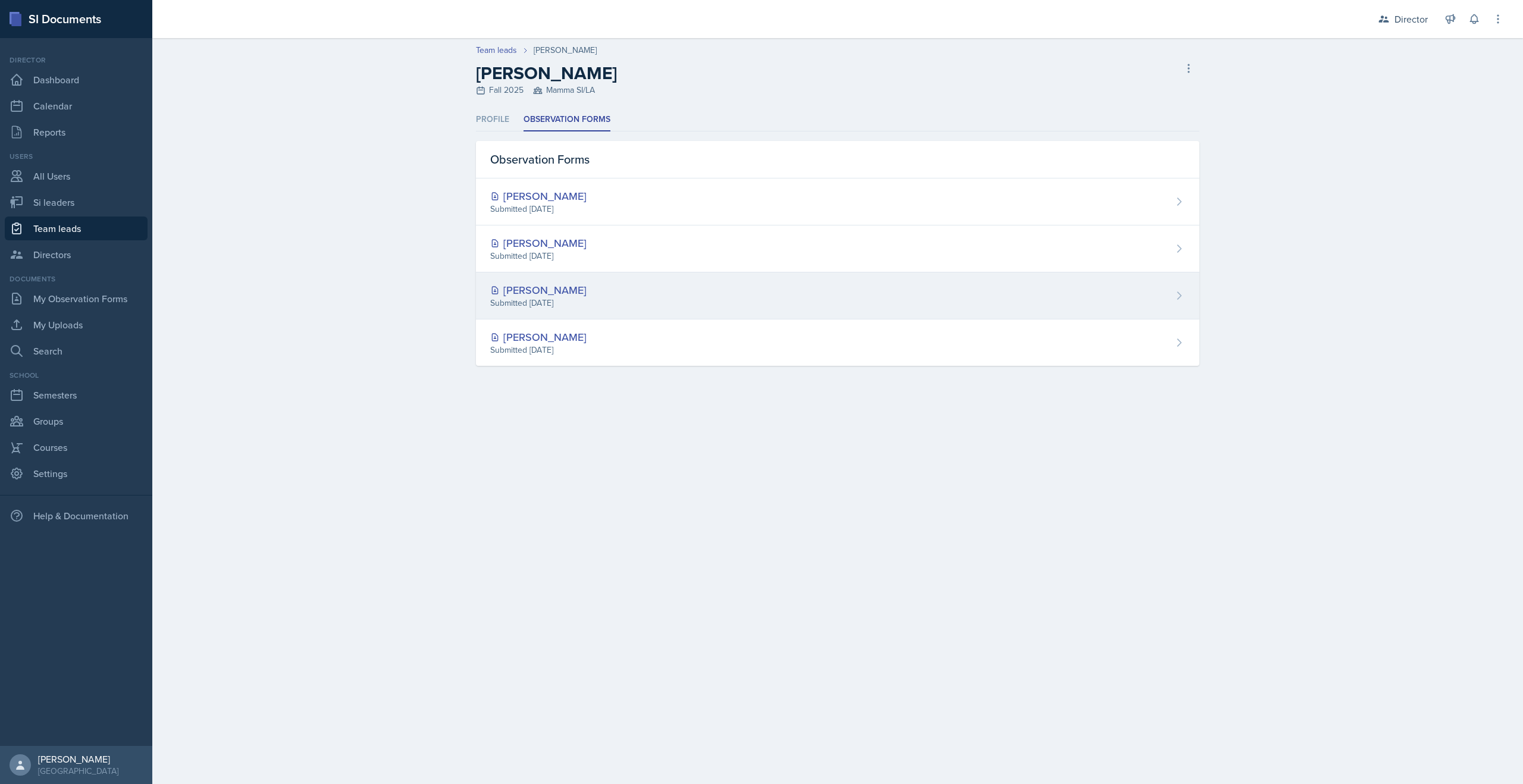
select select "2bed604d-1099-4043-b1bc-2365e8740244"
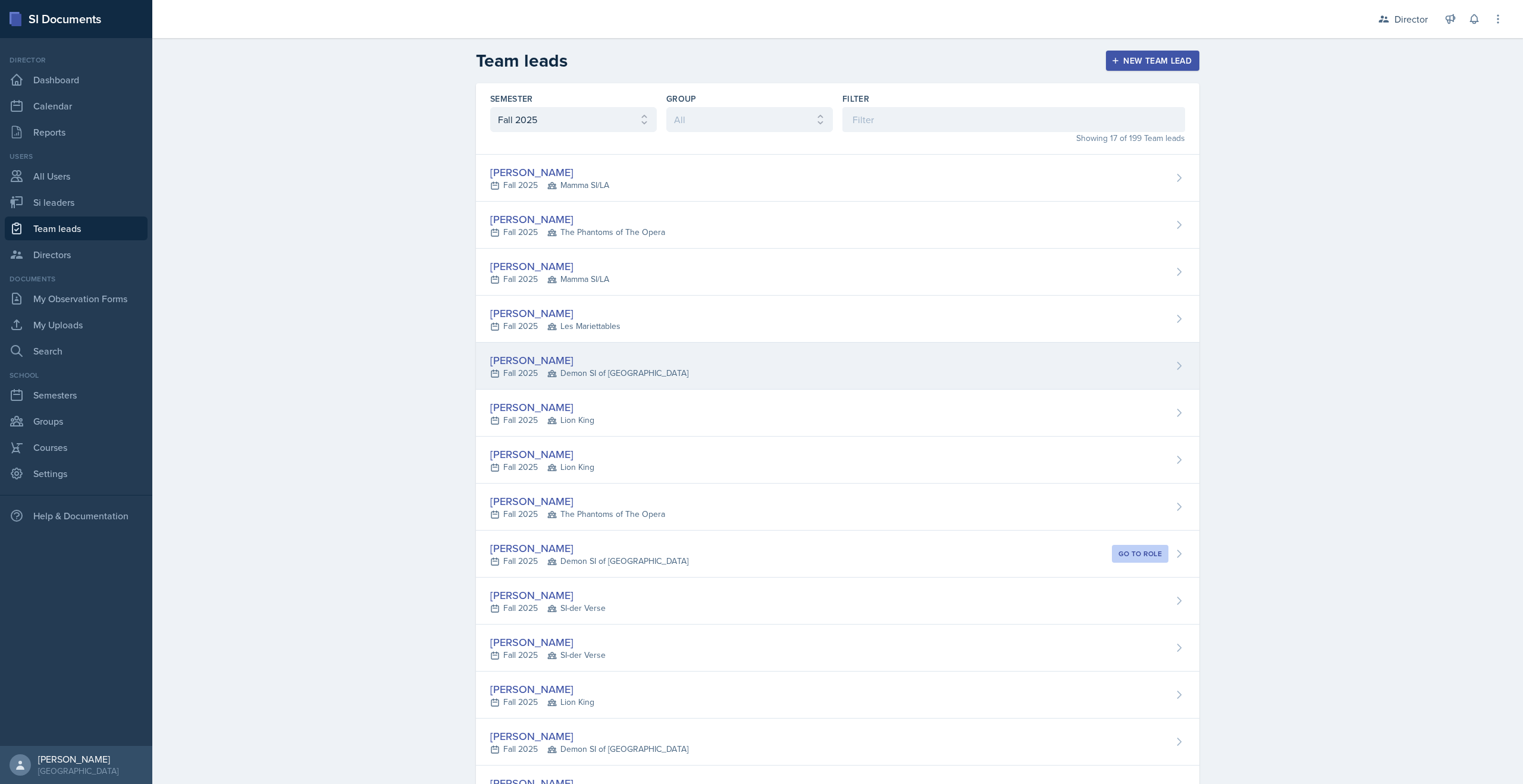
click at [508, 365] on div "[PERSON_NAME]" at bounding box center [589, 360] width 198 height 16
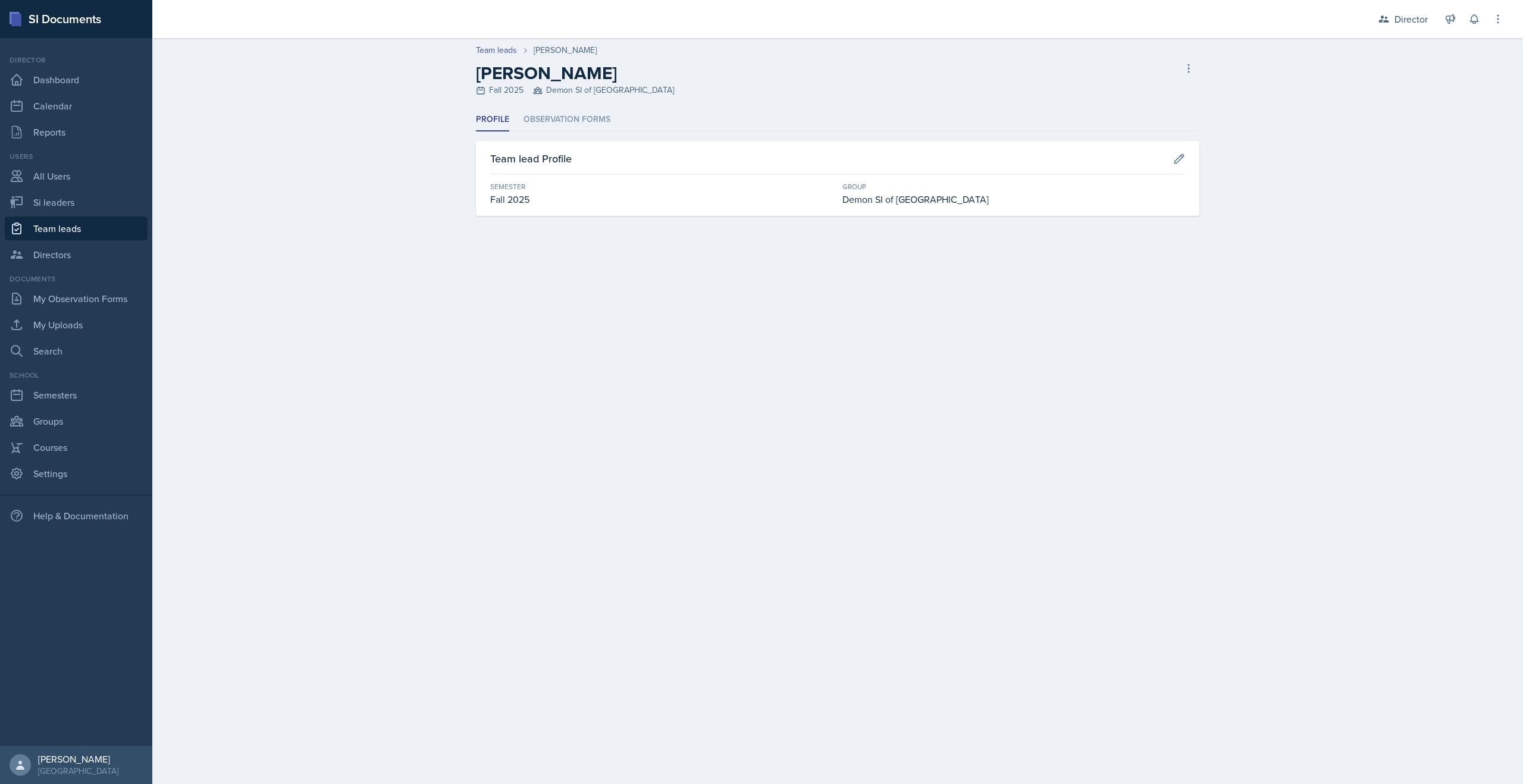
click at [584, 135] on div "Profile Observation Forms Profile Observation Forms Team lead Profile Semester …" at bounding box center [838, 162] width 724 height 108
click at [584, 124] on li "Observation Forms" at bounding box center [567, 120] width 87 height 23
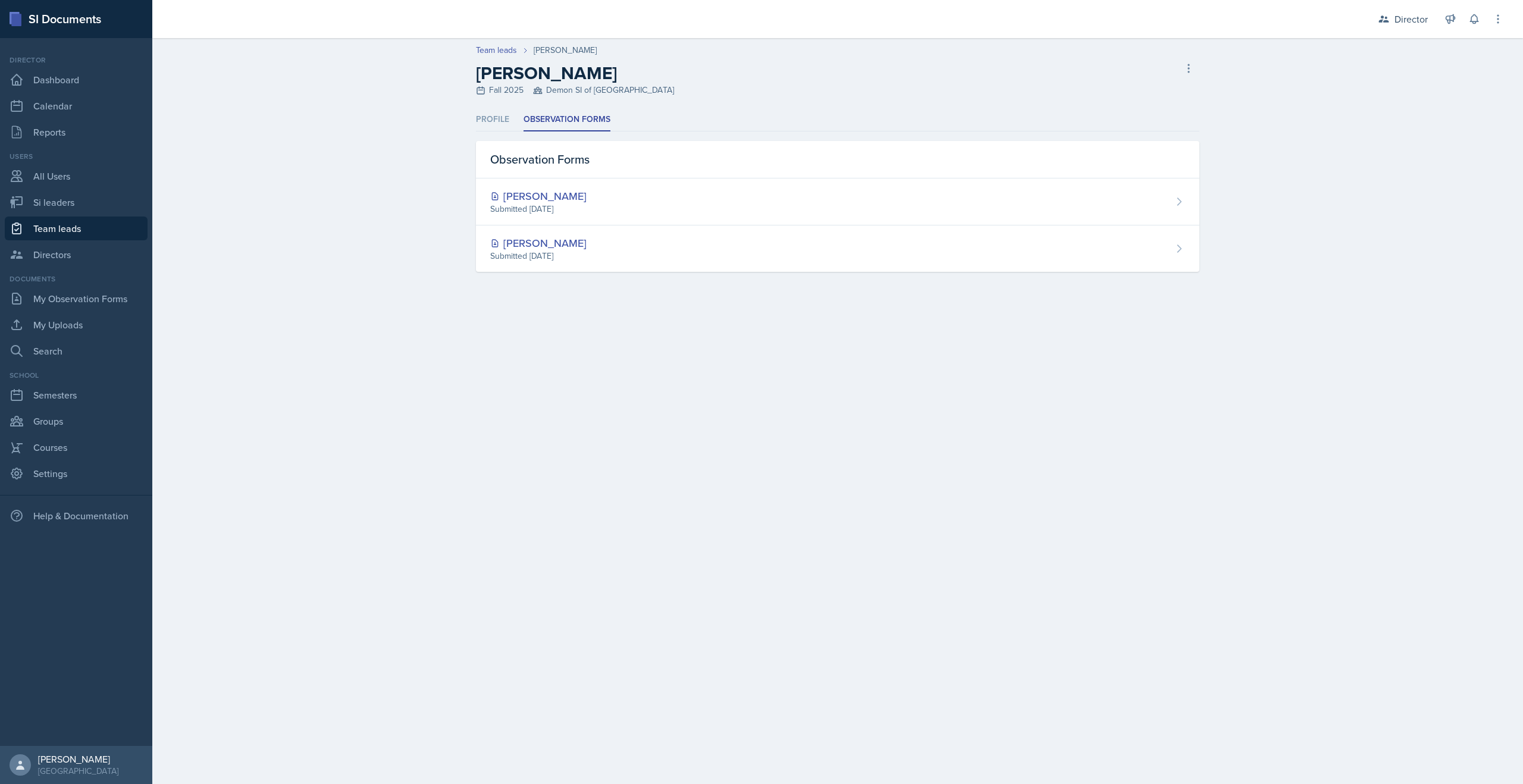
select select "2bed604d-1099-4043-b1bc-2365e8740244"
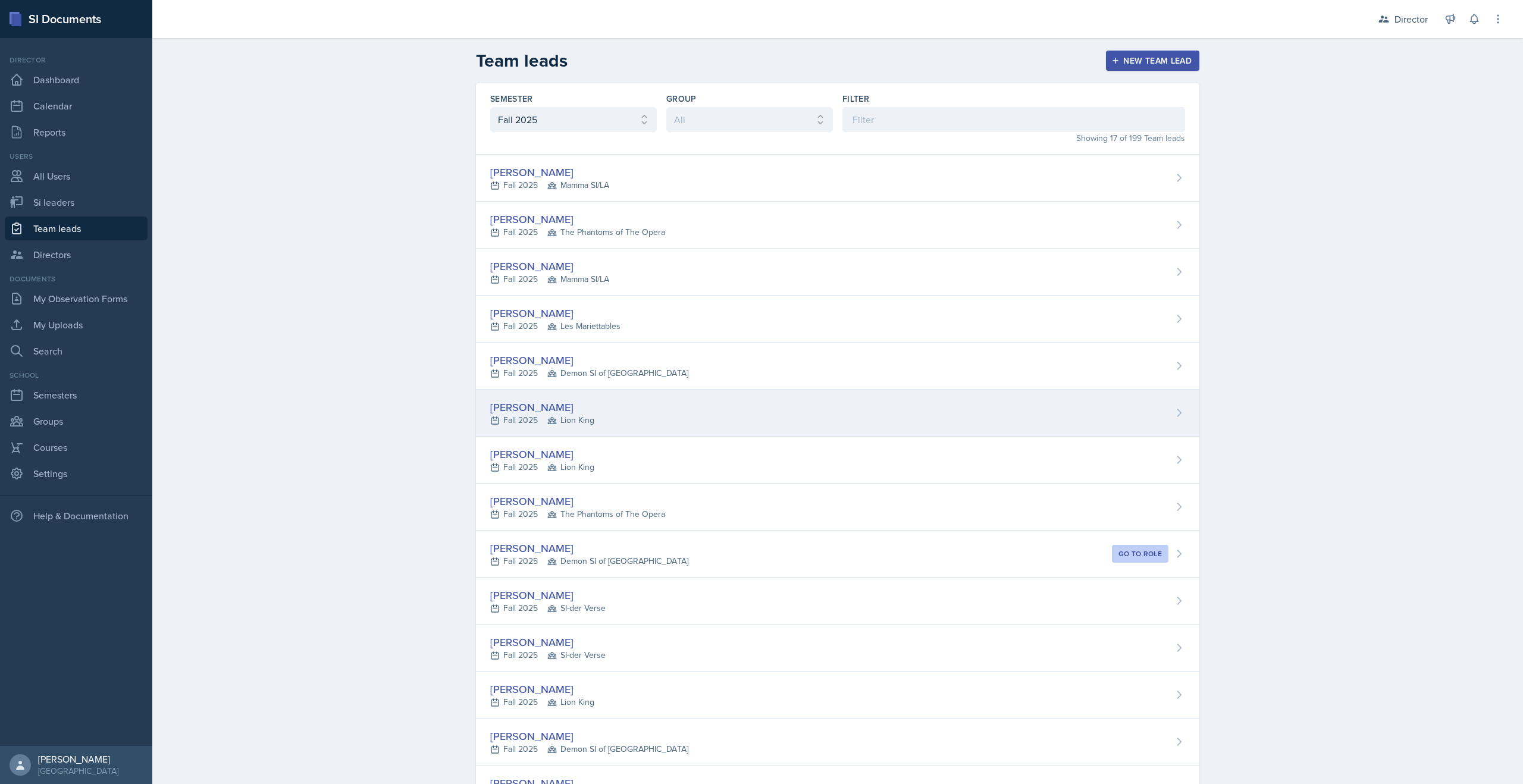
click at [520, 430] on div "Ross Carman Fall 2025 Lion King" at bounding box center [838, 413] width 724 height 47
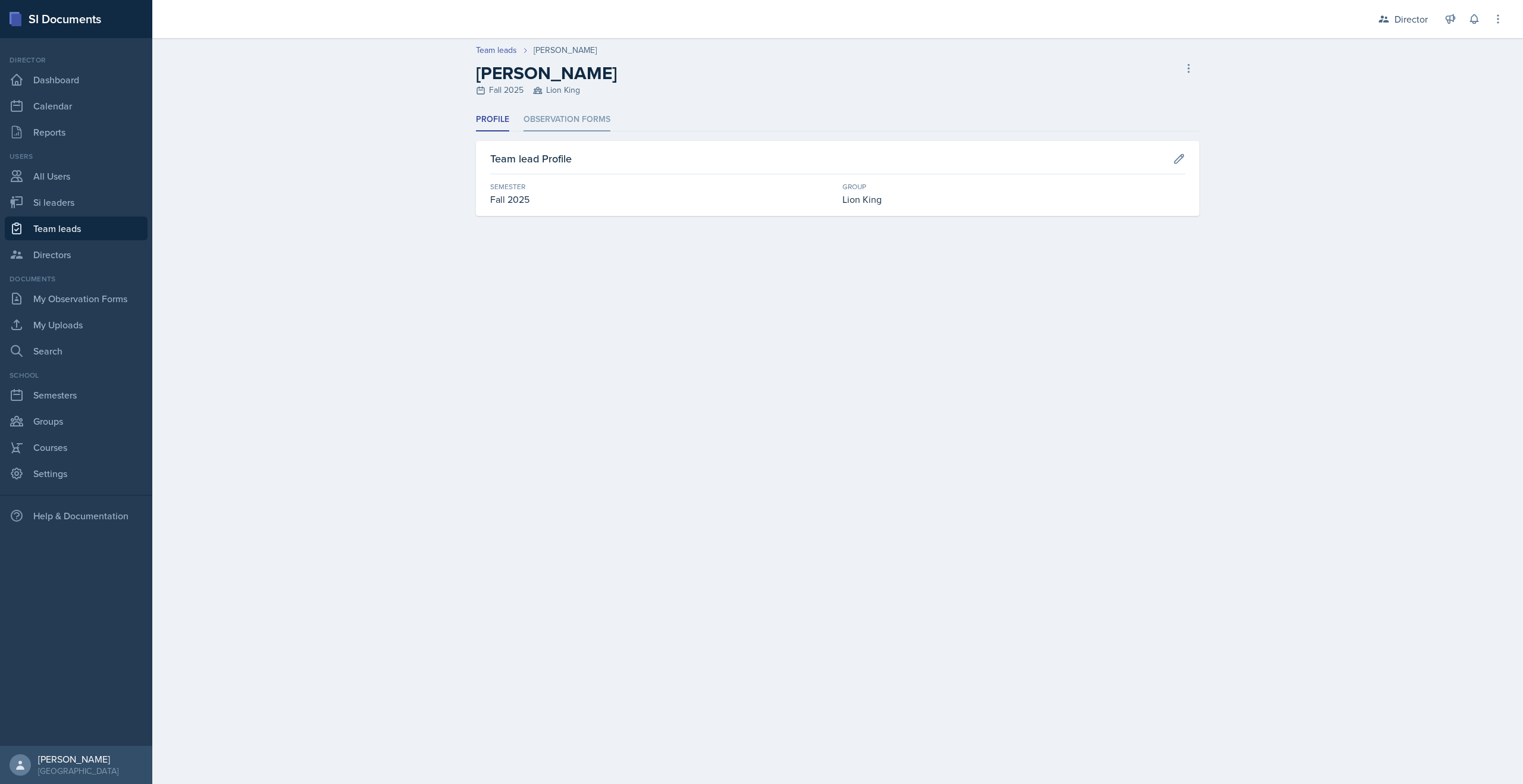
click at [605, 120] on li "Observation Forms" at bounding box center [567, 120] width 87 height 23
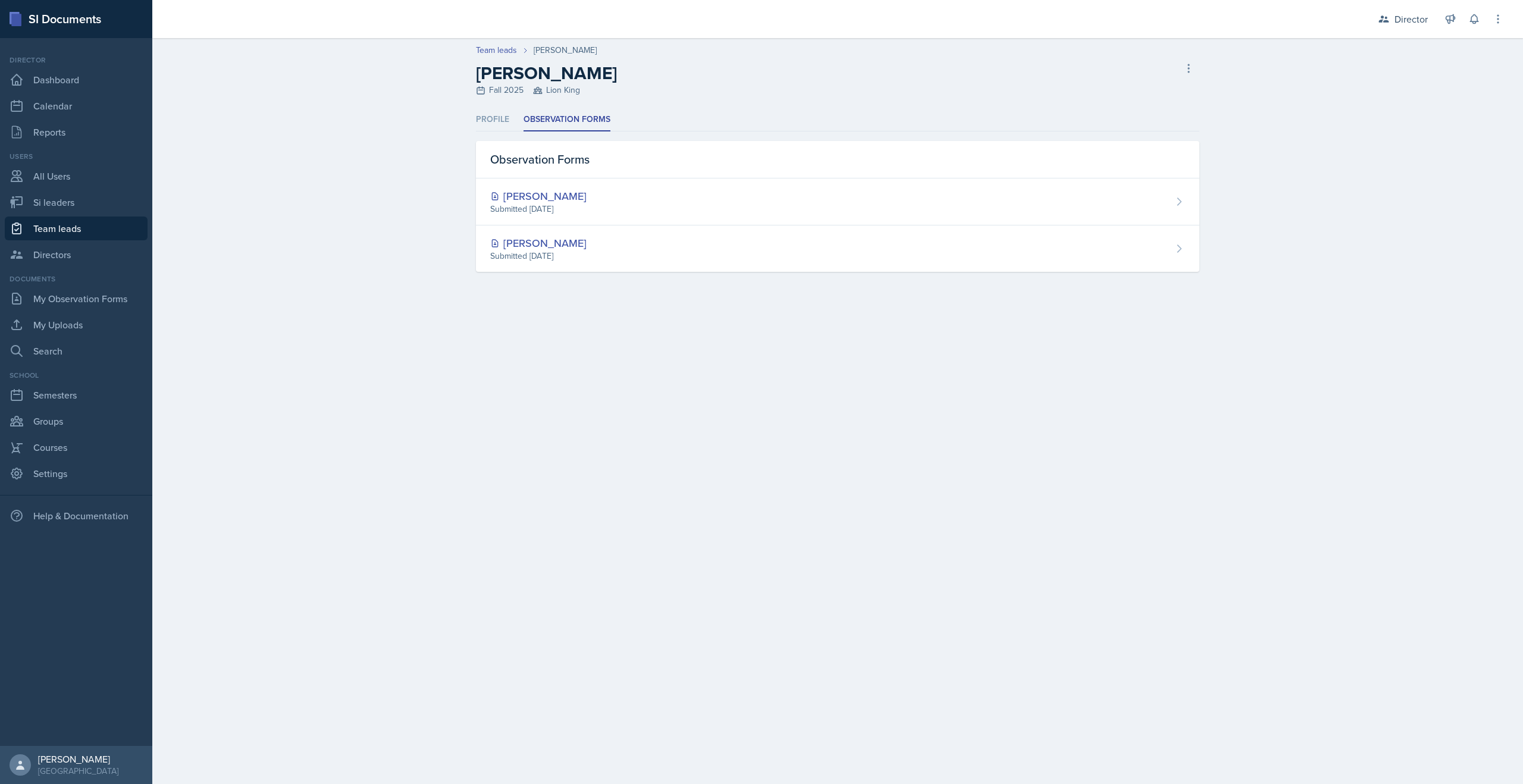
select select "2bed604d-1099-4043-b1bc-2365e8740244"
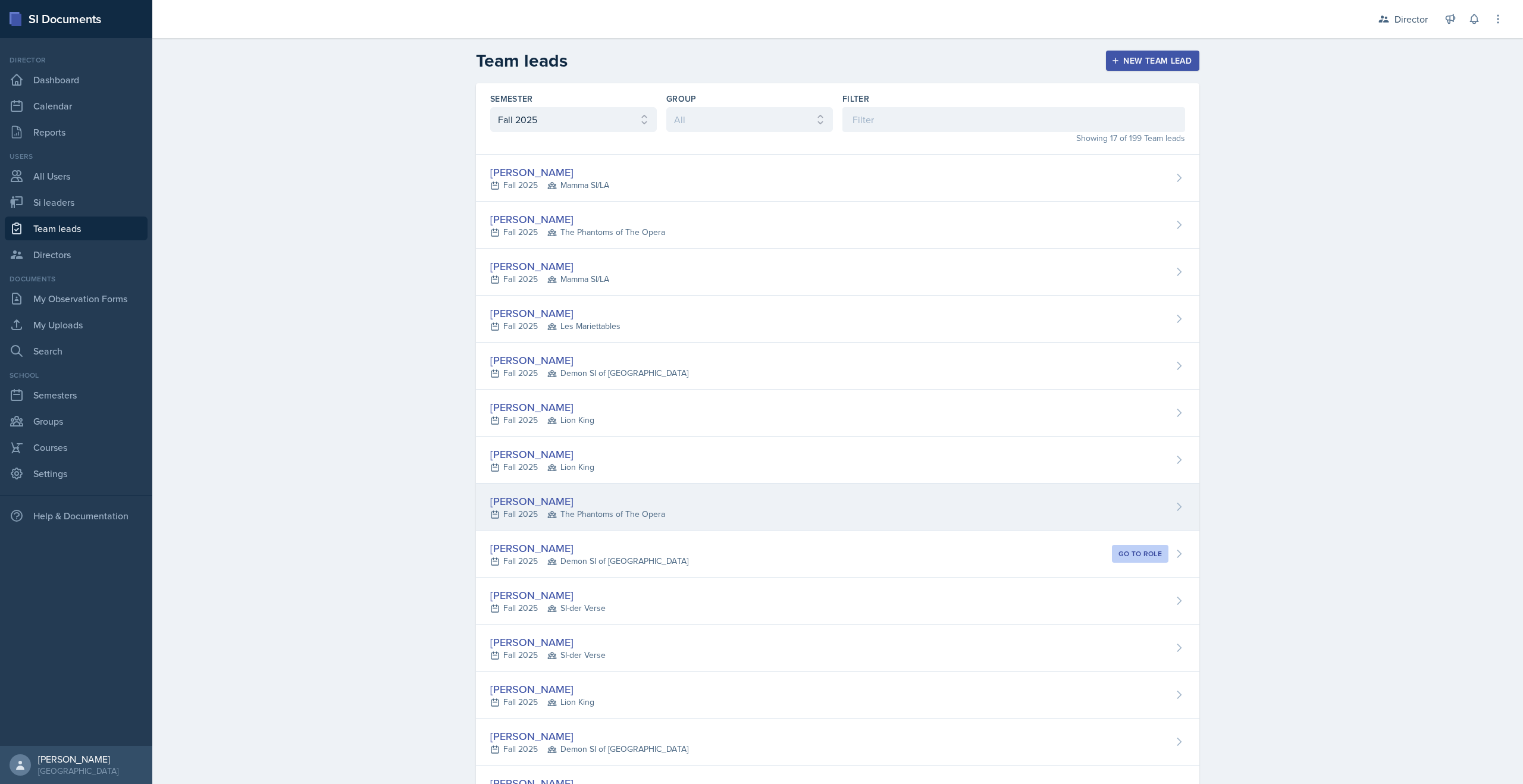
click at [517, 501] on div "[PERSON_NAME]" at bounding box center [577, 501] width 175 height 16
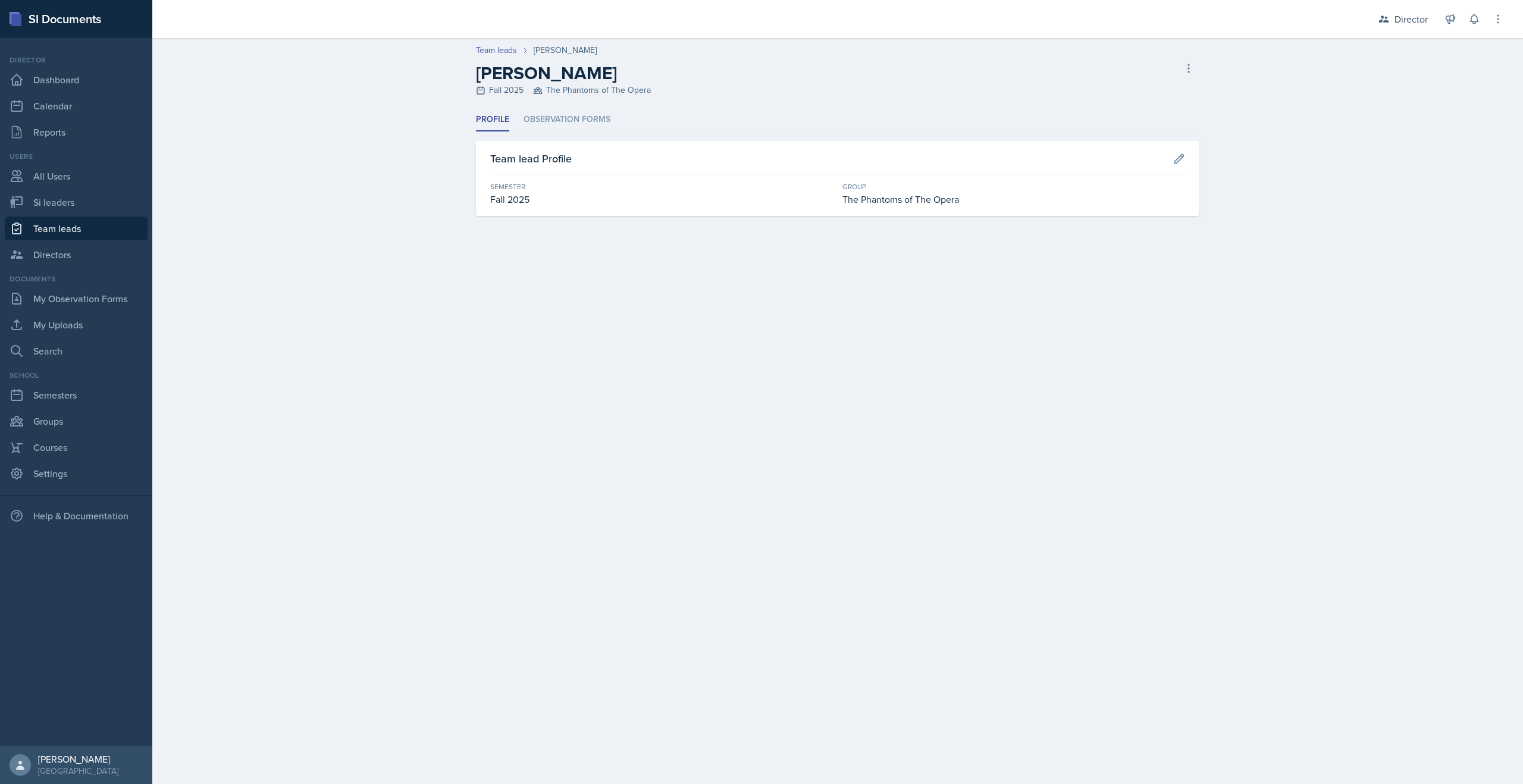
click at [595, 106] on header "Team leads Milla Eldridge Milla Eldridge Fall 2025 The Phantoms of The Opera De…" at bounding box center [837, 73] width 1371 height 70
click at [592, 114] on li "Observation Forms" at bounding box center [567, 120] width 87 height 23
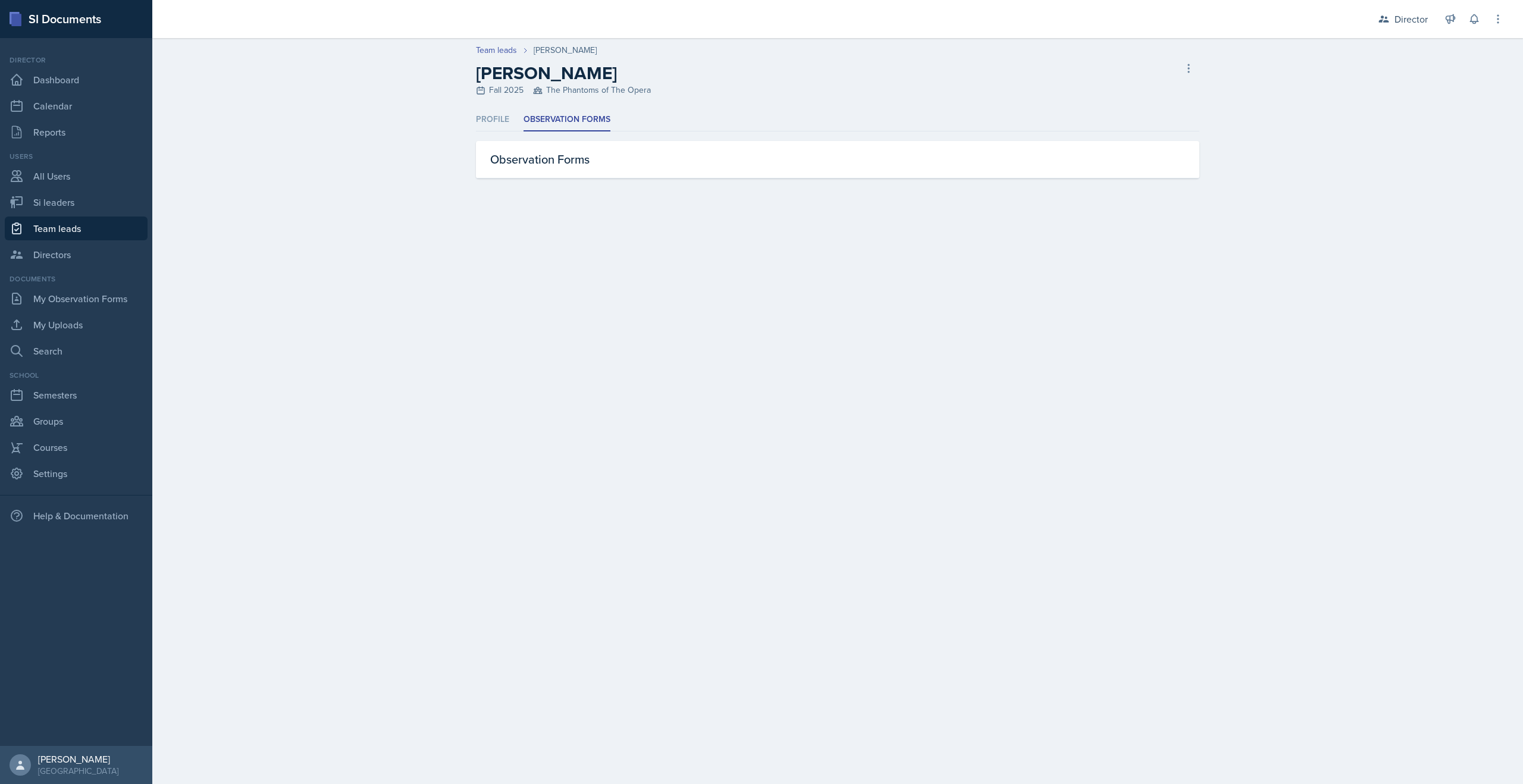
select select "2bed604d-1099-4043-b1bc-2365e8740244"
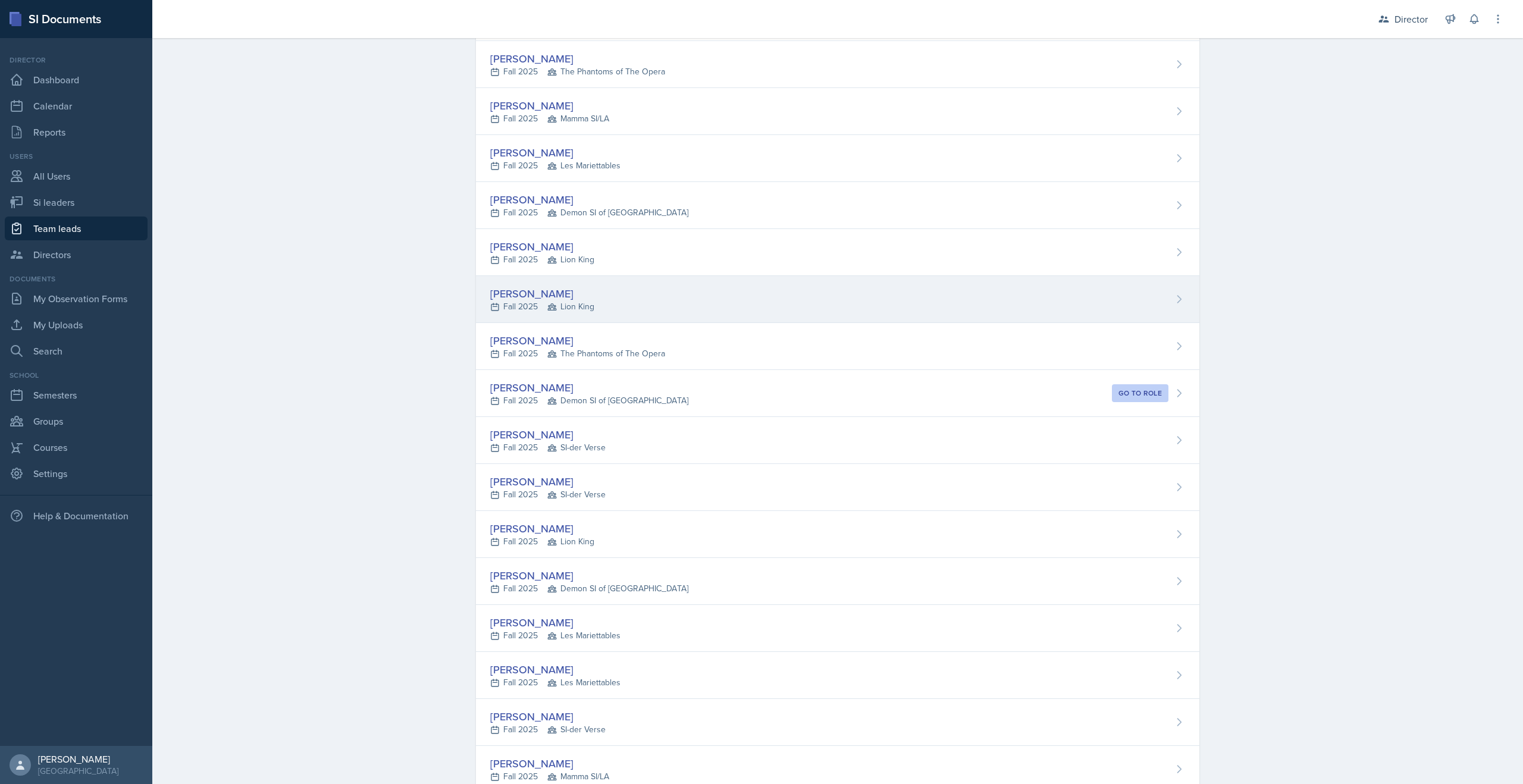
scroll to position [164, 0]
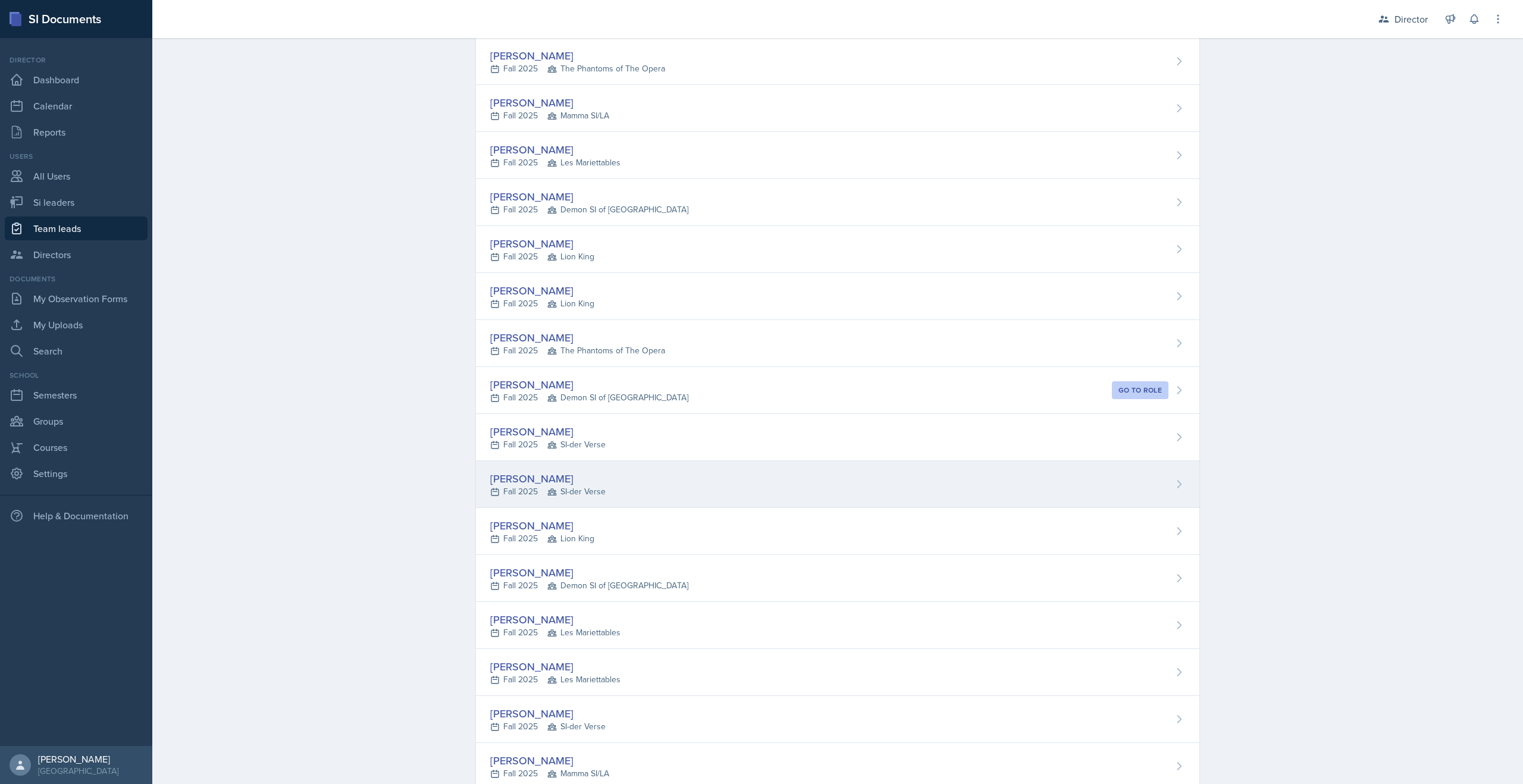
click at [528, 478] on div "[PERSON_NAME]" at bounding box center [548, 478] width 116 height 16
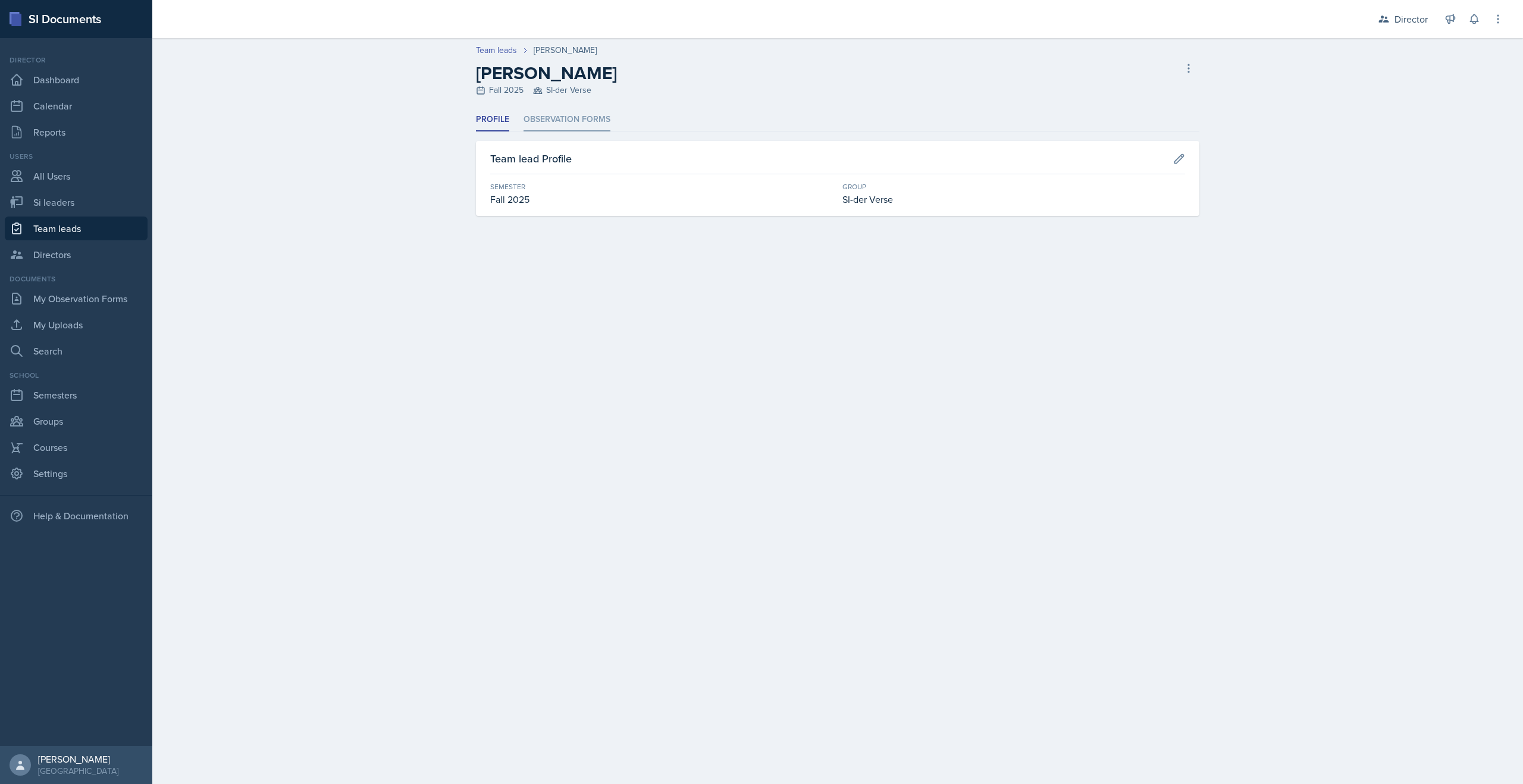
click at [605, 120] on li "Observation Forms" at bounding box center [567, 120] width 87 height 23
select select "2bed604d-1099-4043-b1bc-2365e8740244"
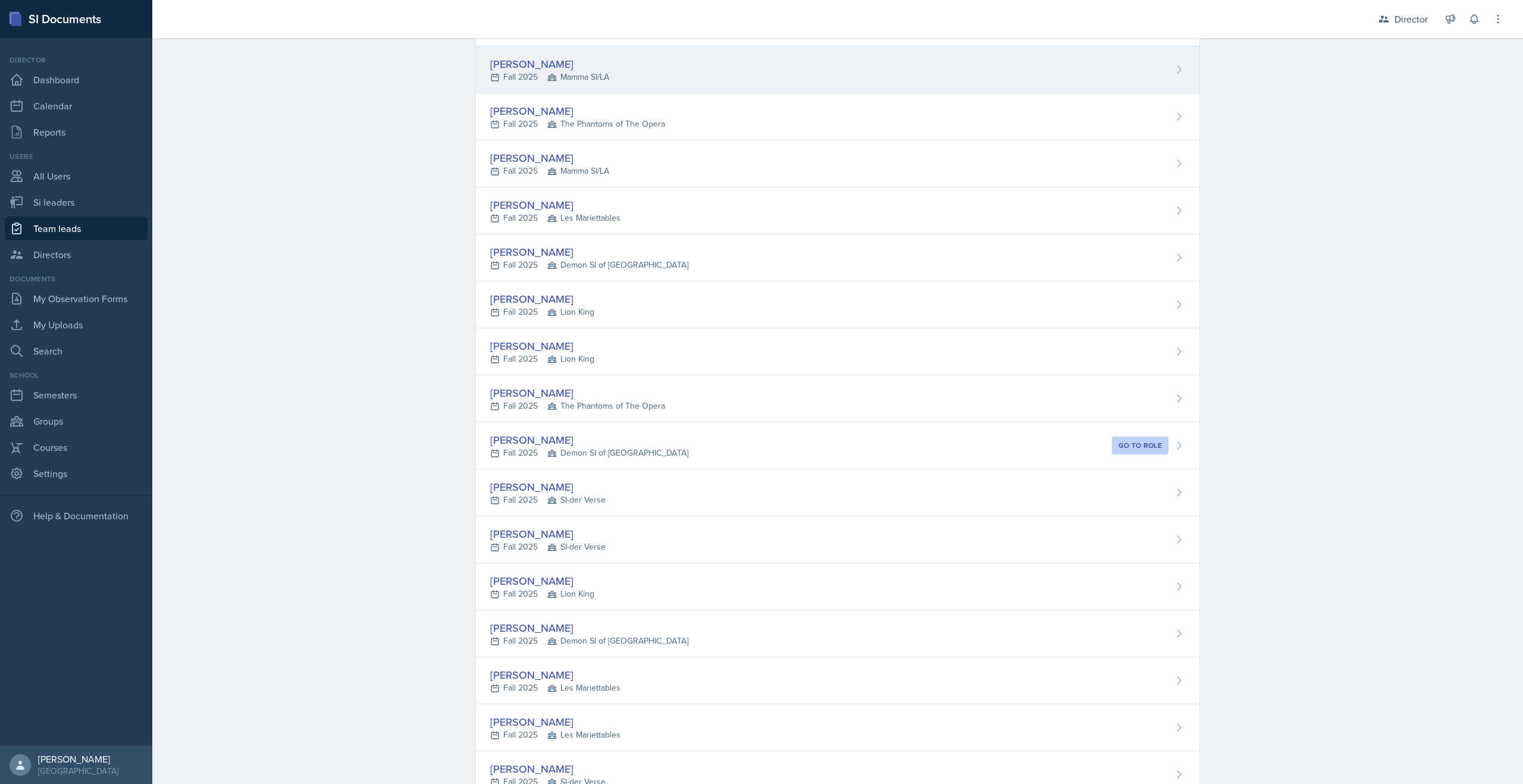
scroll to position [198, 0]
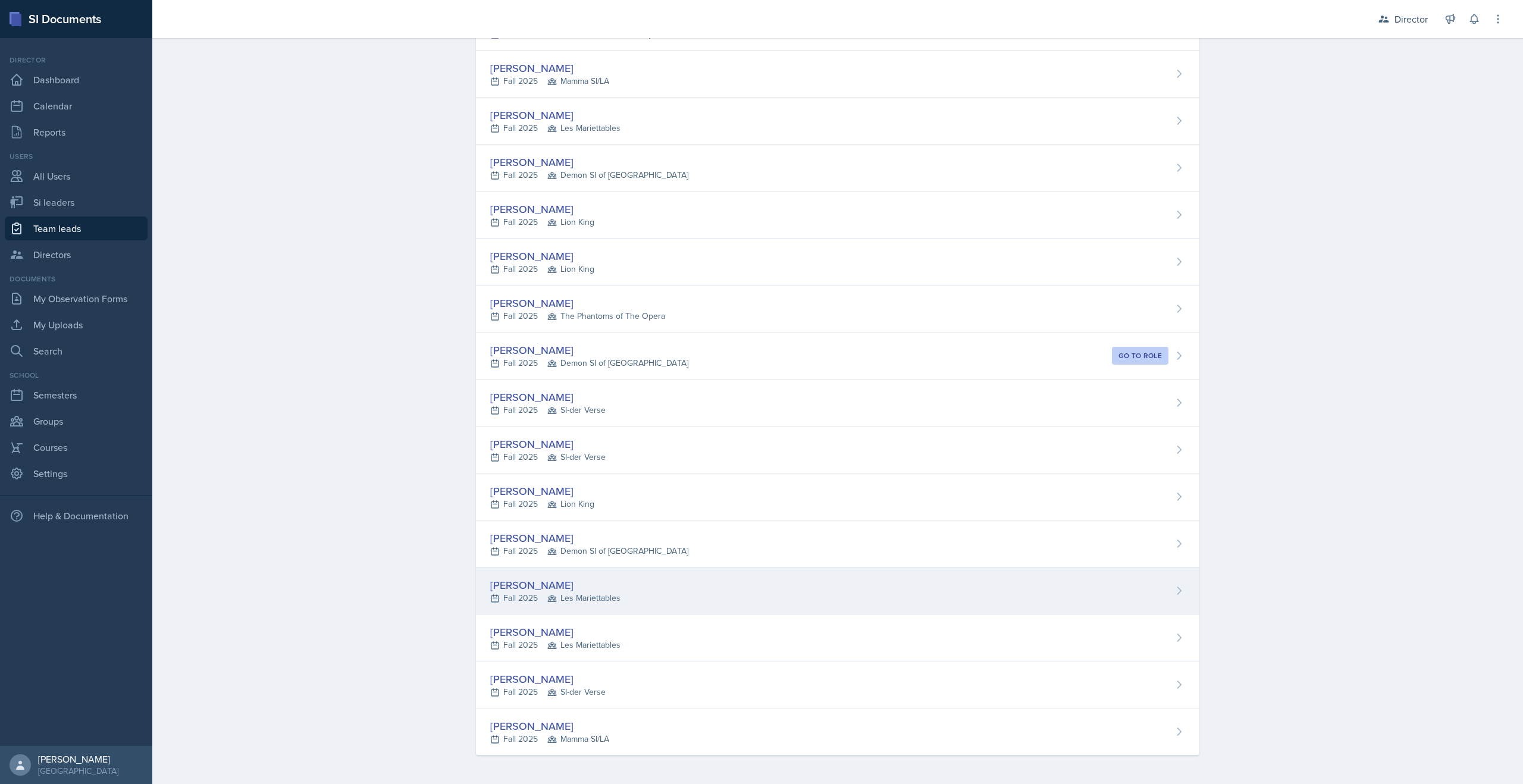
click at [510, 585] on div "[PERSON_NAME]" at bounding box center [555, 585] width 131 height 16
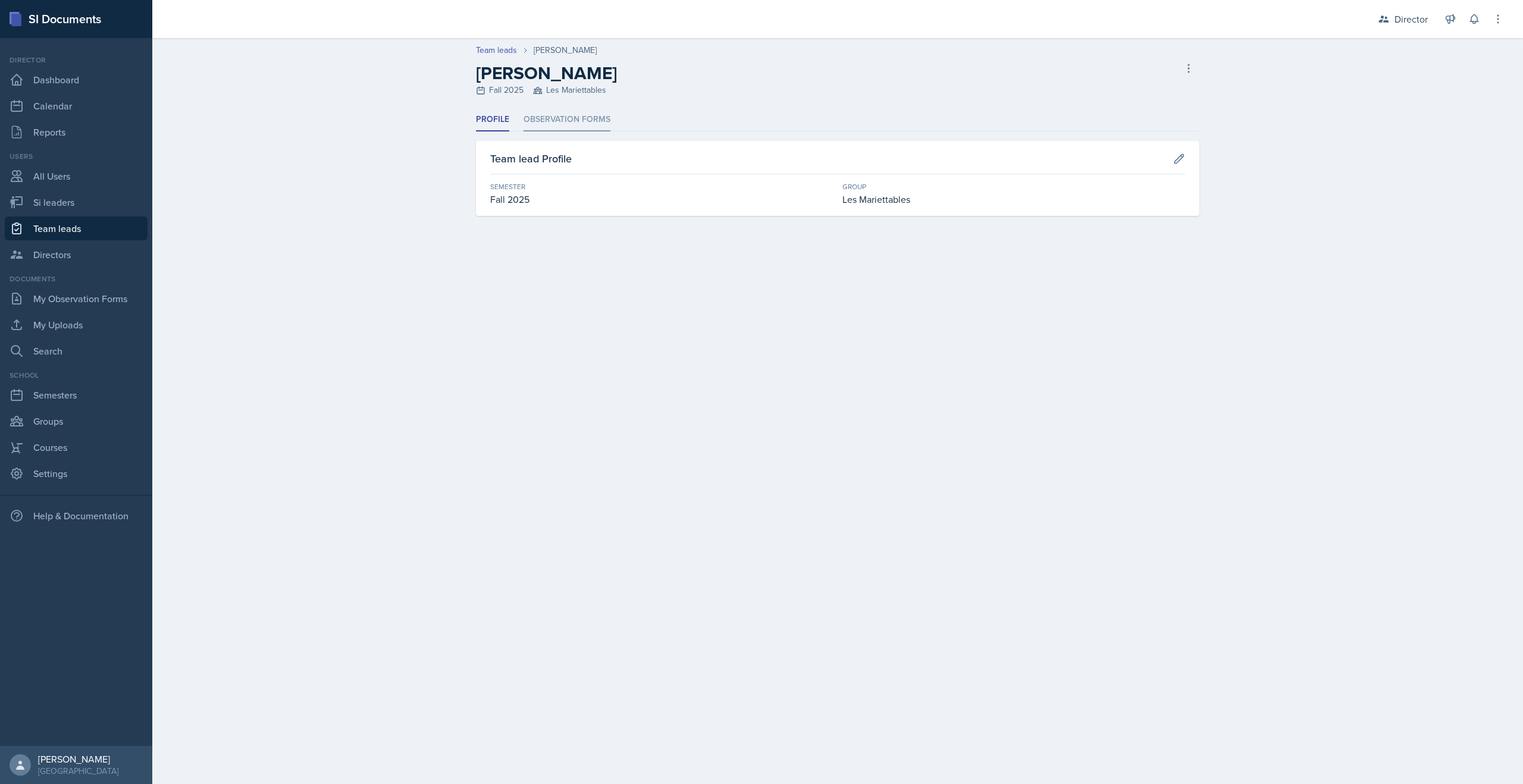
click at [564, 121] on li "Observation Forms" at bounding box center [567, 120] width 87 height 23
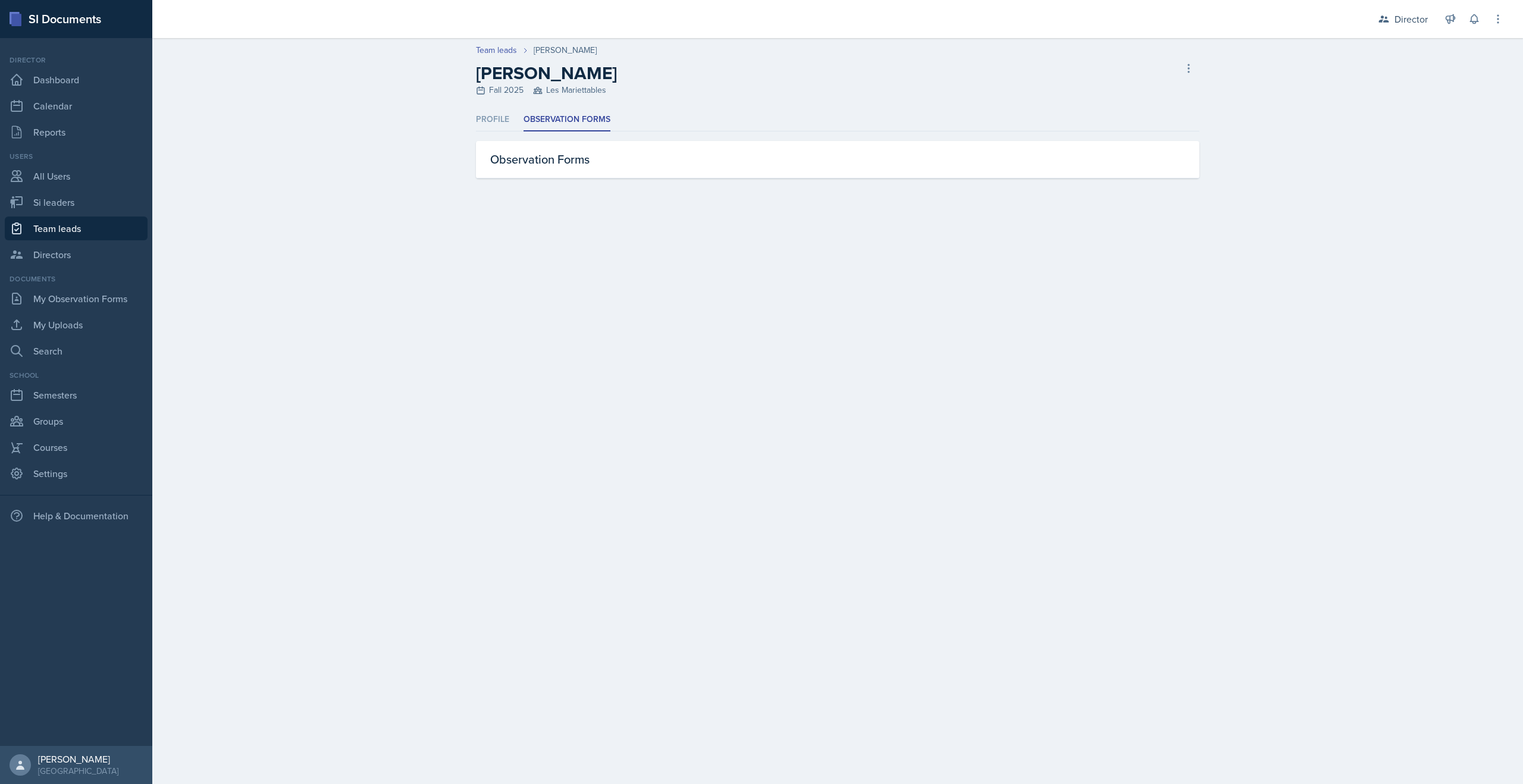
select select "2bed604d-1099-4043-b1bc-2365e8740244"
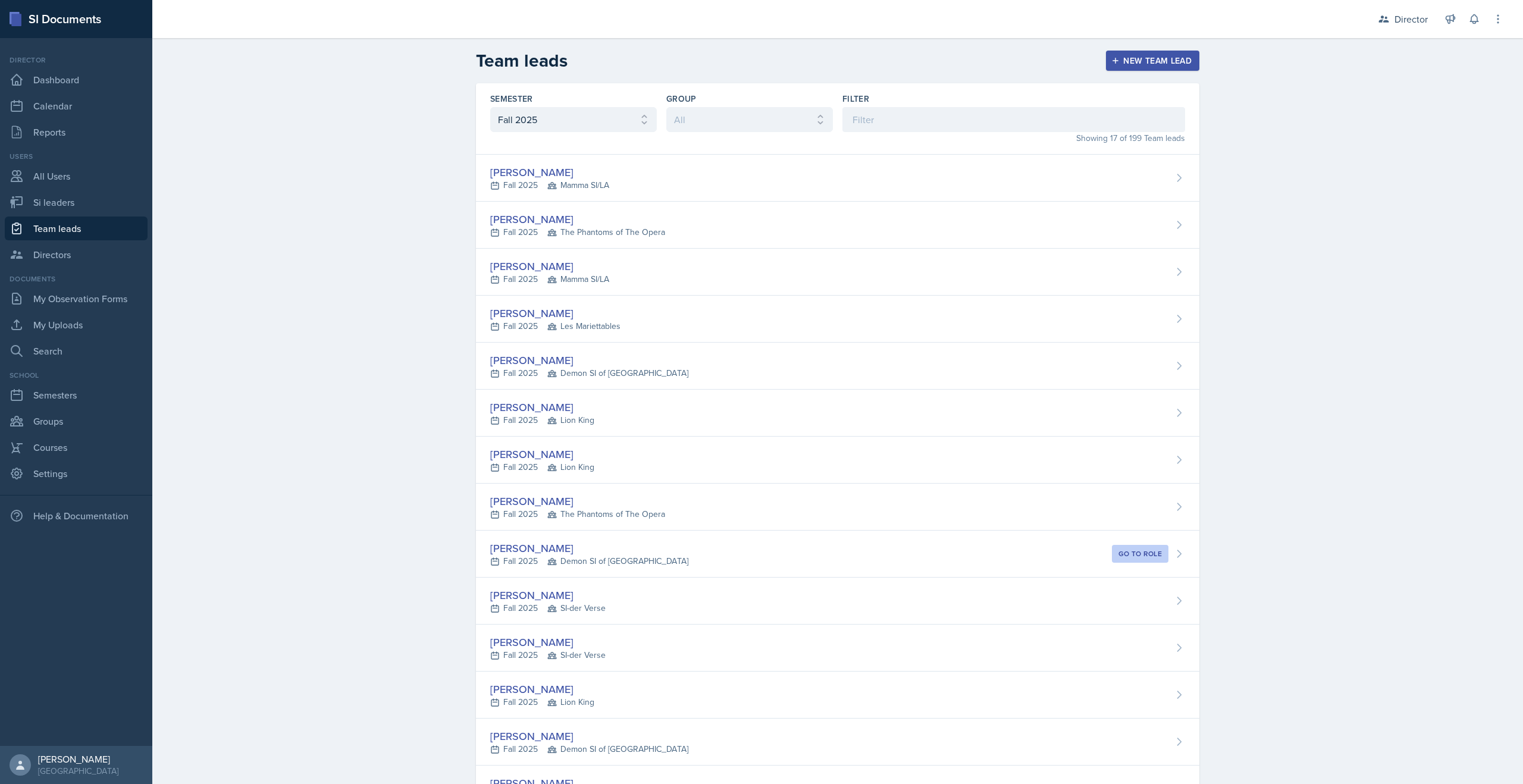
scroll to position [198, 0]
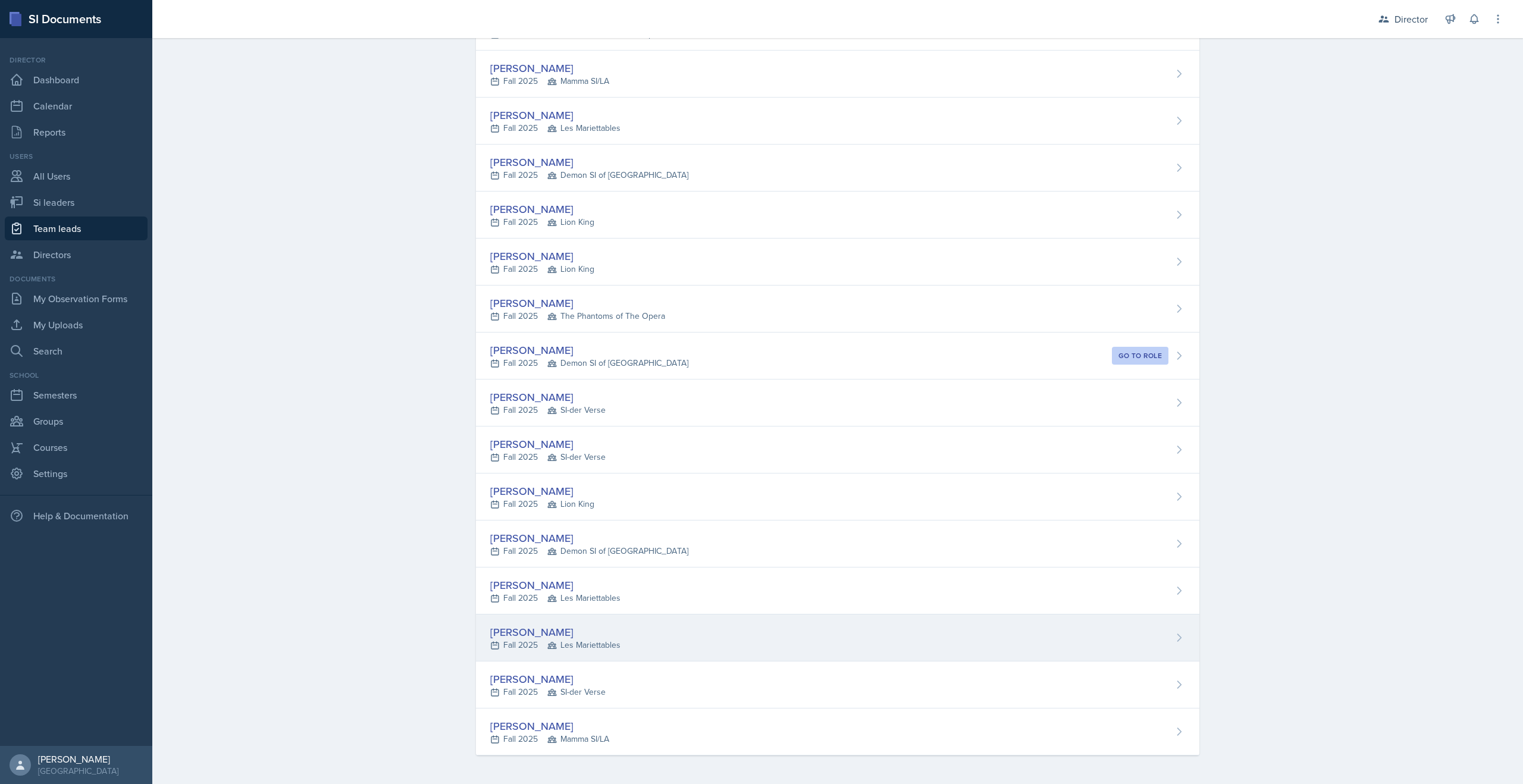
click at [501, 635] on div "[PERSON_NAME]" at bounding box center [555, 632] width 131 height 16
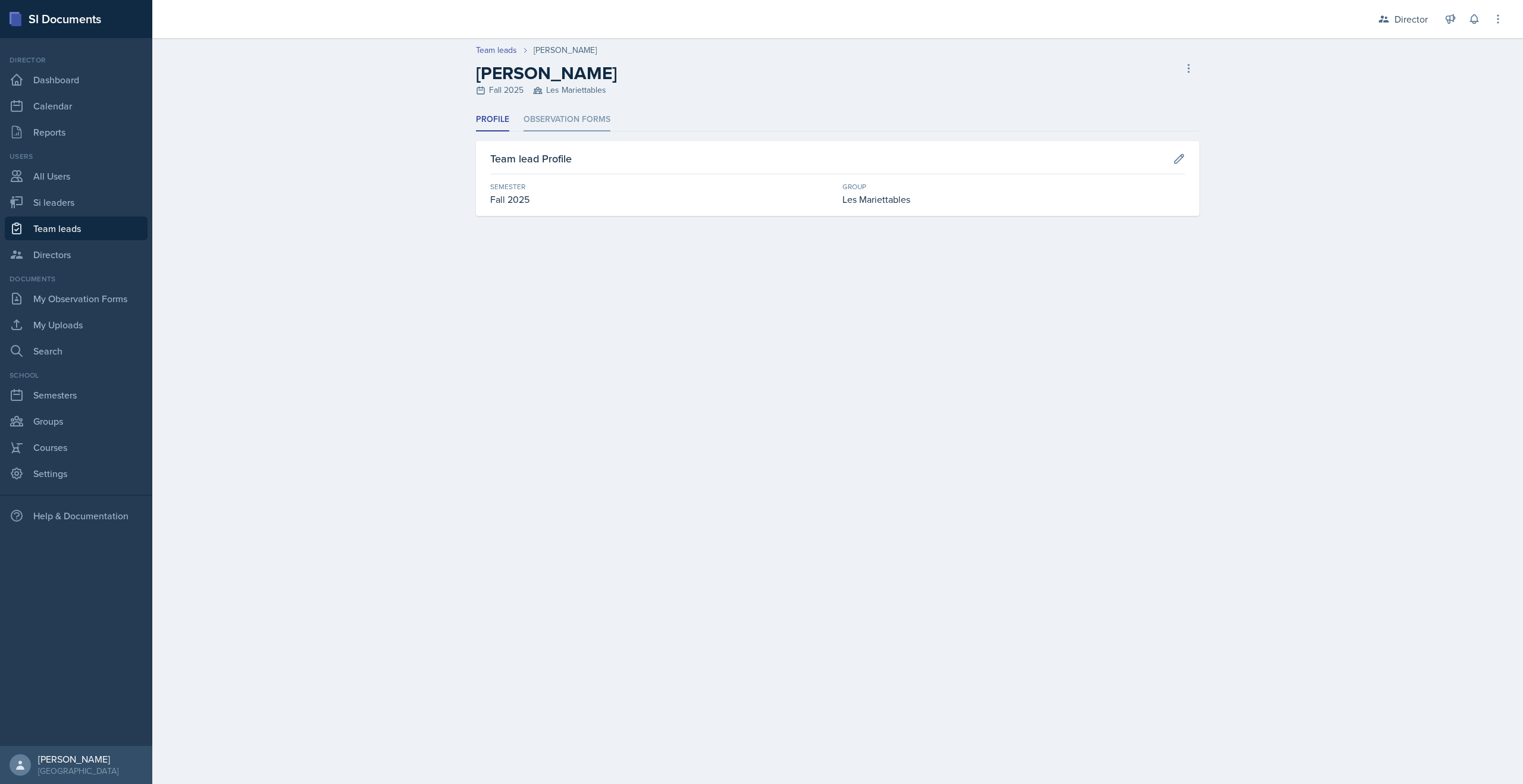
click at [571, 117] on li "Observation Forms" at bounding box center [567, 120] width 87 height 23
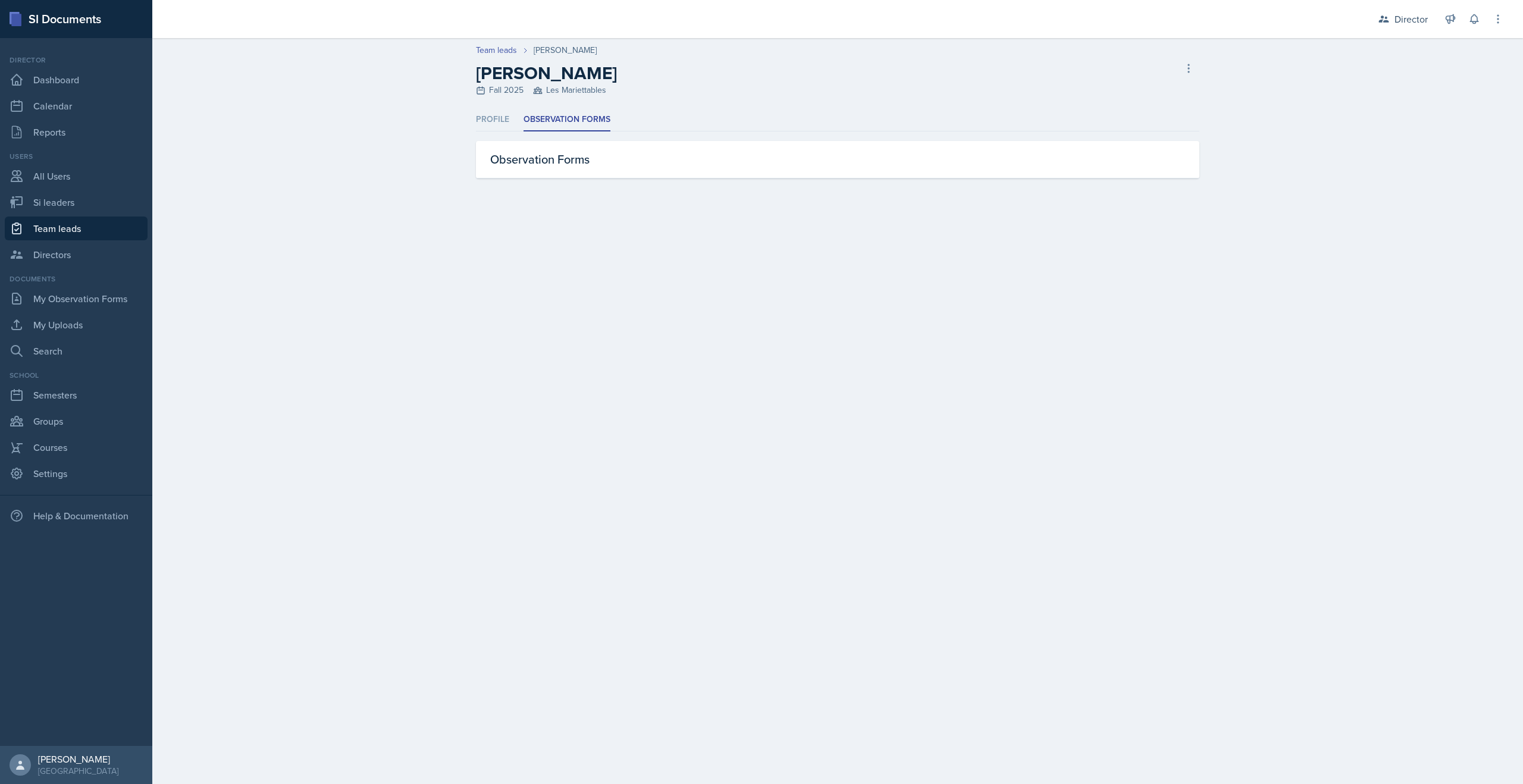
select select "2bed604d-1099-4043-b1bc-2365e8740244"
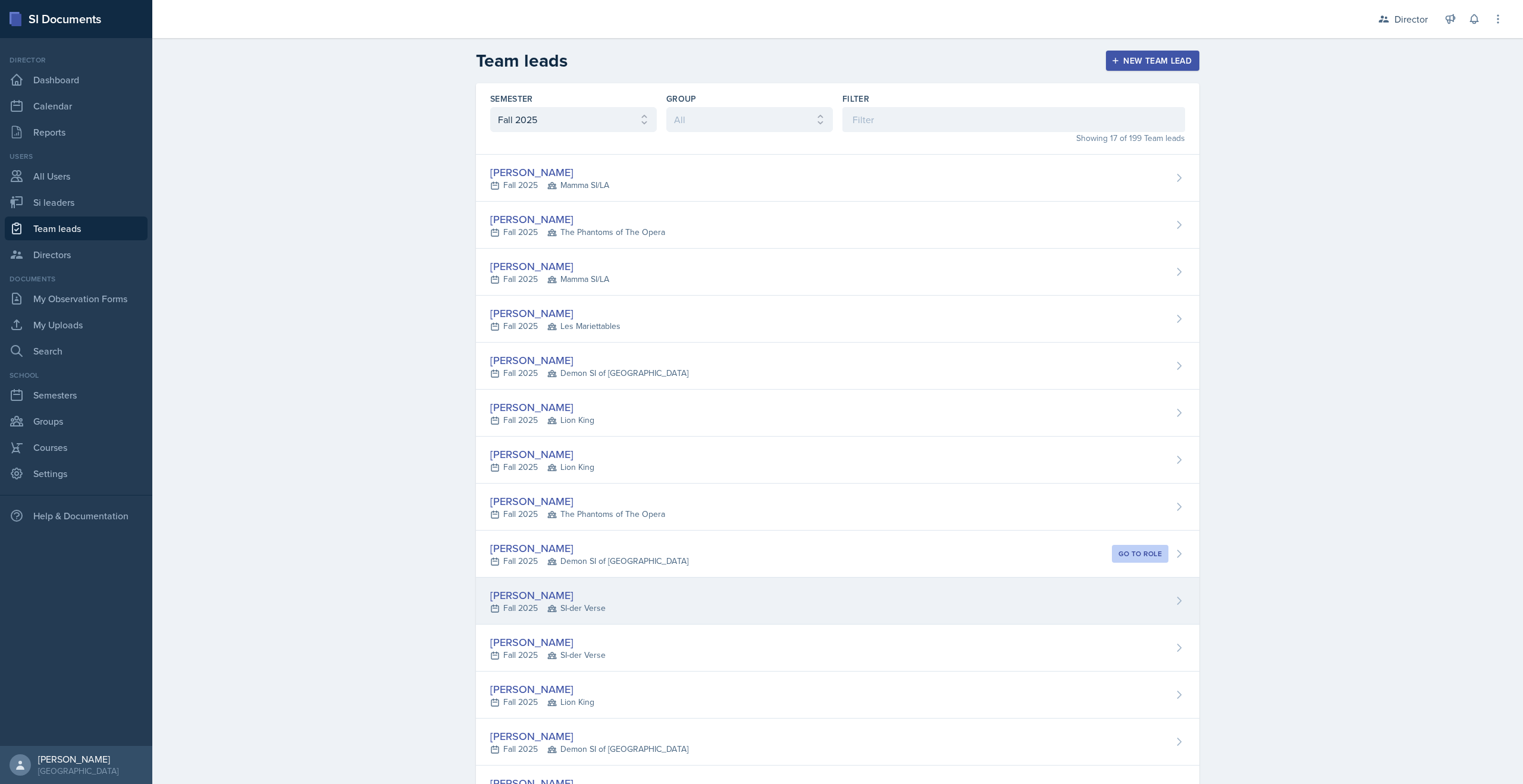
scroll to position [198, 0]
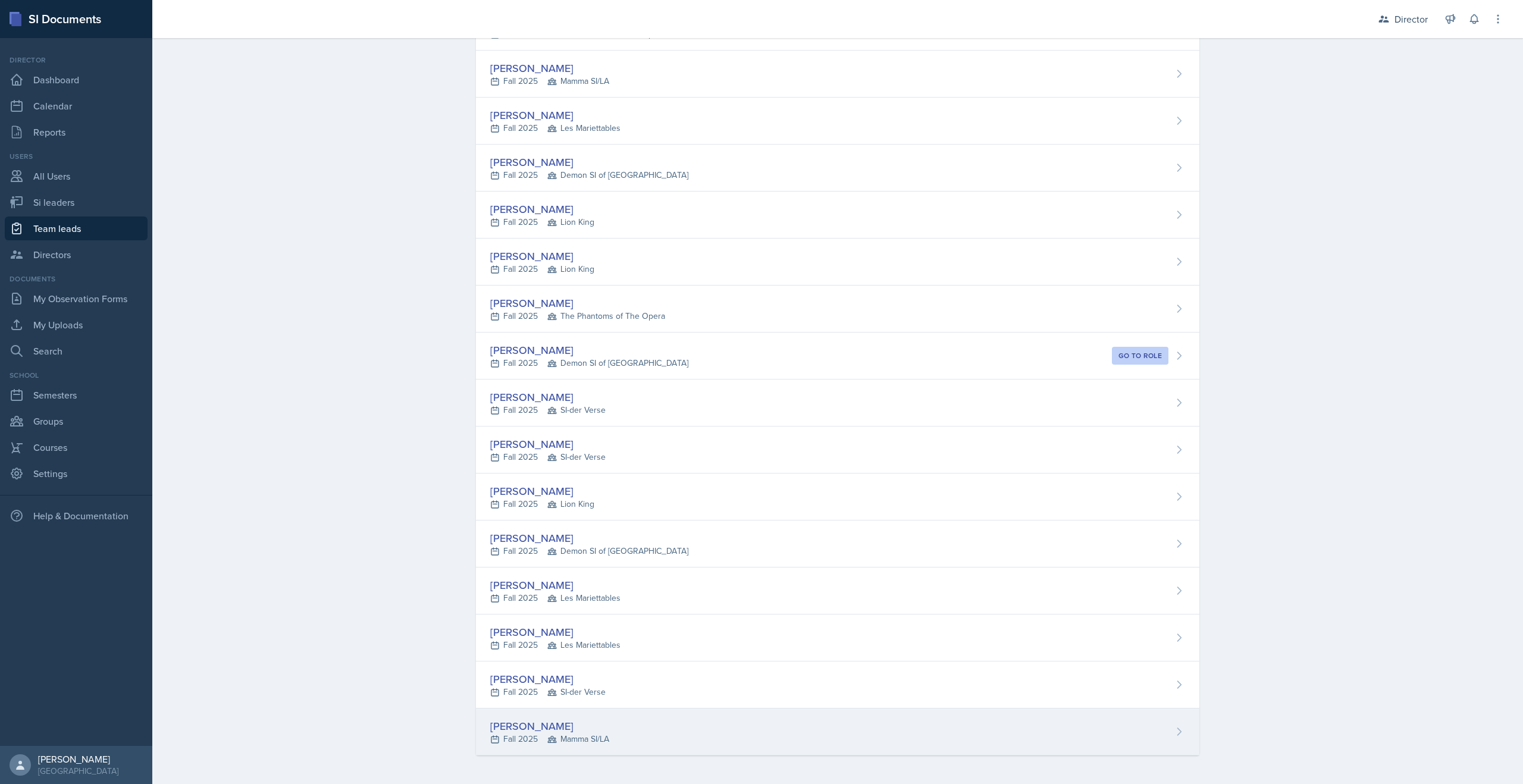
click at [520, 732] on div "[PERSON_NAME]" at bounding box center [550, 726] width 119 height 16
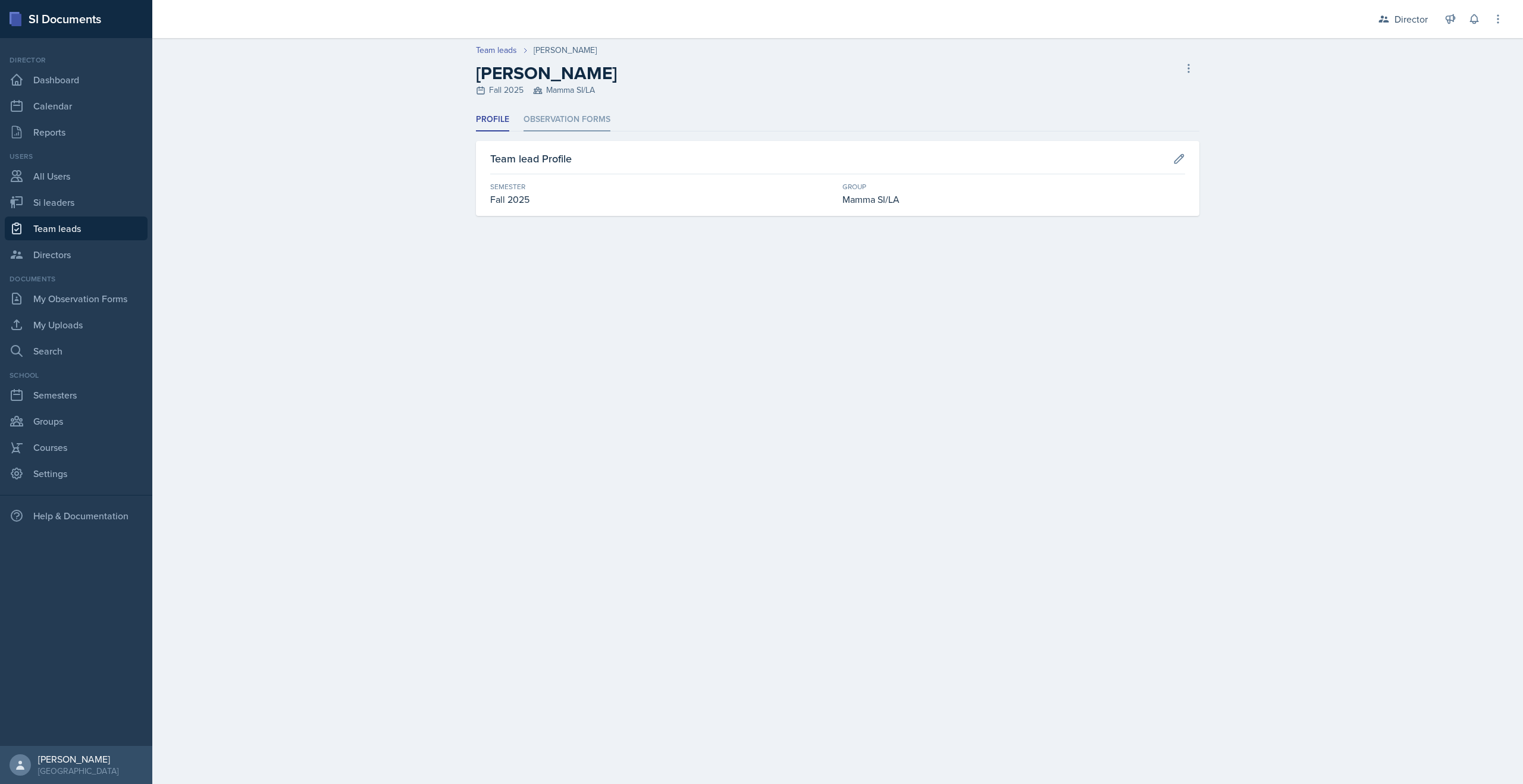
click at [544, 123] on li "Observation Forms" at bounding box center [567, 120] width 87 height 23
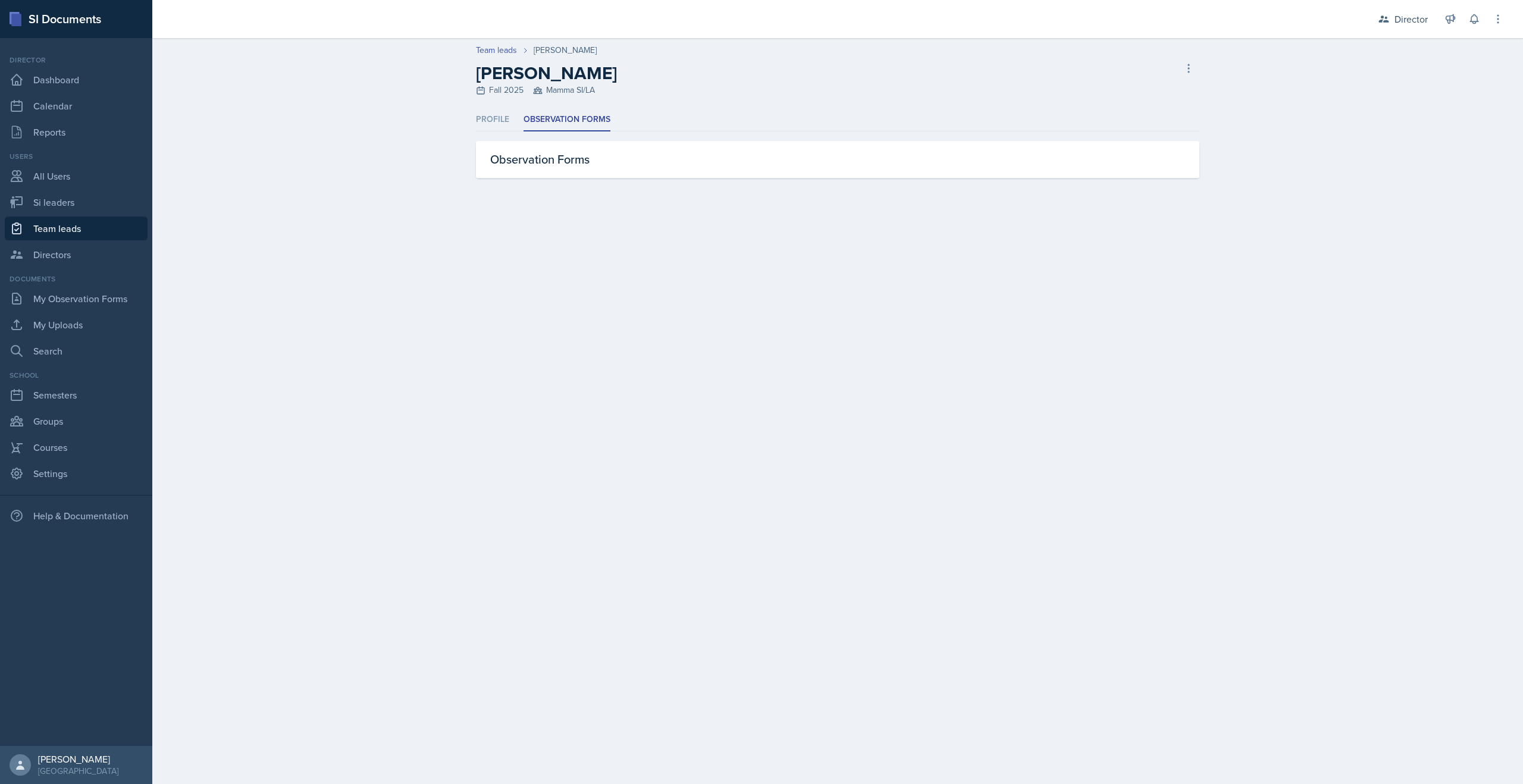
select select "2bed604d-1099-4043-b1bc-2365e8740244"
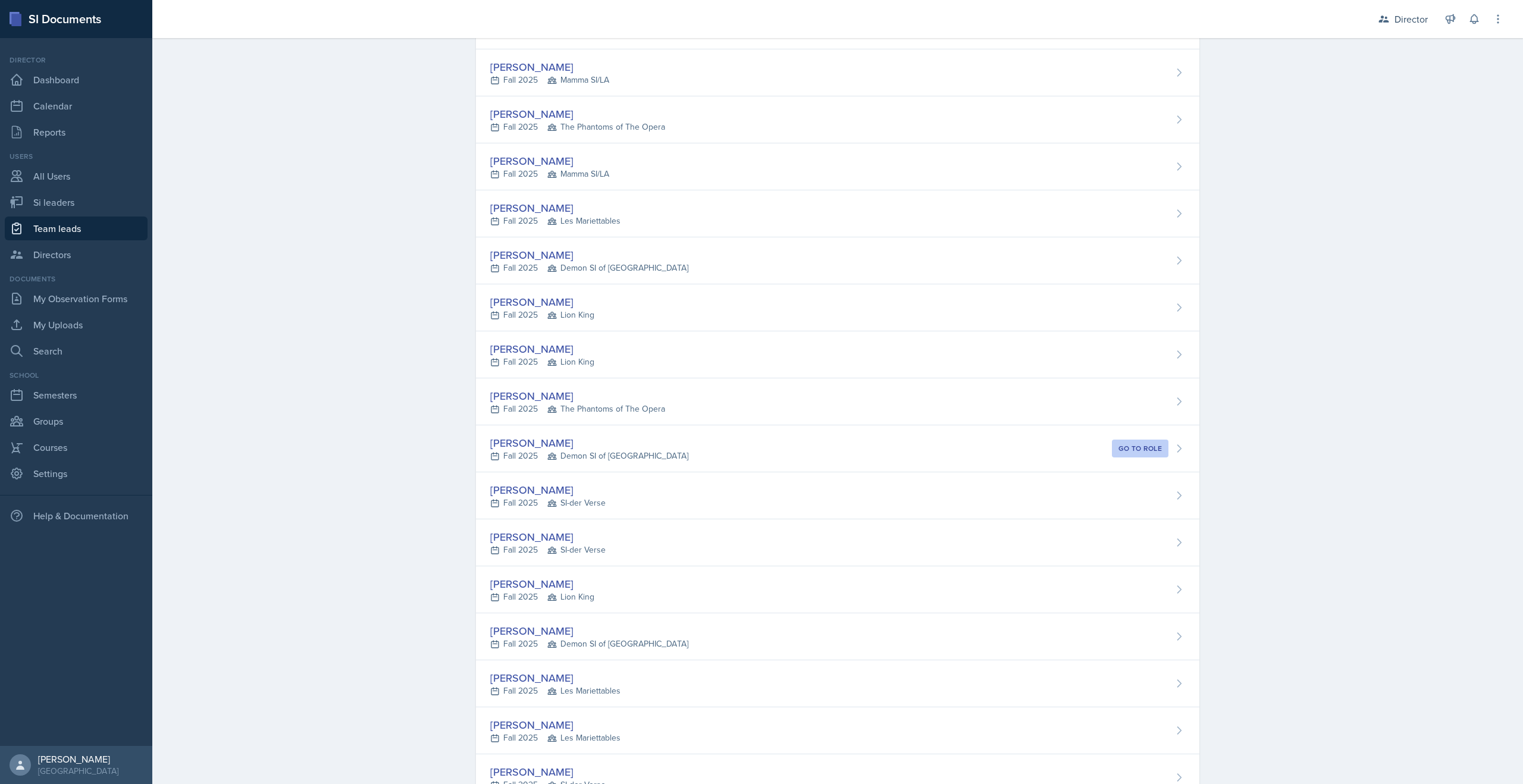
scroll to position [198, 0]
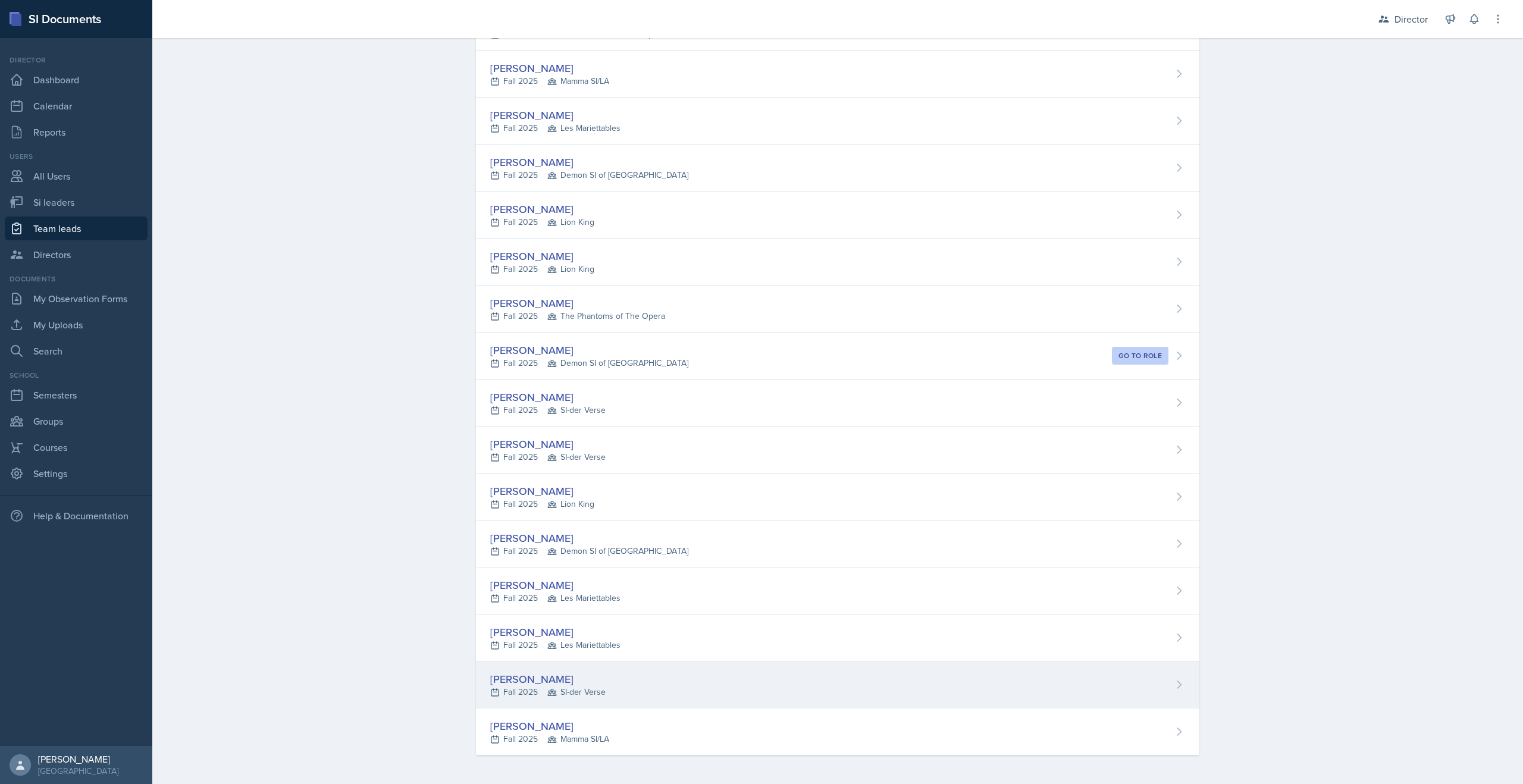
click at [504, 679] on div "[PERSON_NAME]" at bounding box center [548, 679] width 116 height 16
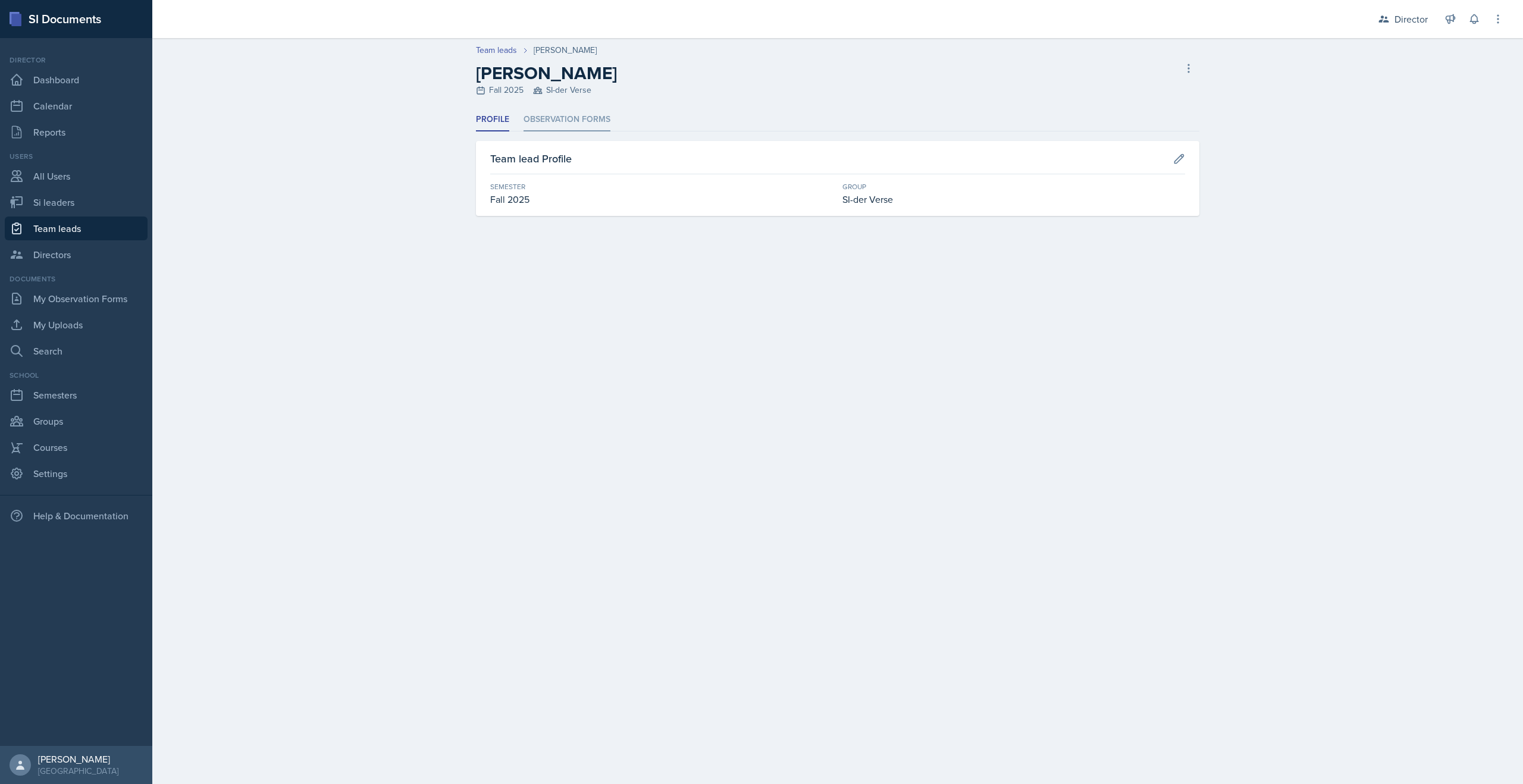
click at [560, 114] on li "Observation Forms" at bounding box center [567, 120] width 87 height 23
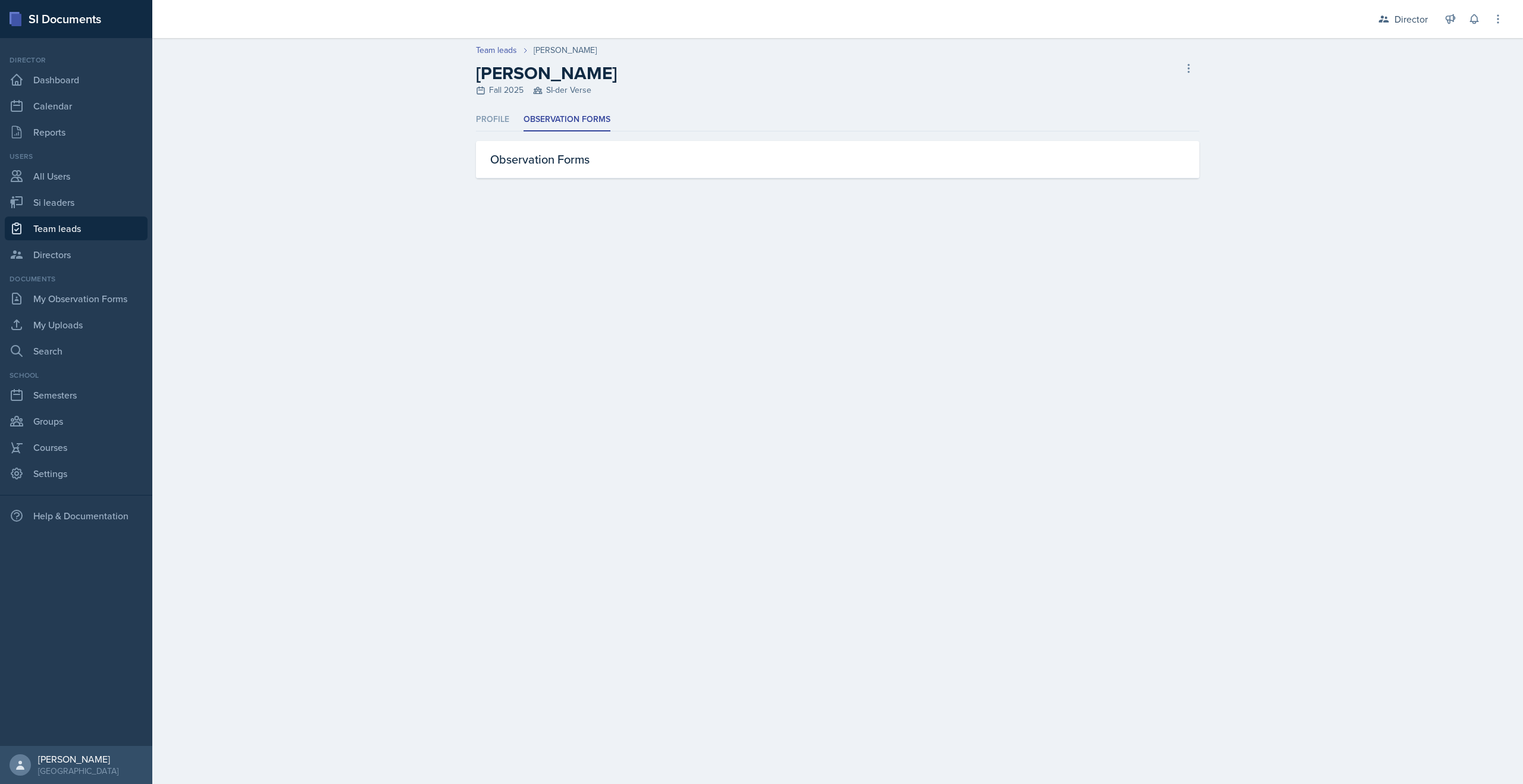
select select "2bed604d-1099-4043-b1bc-2365e8740244"
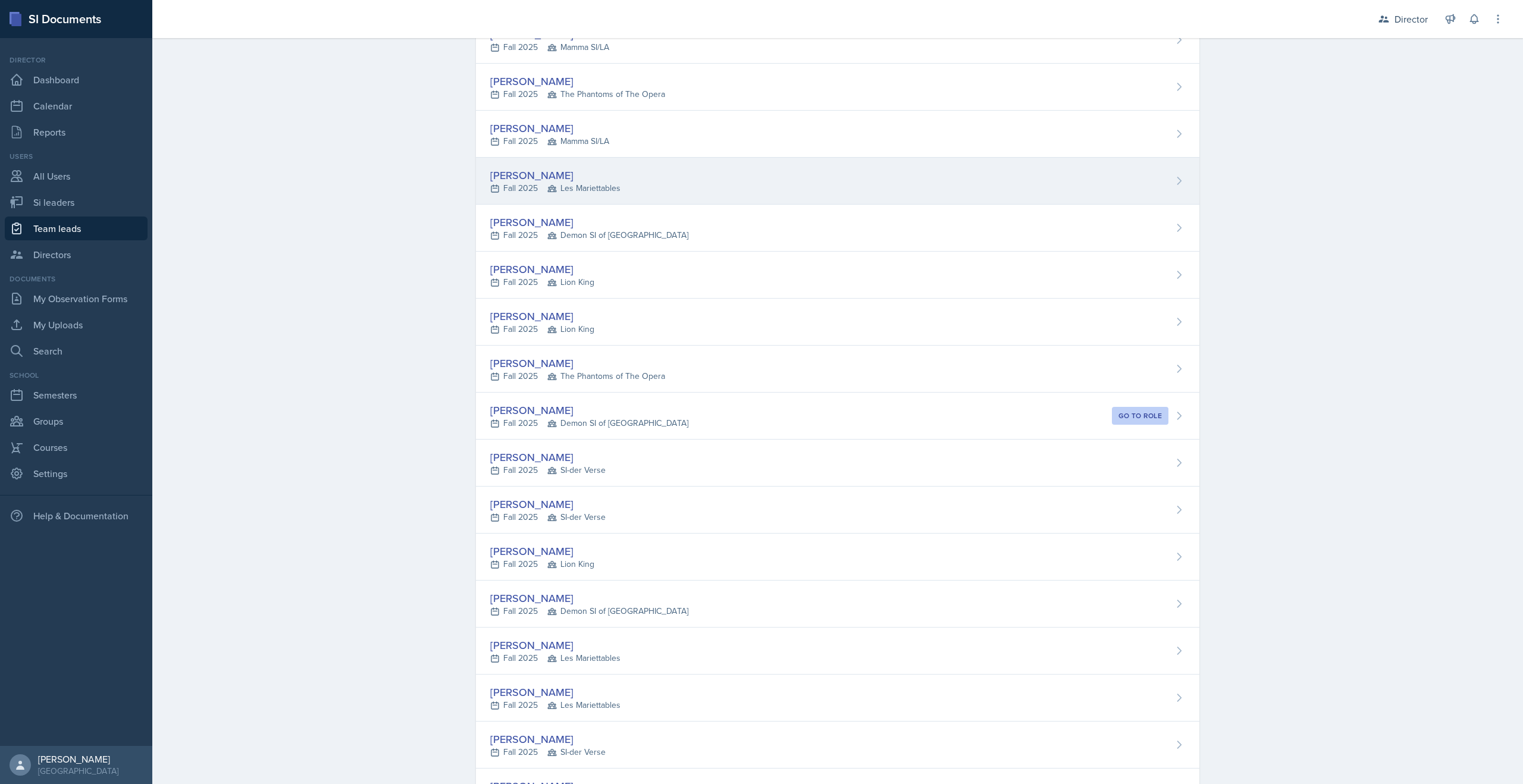
scroll to position [149, 0]
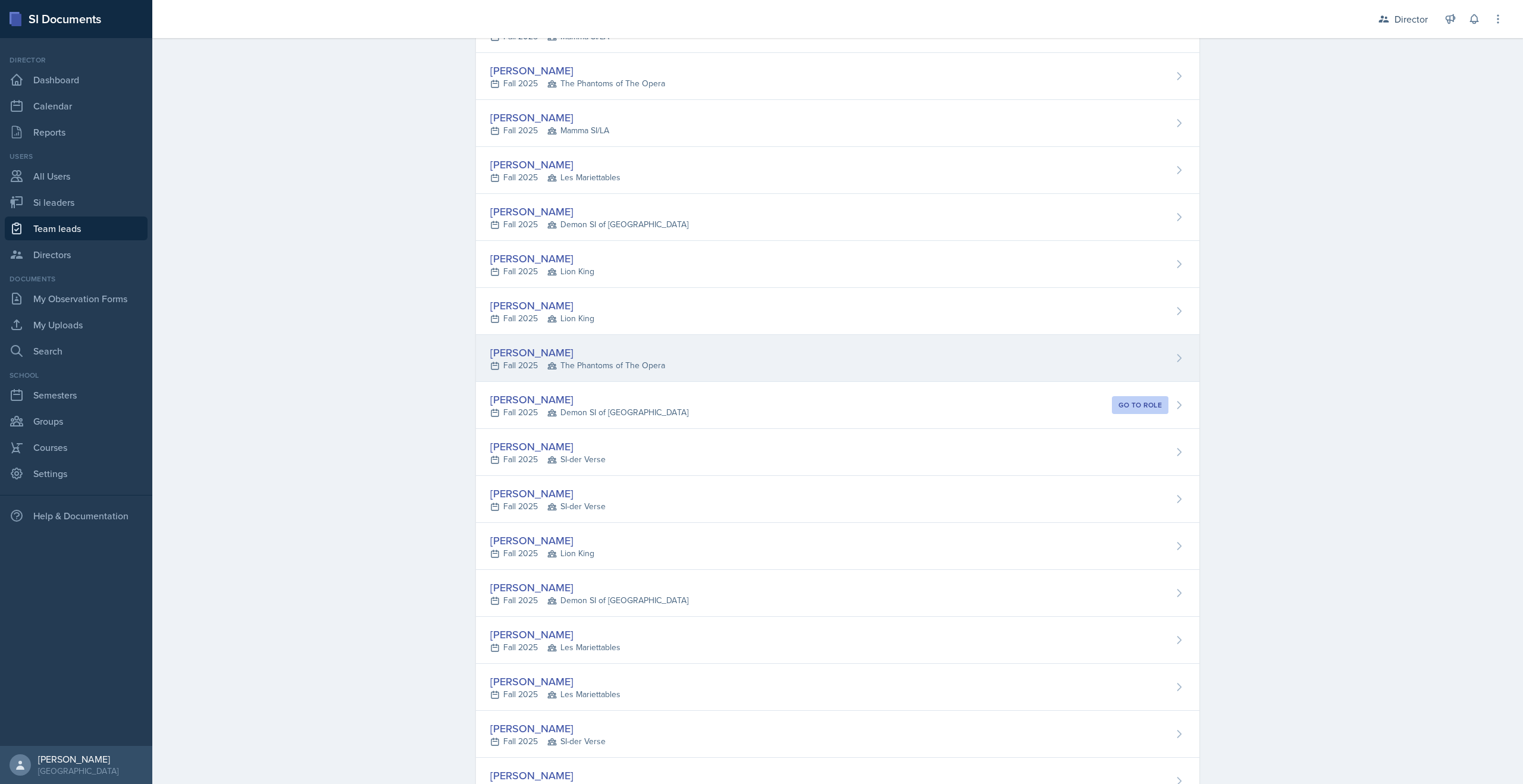
click at [512, 356] on div "[PERSON_NAME]" at bounding box center [577, 352] width 175 height 16
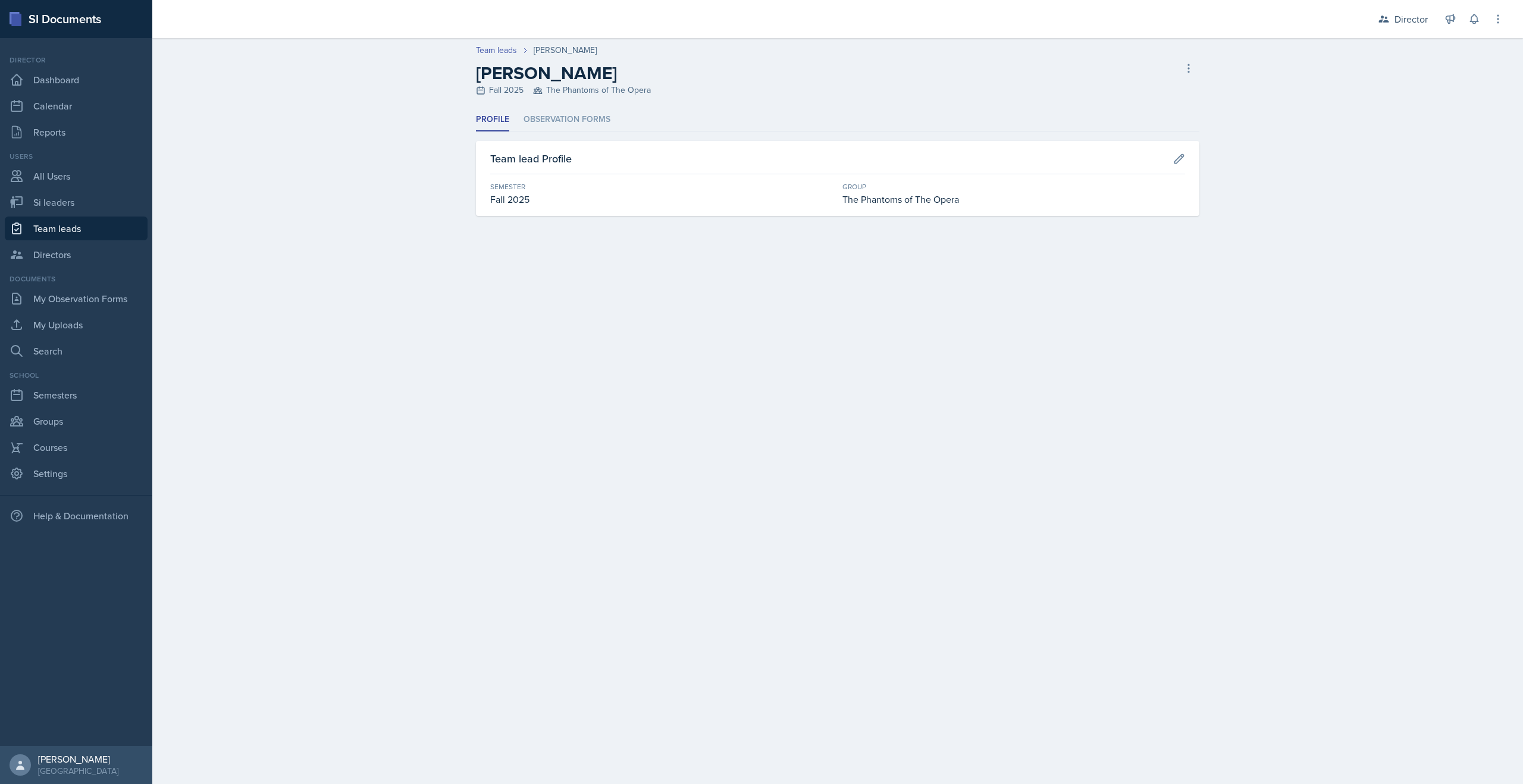
click at [562, 101] on header "Team leads Milla Eldridge Milla Eldridge Fall 2025 The Phantoms of The Opera De…" at bounding box center [837, 73] width 1371 height 70
select select "2bed604d-1099-4043-b1bc-2365e8740244"
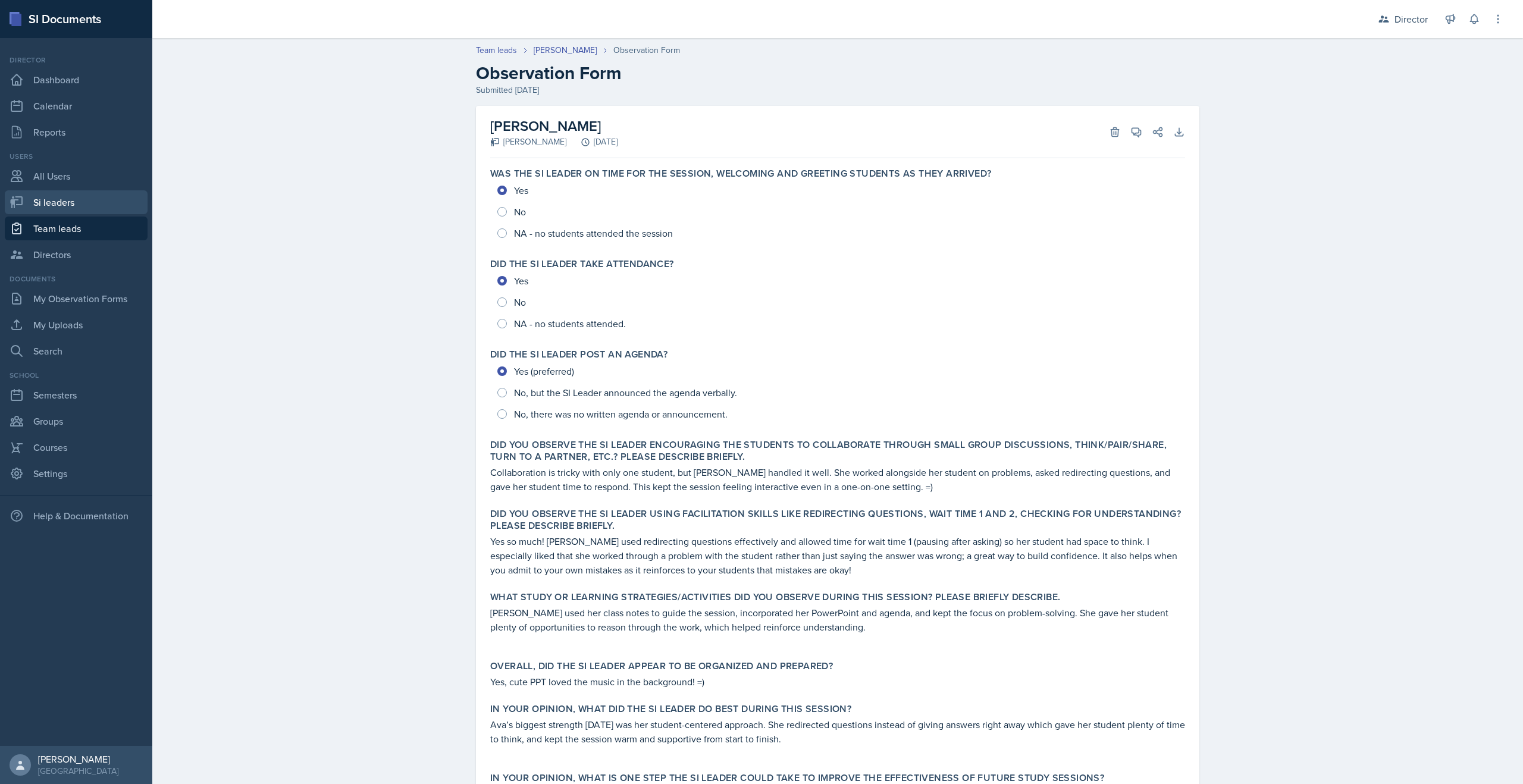
click at [86, 202] on link "Si leaders" at bounding box center [76, 202] width 143 height 24
select select "2bed604d-1099-4043-b1bc-2365e8740244"
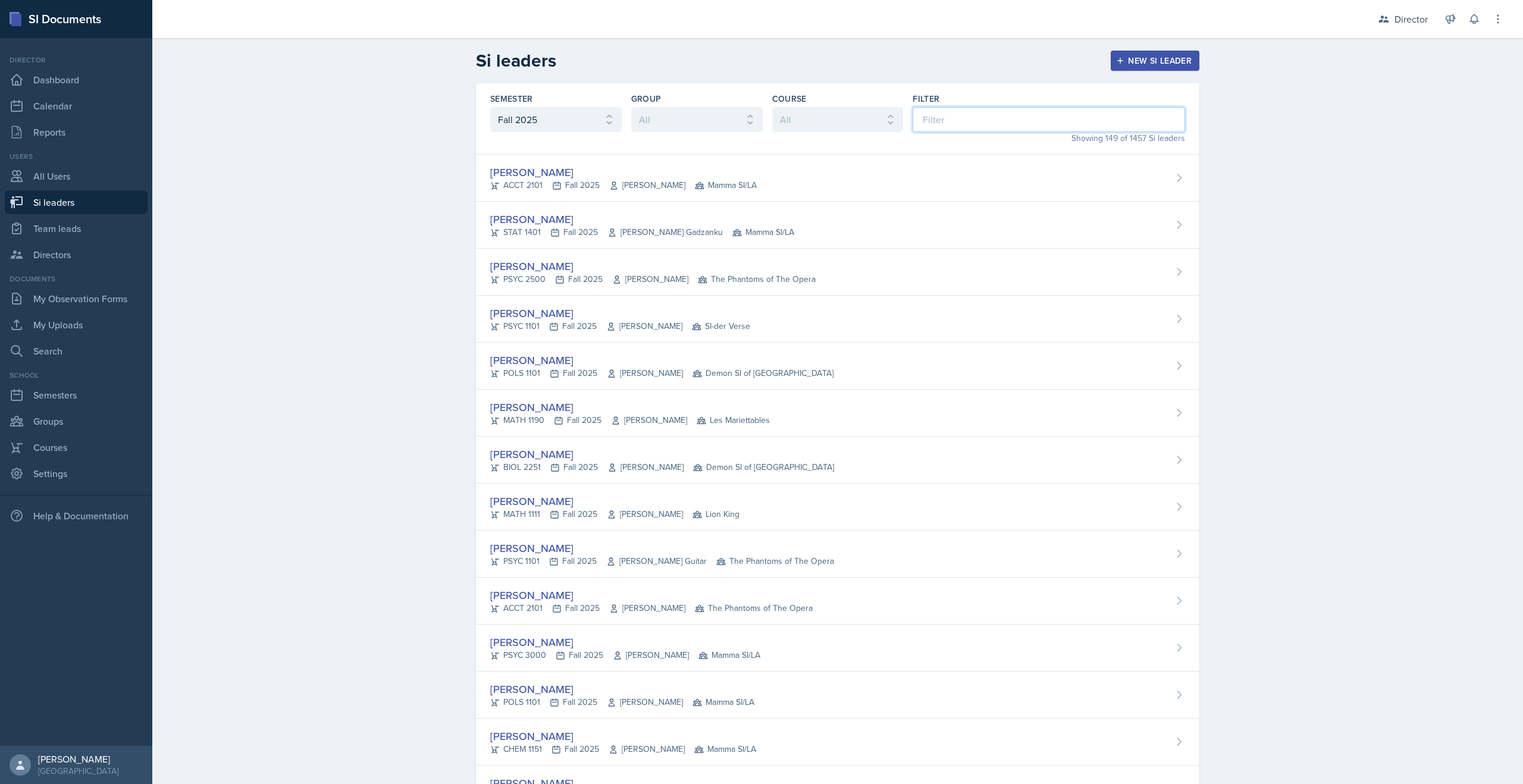
click at [944, 127] on input at bounding box center [1049, 120] width 272 height 25
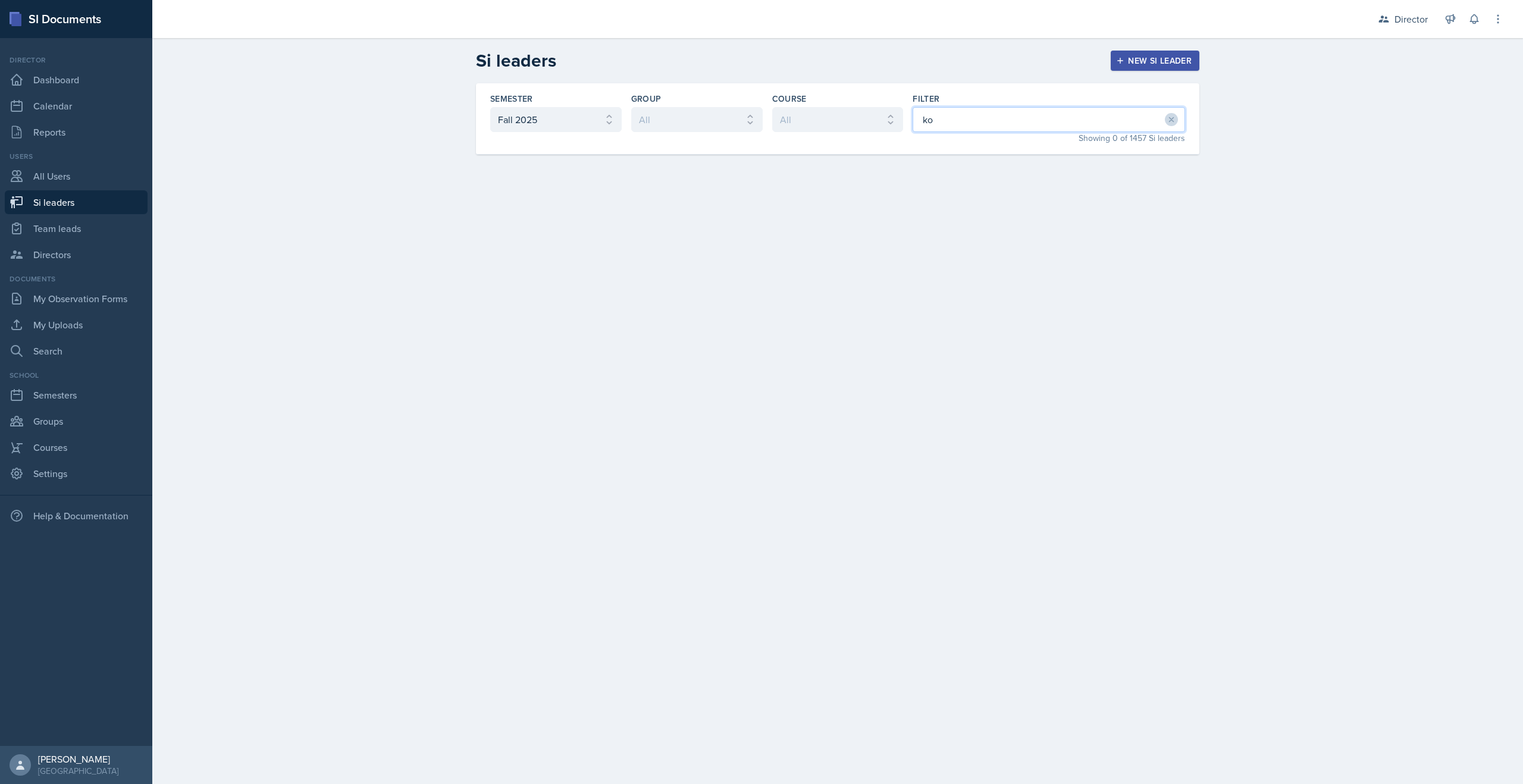
type input "k"
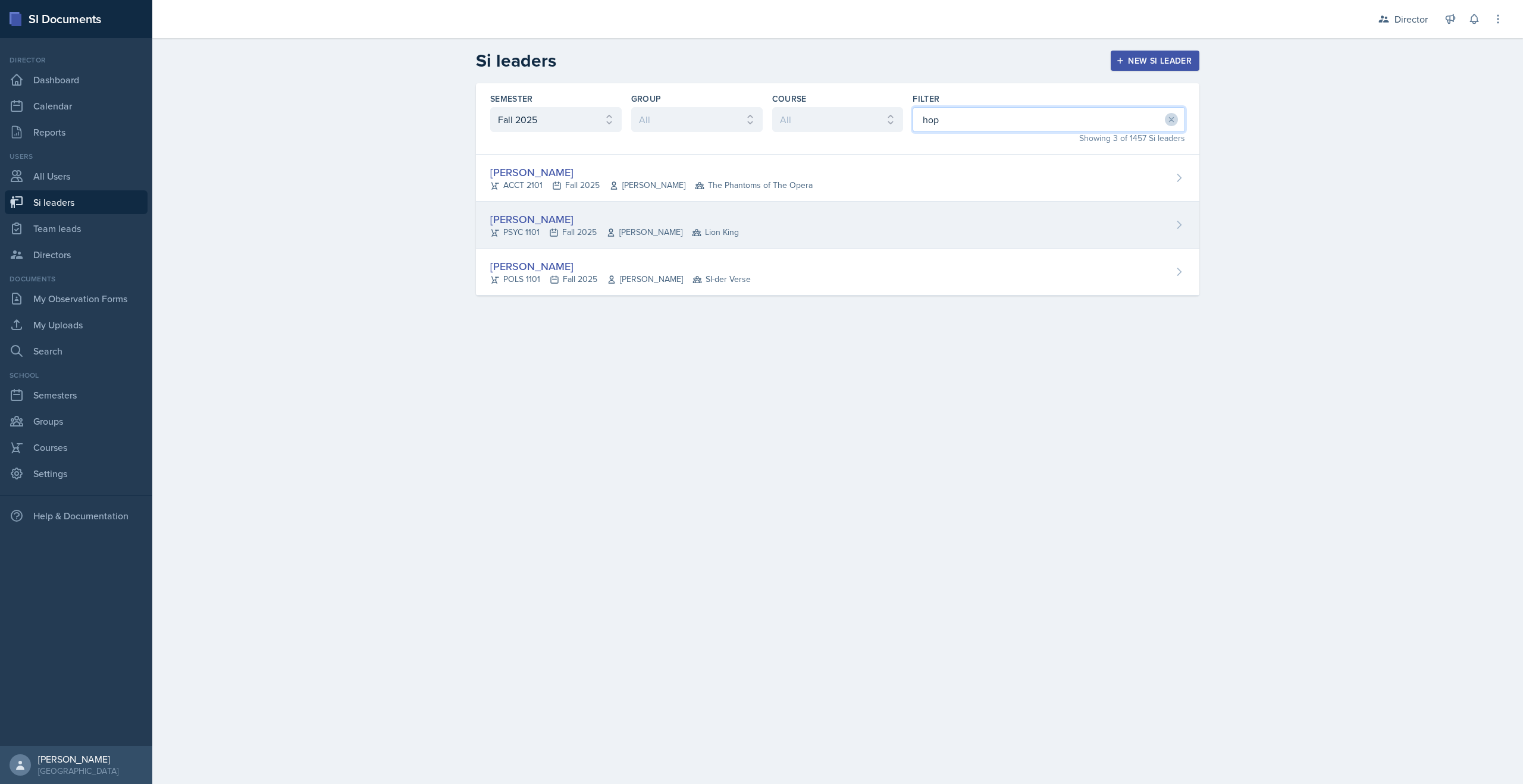
type input "hop"
click at [777, 211] on div "[PERSON_NAME] PSYC 1101 Fall 2025 [PERSON_NAME] Lion King" at bounding box center [838, 225] width 724 height 47
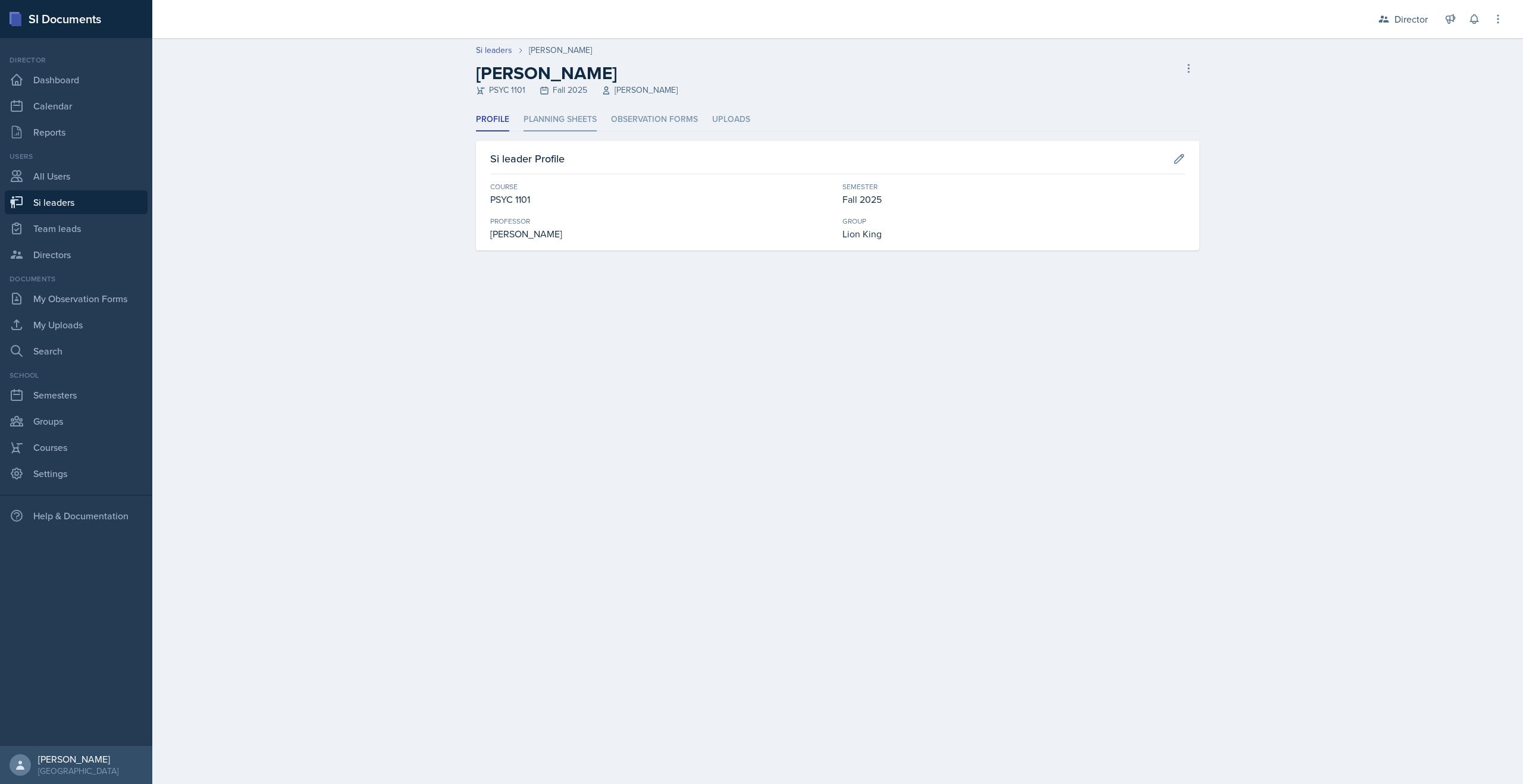
click at [581, 112] on li "Planning Sheets" at bounding box center [560, 120] width 73 height 23
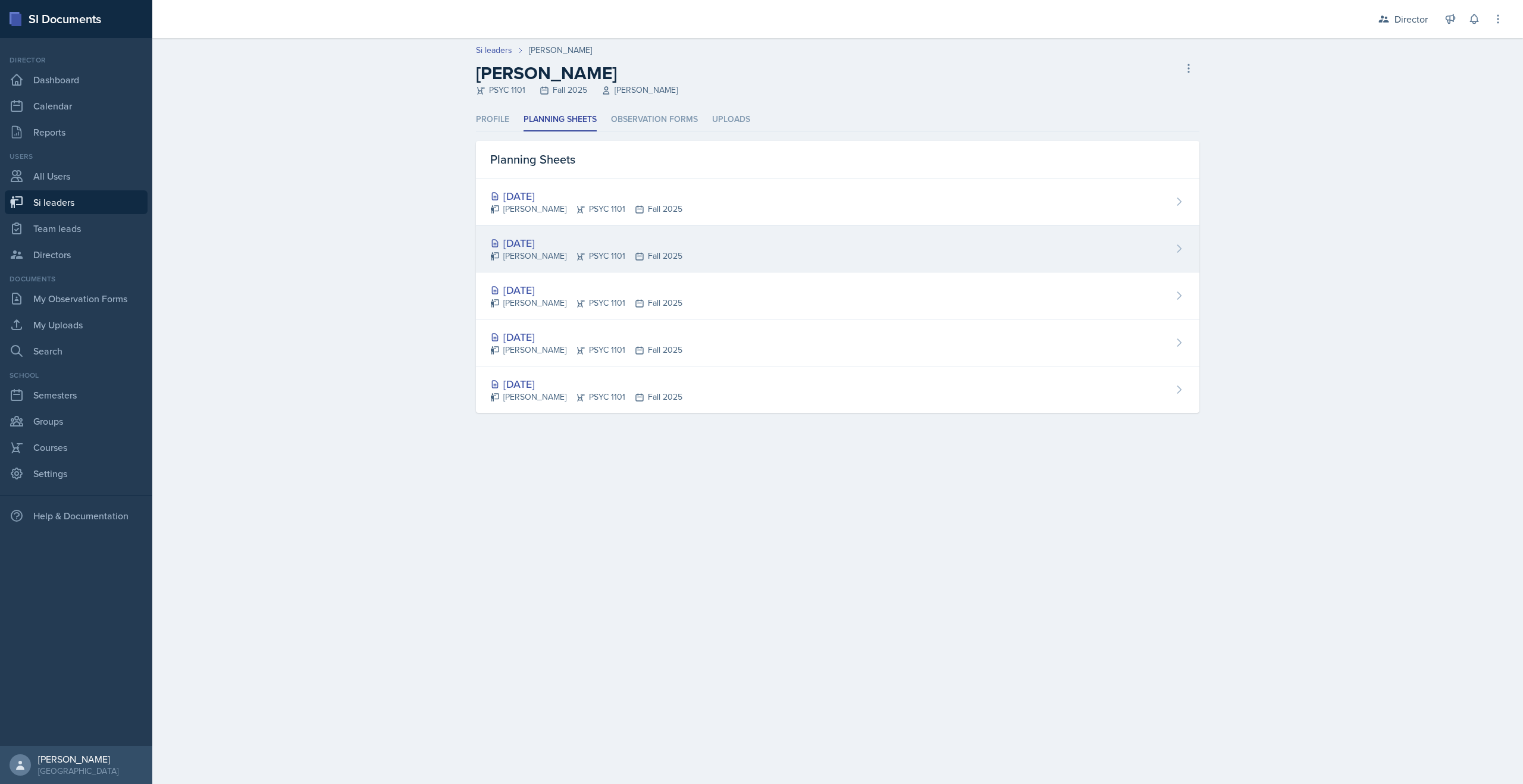
click at [583, 250] on div "[PERSON_NAME] PSYC 1101 Fall 2025" at bounding box center [586, 257] width 192 height 13
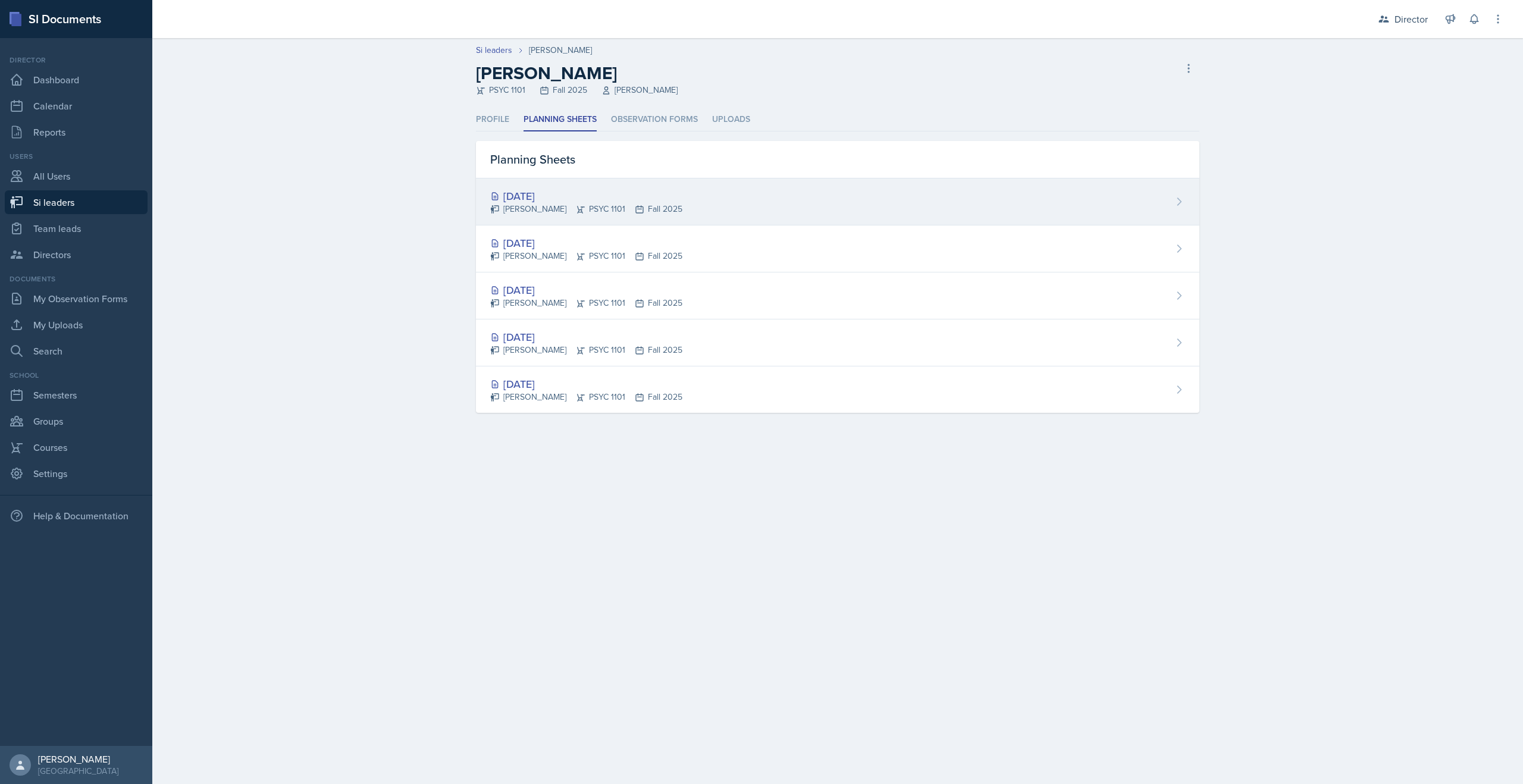
click at [543, 198] on div "[DATE]" at bounding box center [586, 196] width 192 height 16
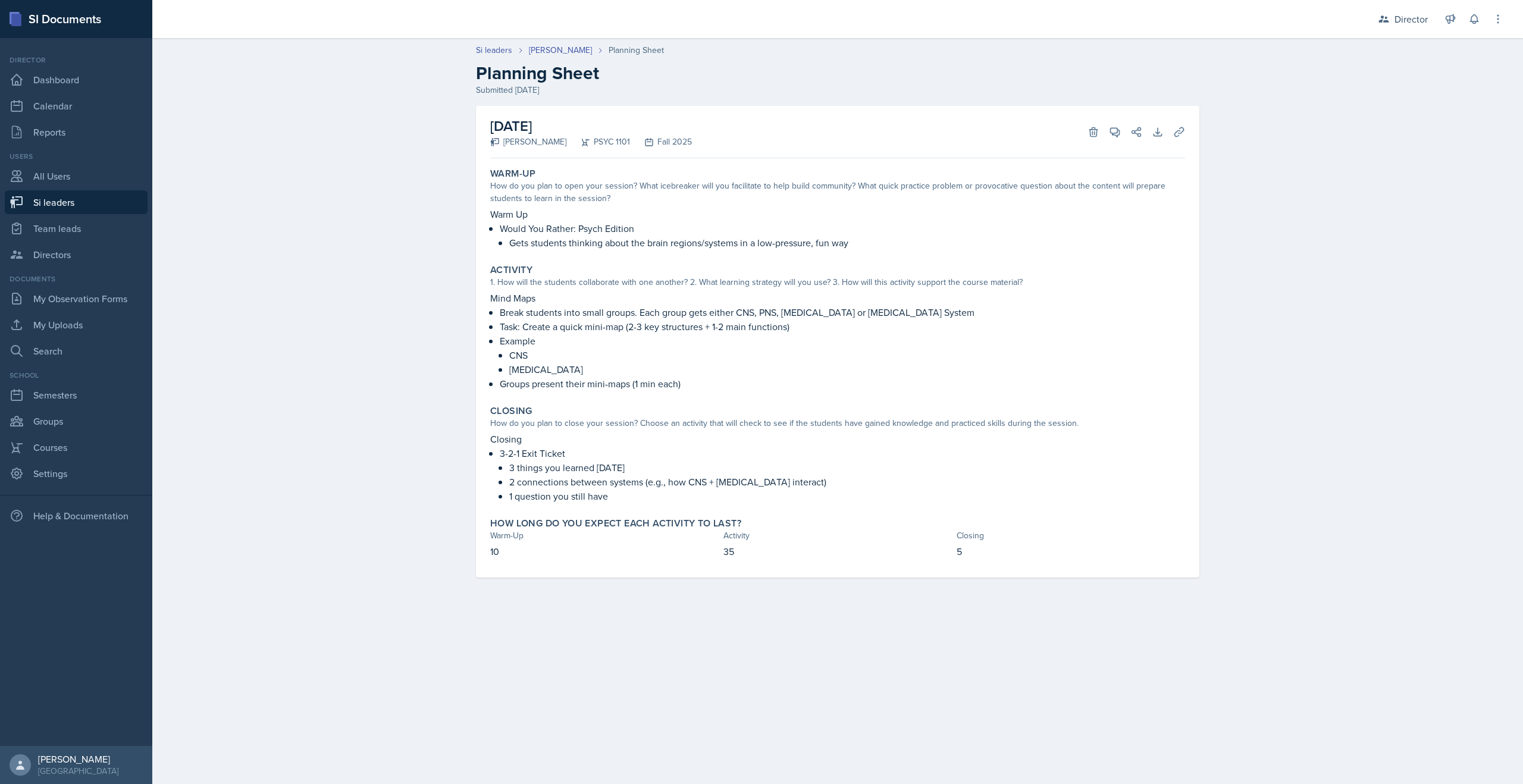
drag, startPoint x: 61, startPoint y: 199, endPoint x: 389, endPoint y: 13, distance: 377.1
click at [60, 199] on link "Si leaders" at bounding box center [76, 202] width 143 height 24
select select "2bed604d-1099-4043-b1bc-2365e8740244"
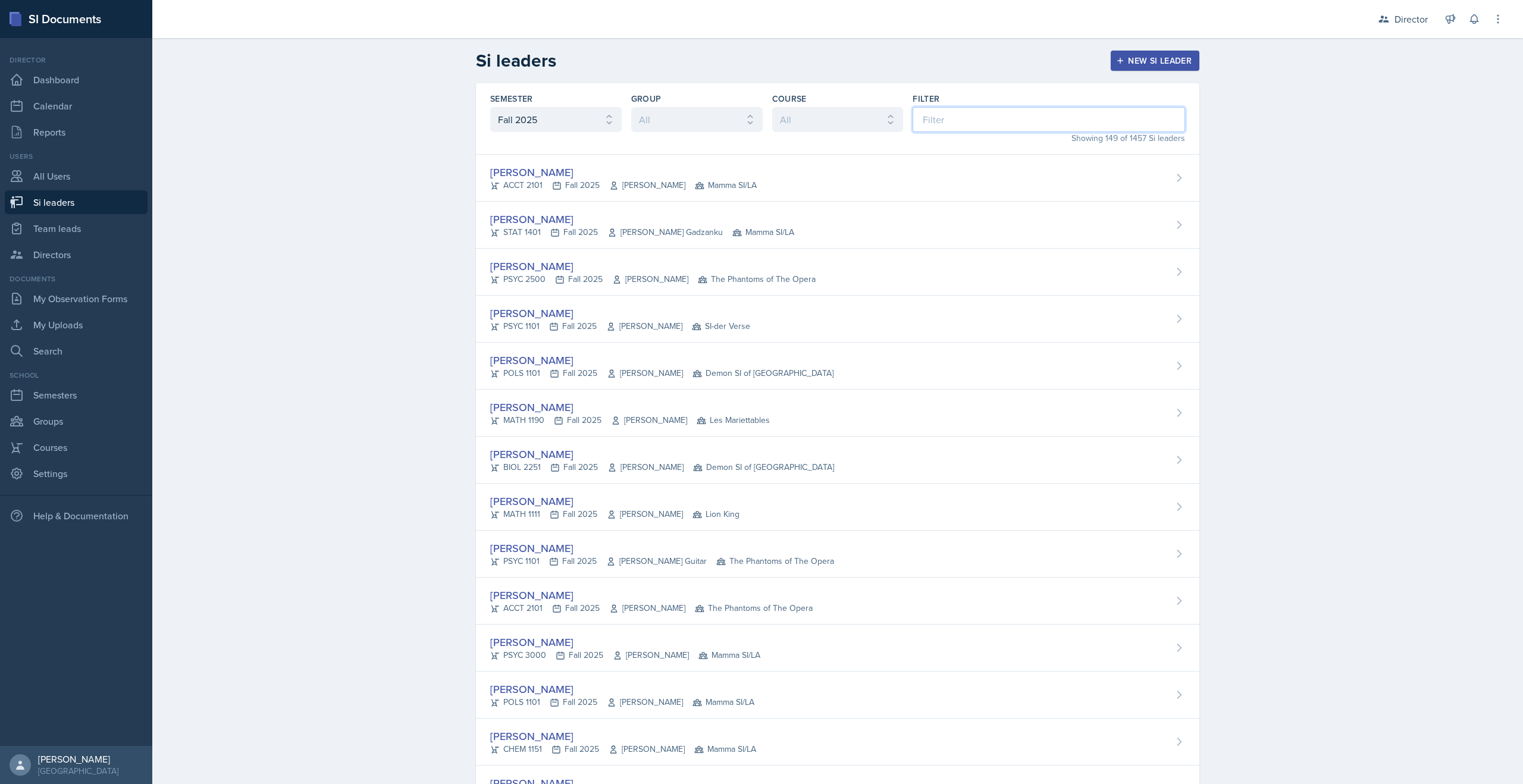
click at [916, 113] on input at bounding box center [1049, 120] width 272 height 25
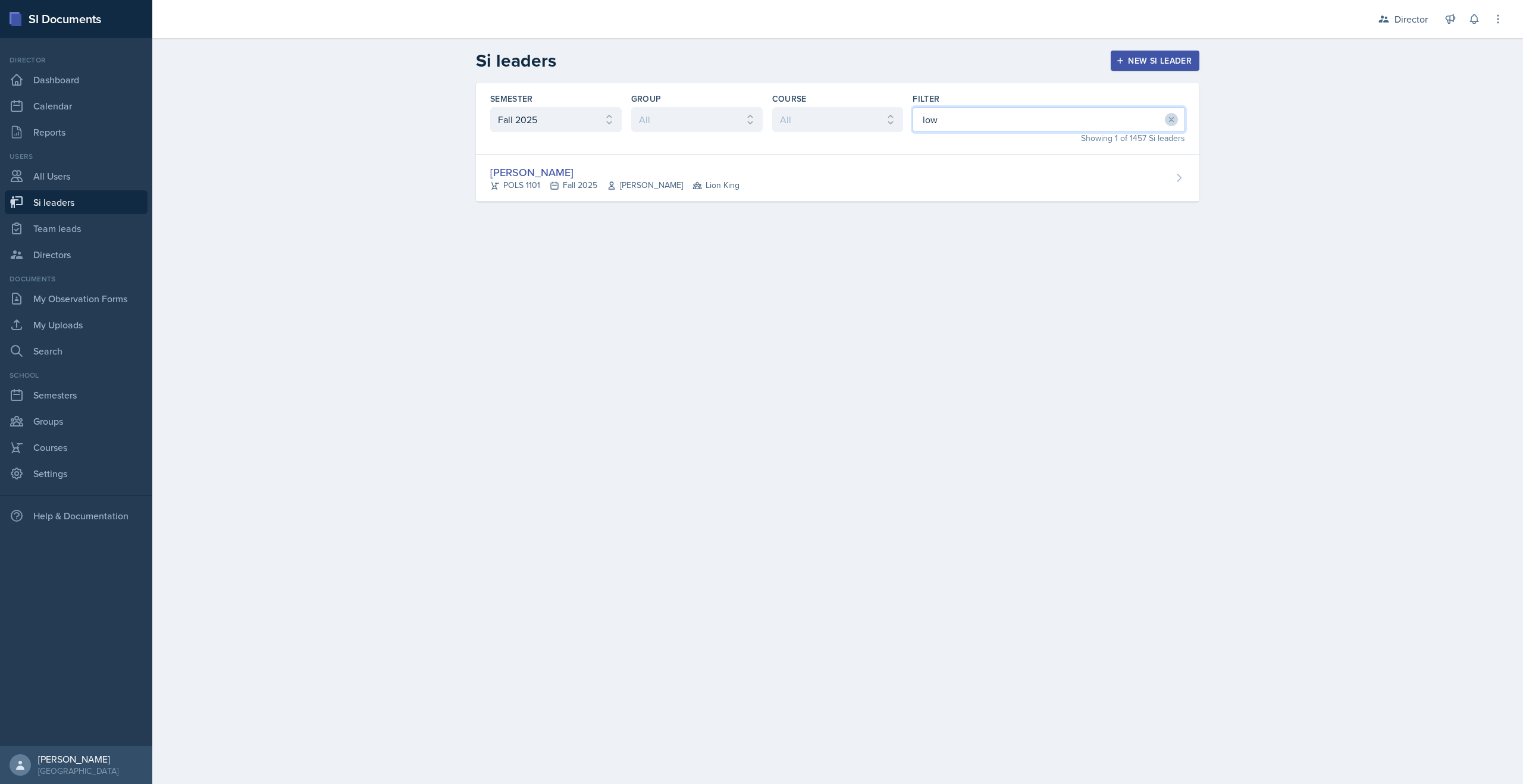
type input "low"
click at [659, 208] on div "Semester All Fall 2025 Summer 2025 Spring 2025 Fall 2024 Summer 2024 Spring 202…" at bounding box center [838, 157] width 762 height 147
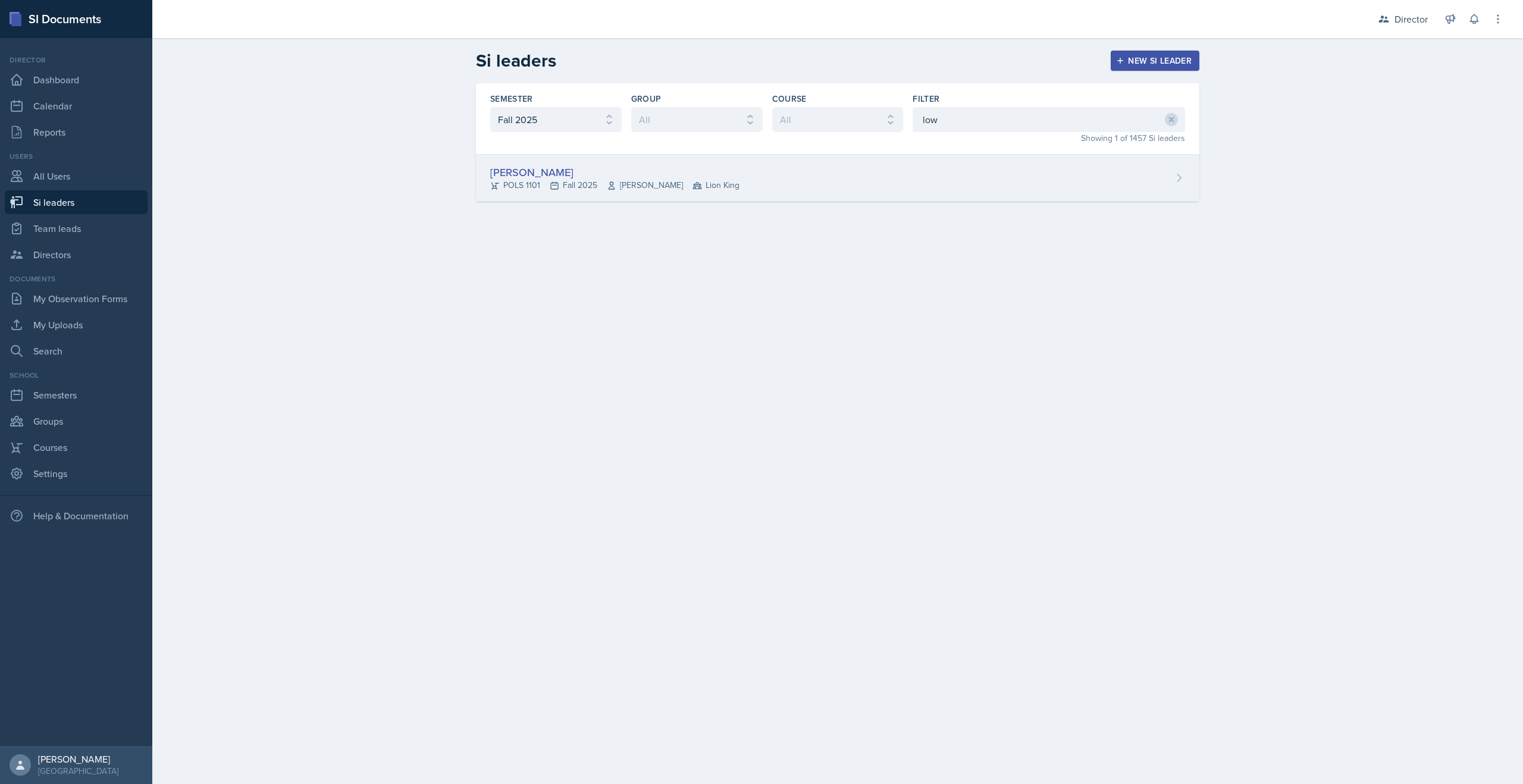
click at [656, 162] on div "[PERSON_NAME] POLS 1101 Fall 2025 [PERSON_NAME] Lion King" at bounding box center [838, 177] width 724 height 47
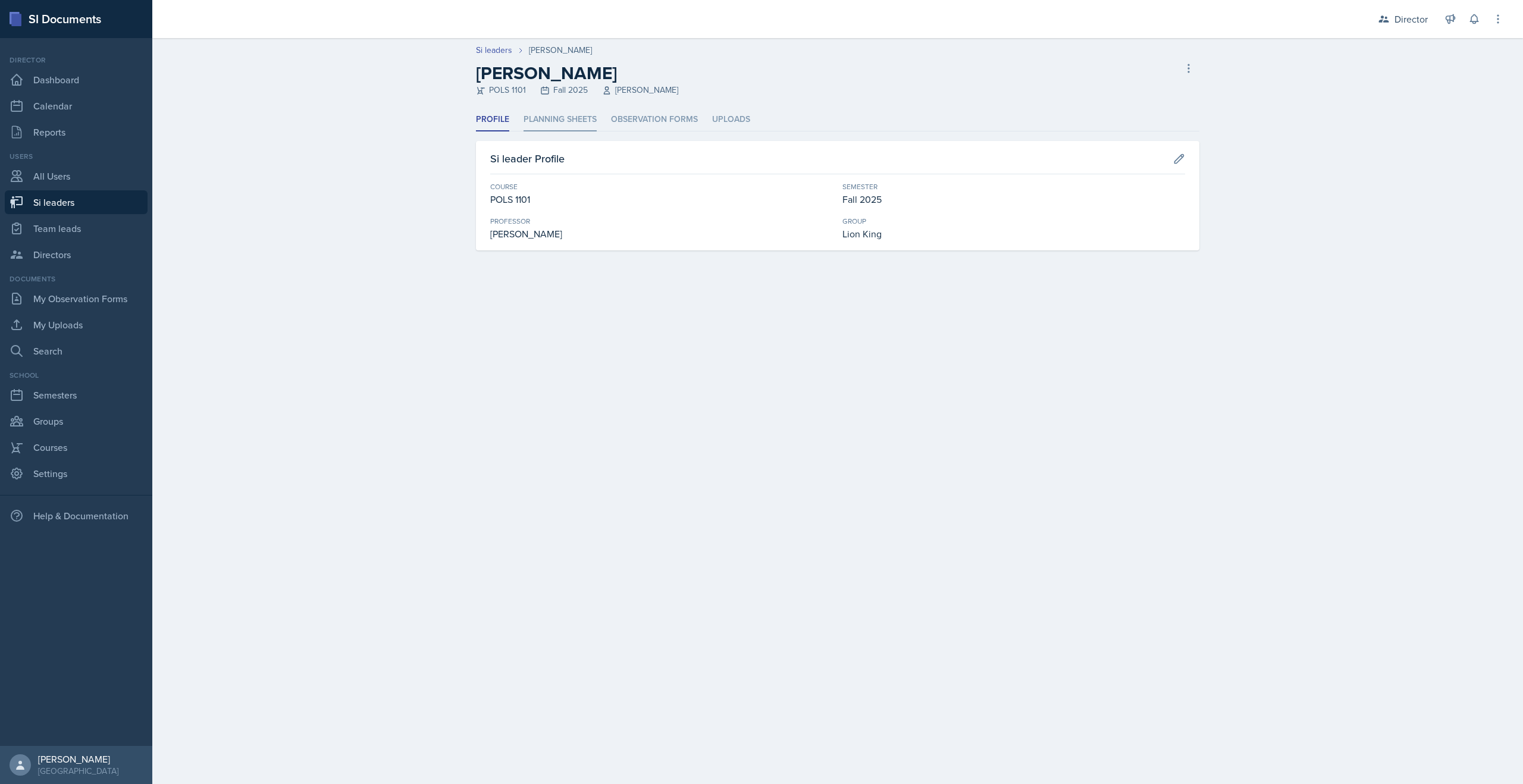
click at [560, 117] on li "Planning Sheets" at bounding box center [560, 120] width 73 height 23
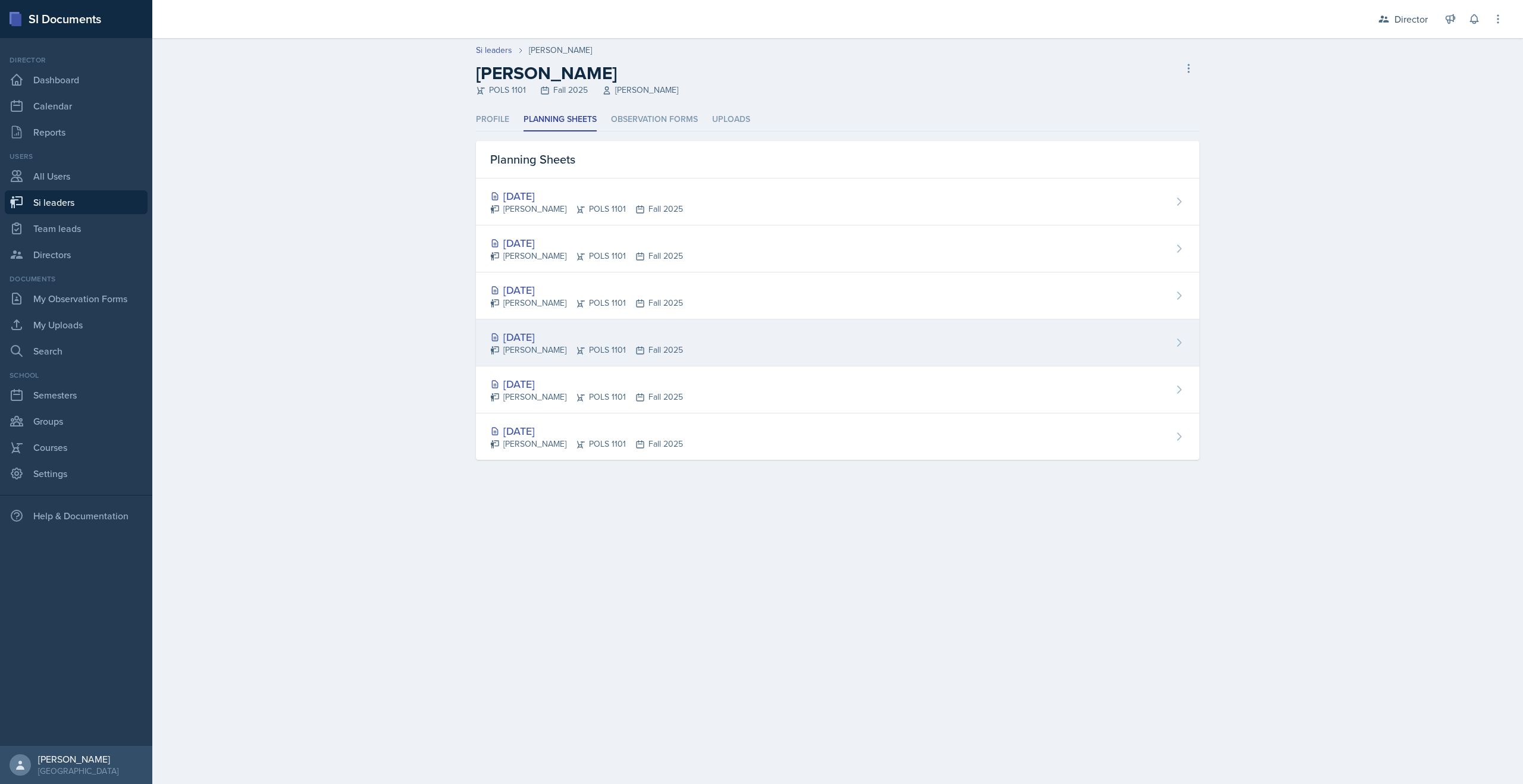
click at [518, 335] on div "[DATE]" at bounding box center [586, 337] width 192 height 16
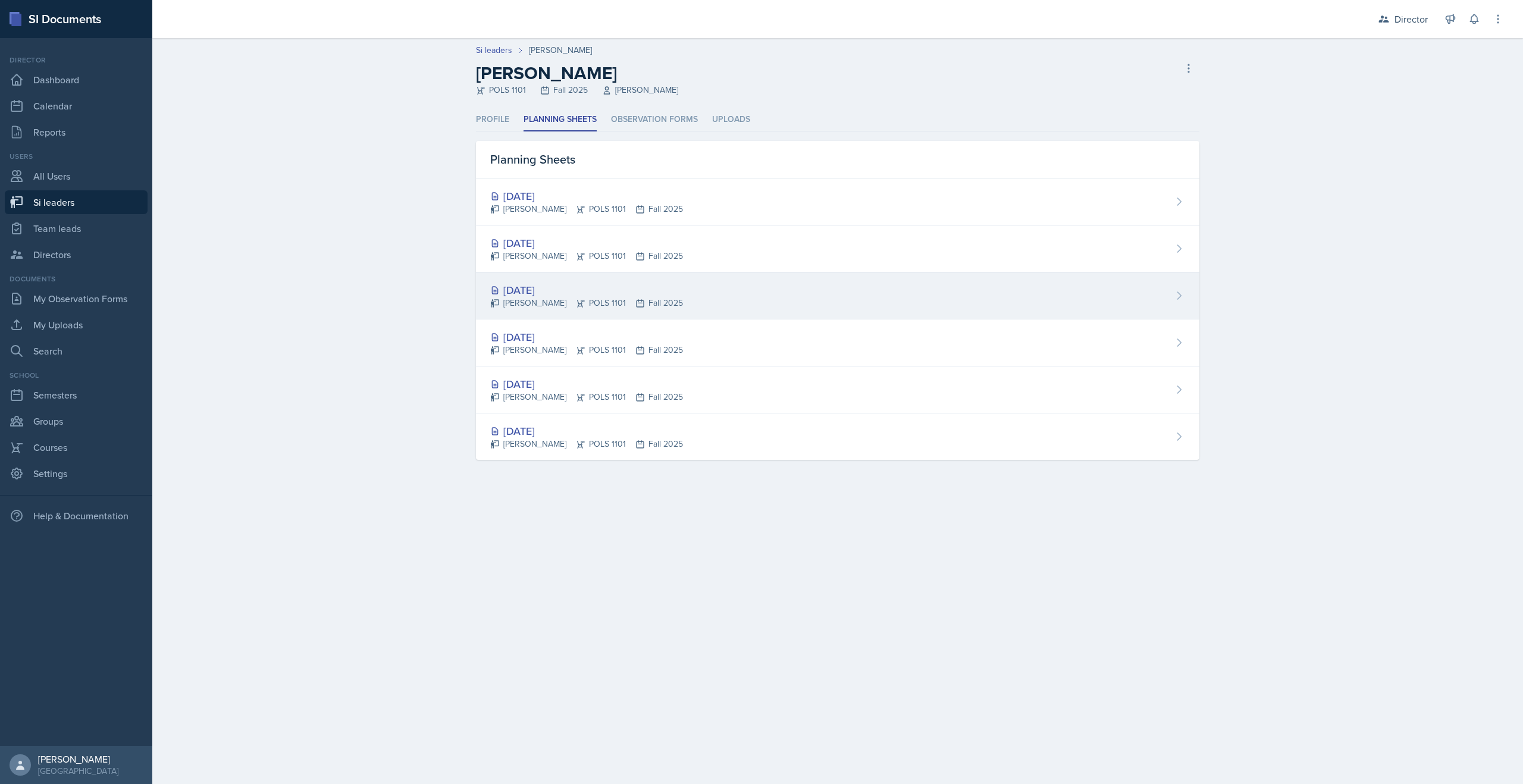
click at [546, 295] on div "[DATE]" at bounding box center [586, 290] width 192 height 16
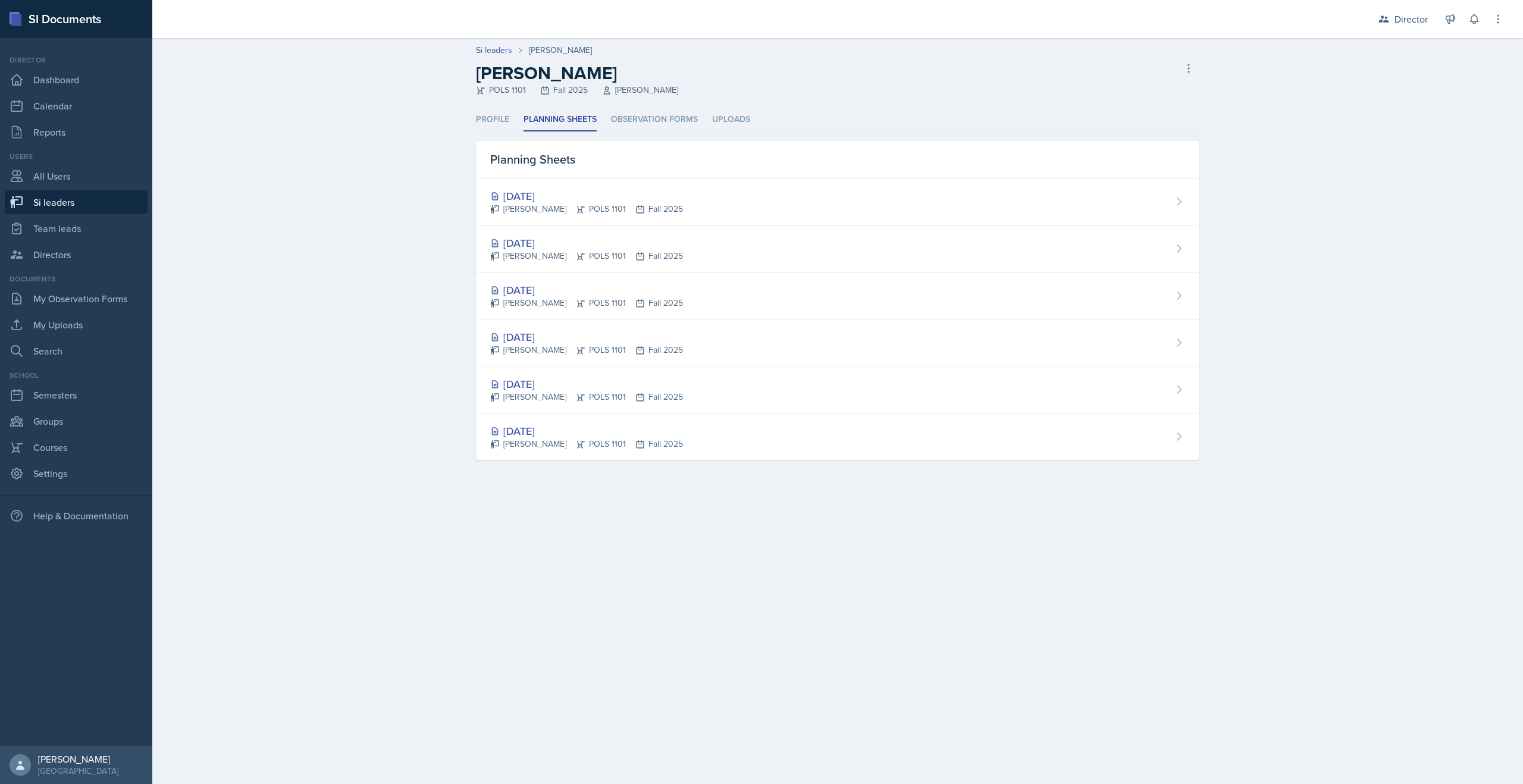
select select "2bed604d-1099-4043-b1bc-2365e8740244"
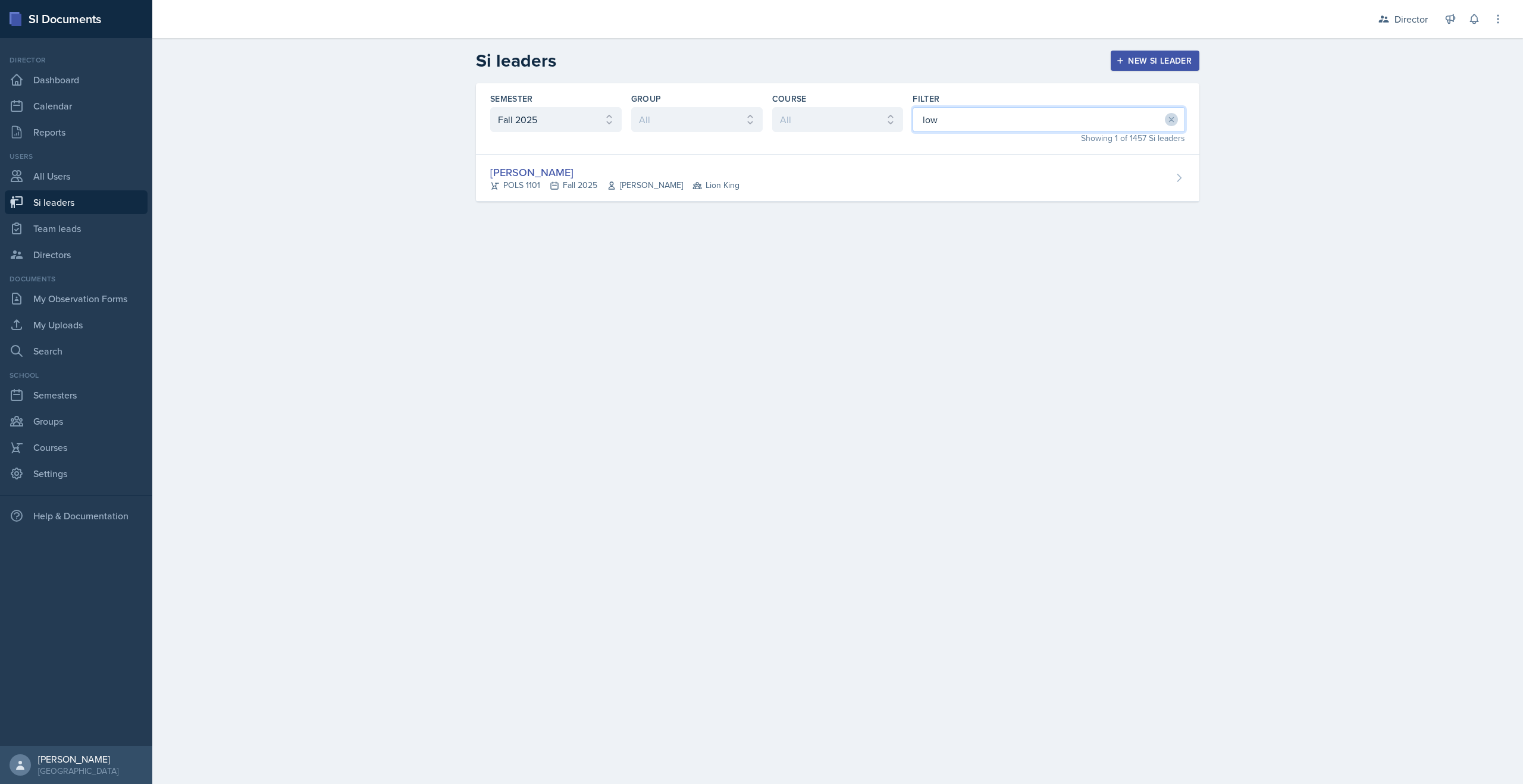
click at [958, 122] on input "low" at bounding box center [1049, 120] width 272 height 25
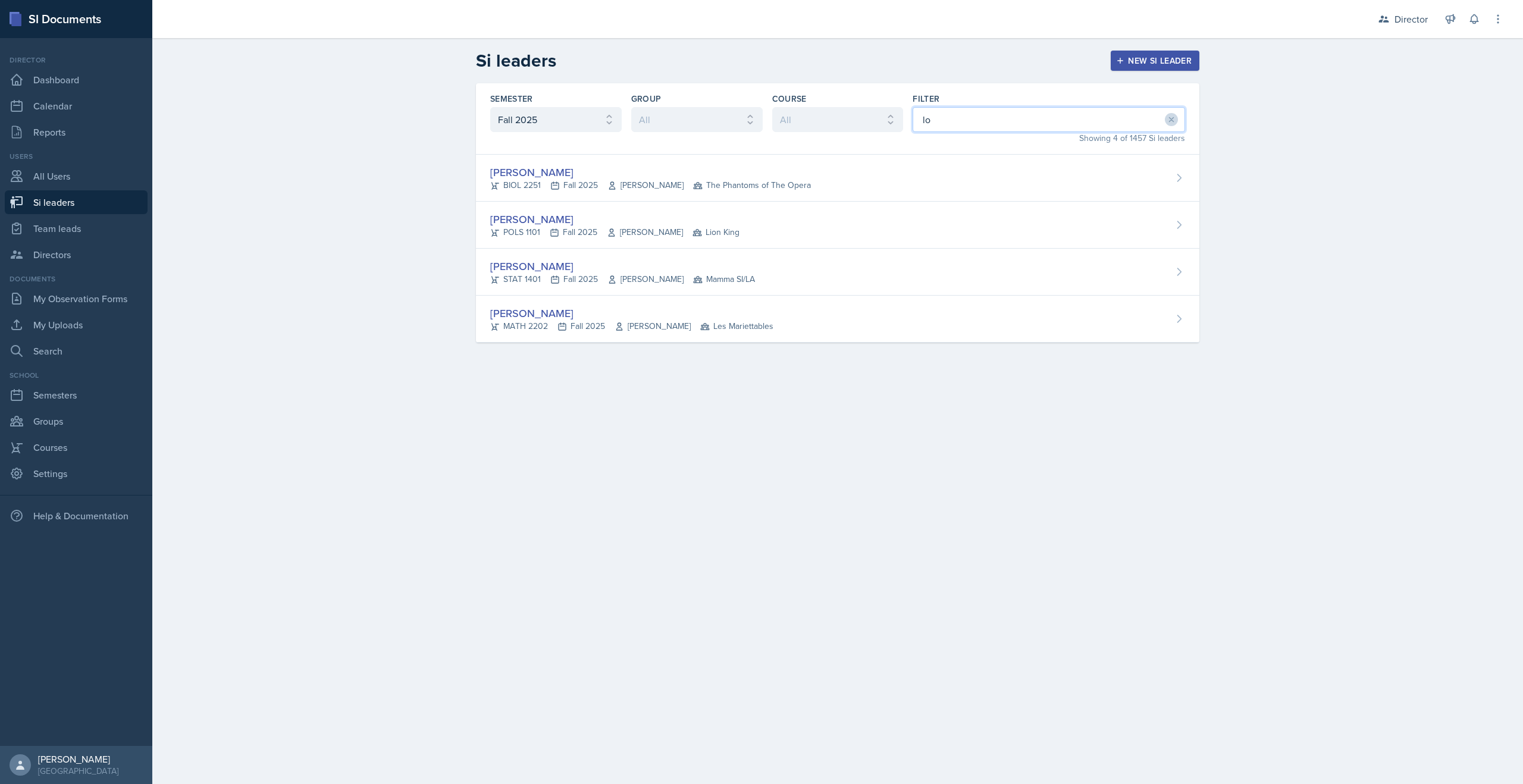
type input "l"
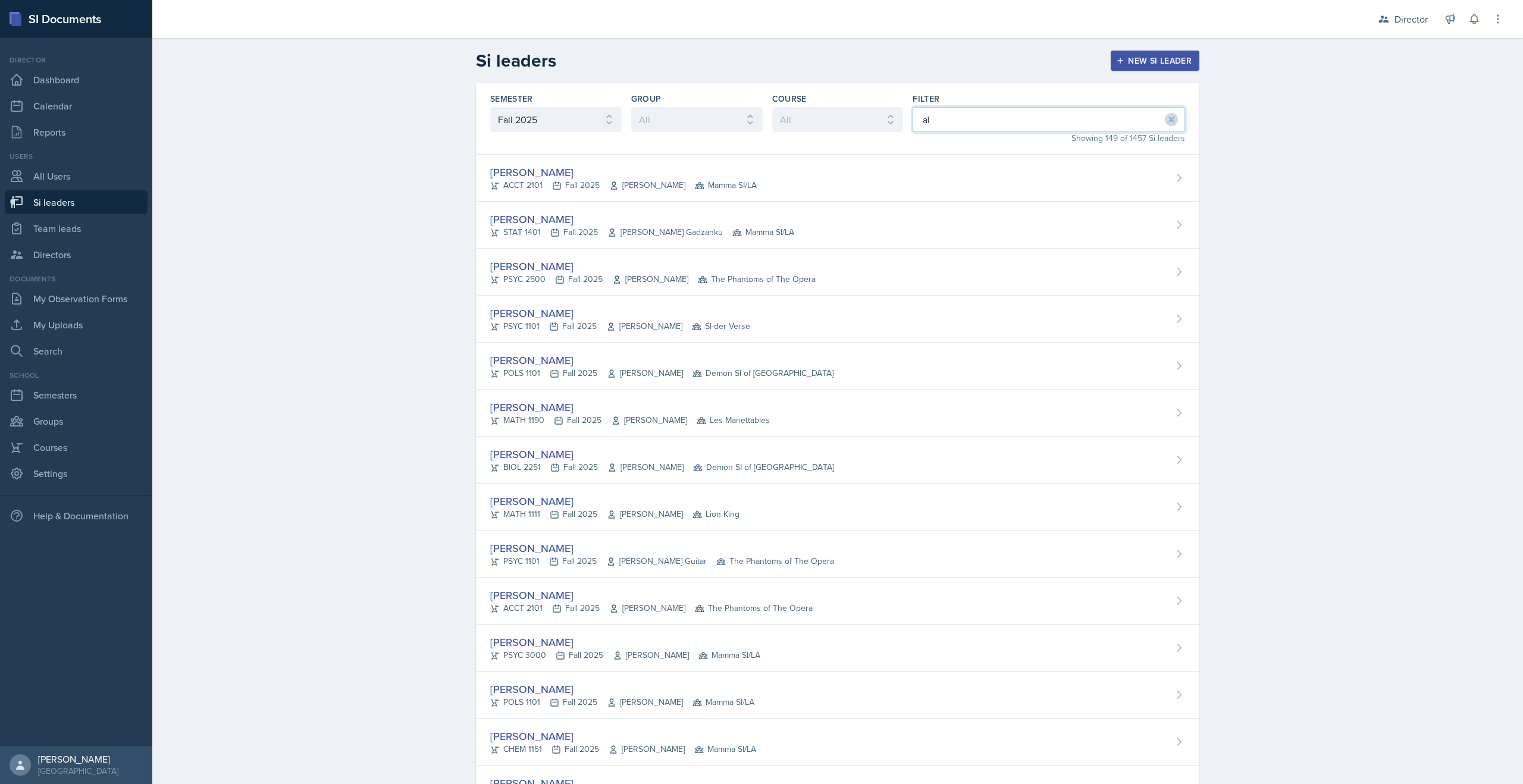
type input "a"
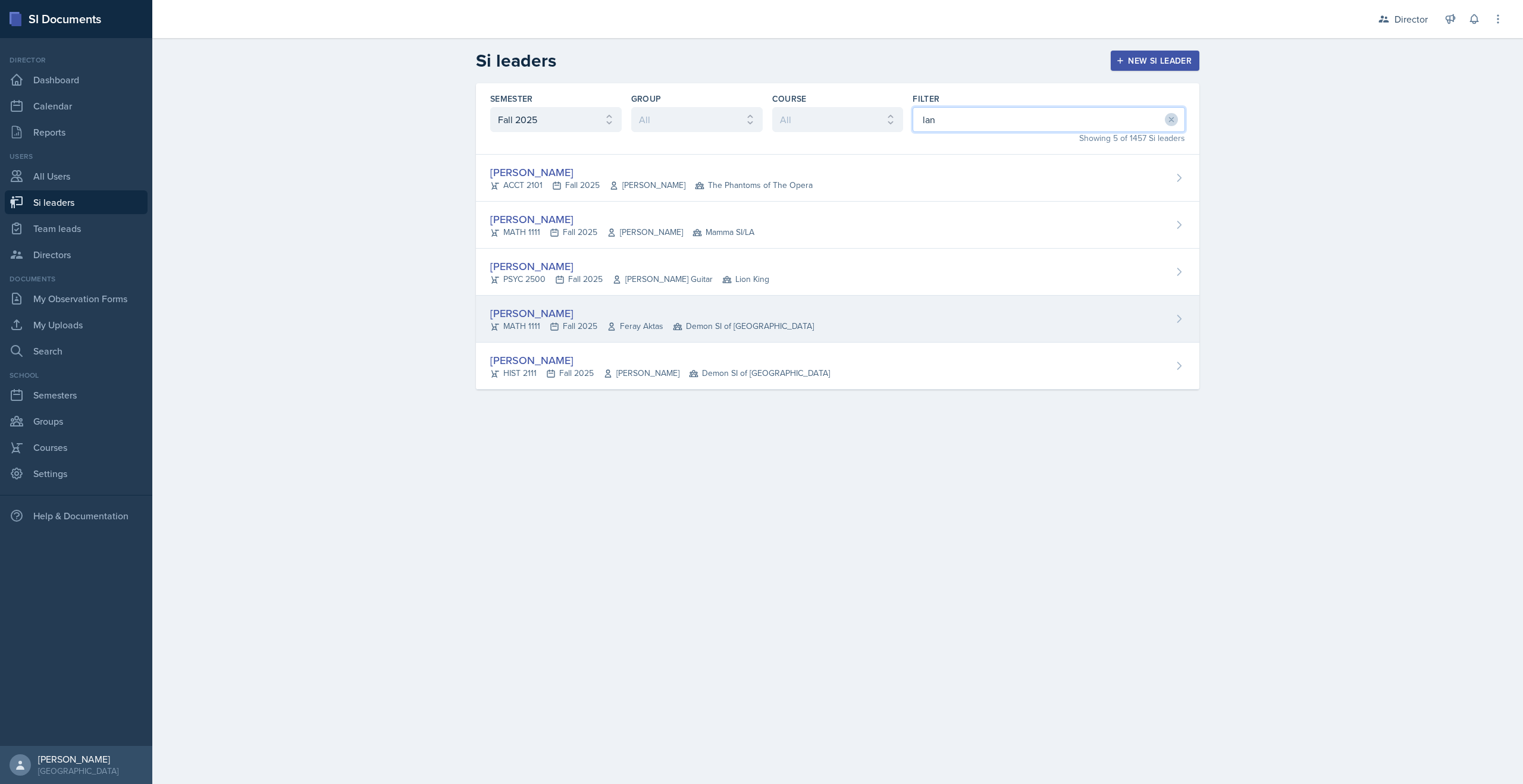
type input "lan"
click at [592, 320] on div "MATH 1111 Fall 2025 Feray Aktas Demon SI of [GEOGRAPHIC_DATA]" at bounding box center [652, 326] width 324 height 13
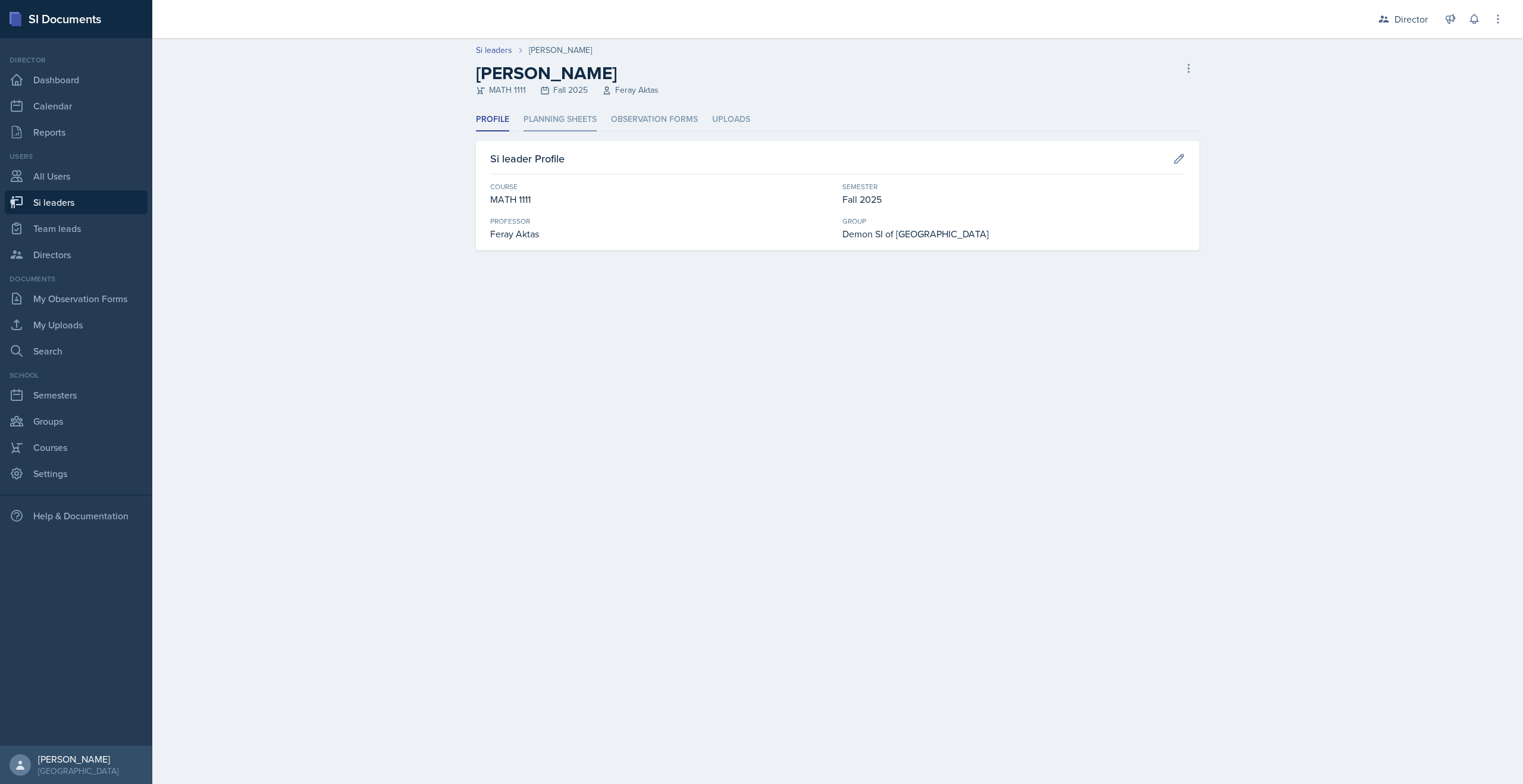
click at [570, 128] on li "Planning Sheets" at bounding box center [560, 120] width 73 height 23
